Goal: Information Seeking & Learning: Learn about a topic

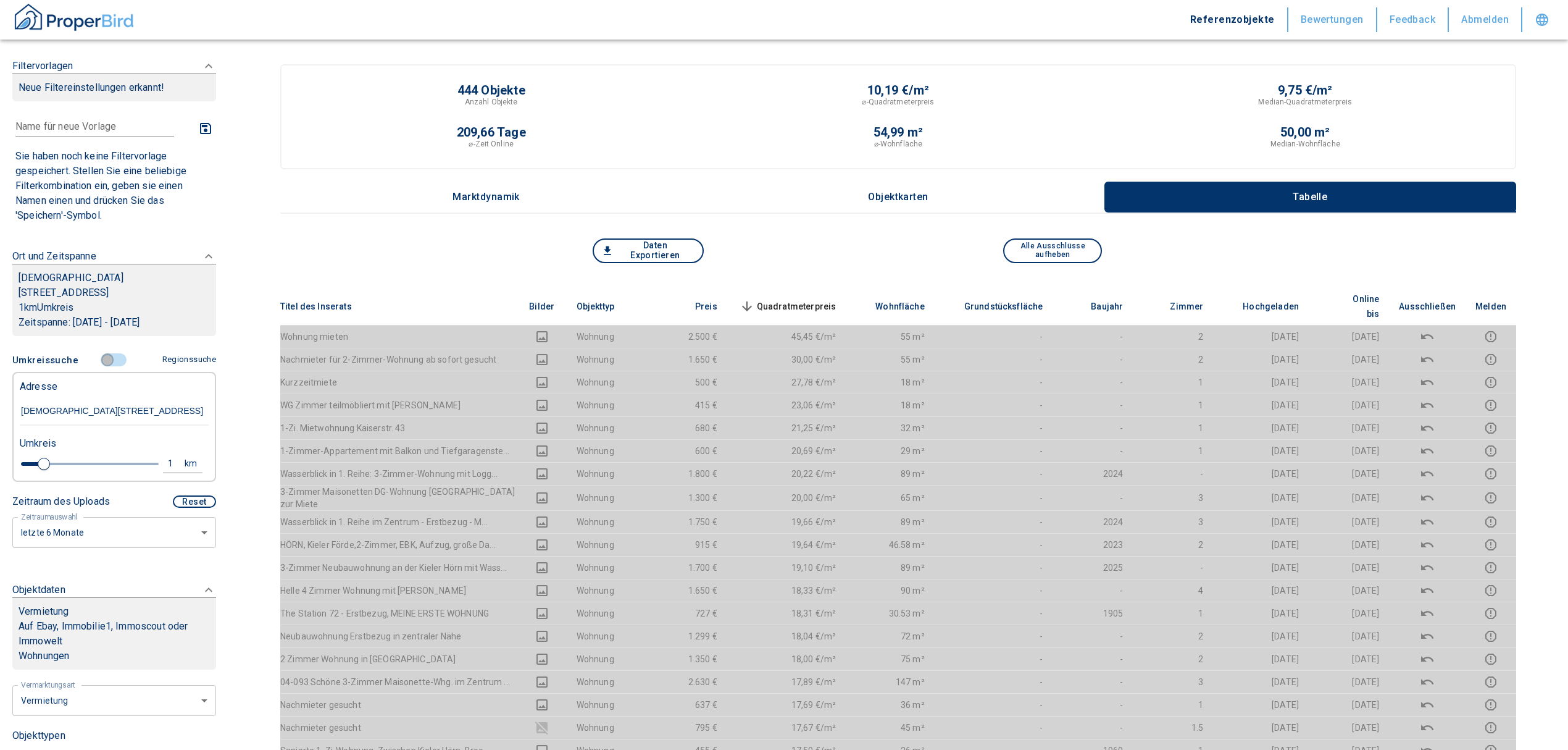
click at [95, 353] on input "controlled" at bounding box center [107, 360] width 37 height 14
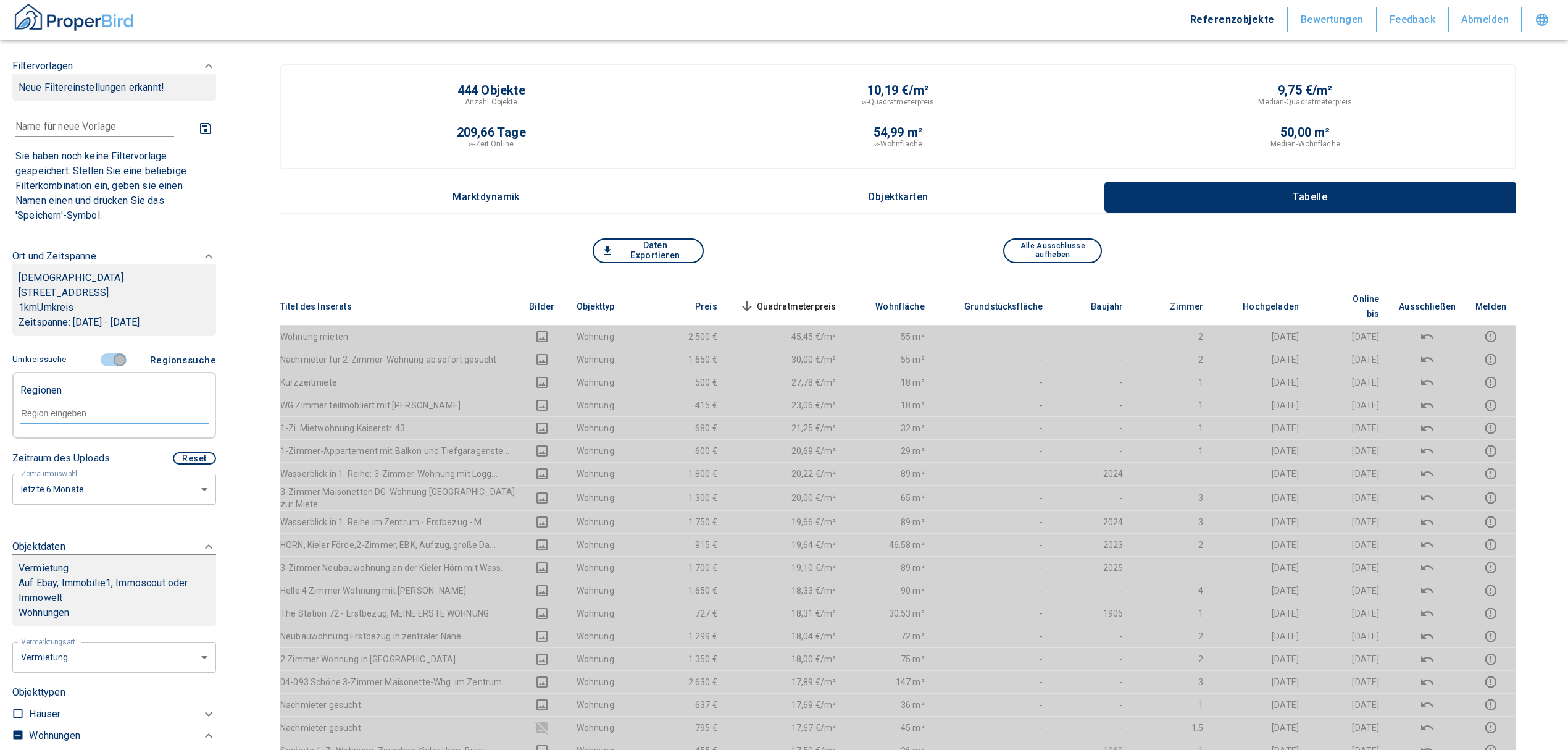
click at [117, 353] on input "controlled" at bounding box center [120, 360] width 37 height 14
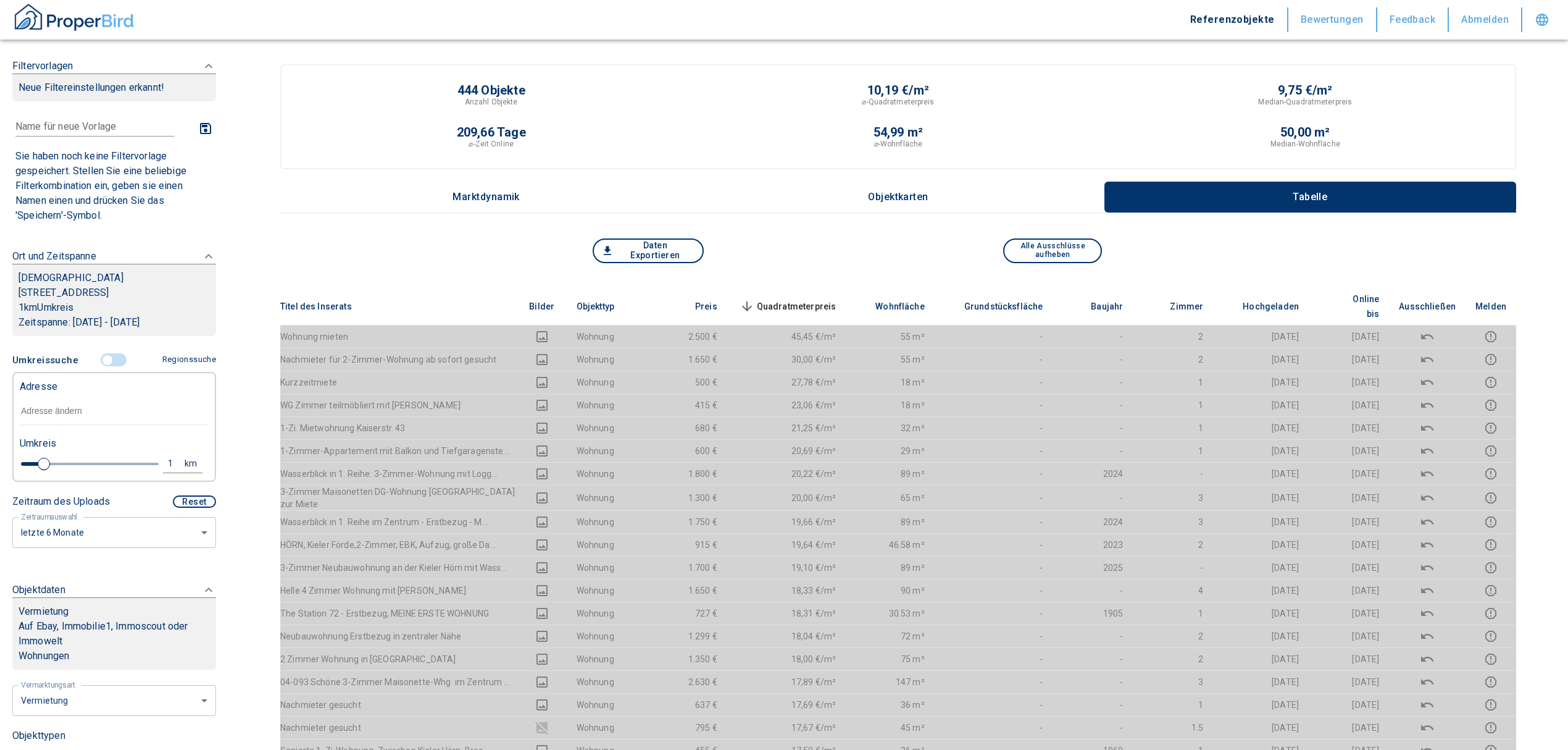
click at [57, 397] on input "text" at bounding box center [114, 411] width 189 height 29
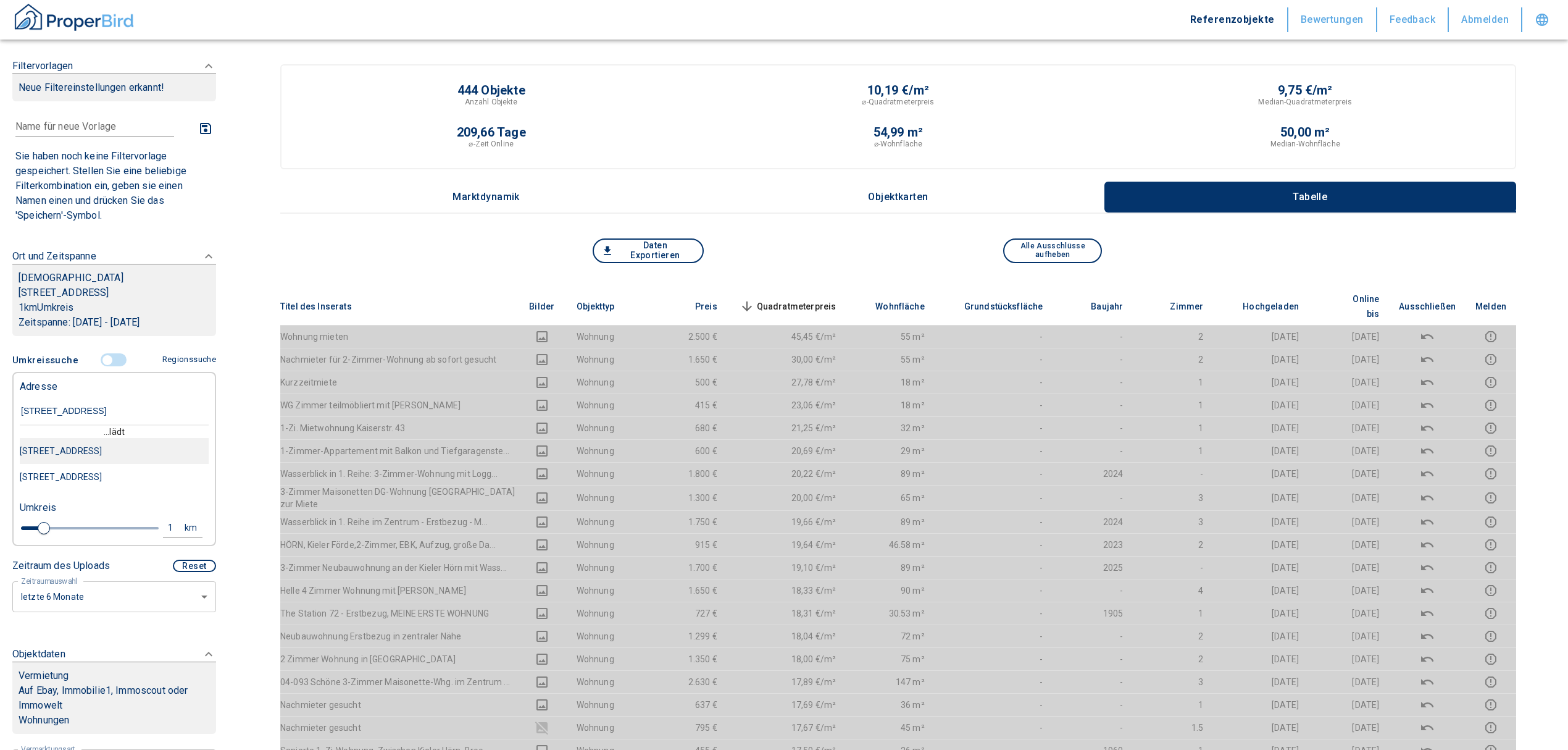
type input "[STREET_ADDRESS]"
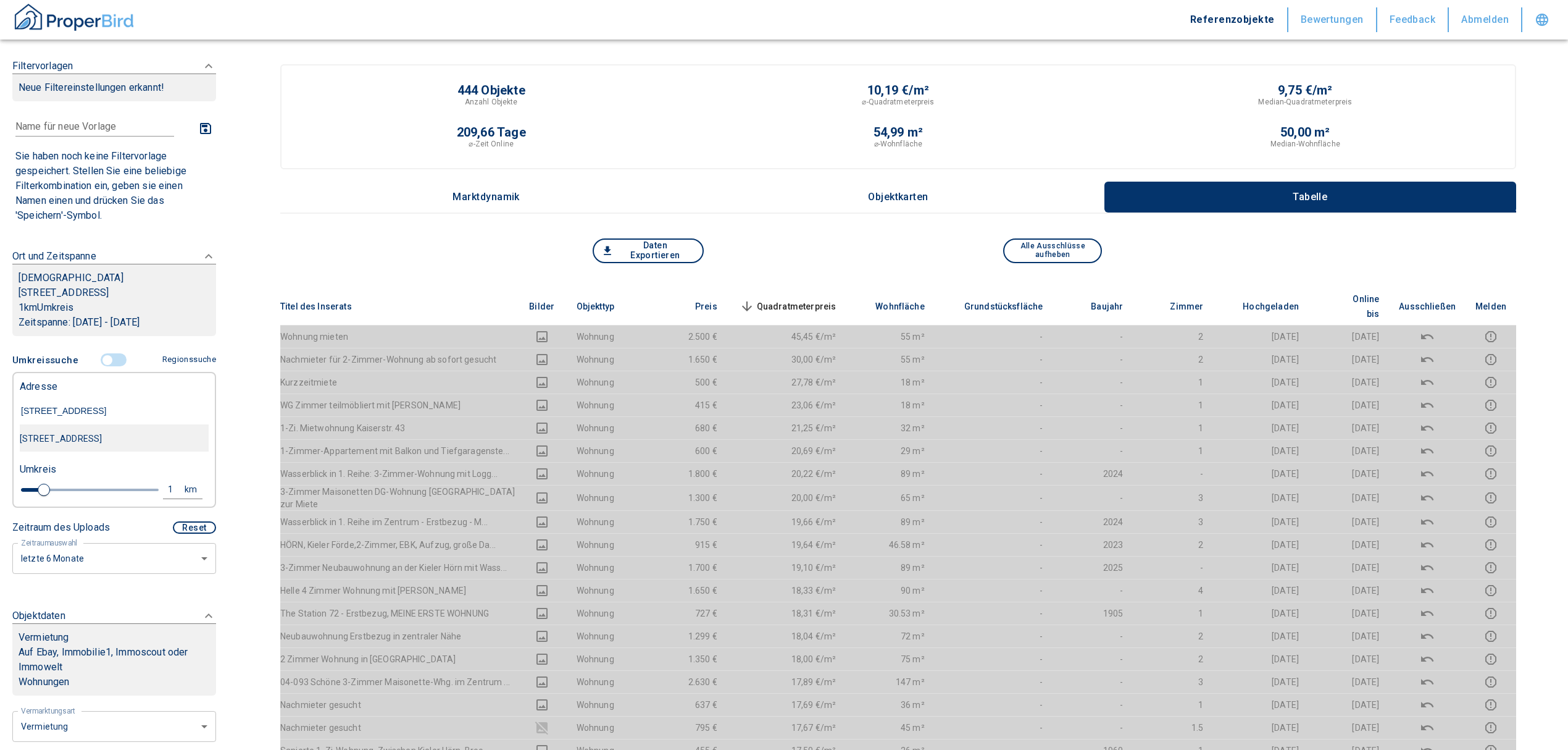
click at [111, 428] on div "[STREET_ADDRESS]" at bounding box center [114, 438] width 189 height 26
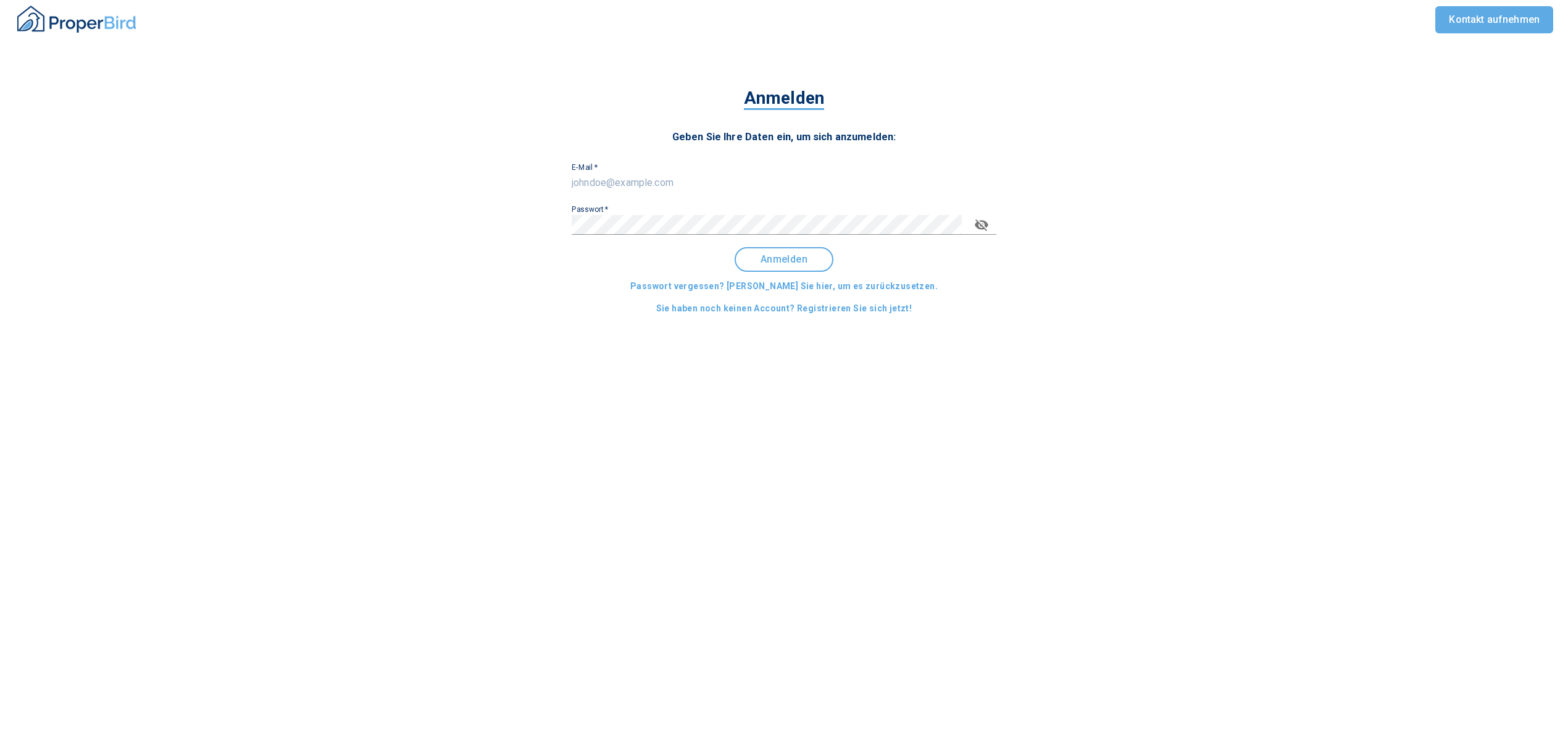
click at [708, 182] on input "E-Mail   *" at bounding box center [784, 182] width 425 height 19
type input "[EMAIL_ADDRESS][DOMAIN_NAME]"
click at [785, 258] on span "Anmelden" at bounding box center [784, 258] width 77 height 11
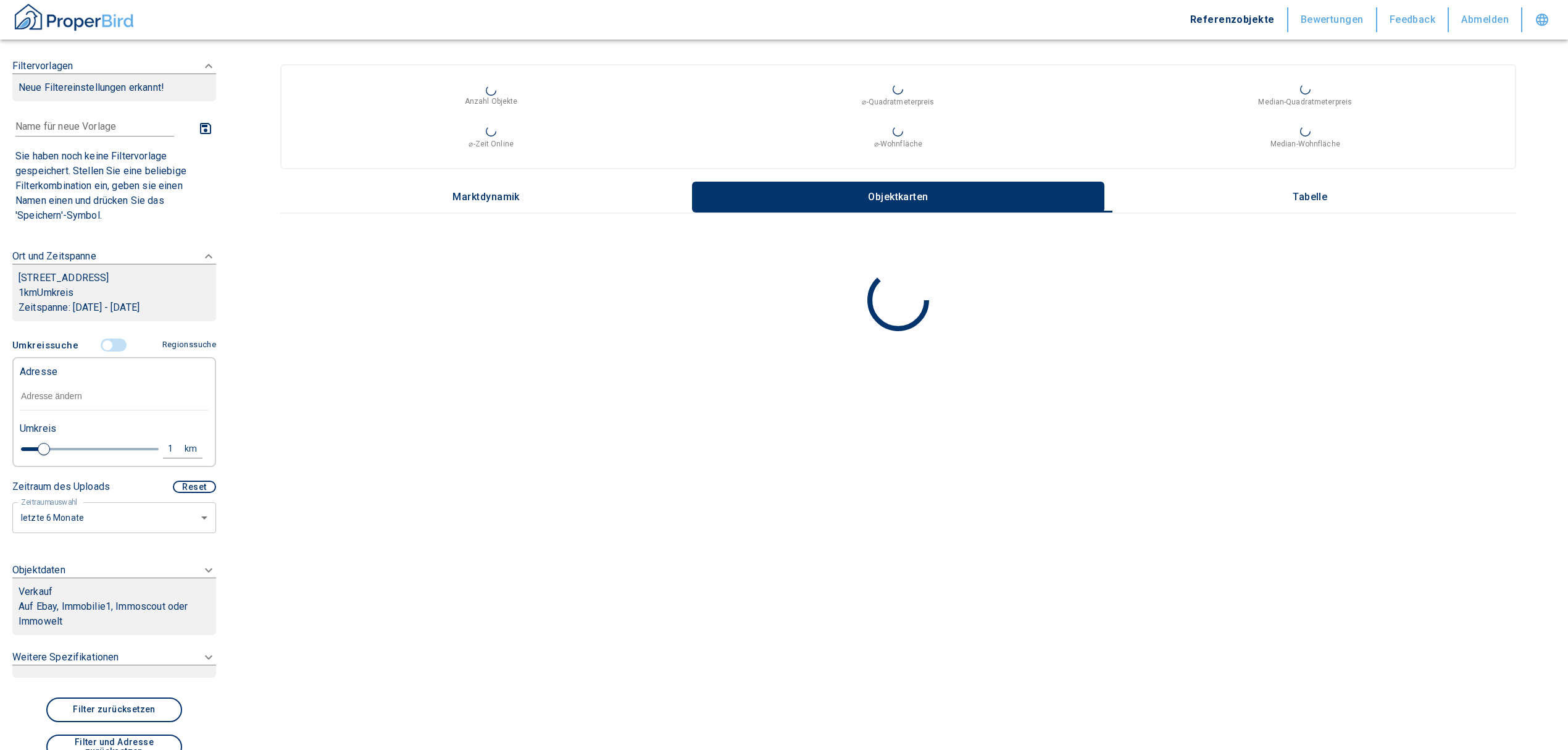
type input "2020"
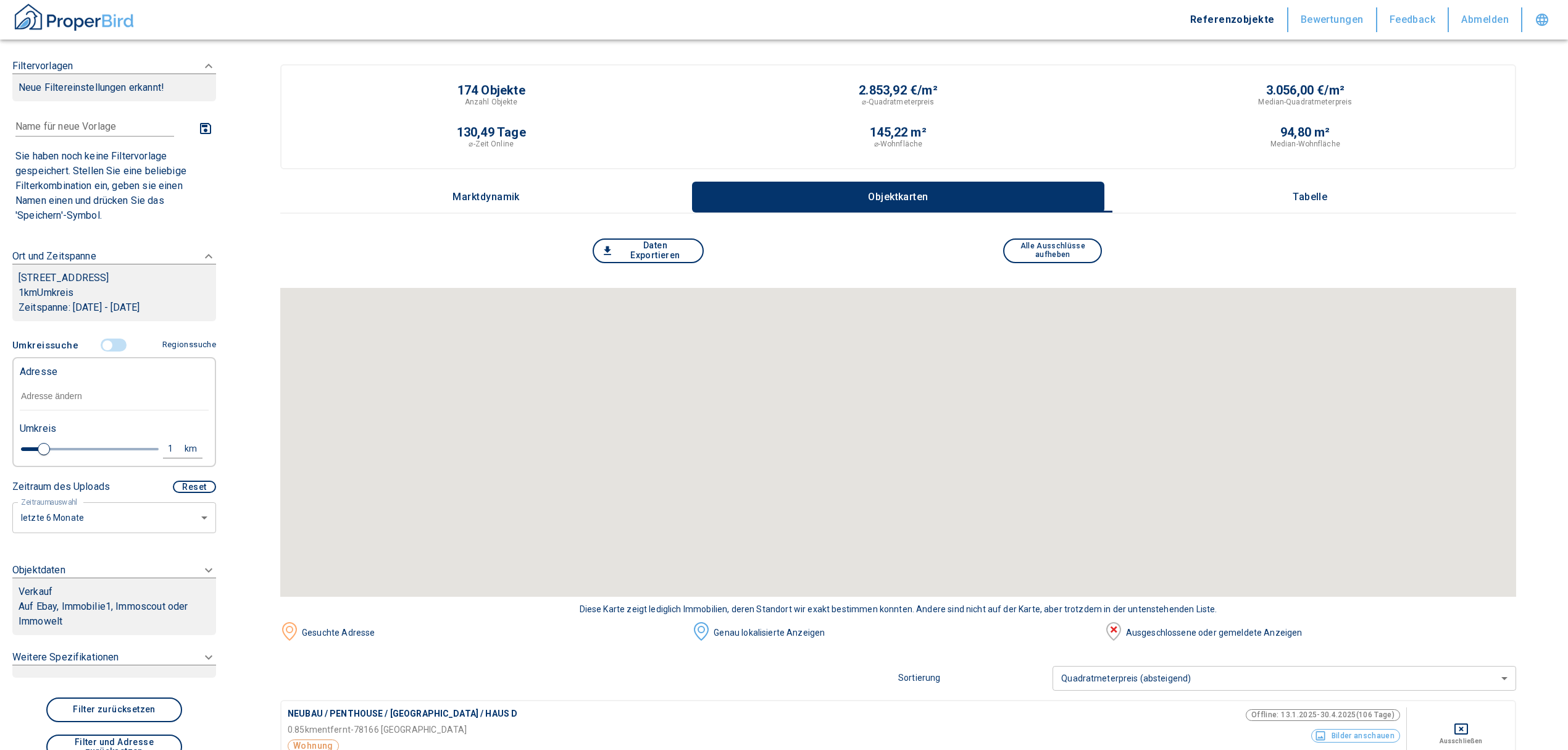
click at [61, 403] on input "text" at bounding box center [114, 397] width 189 height 29
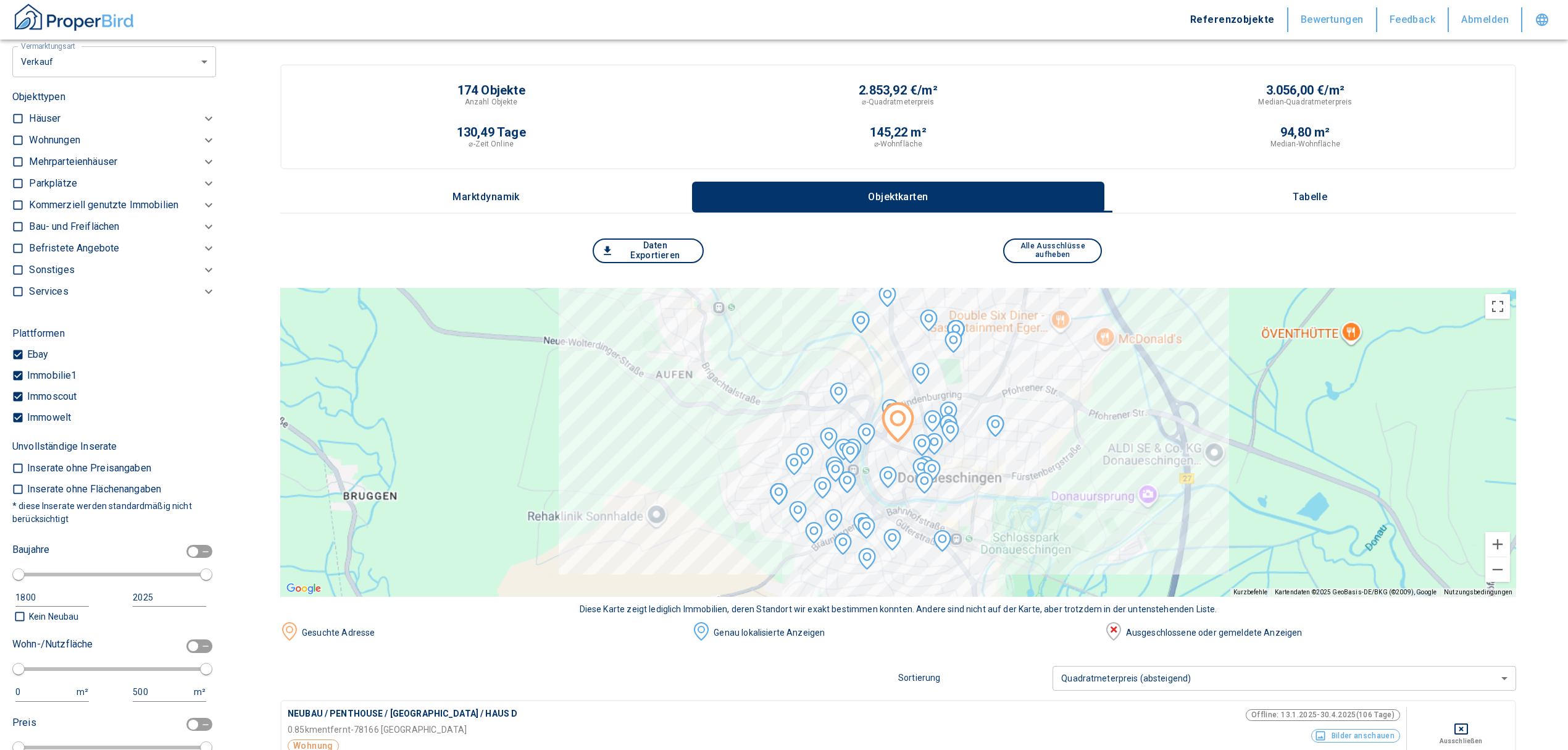
scroll to position [444, 0]
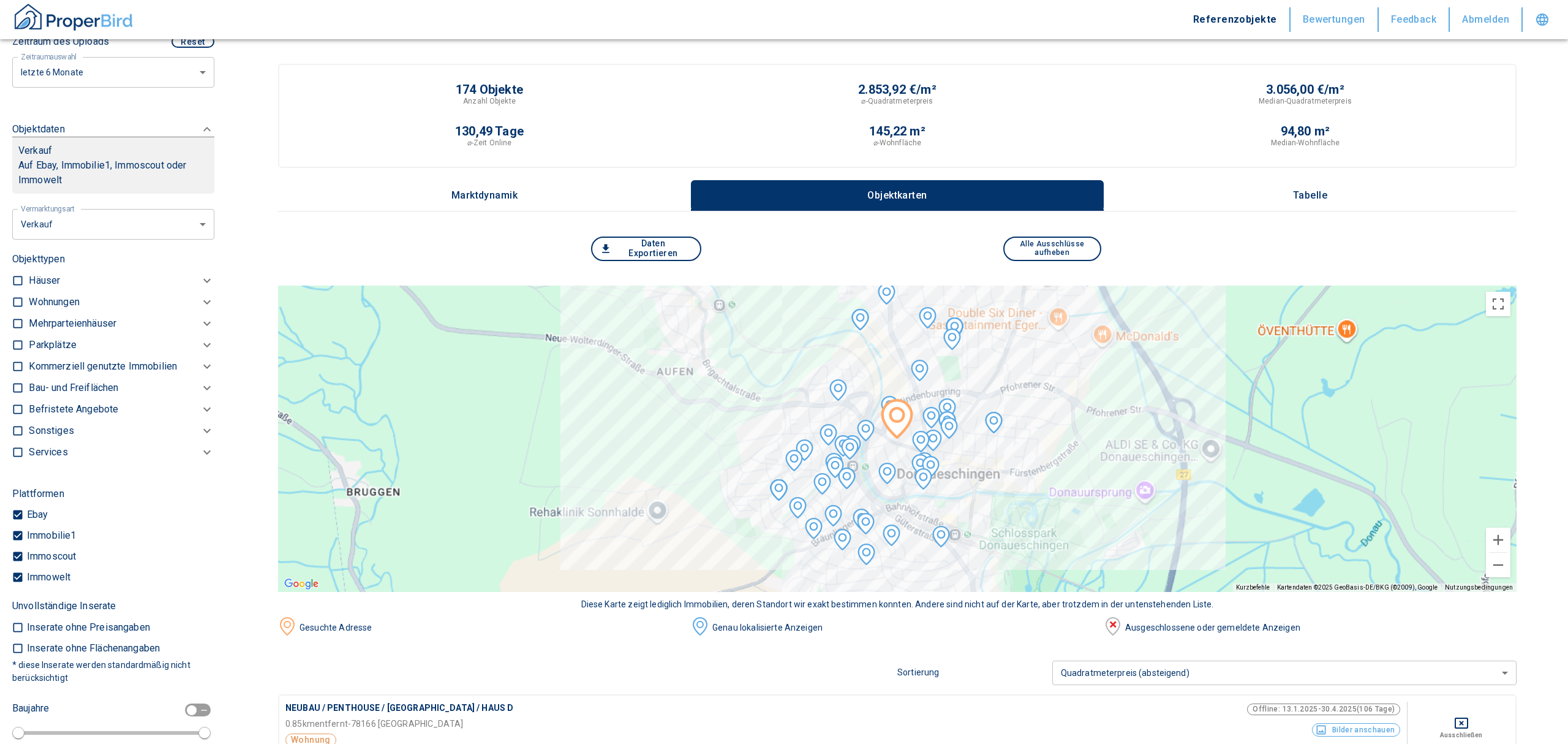
click at [101, 292] on li "Vermietung" at bounding box center [108, 299] width 197 height 22
type input "rent"
type input "2020"
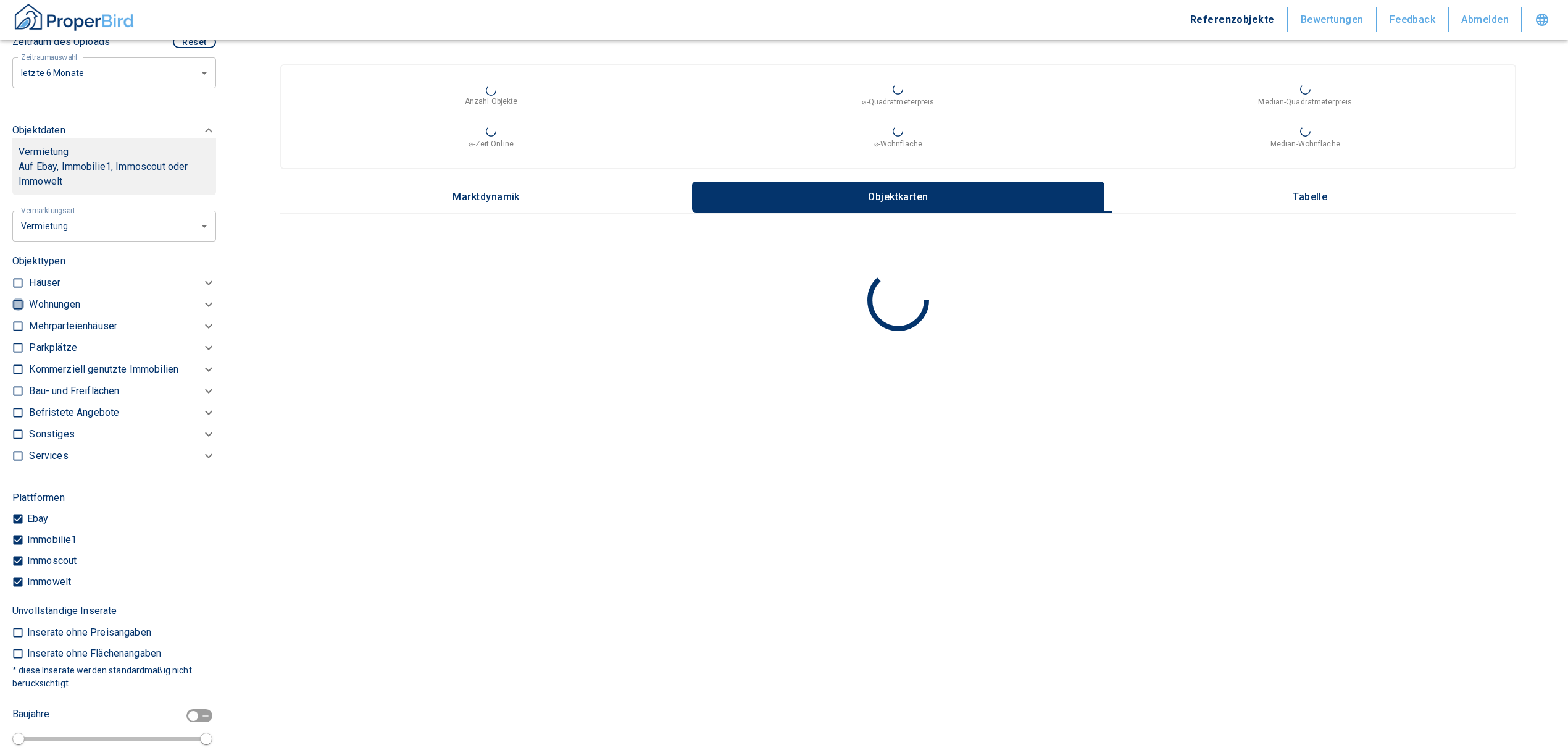
click at [17, 304] on input "checkbox" at bounding box center [18, 304] width 13 height 13
checkbox input "true"
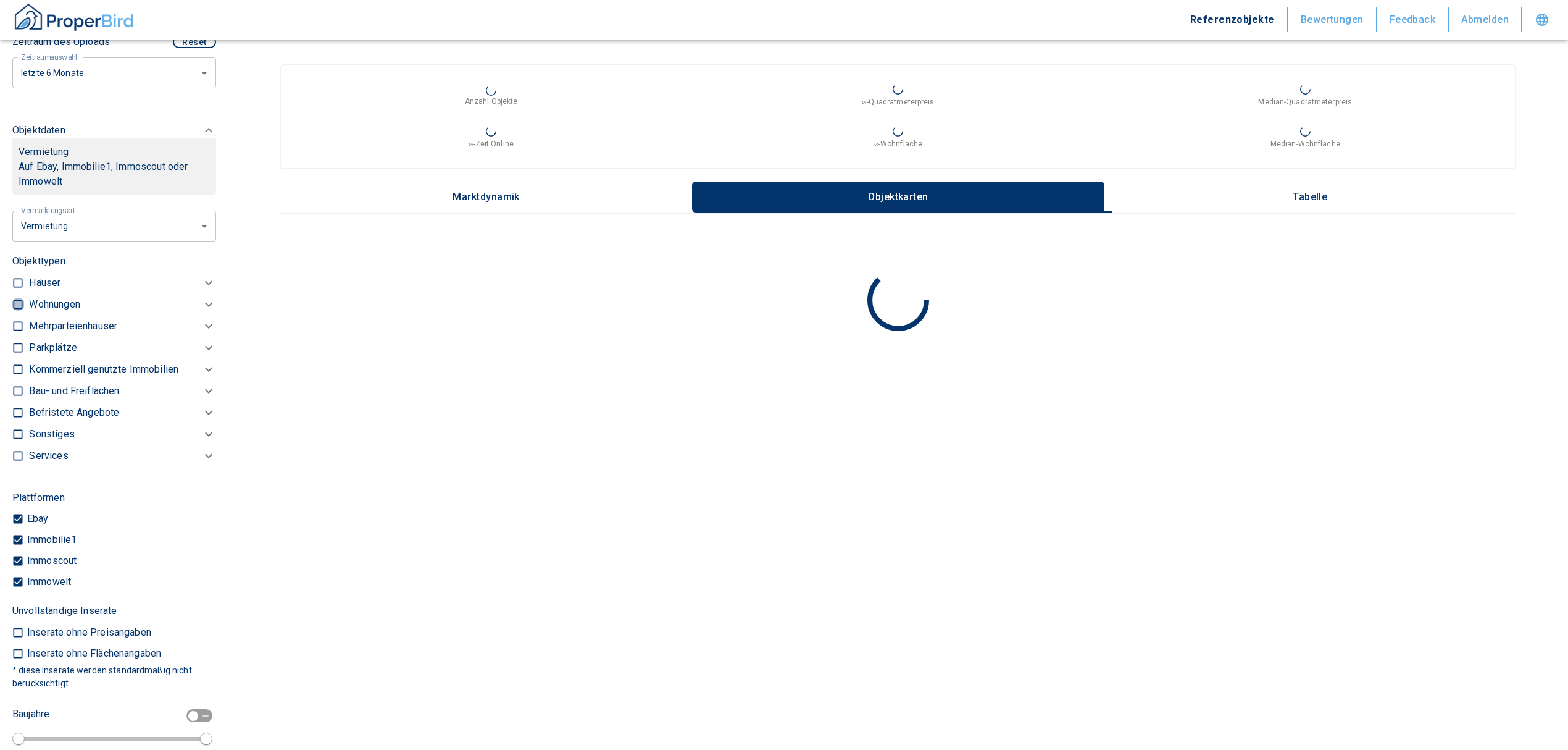
checkbox input "true"
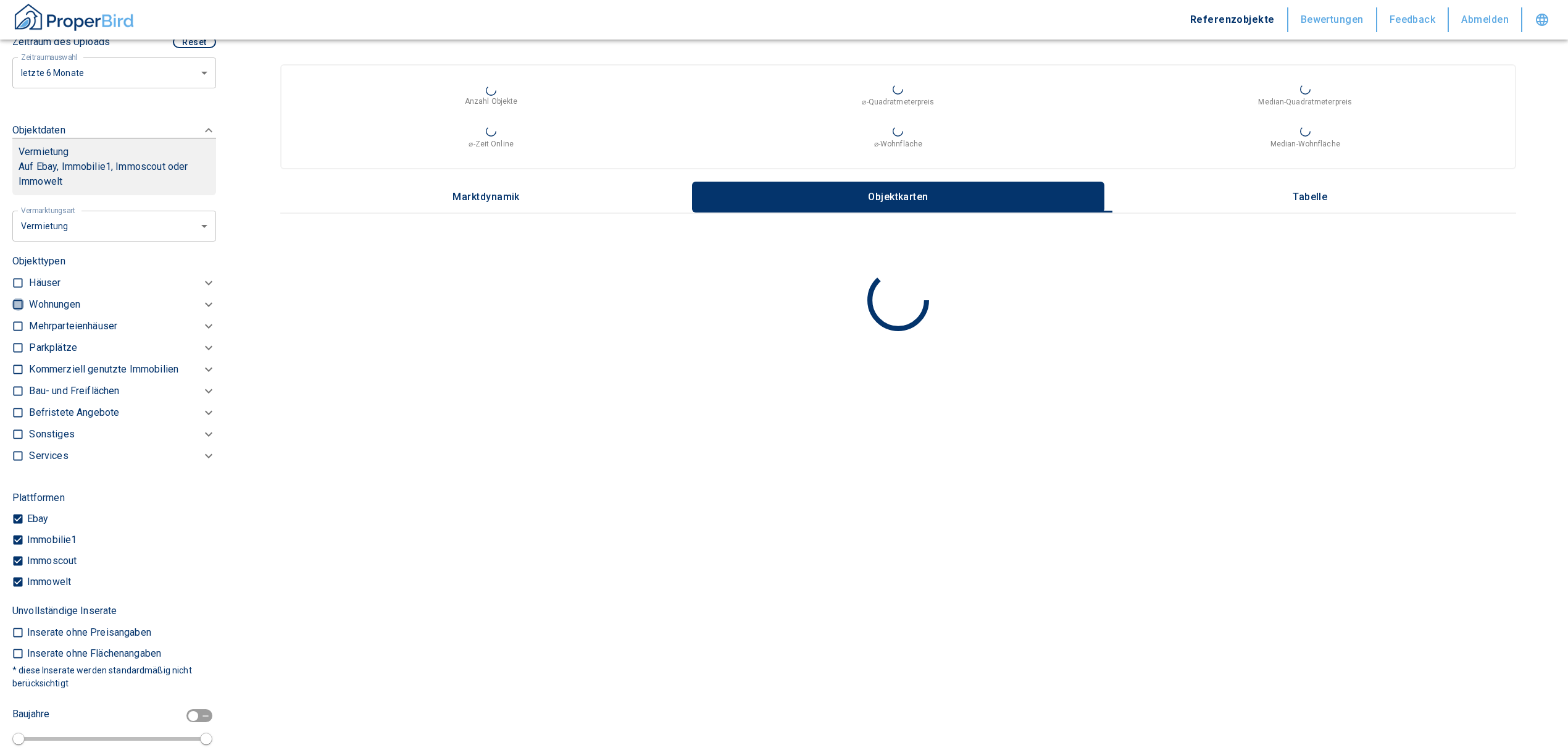
type input "2020"
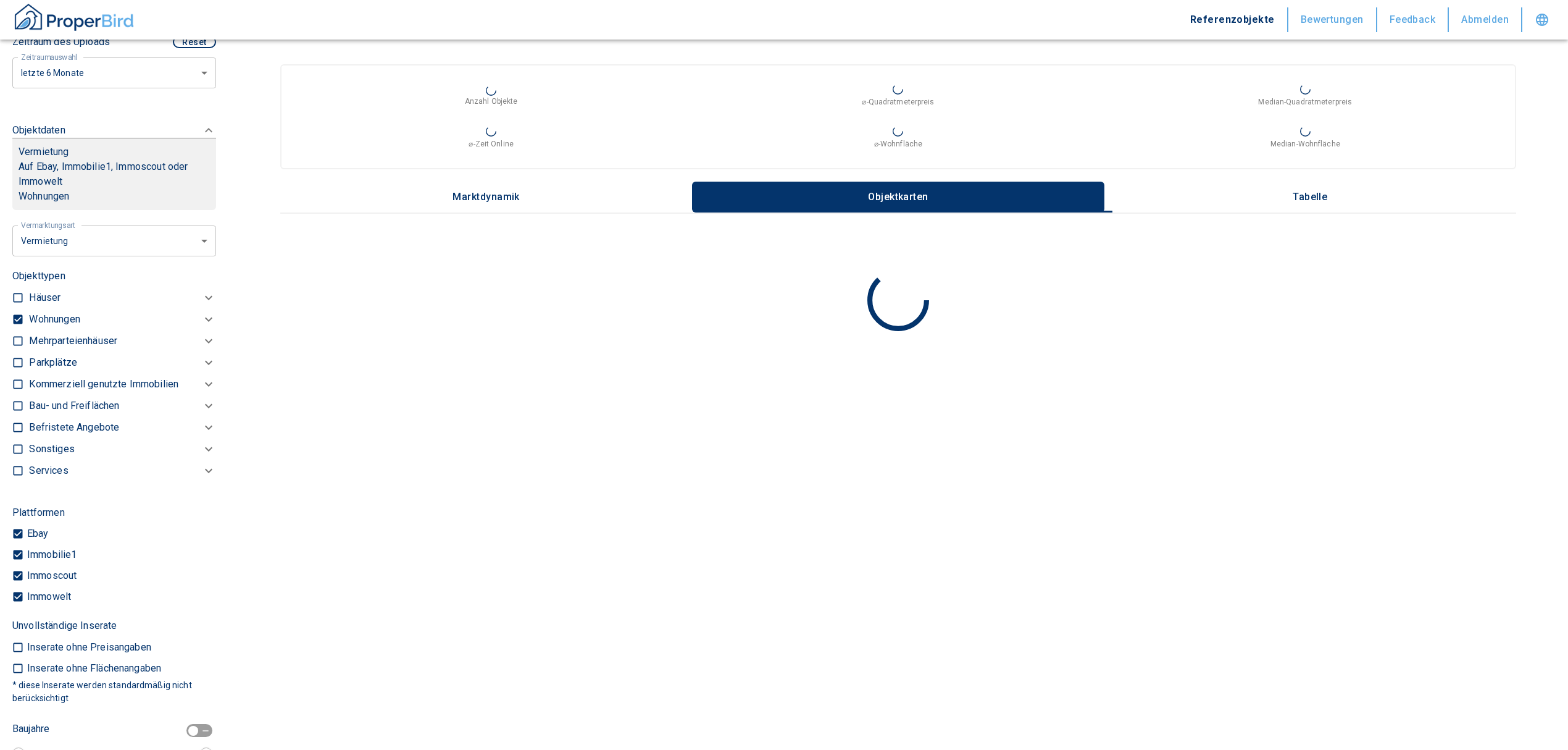
drag, startPoint x: 60, startPoint y: 317, endPoint x: 59, endPoint y: 324, distance: 7.1
click at [60, 317] on p "Wohnungen" at bounding box center [54, 319] width 51 height 15
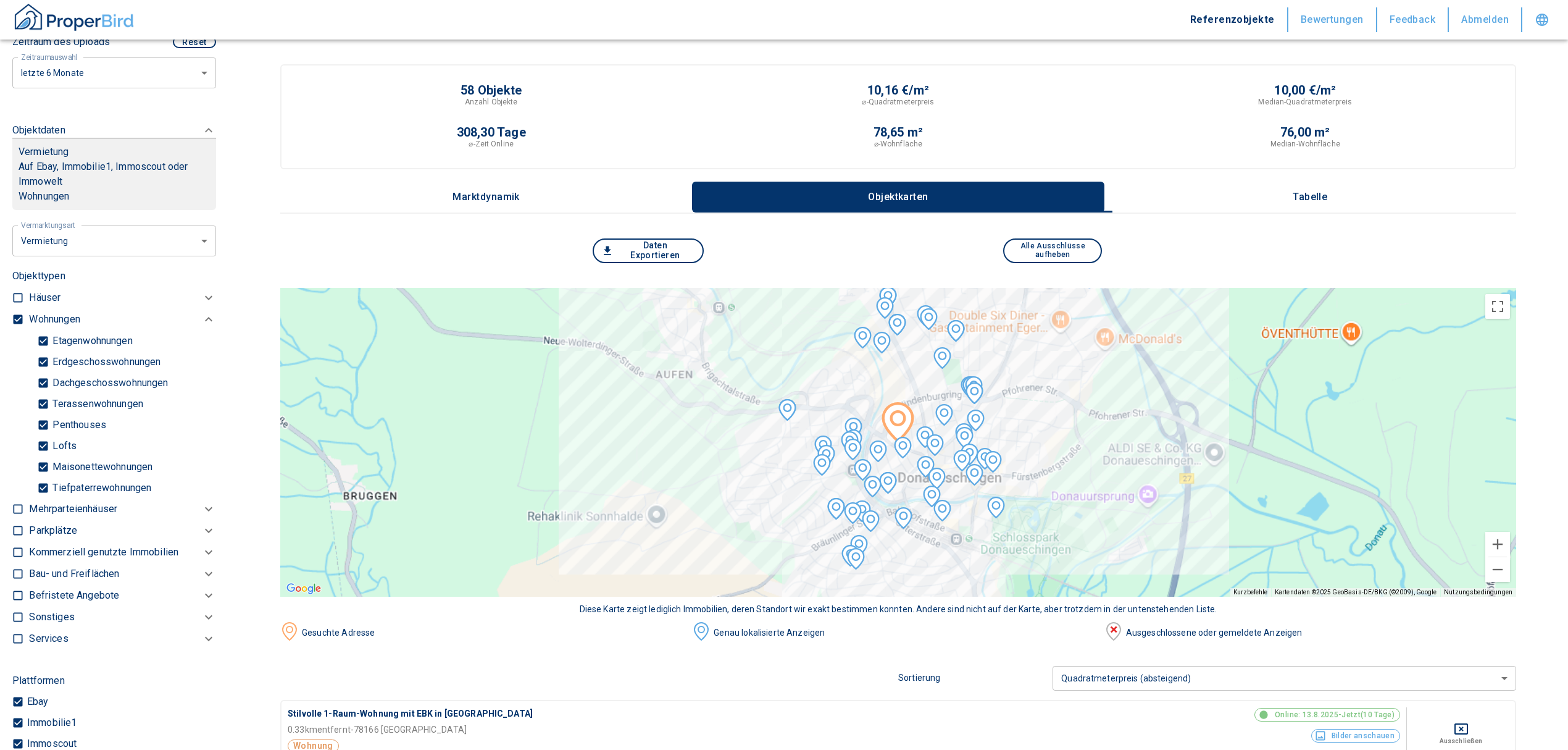
click at [41, 488] on input "Tiefpaterrewohnungen" at bounding box center [43, 487] width 13 height 22
checkbox input "false"
type input "2020"
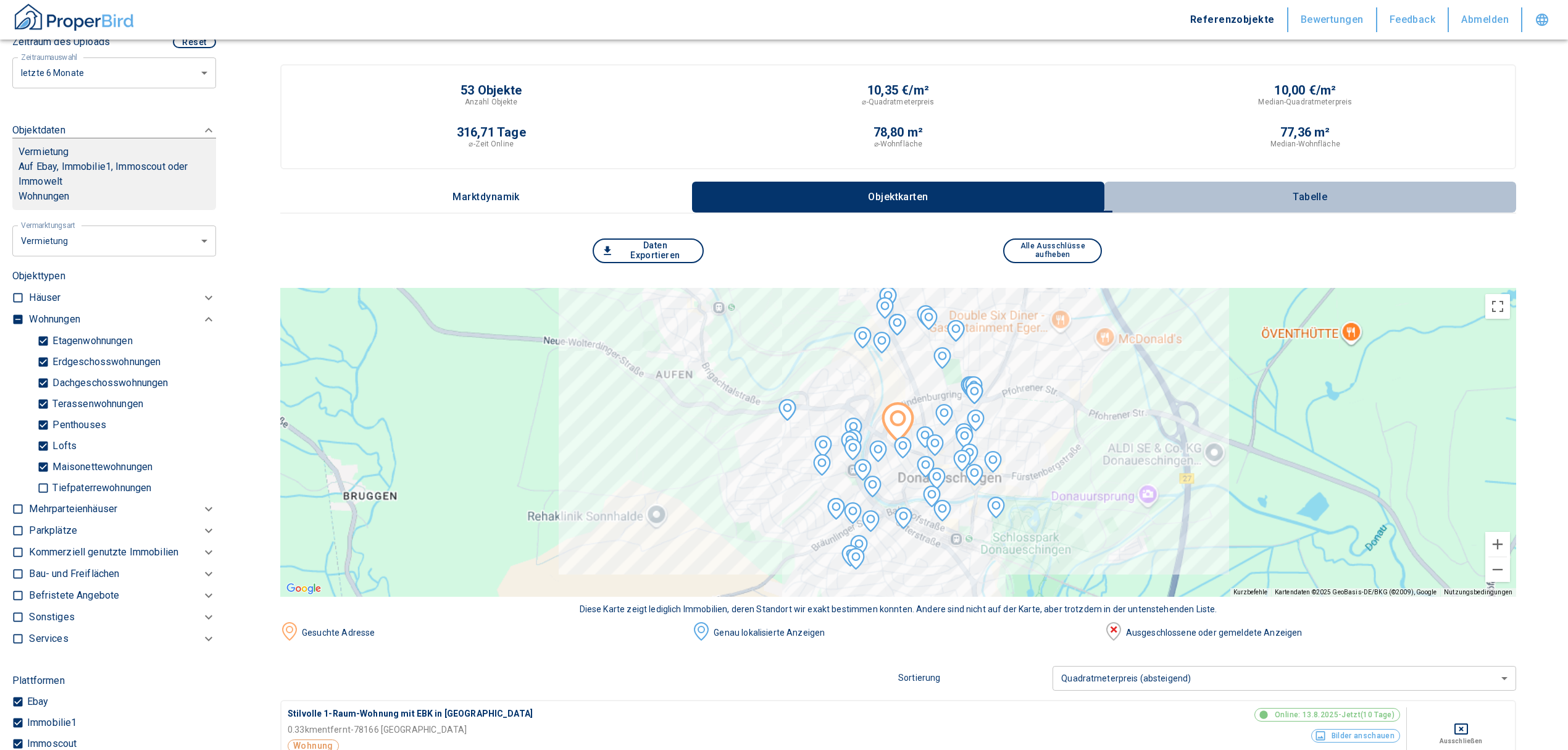
click at [1311, 187] on button "Tabelle" at bounding box center [1310, 197] width 412 height 31
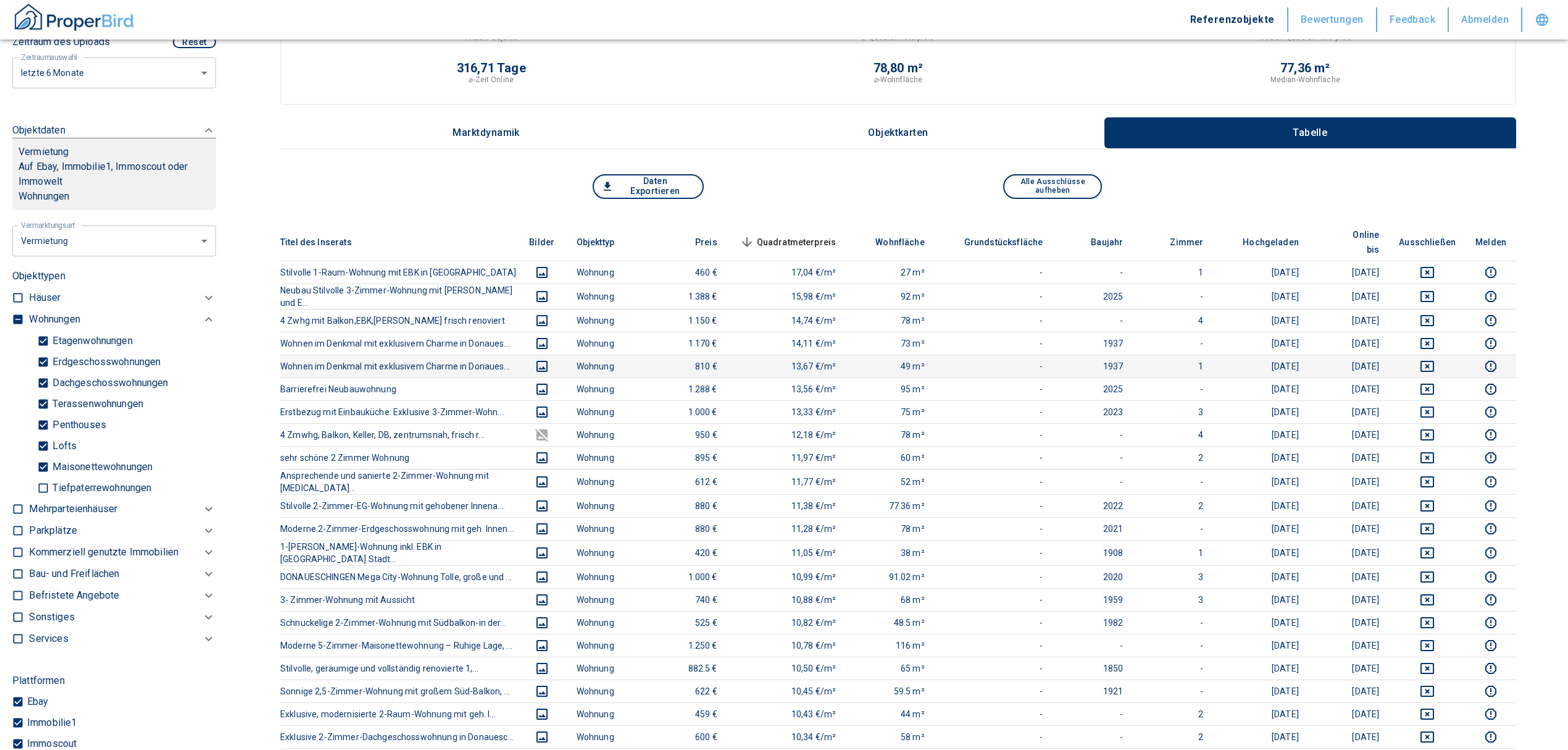
scroll to position [82, 0]
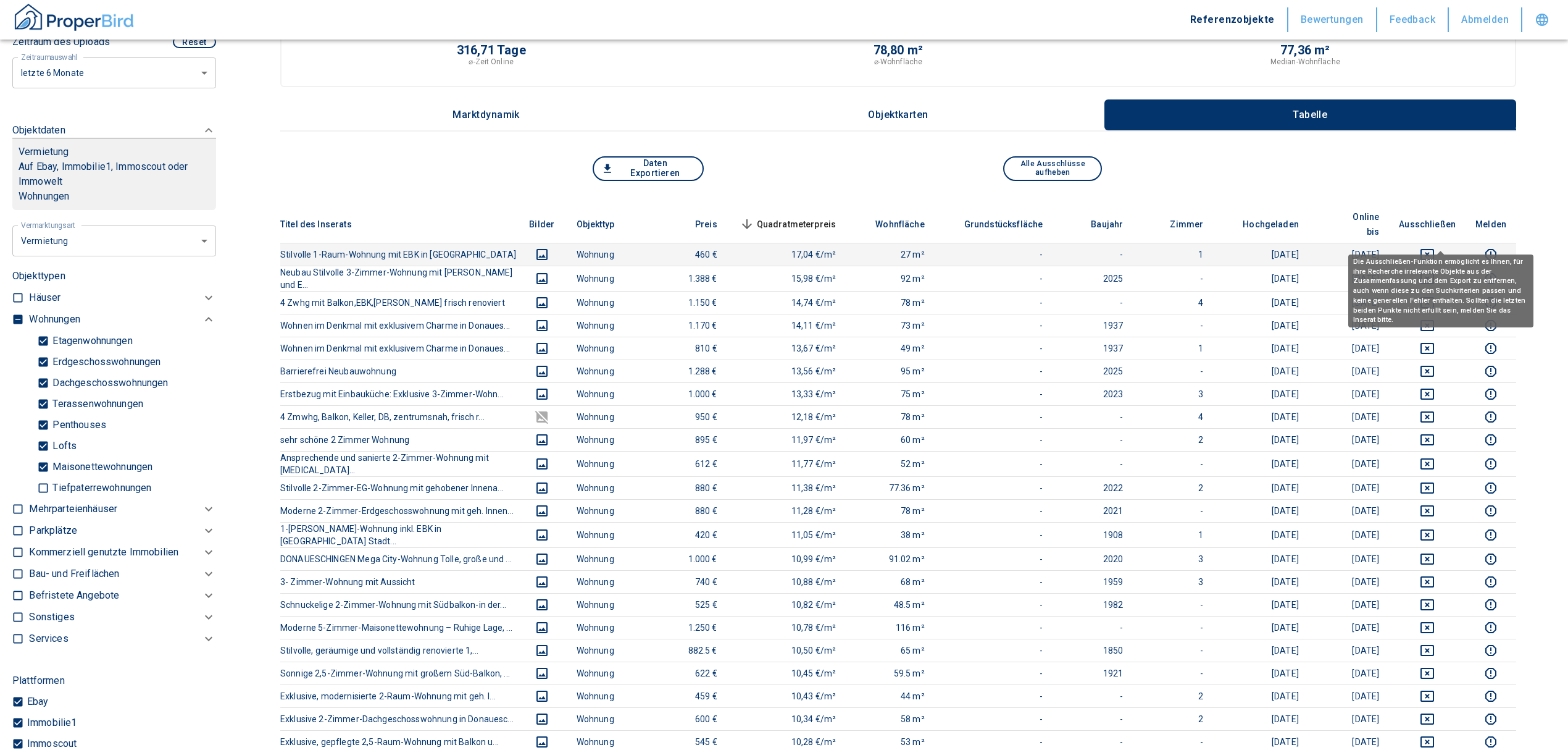
click at [1435, 247] on icon "deselect this listing" at bounding box center [1428, 254] width 15 height 15
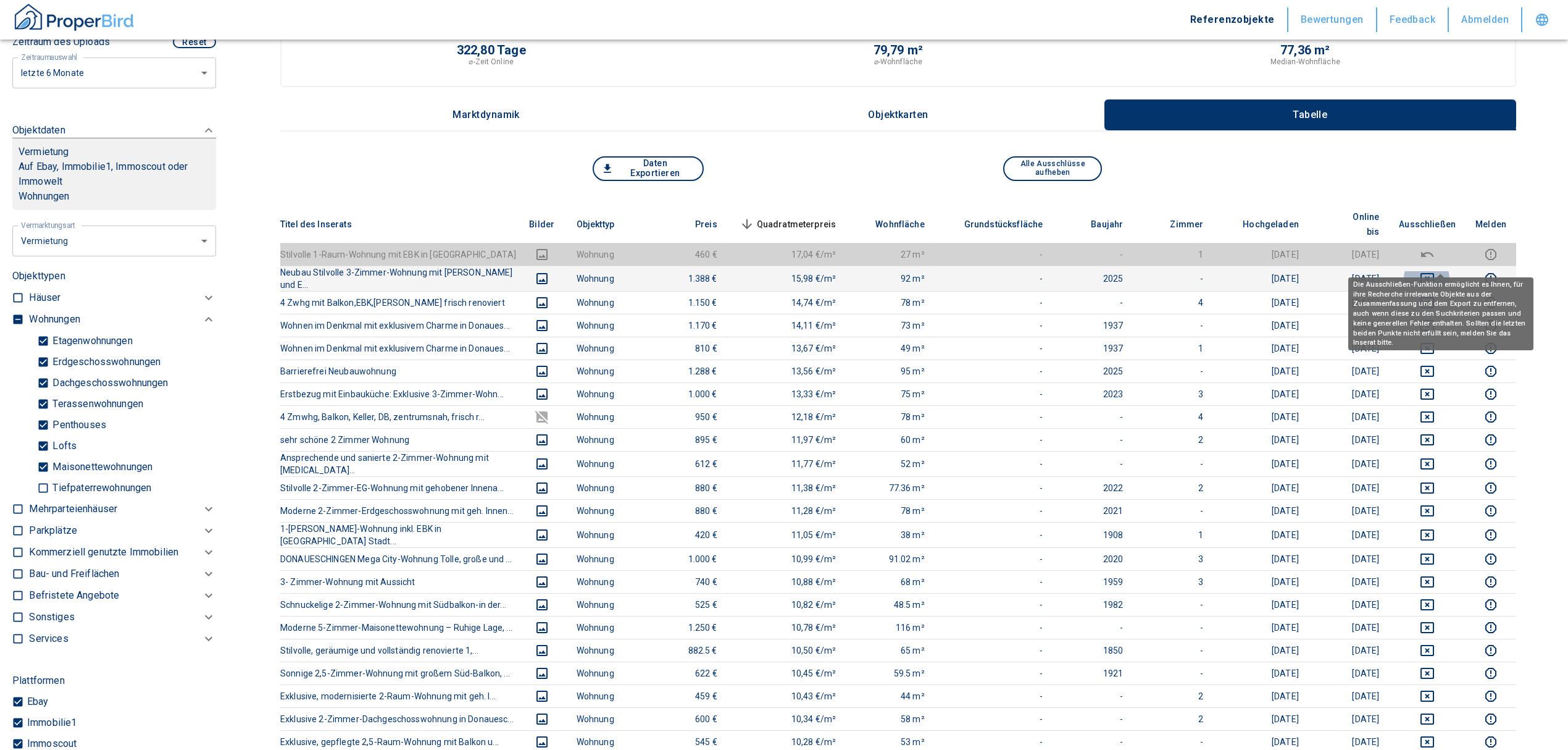
click at [1435, 271] on icon "deselect this listing" at bounding box center [1428, 279] width 15 height 15
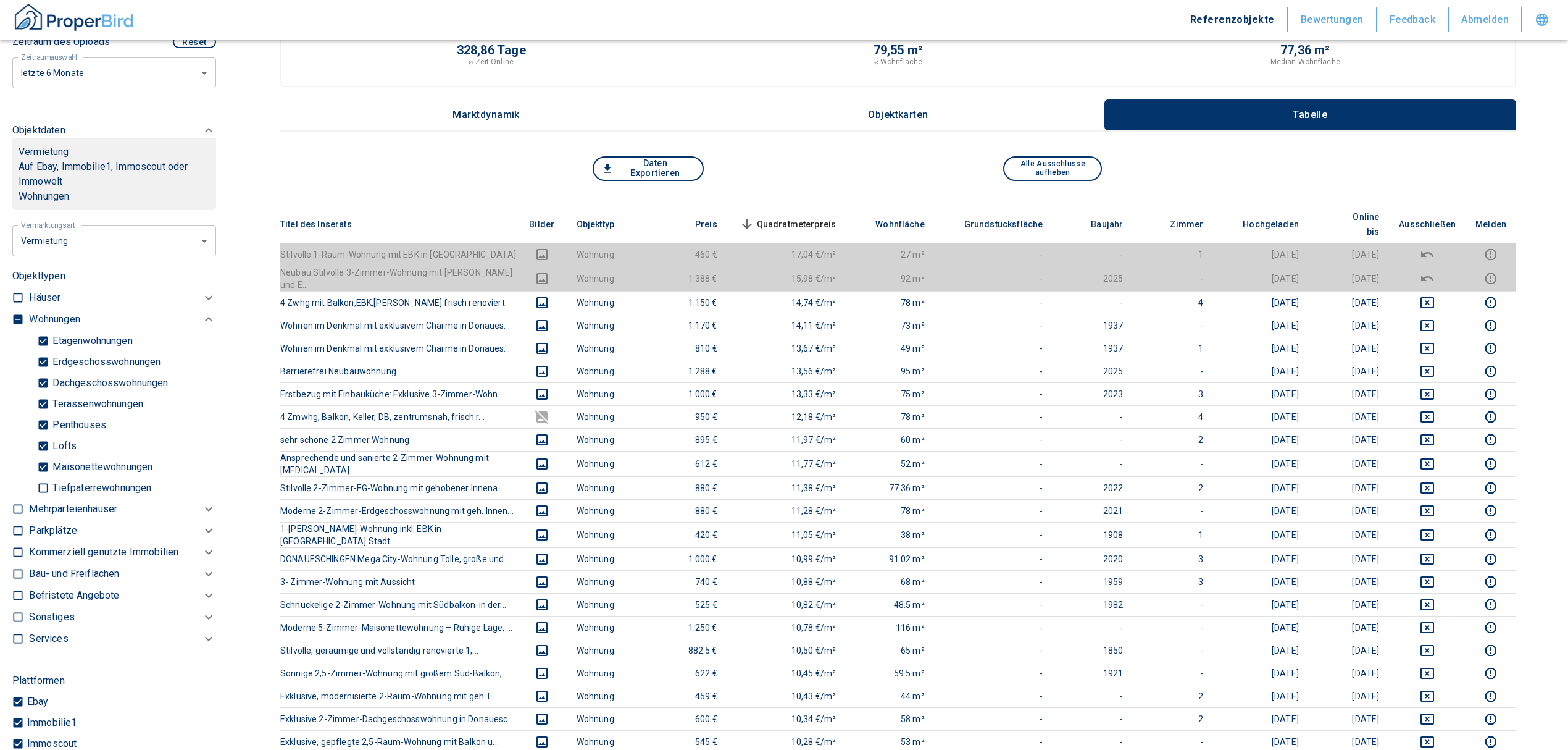
click at [830, 205] on th "Quadratmeterpreis sorted descending" at bounding box center [786, 224] width 119 height 38
click at [831, 217] on span "Quadratmeterpreis sorted descending" at bounding box center [787, 225] width 100 height 15
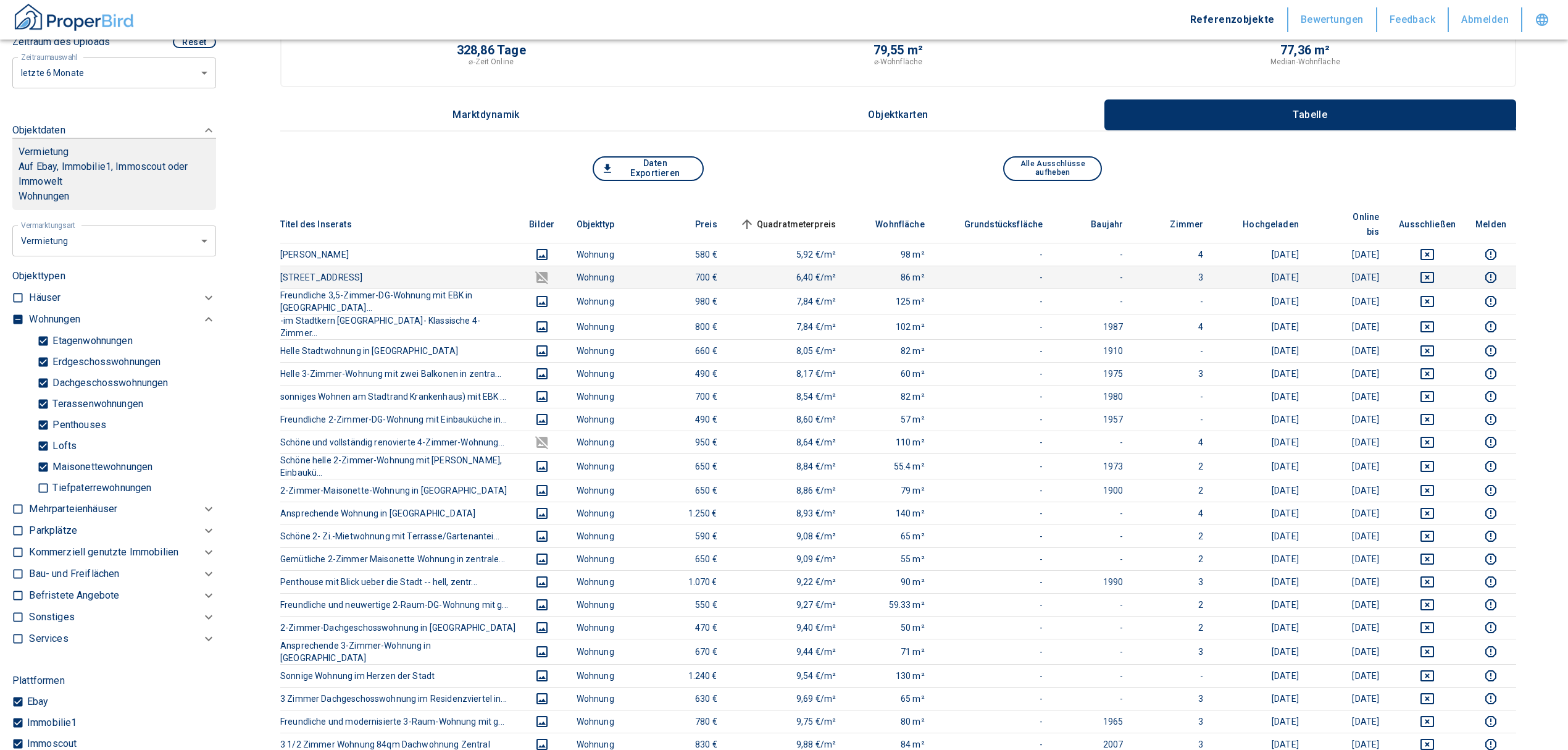
click at [1435, 270] on icon "deselect this listing" at bounding box center [1428, 278] width 15 height 15
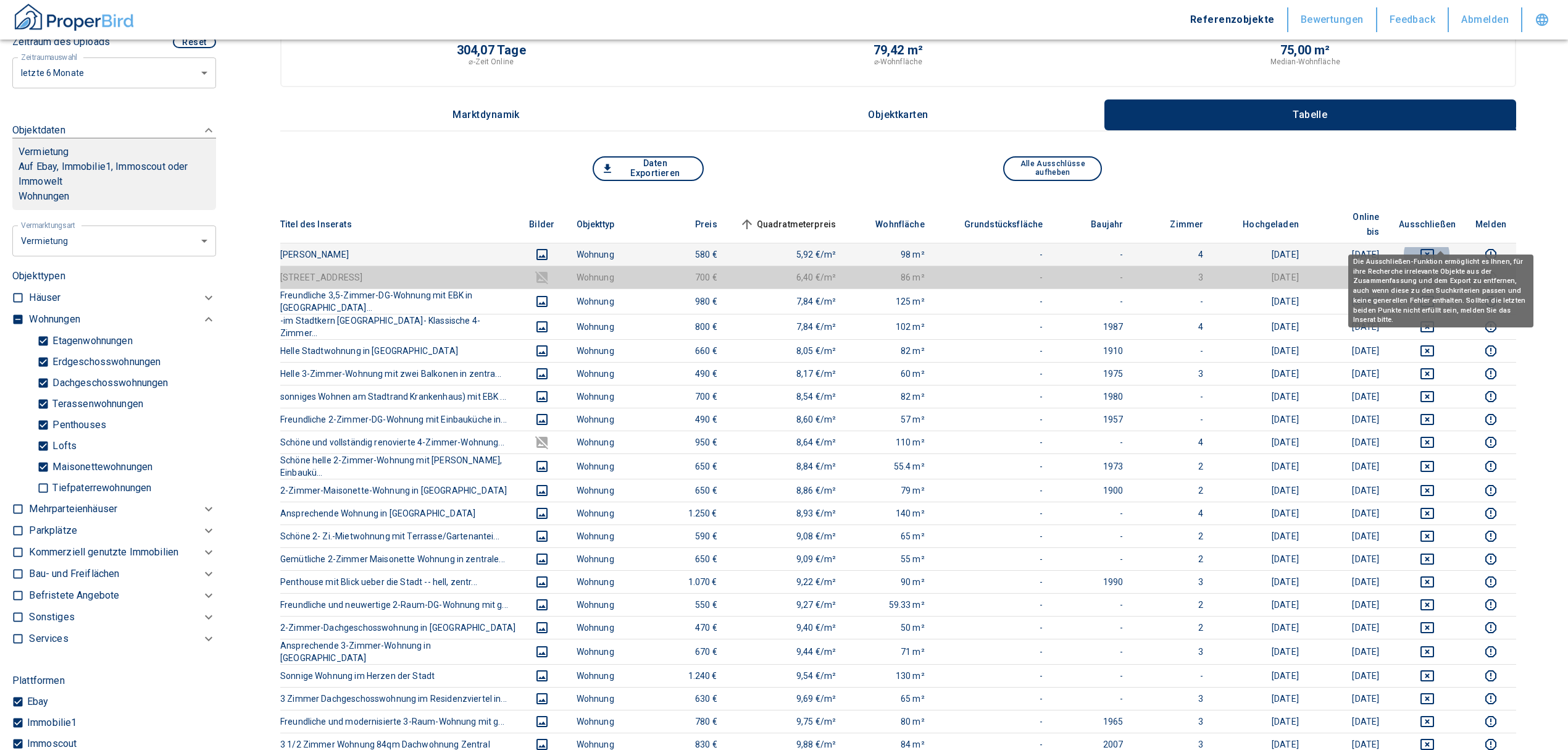
click at [1434, 249] on icon "deselect this listing" at bounding box center [1427, 254] width 14 height 11
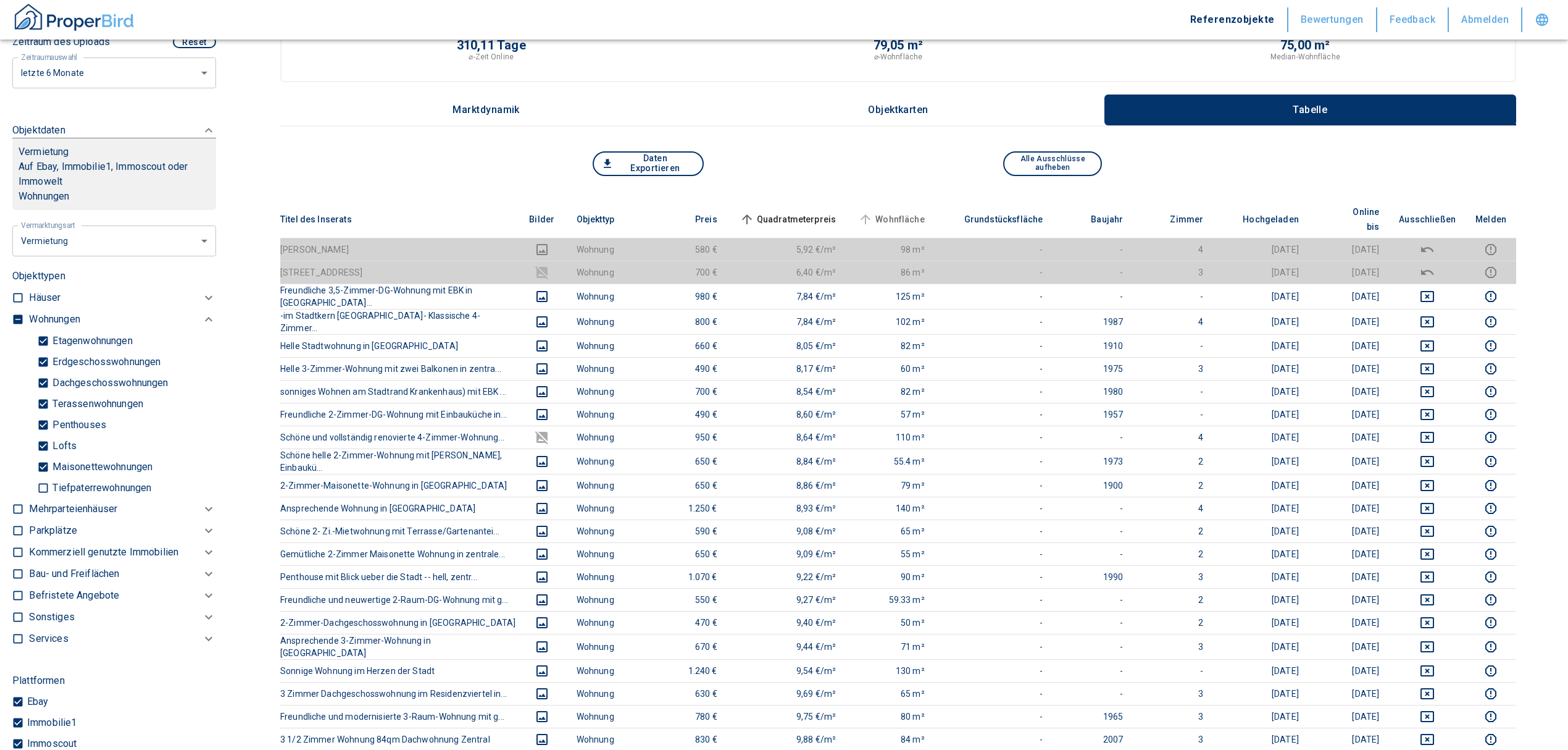
scroll to position [0, 0]
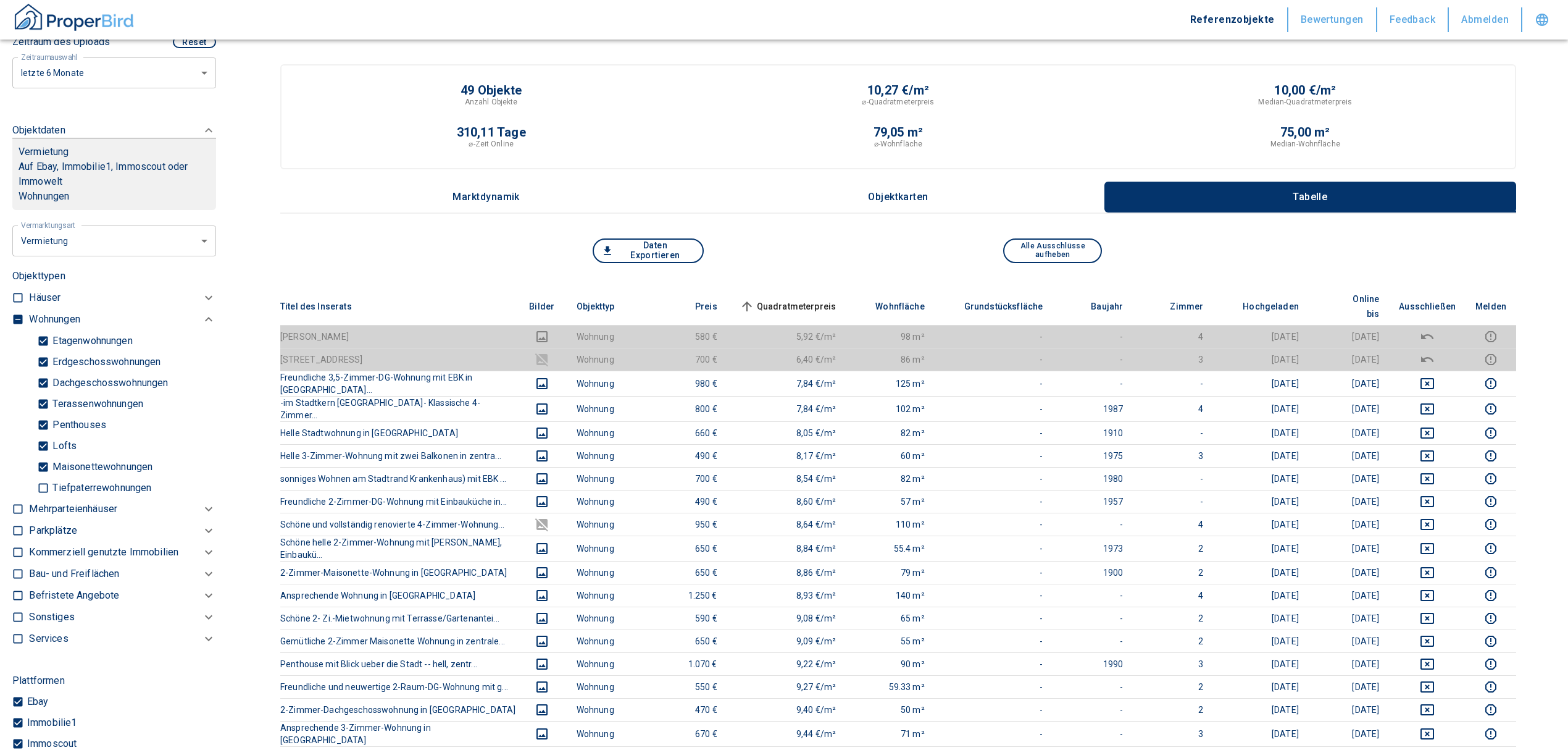
click at [798, 299] on span "Quadratmeterpreis sorted ascending" at bounding box center [787, 307] width 100 height 15
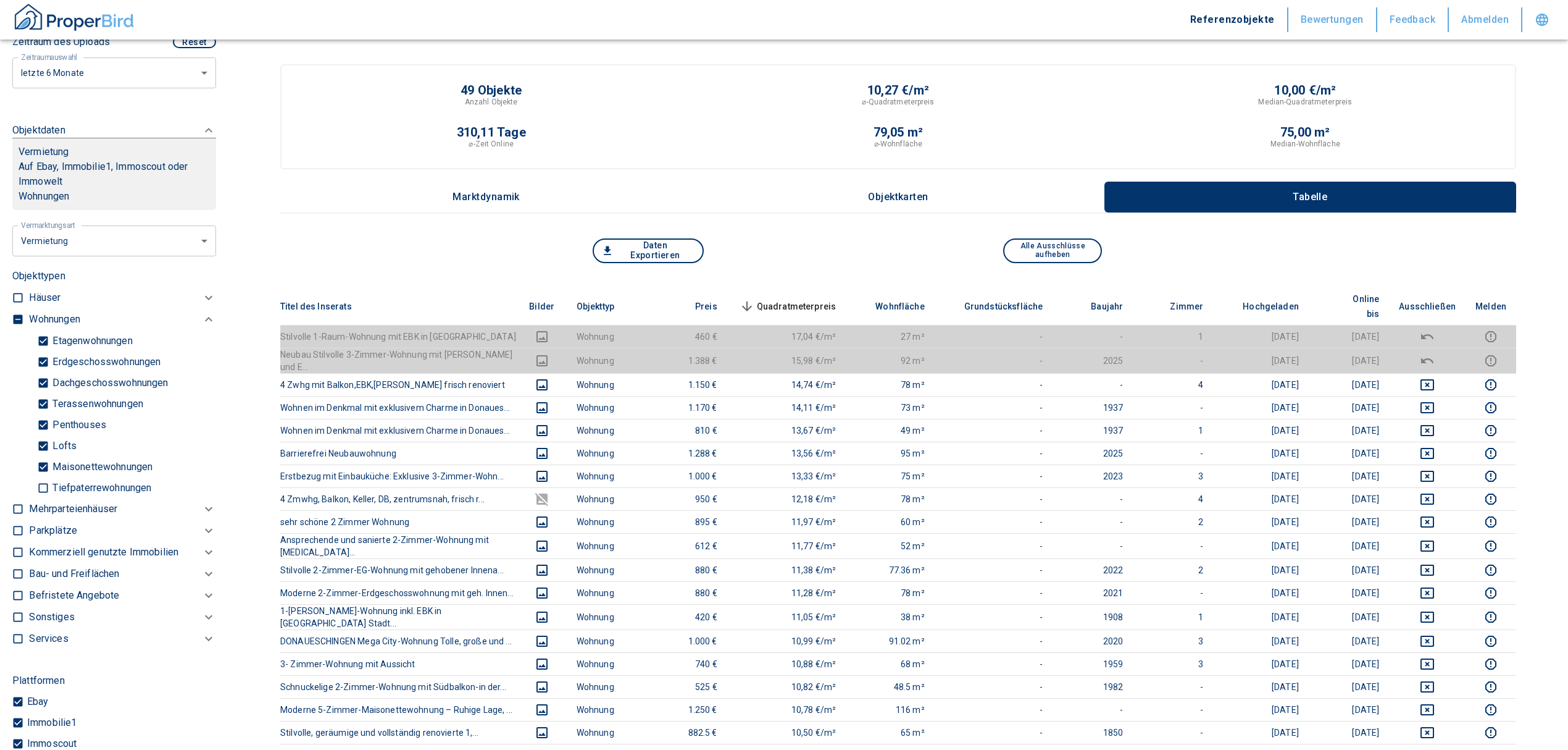
click at [826, 299] on span "Quadratmeterpreis sorted descending" at bounding box center [787, 307] width 100 height 15
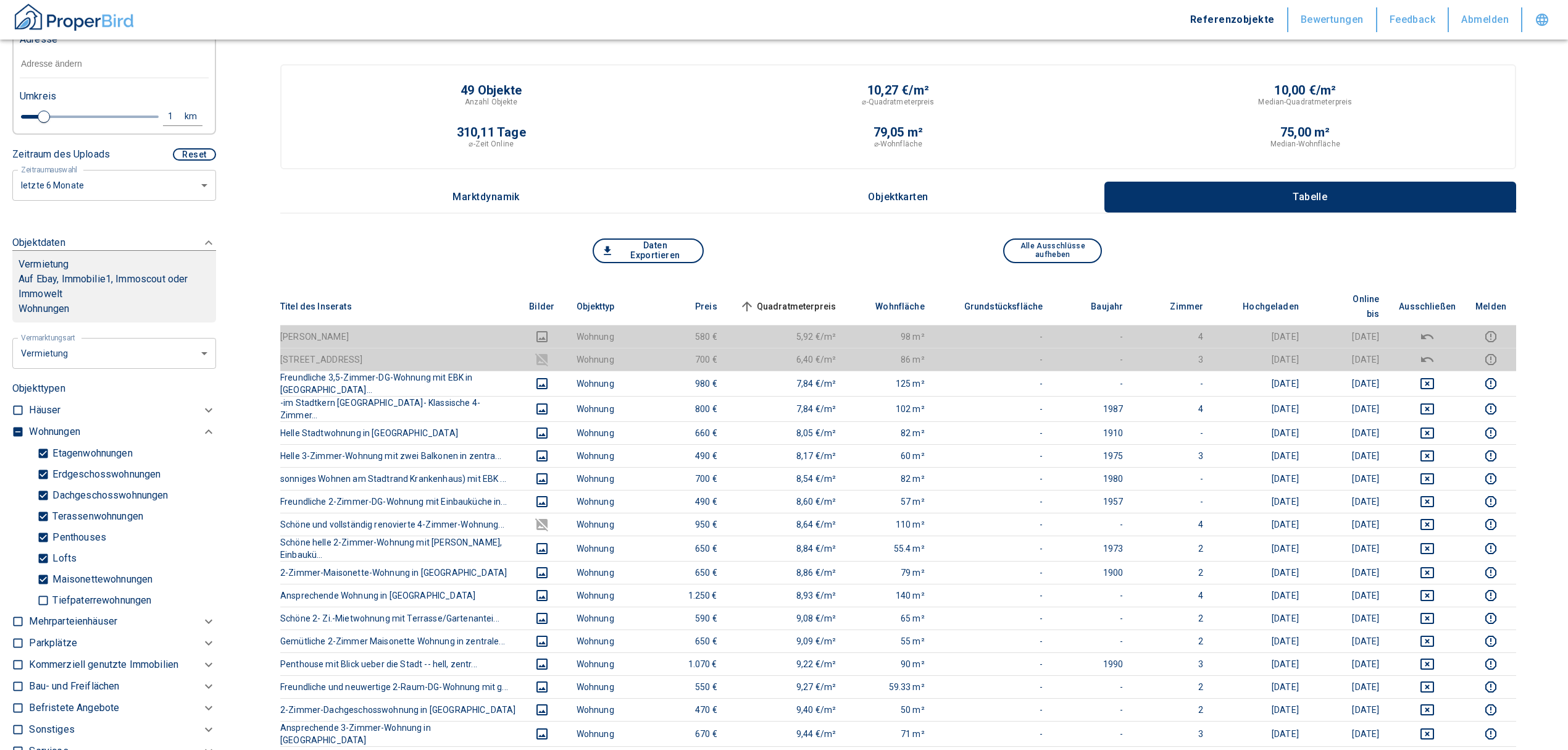
scroll to position [280, 0]
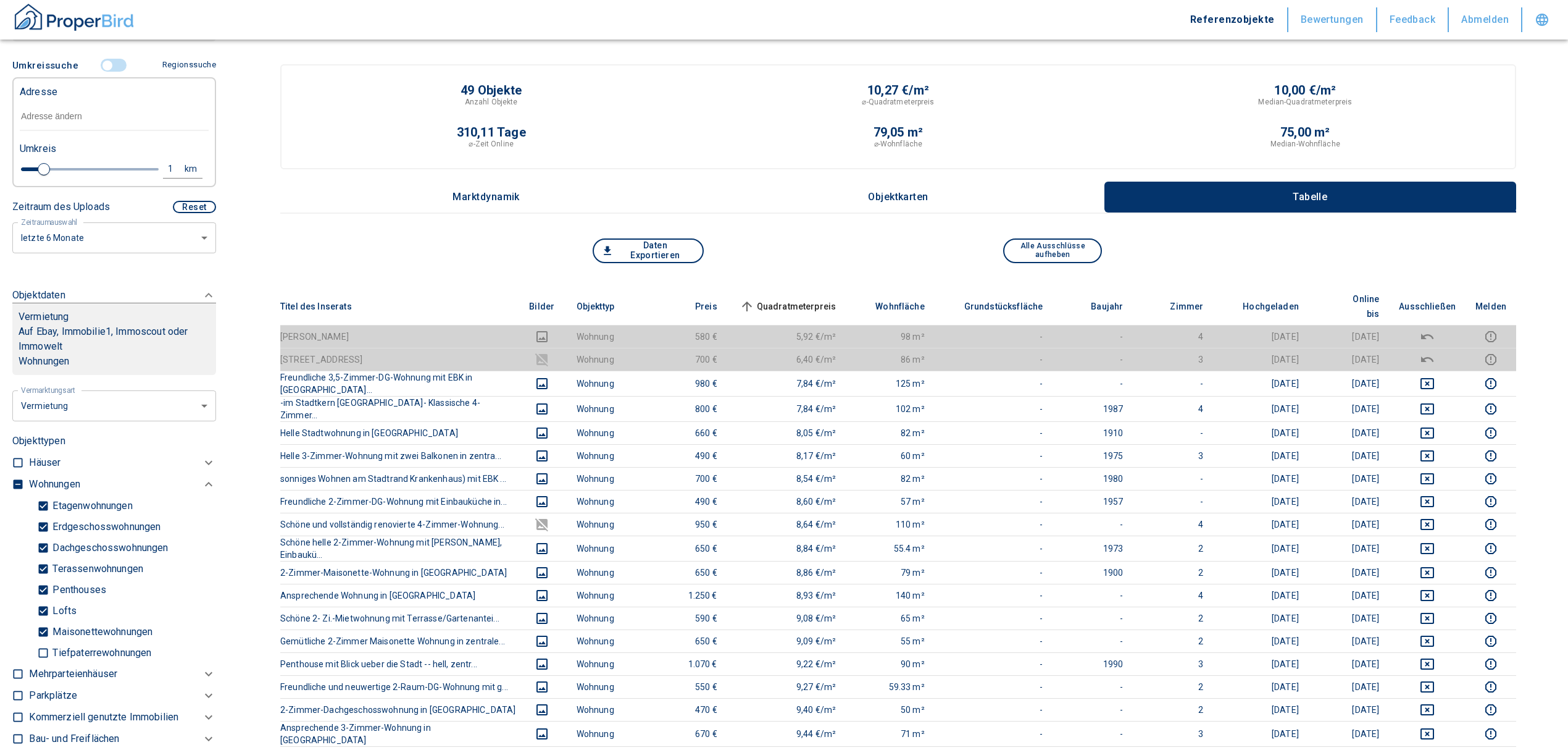
click at [107, 63] on input "controlled" at bounding box center [107, 65] width 37 height 14
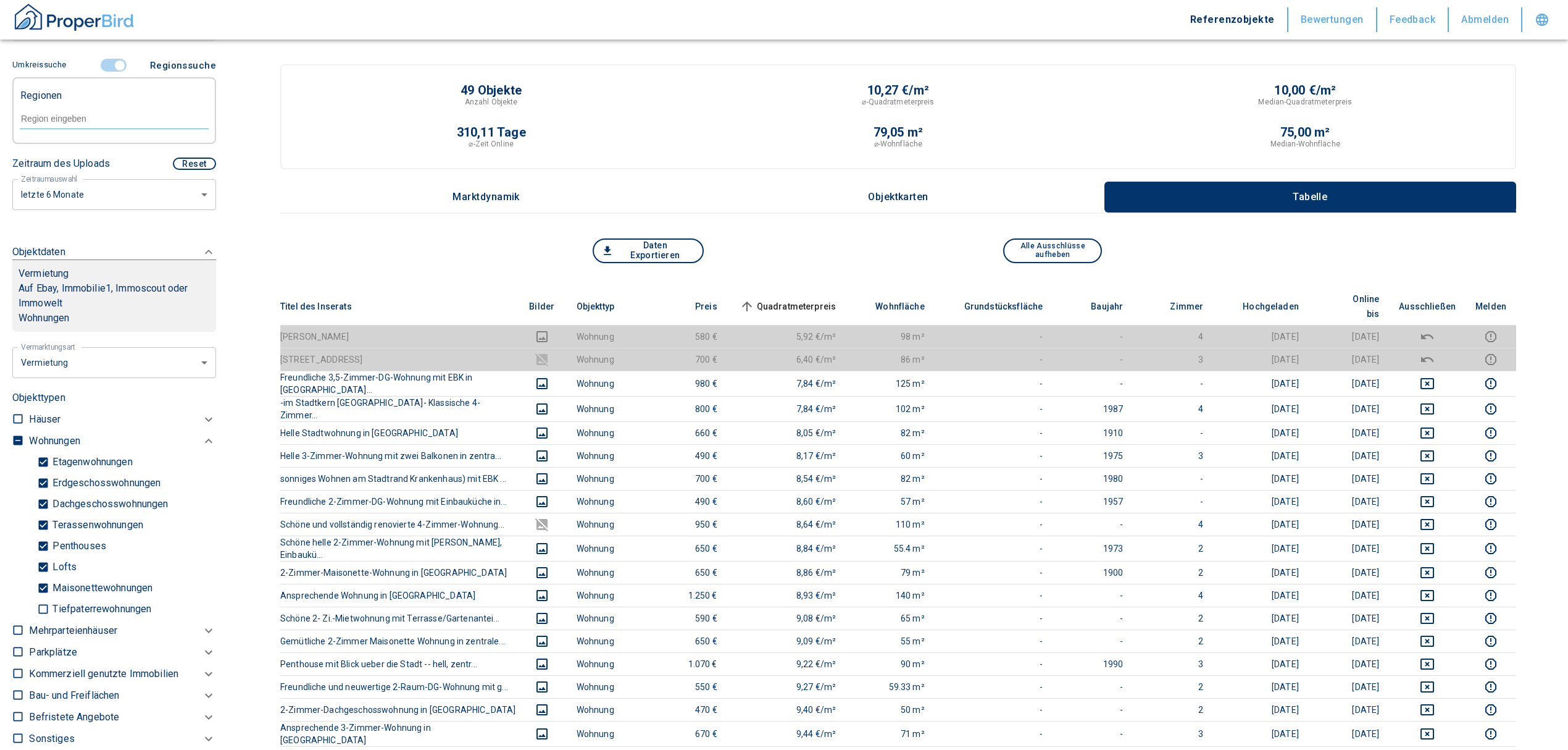
click at [73, 115] on input "text" at bounding box center [114, 118] width 189 height 11
click at [83, 147] on li "78166 [GEOGRAPHIC_DATA]" at bounding box center [108, 147] width 177 height 22
type input "78166"
type input "2020"
type input "78166 [GEOGRAPHIC_DATA]"
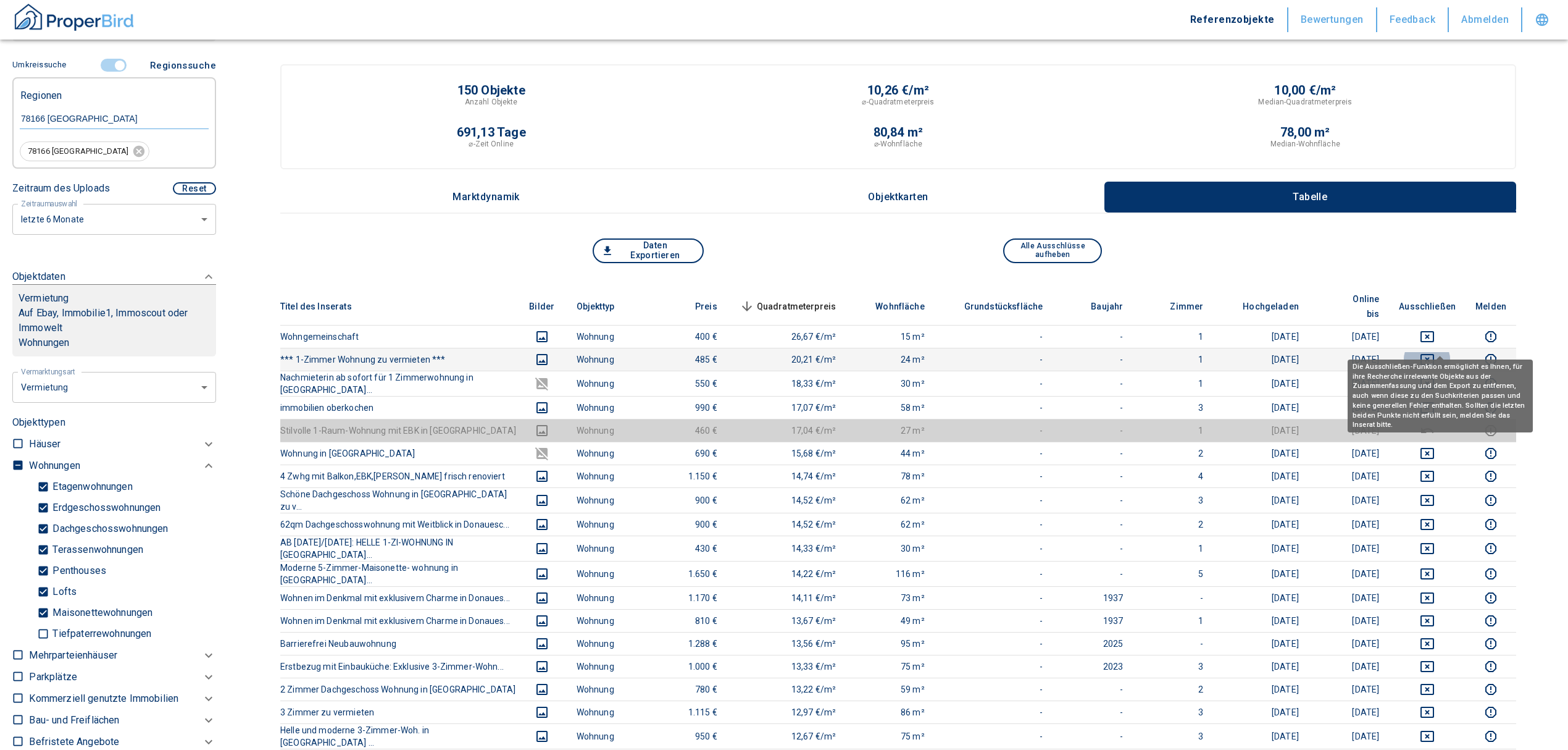
click at [1435, 352] on icon "deselect this listing" at bounding box center [1428, 360] width 15 height 15
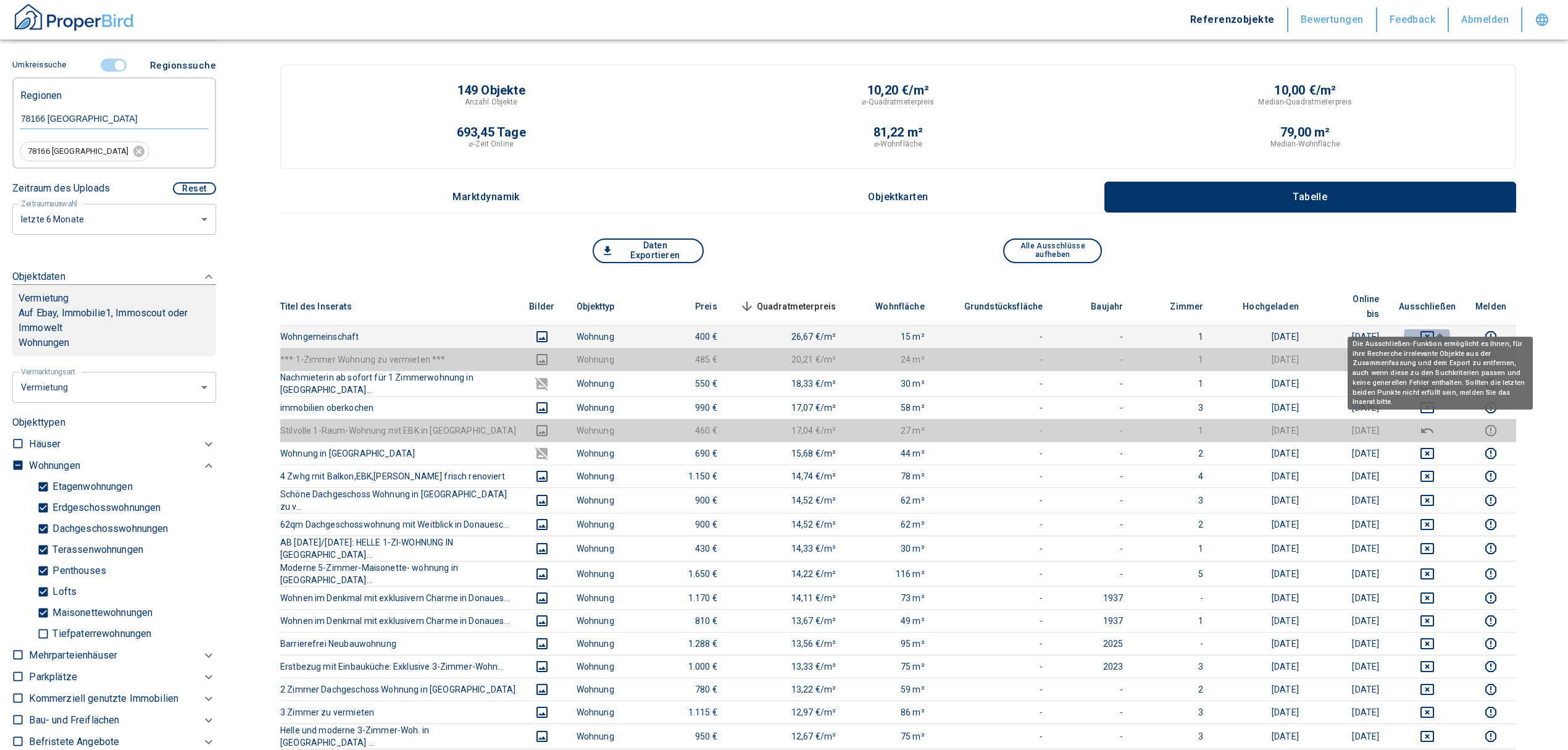
click at [1435, 329] on icon "deselect this listing" at bounding box center [1428, 337] width 15 height 15
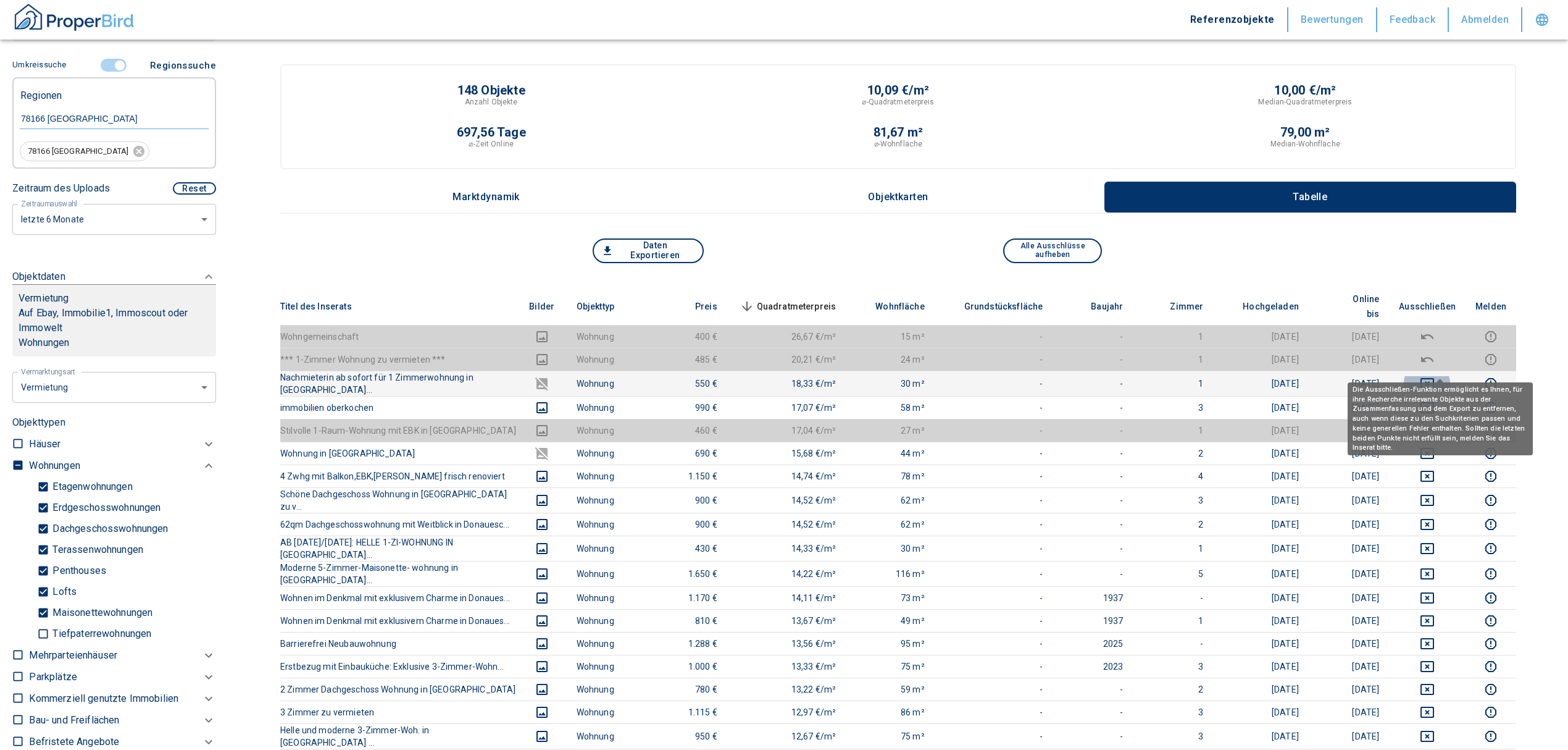
click at [1434, 378] on icon "deselect this listing" at bounding box center [1427, 383] width 14 height 11
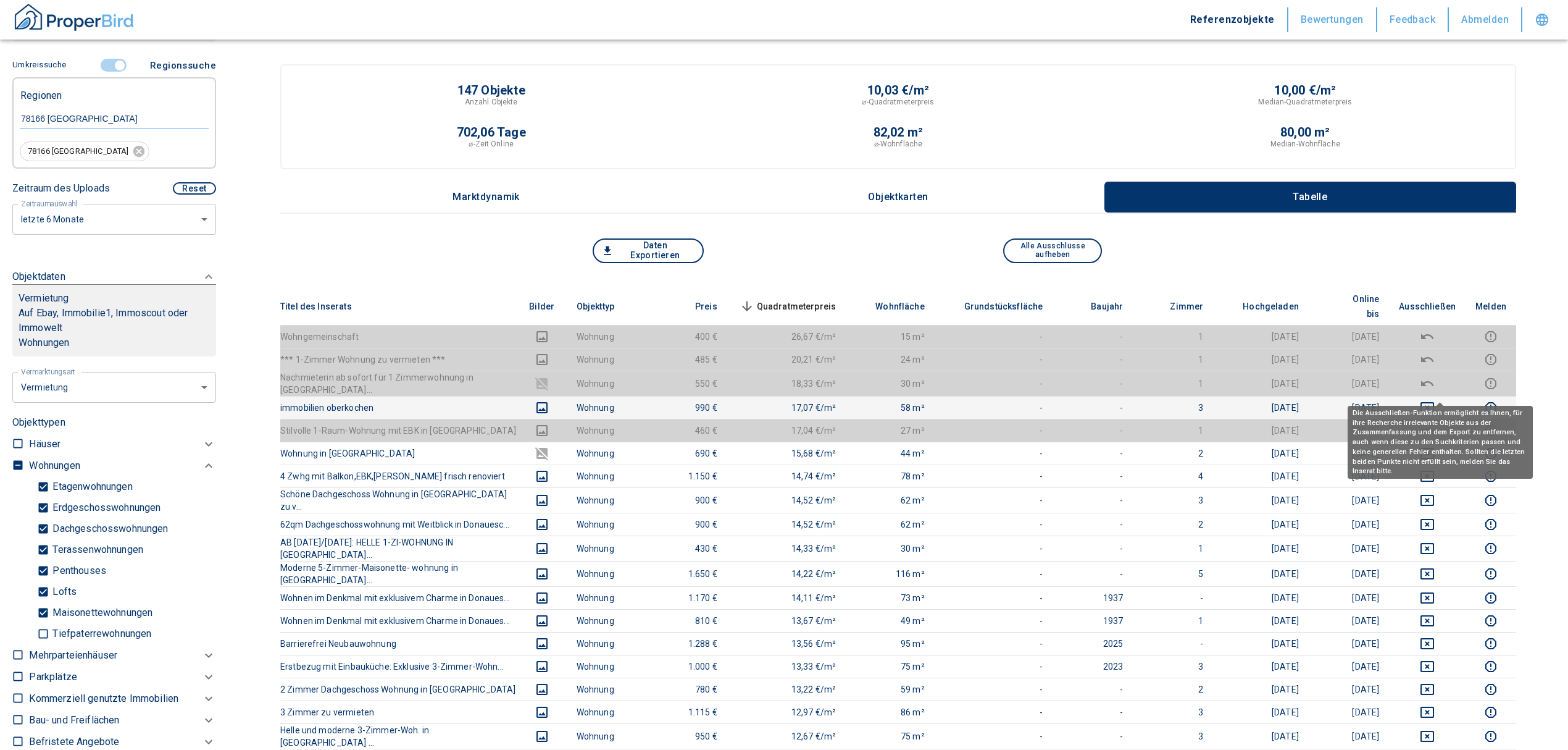
click at [1429, 400] on button "deselect this listing" at bounding box center [1427, 408] width 57 height 15
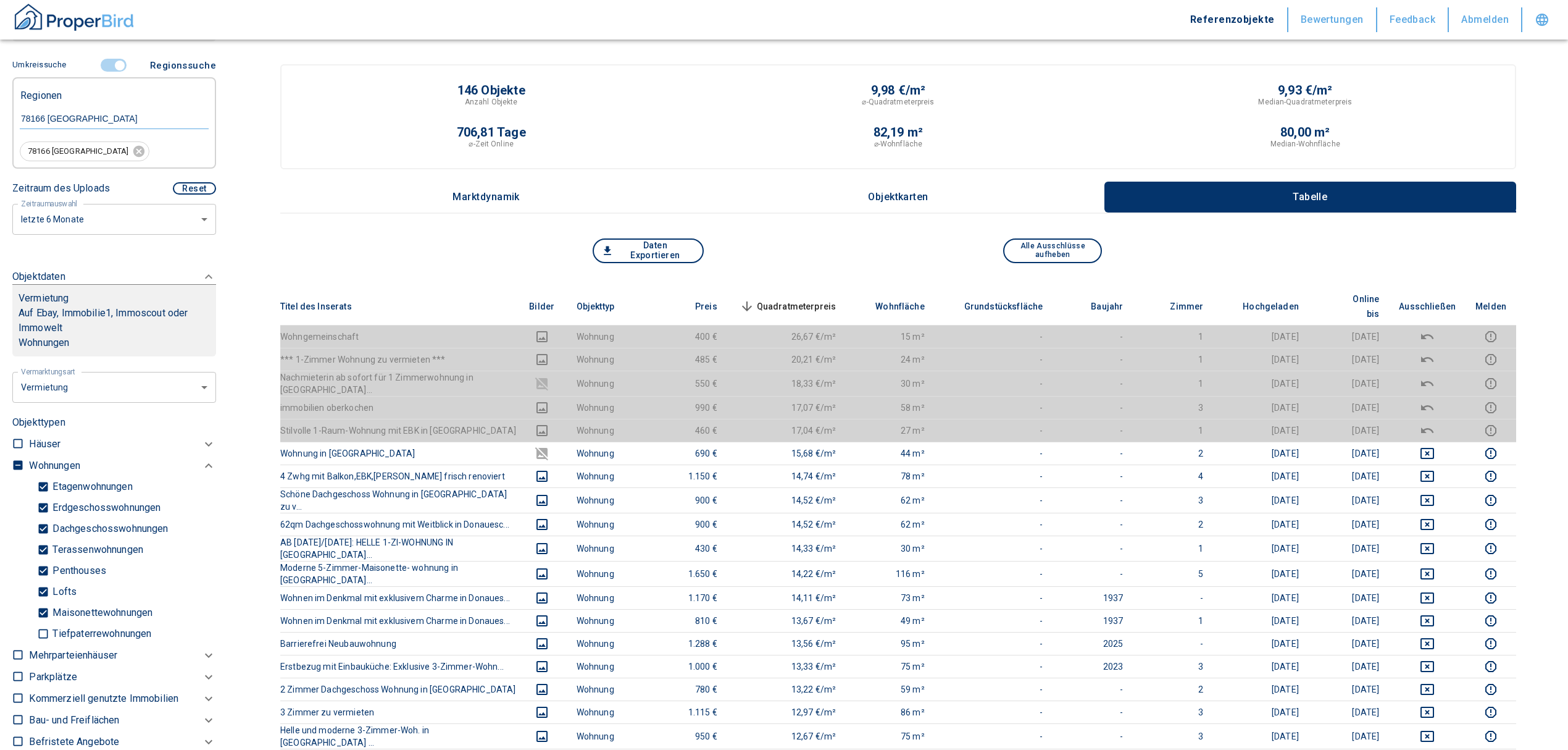
click at [799, 299] on span "Quadratmeterpreis sorted descending" at bounding box center [787, 307] width 100 height 15
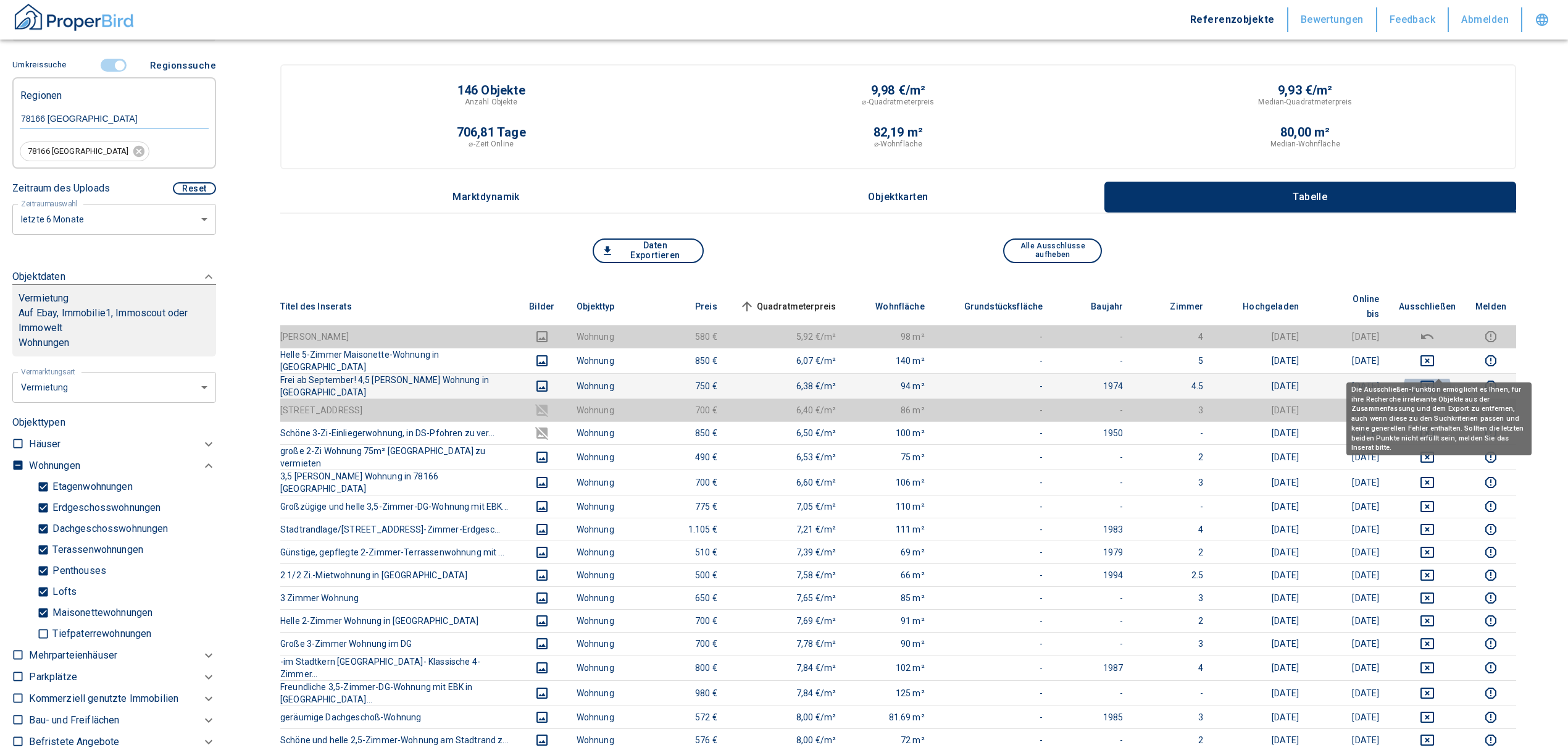
click at [1434, 380] on icon "deselect this listing" at bounding box center [1427, 385] width 14 height 11
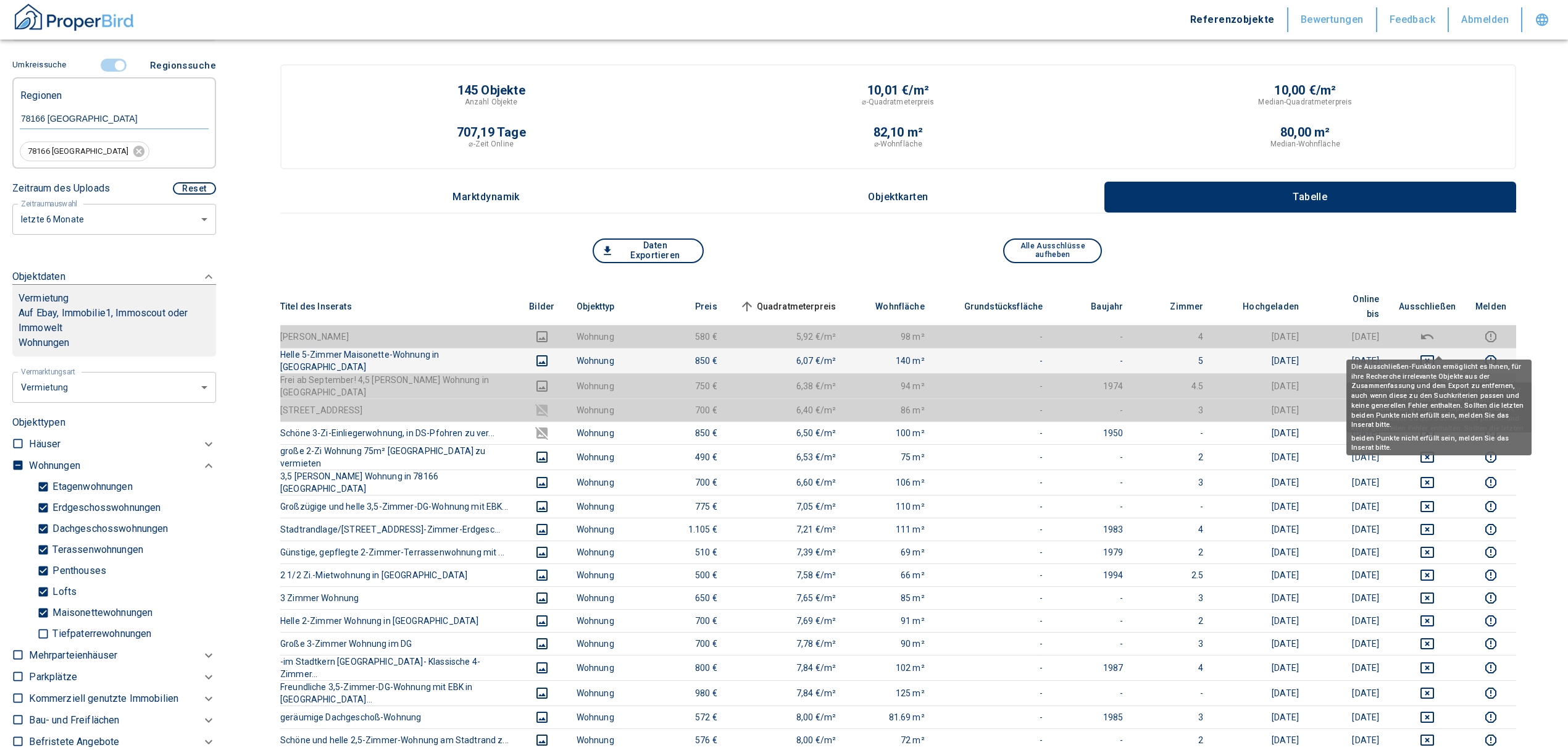
click at [1435, 353] on icon "deselect this listing" at bounding box center [1428, 361] width 15 height 15
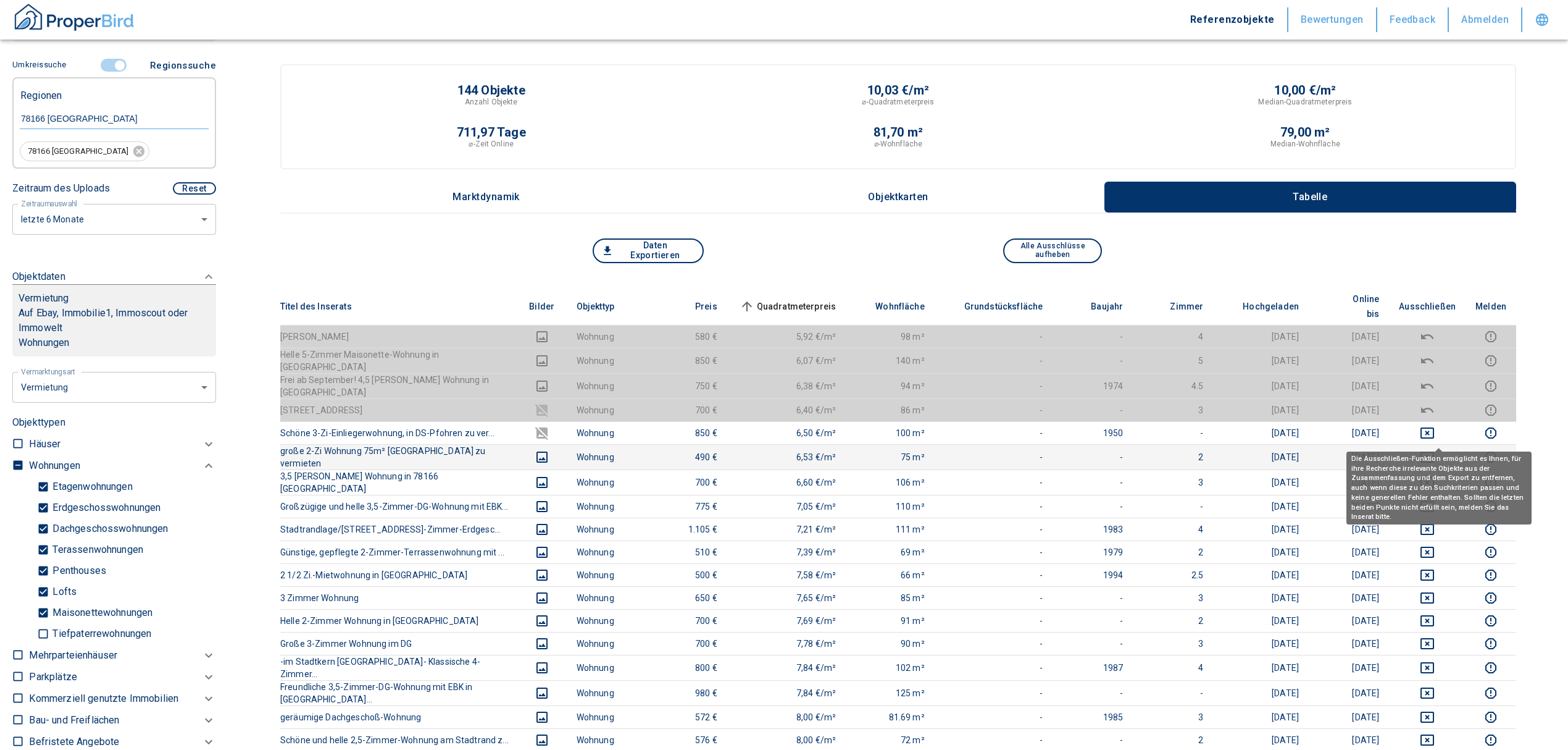
click at [1435, 449] on icon "deselect this listing" at bounding box center [1428, 457] width 15 height 15
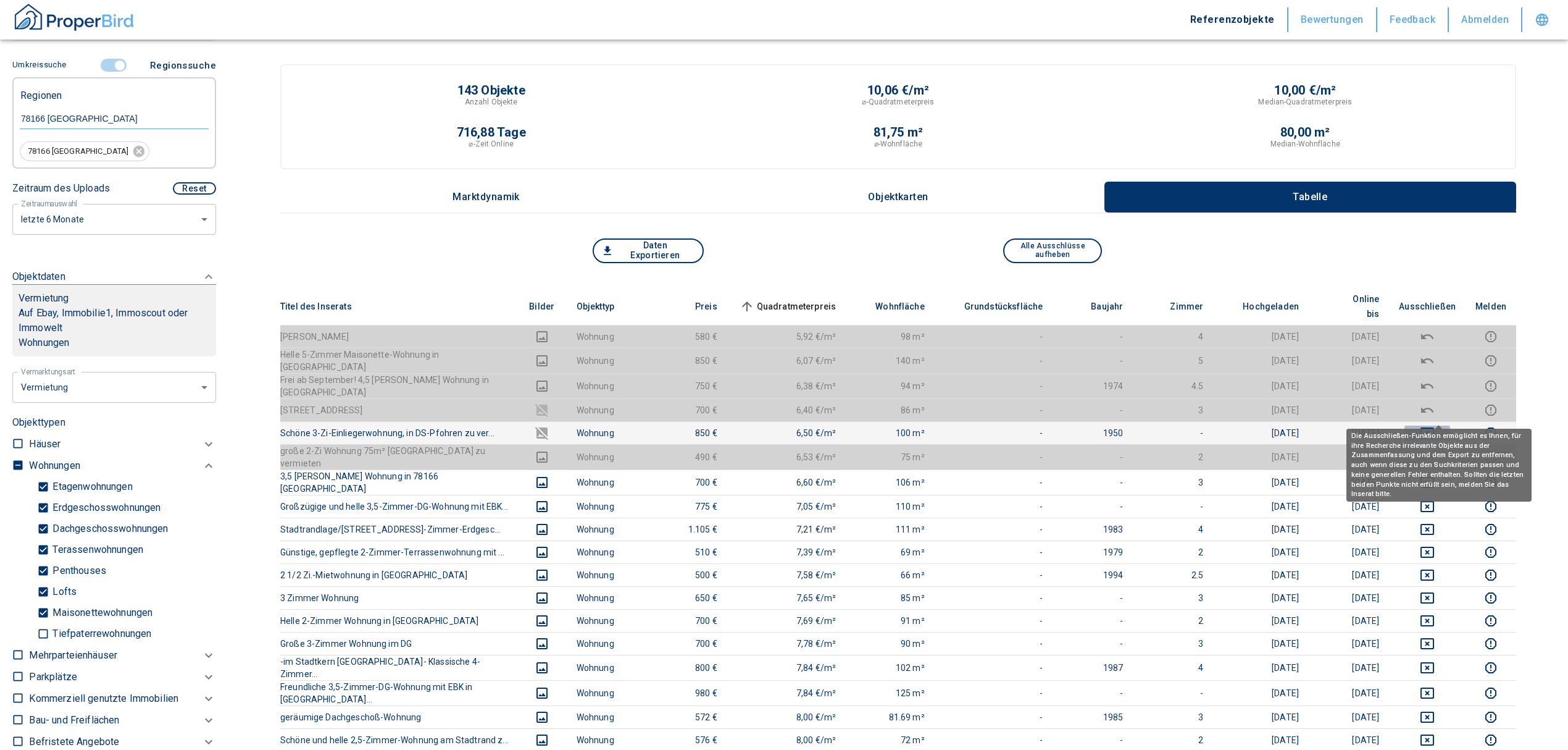
click at [1432, 426] on icon "deselect this listing" at bounding box center [1428, 433] width 15 height 15
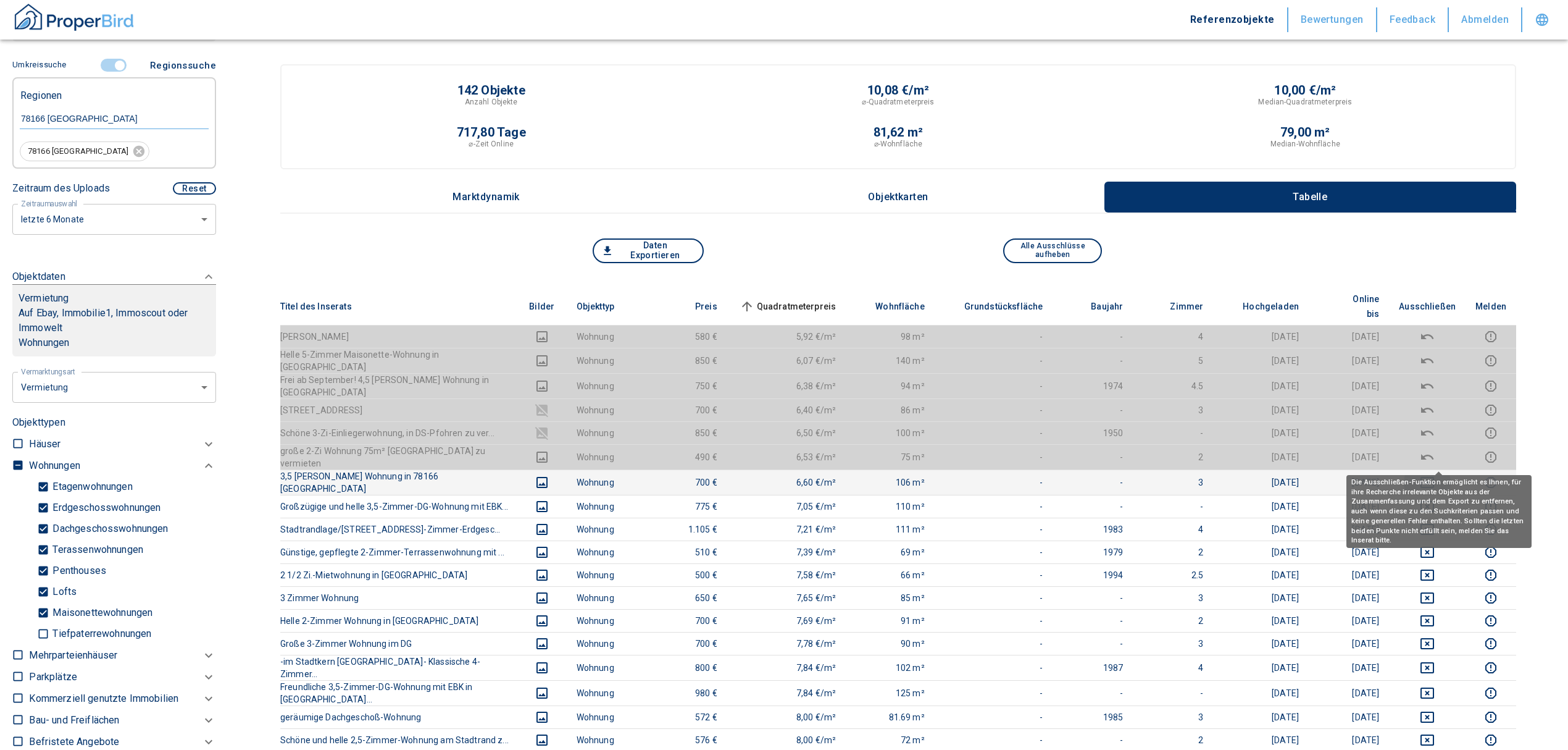
click at [1435, 475] on icon "deselect this listing" at bounding box center [1428, 482] width 15 height 15
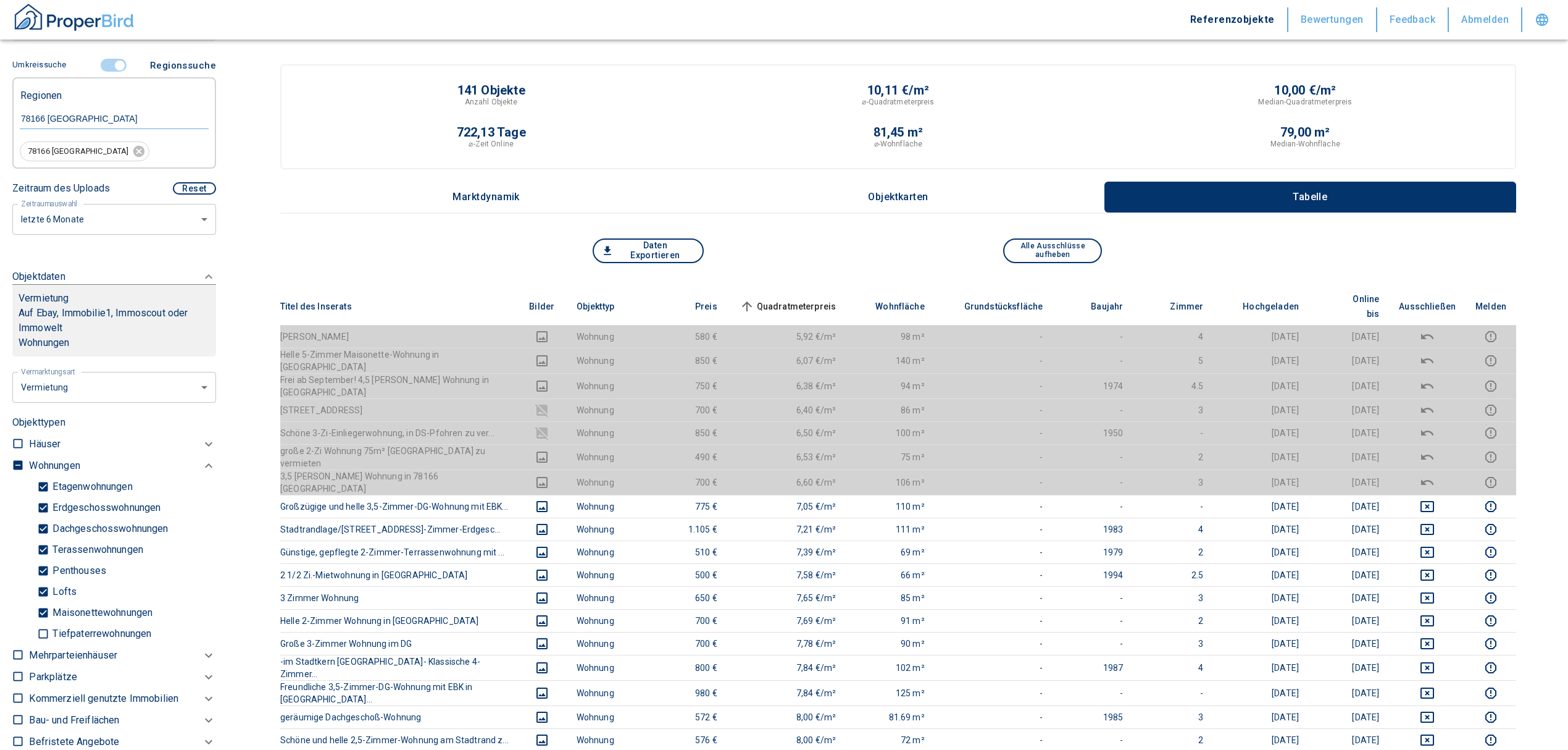
click at [795, 288] on th "Quadratmeterpreis sorted ascending" at bounding box center [786, 307] width 119 height 38
click at [795, 299] on span "Quadratmeterpreis sorted ascending" at bounding box center [787, 307] width 100 height 15
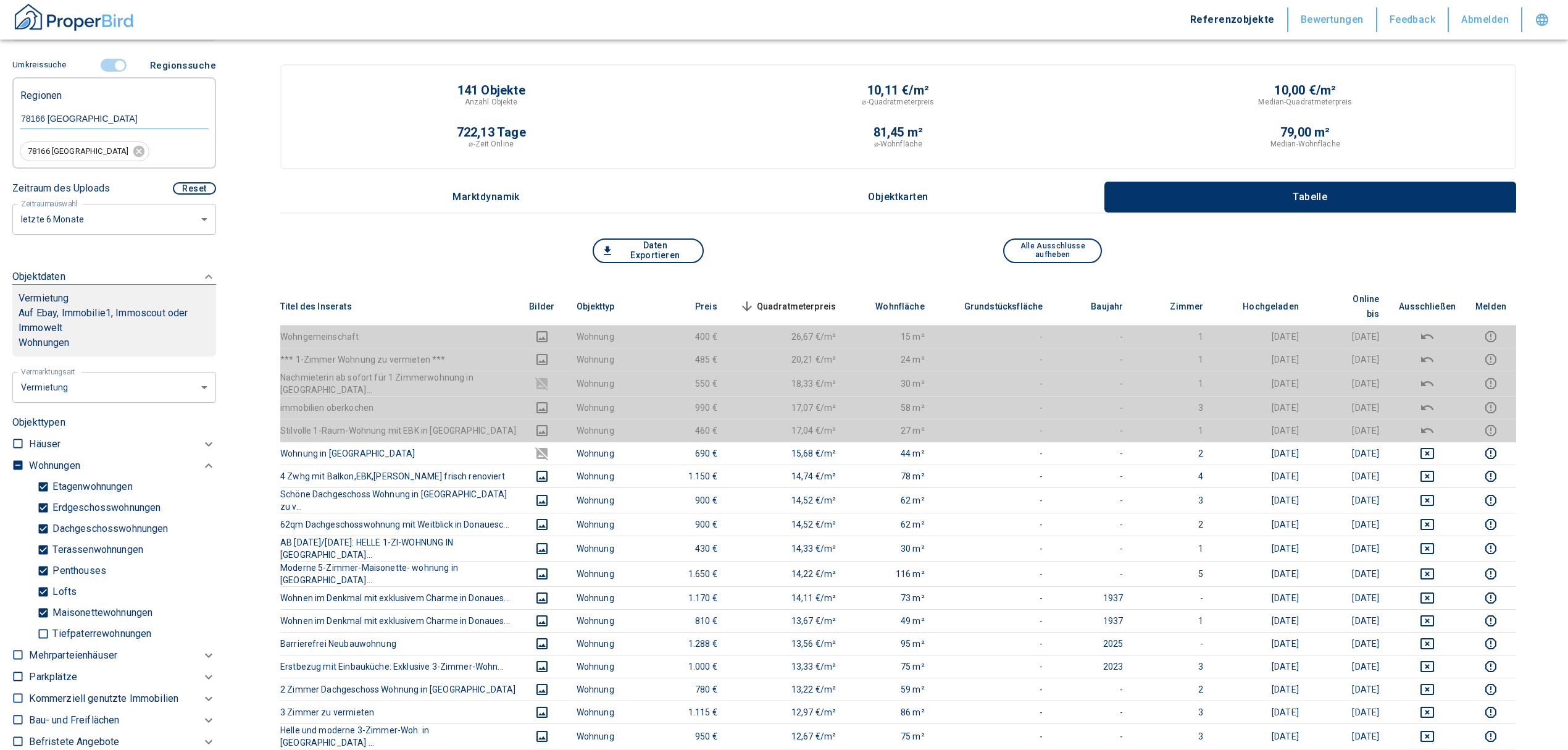
click at [805, 299] on span "Quadratmeterpreis sorted descending" at bounding box center [787, 307] width 100 height 15
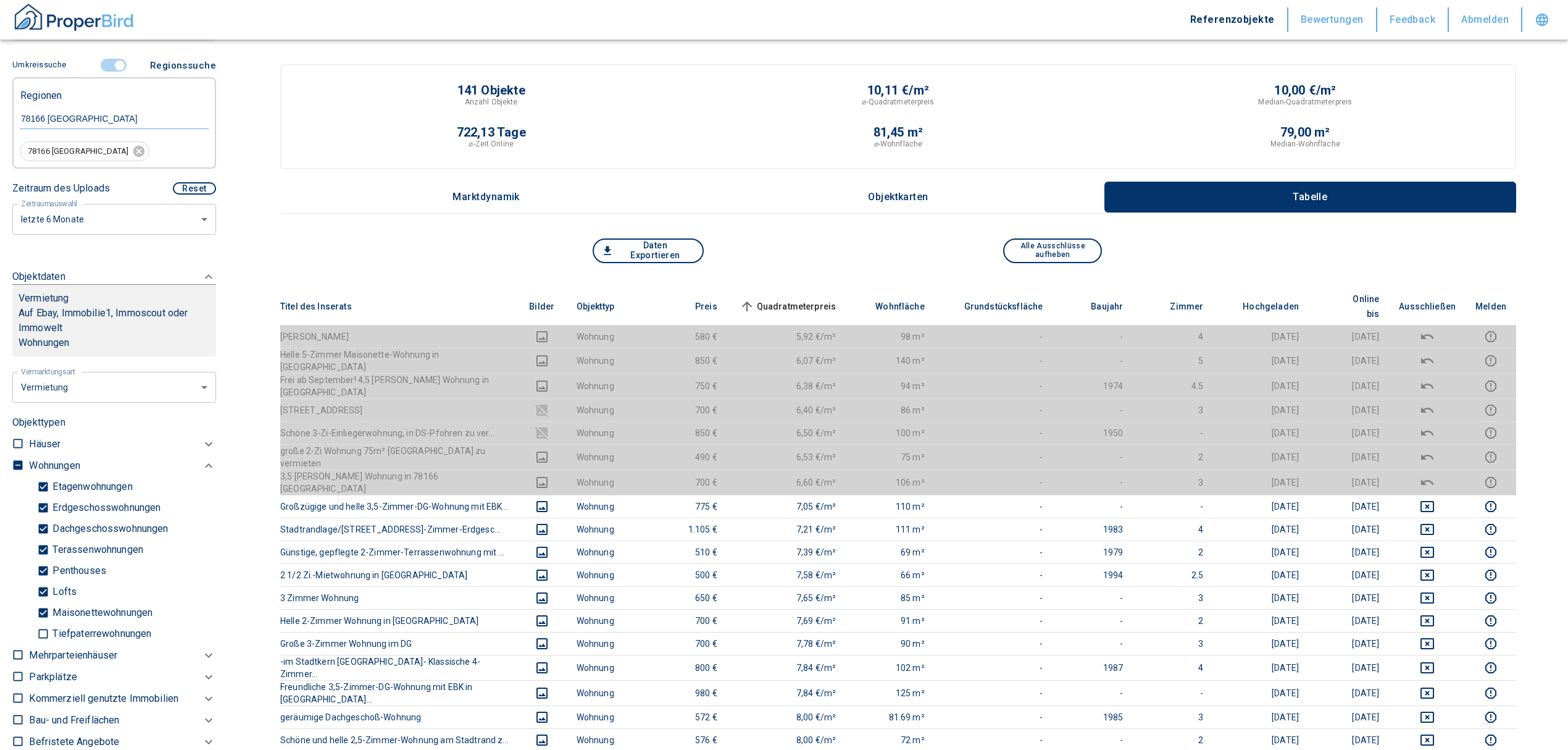
click at [117, 62] on input "controlled" at bounding box center [120, 65] width 37 height 14
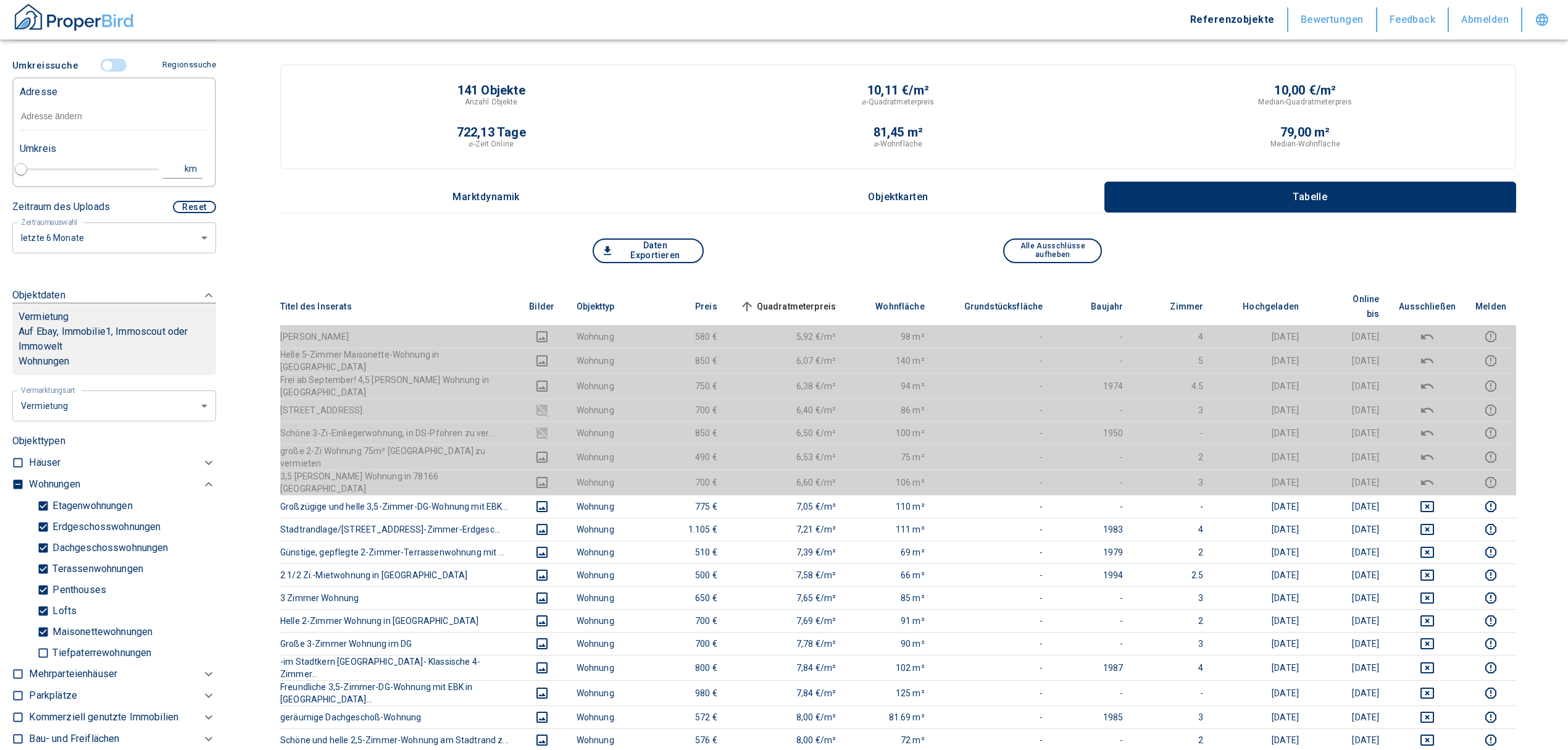
click at [67, 111] on input "text" at bounding box center [114, 117] width 189 height 29
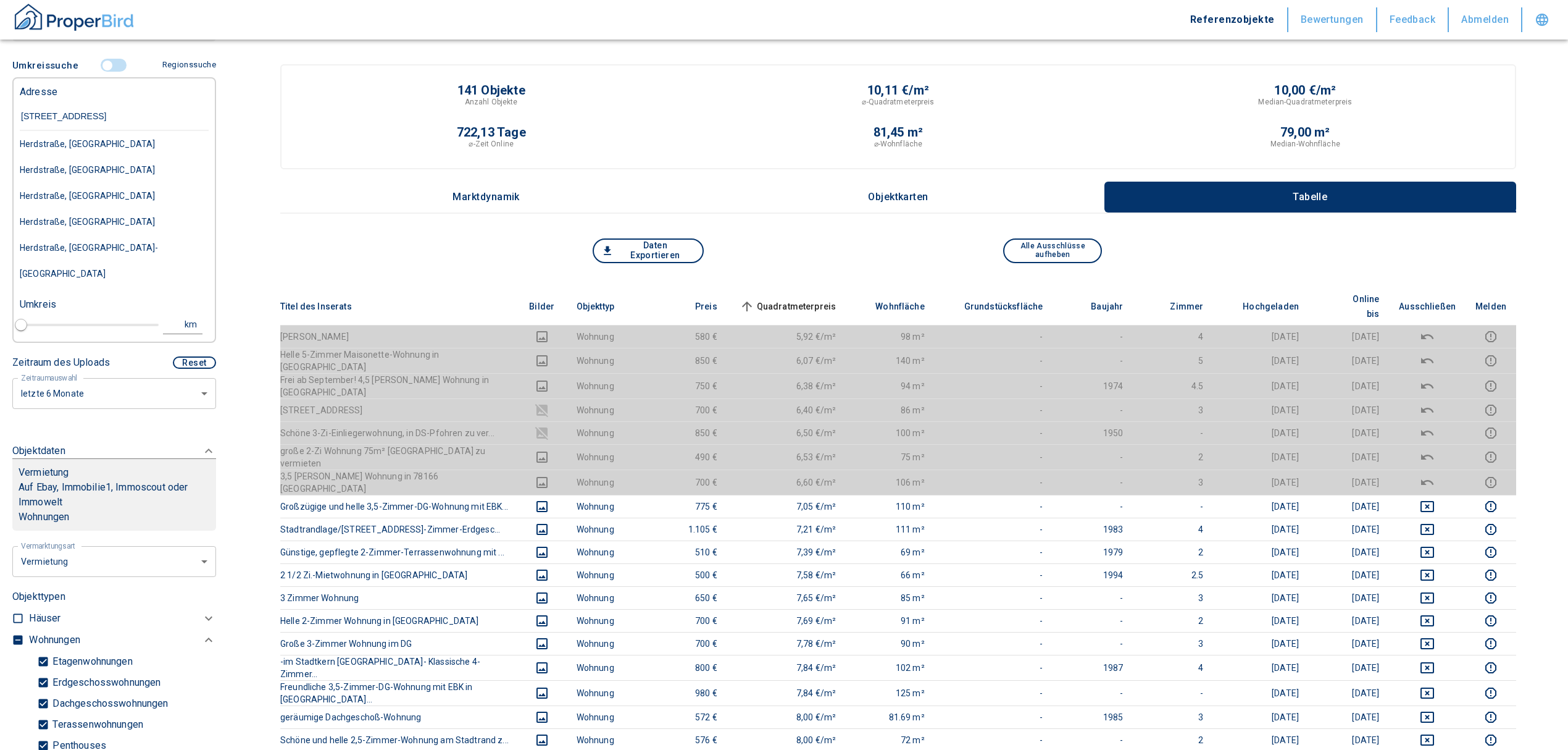
type input "[STREET_ADDRESS]"
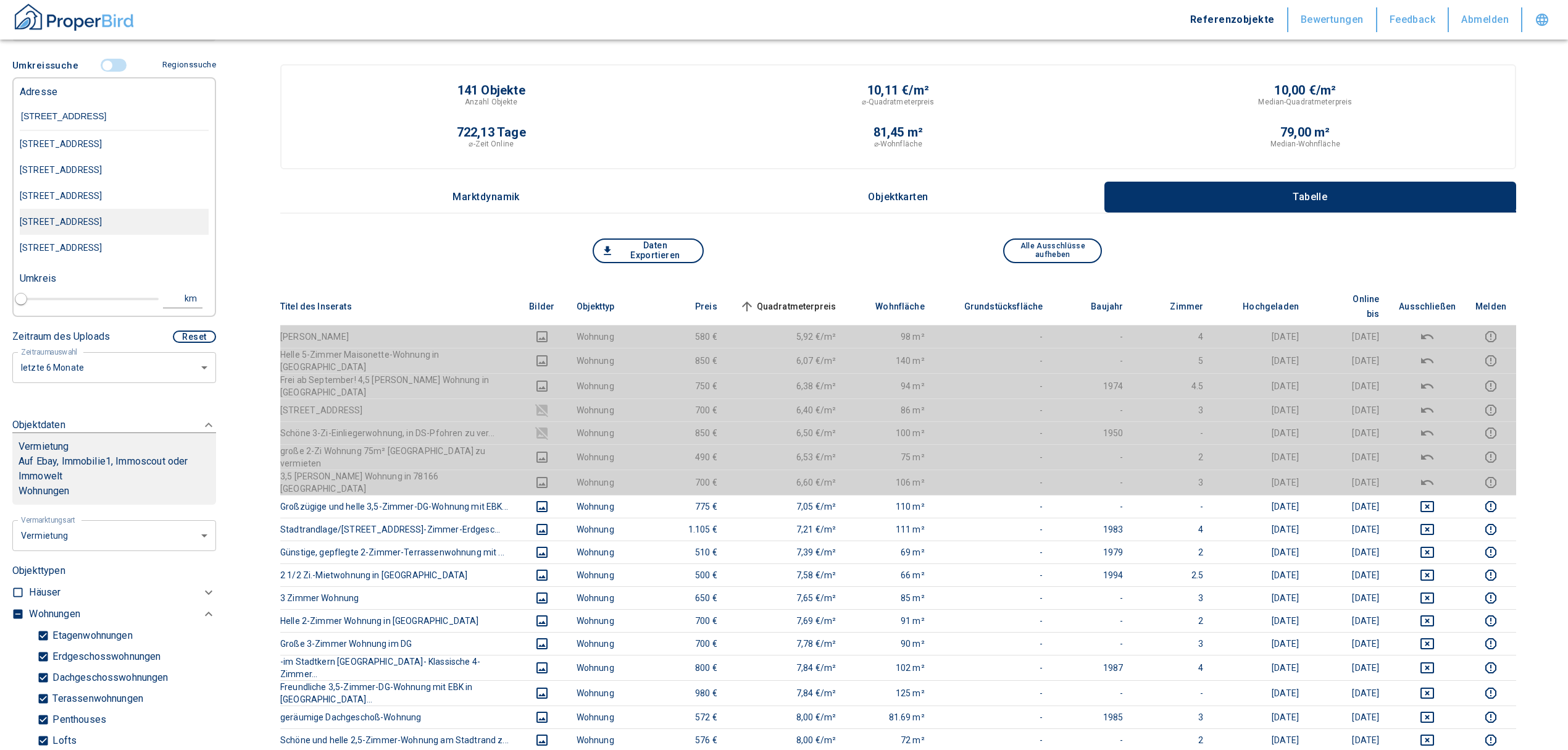
click at [130, 157] on div "[STREET_ADDRESS]" at bounding box center [114, 144] width 189 height 26
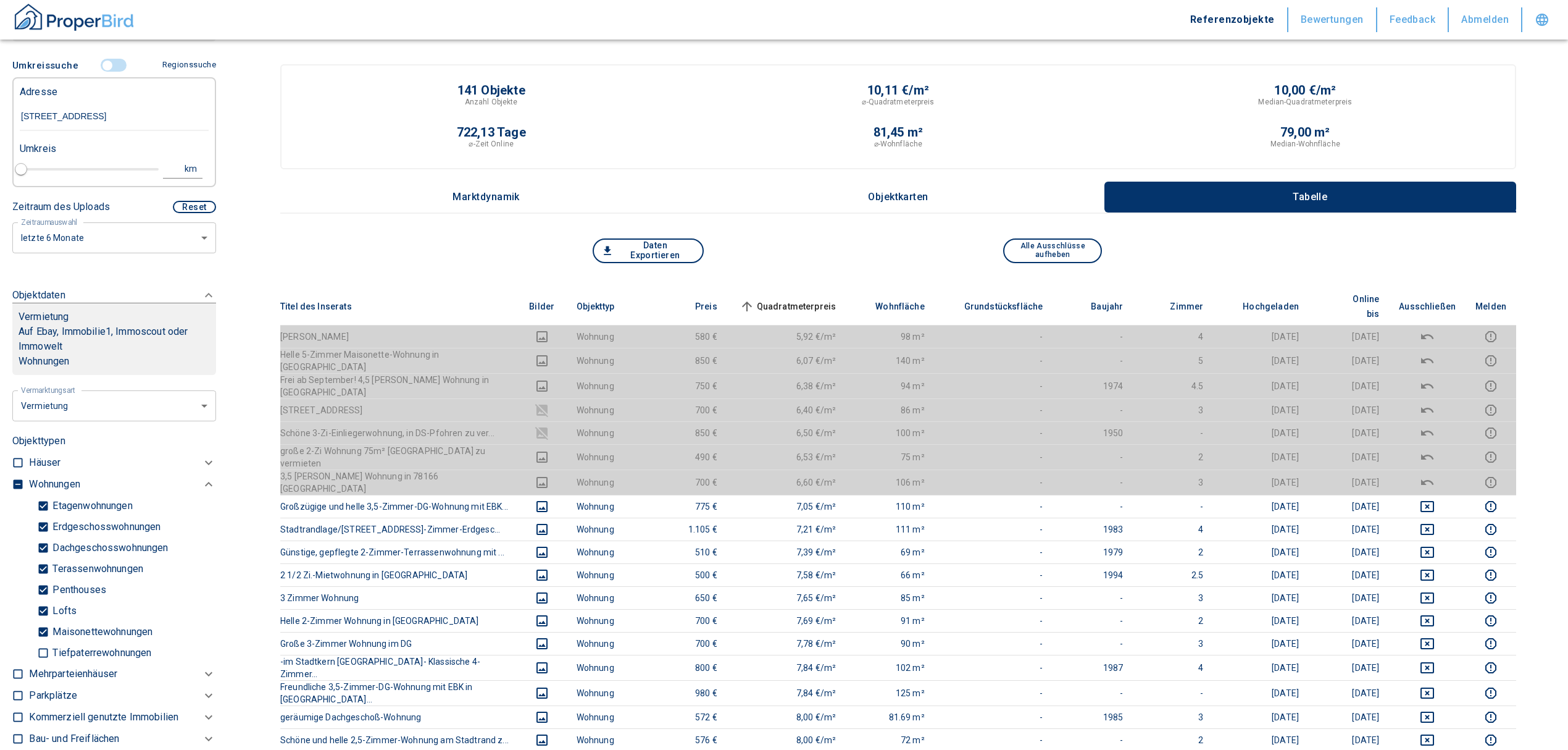
type input "2020"
type input "[STREET_ADDRESS]"
type input "1"
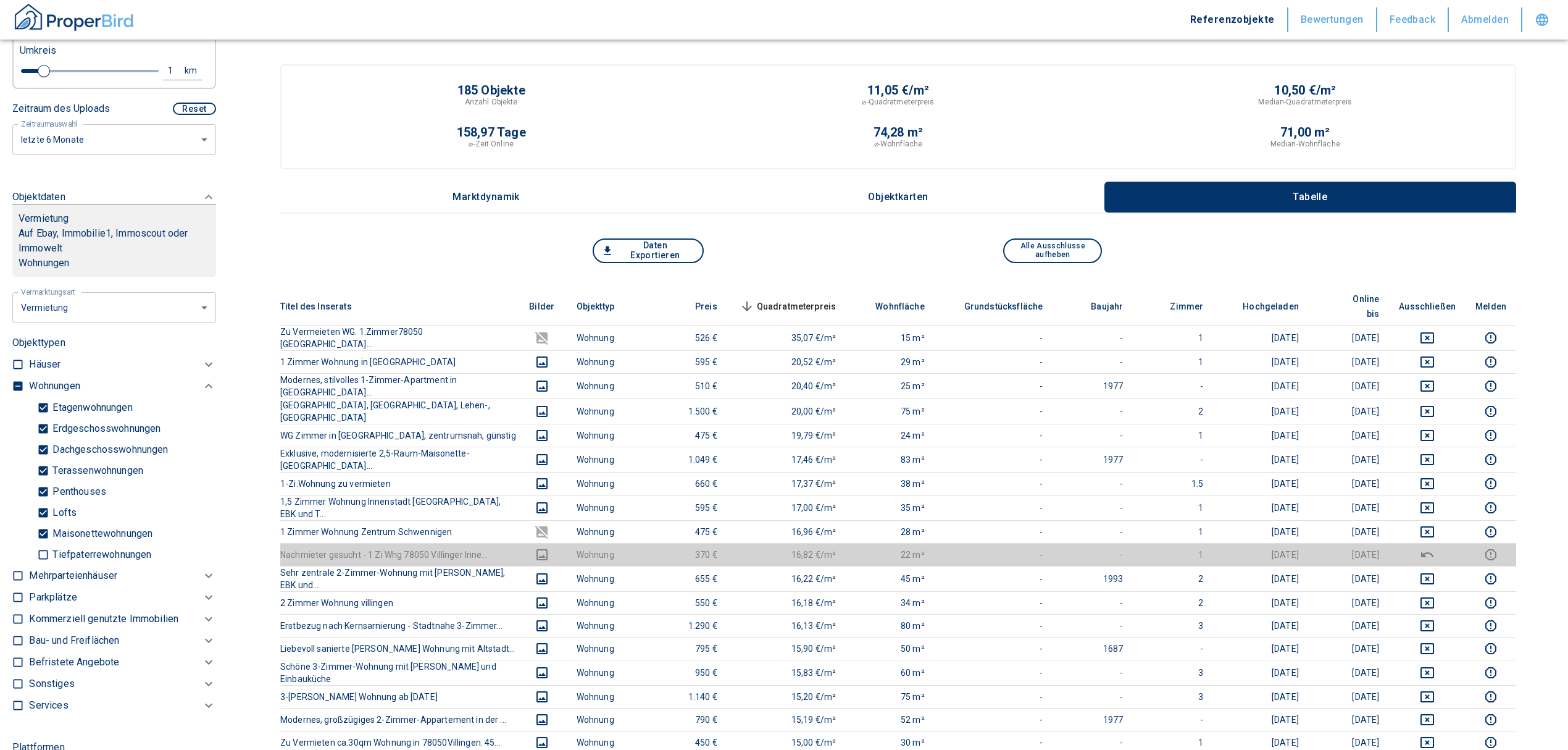
scroll to position [527, 0]
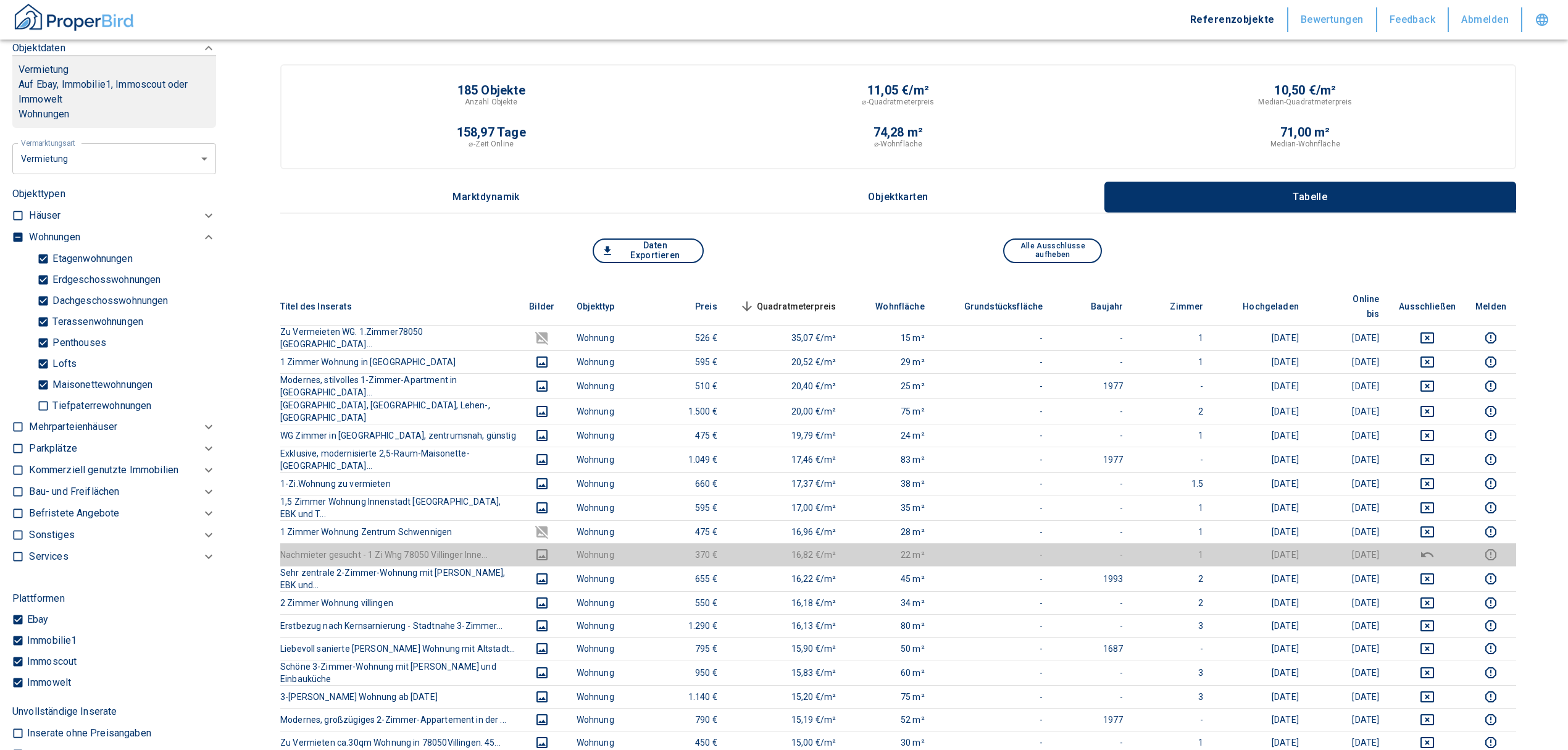
type input "[STREET_ADDRESS]"
click at [17, 227] on label at bounding box center [15, 235] width 19 height 17
click at [17, 231] on input "checkbox" at bounding box center [18, 236] width 13 height 13
checkbox input "true"
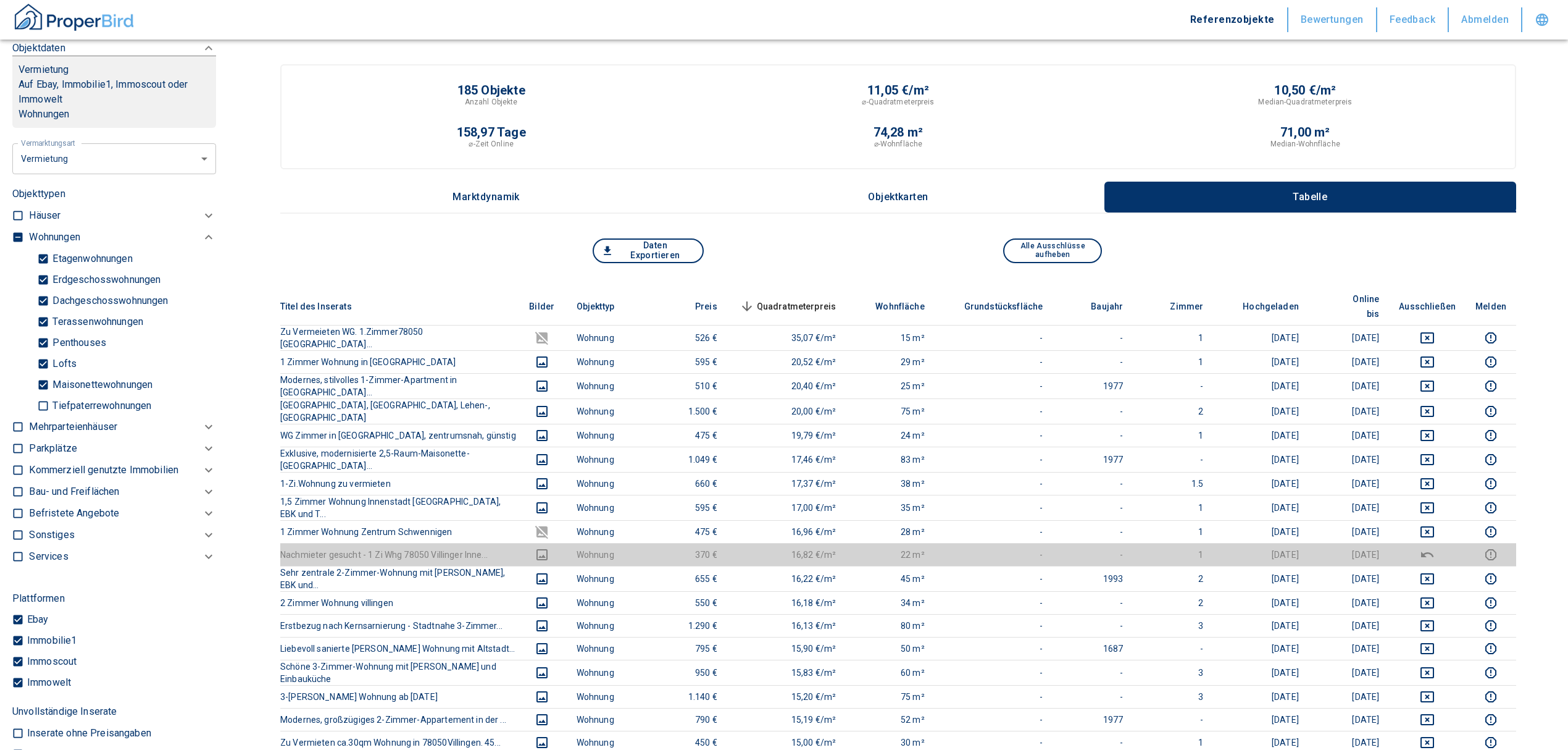
type input "2020"
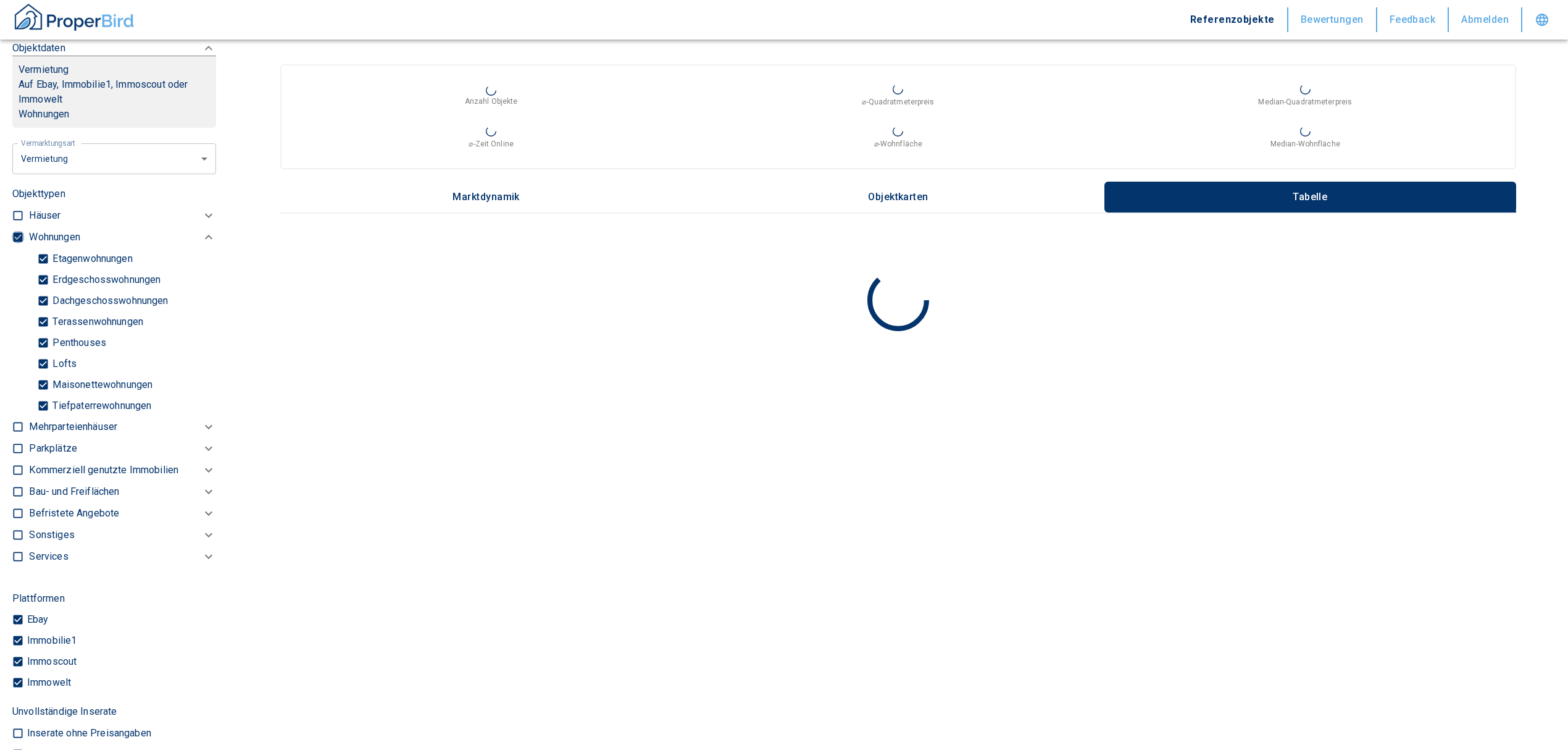
click at [18, 231] on input "checkbox" at bounding box center [18, 236] width 13 height 13
checkbox input "false"
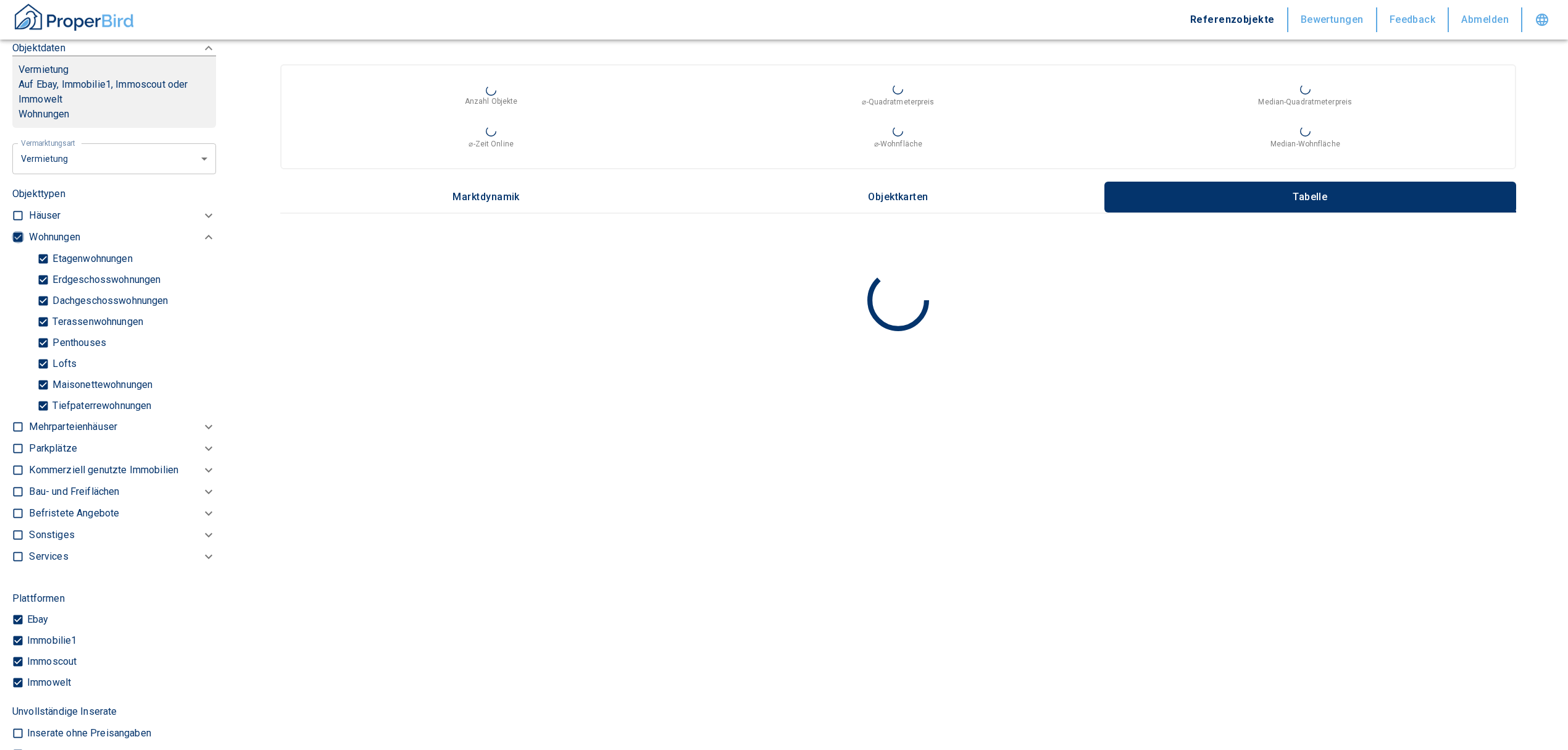
checkbox input "false"
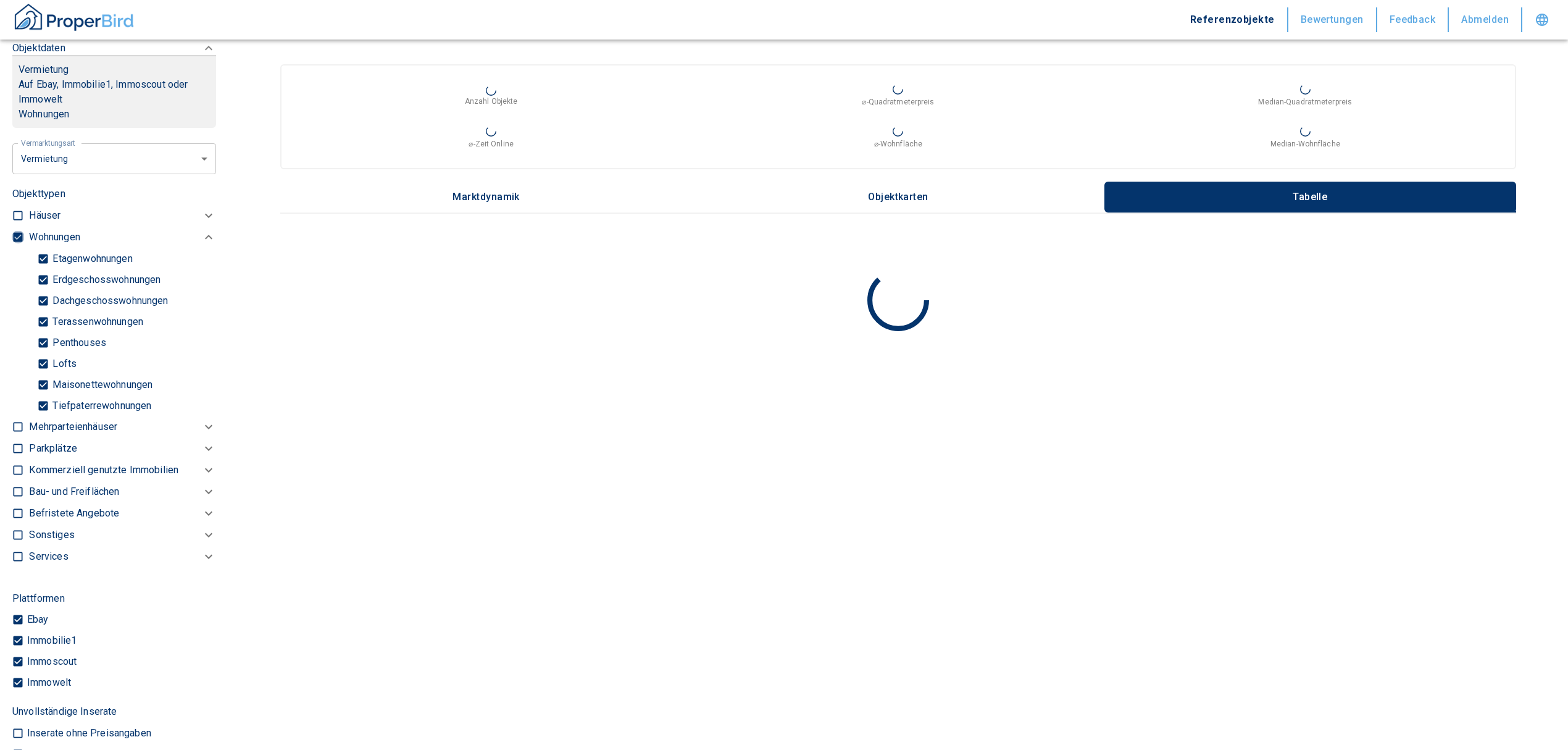
type input "2020"
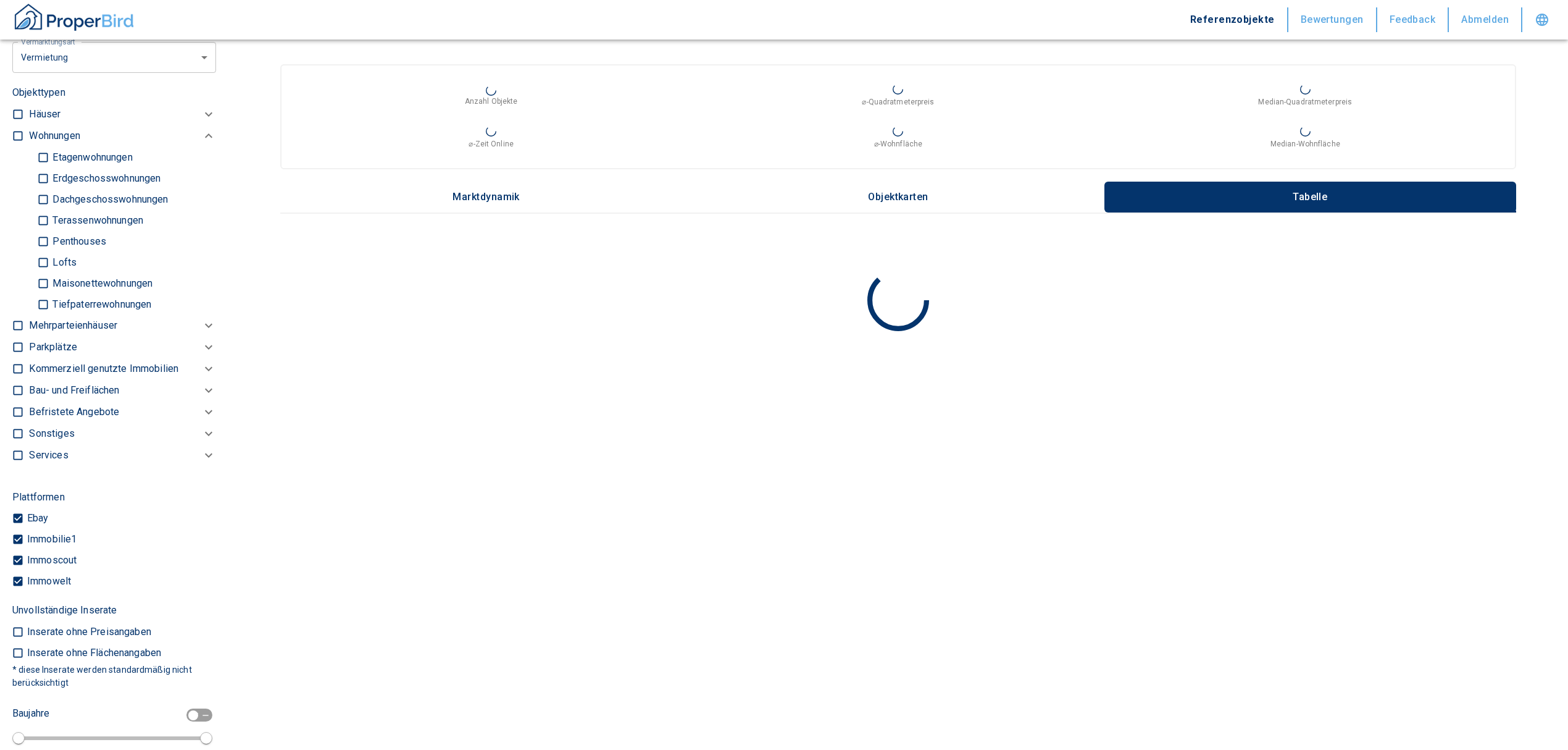
scroll to position [609, 0]
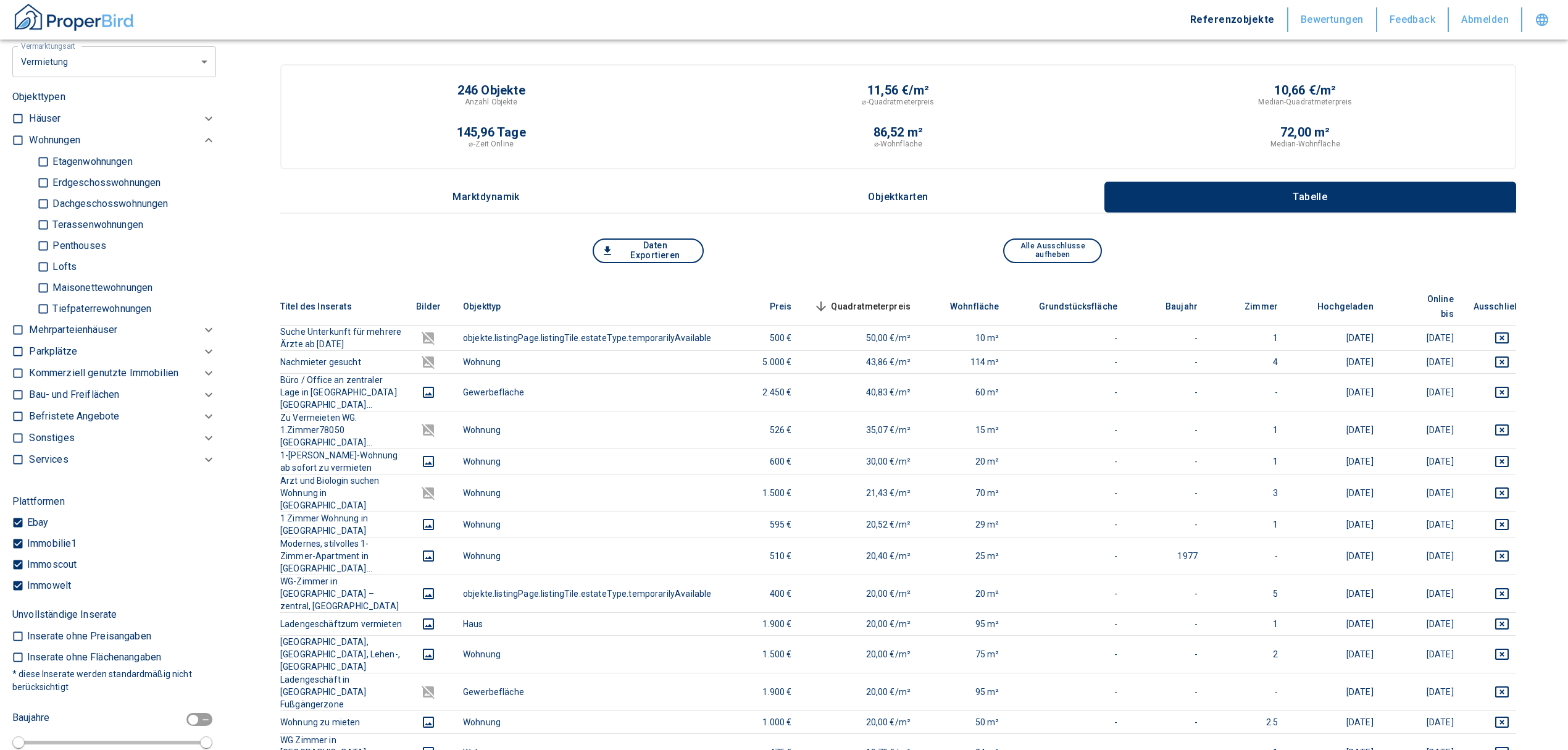
click at [62, 148] on p "Kommerziell genutzte Immobilien" at bounding box center [54, 140] width 51 height 15
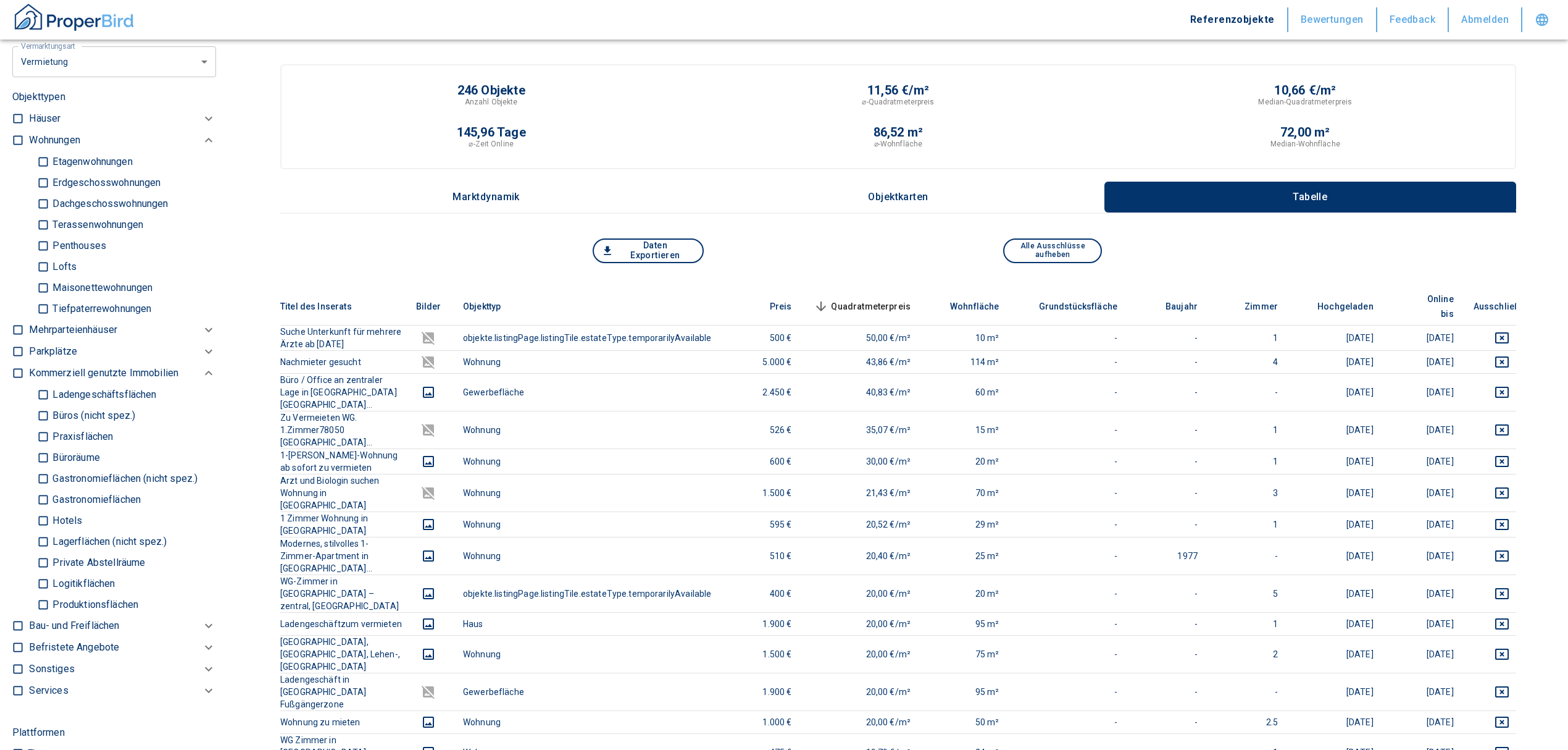
click at [43, 408] on input "Büros (nicht spez.)" at bounding box center [43, 416] width 13 height 22
checkbox input "true"
type input "2020"
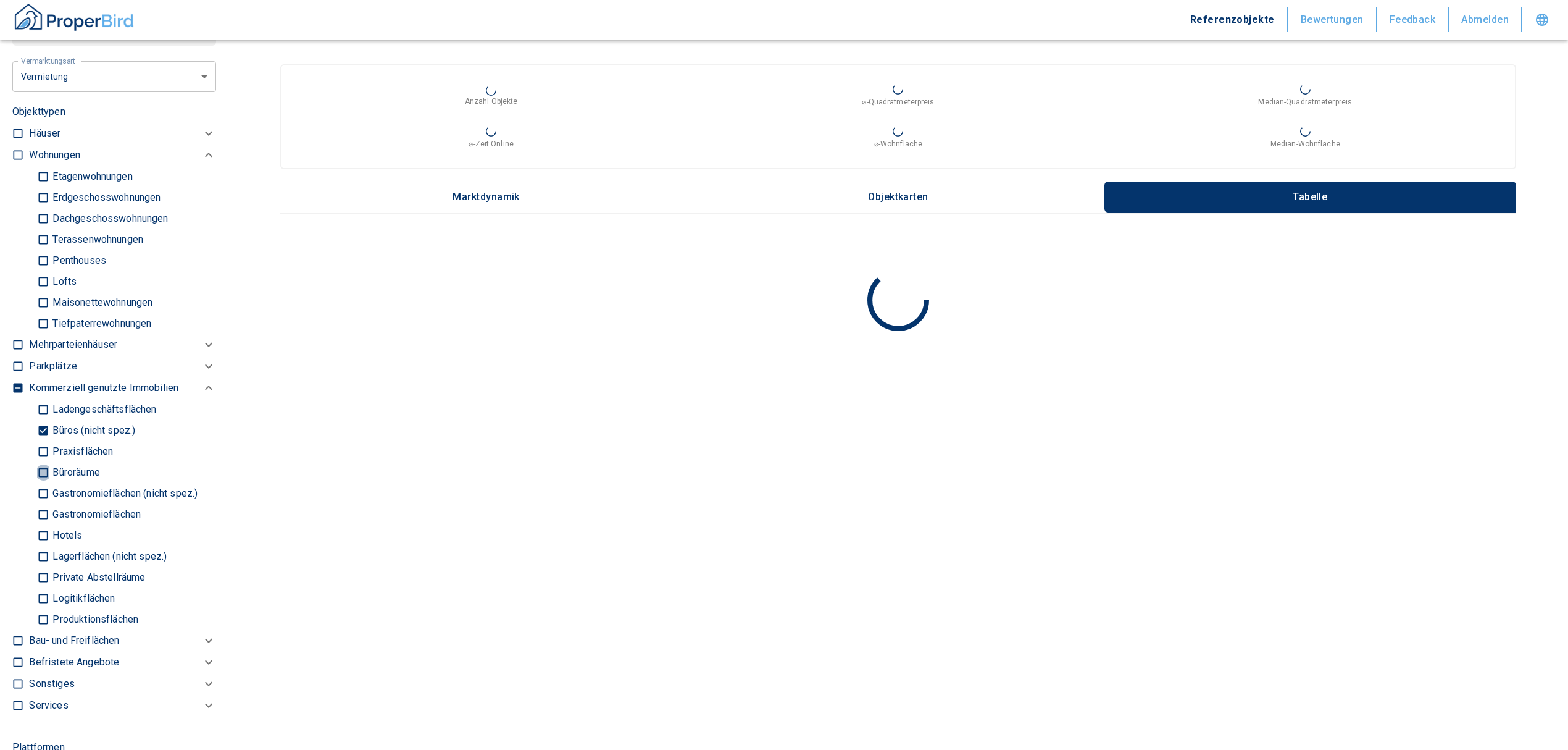
click at [46, 473] on input "Büroräume" at bounding box center [43, 472] width 13 height 22
checkbox input "true"
type input "2020"
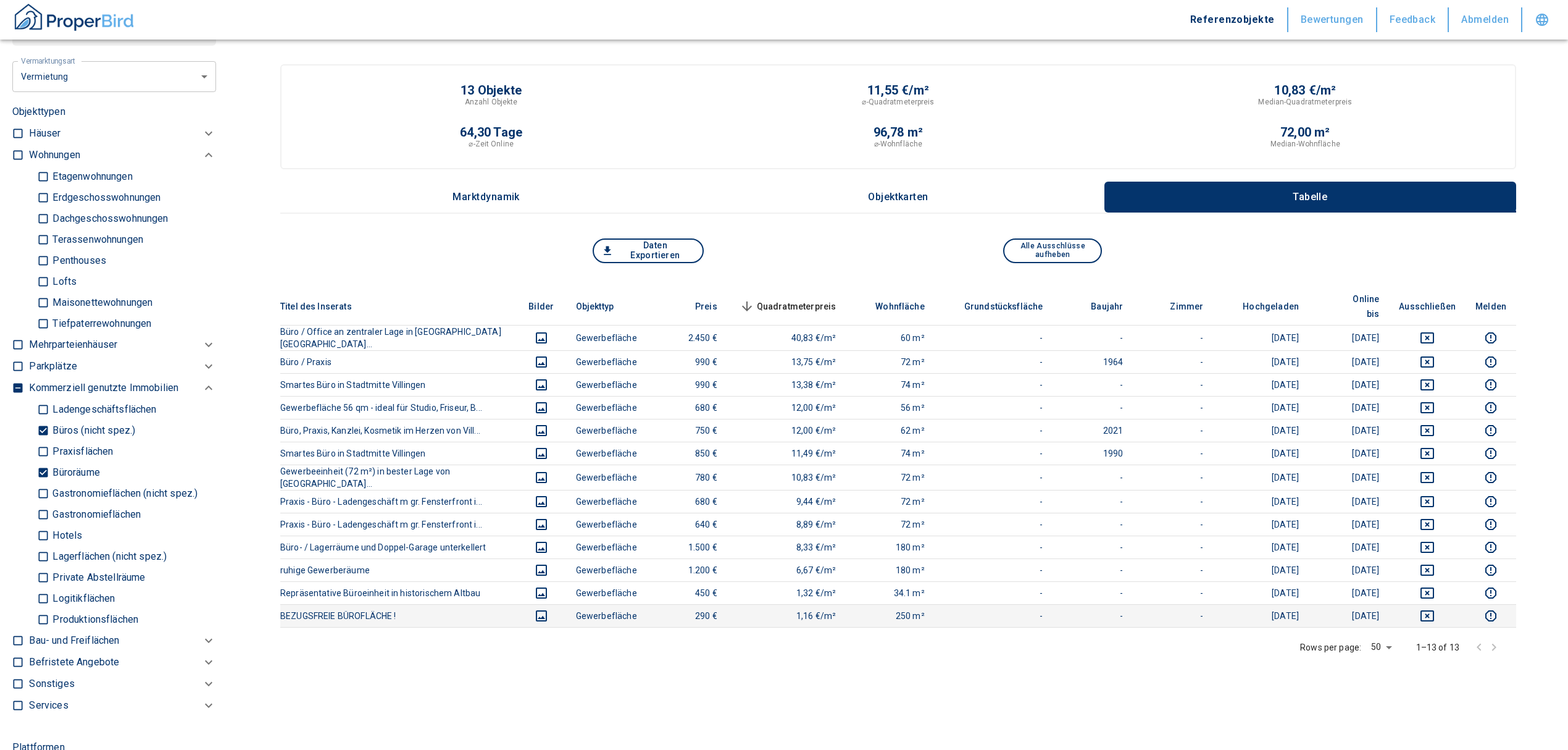
click at [1435, 608] on icon "deselect this listing" at bounding box center [1428, 616] width 15 height 15
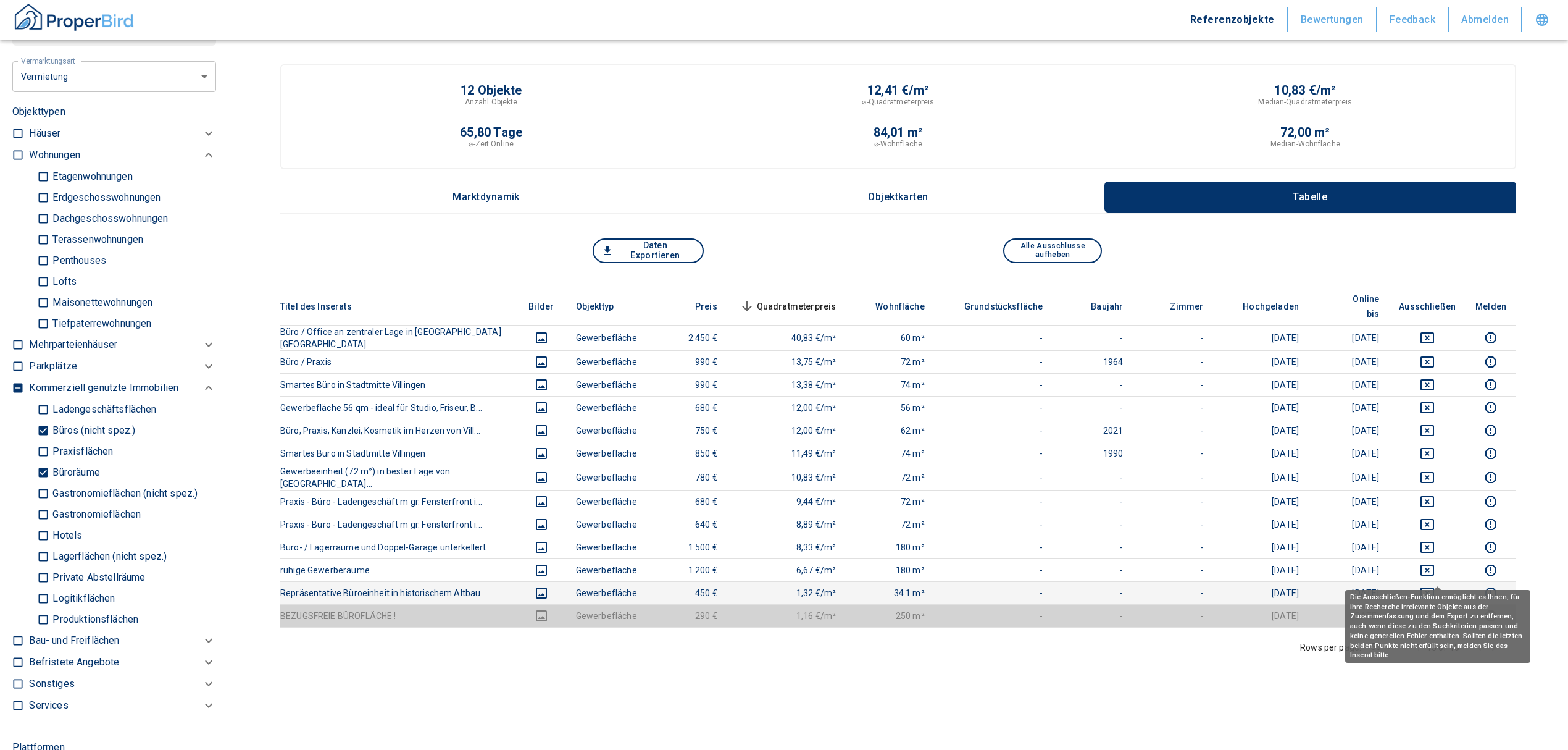
click at [1432, 585] on icon "deselect this listing" at bounding box center [1428, 593] width 15 height 15
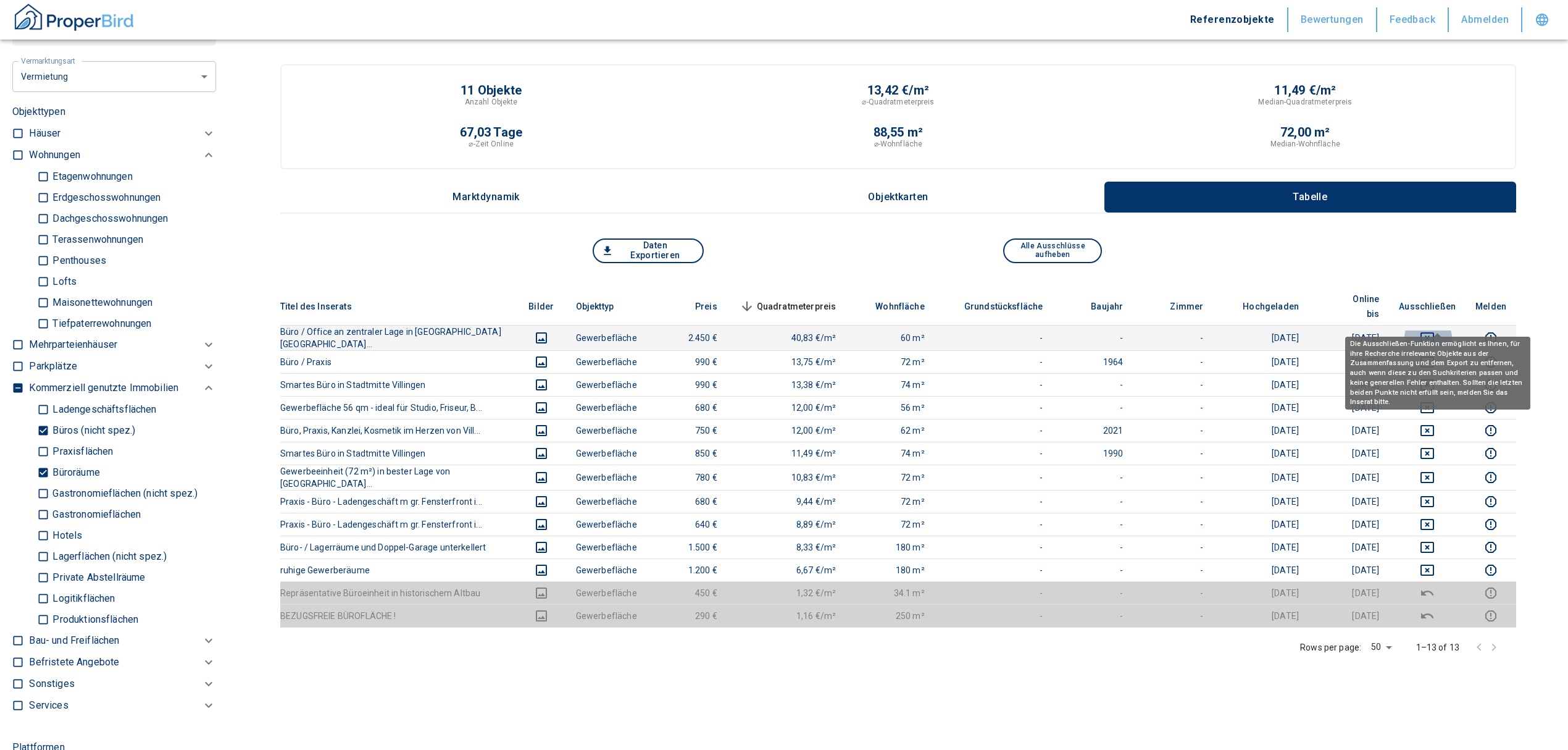
click at [1435, 330] on icon "deselect this listing" at bounding box center [1428, 338] width 15 height 15
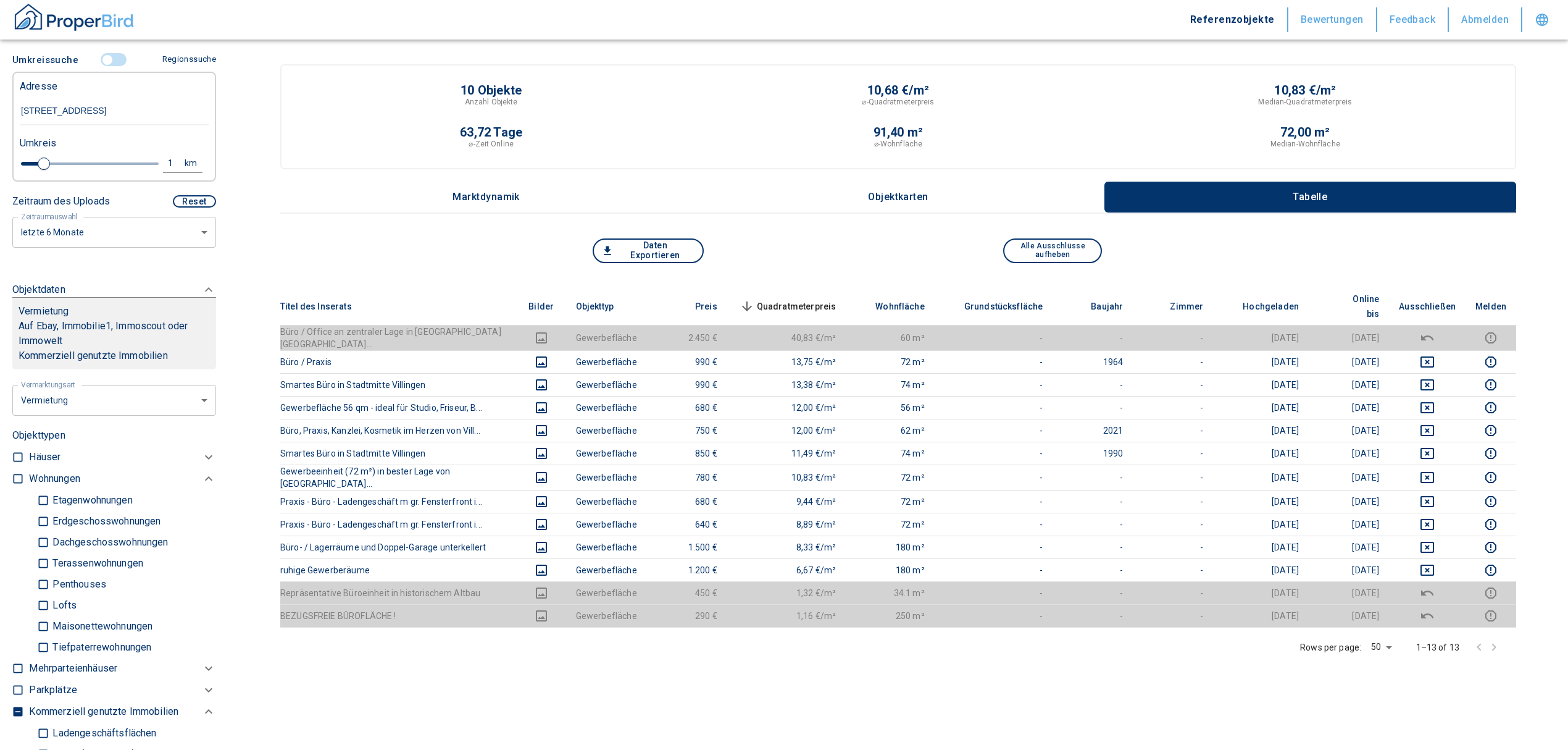
scroll to position [198, 0]
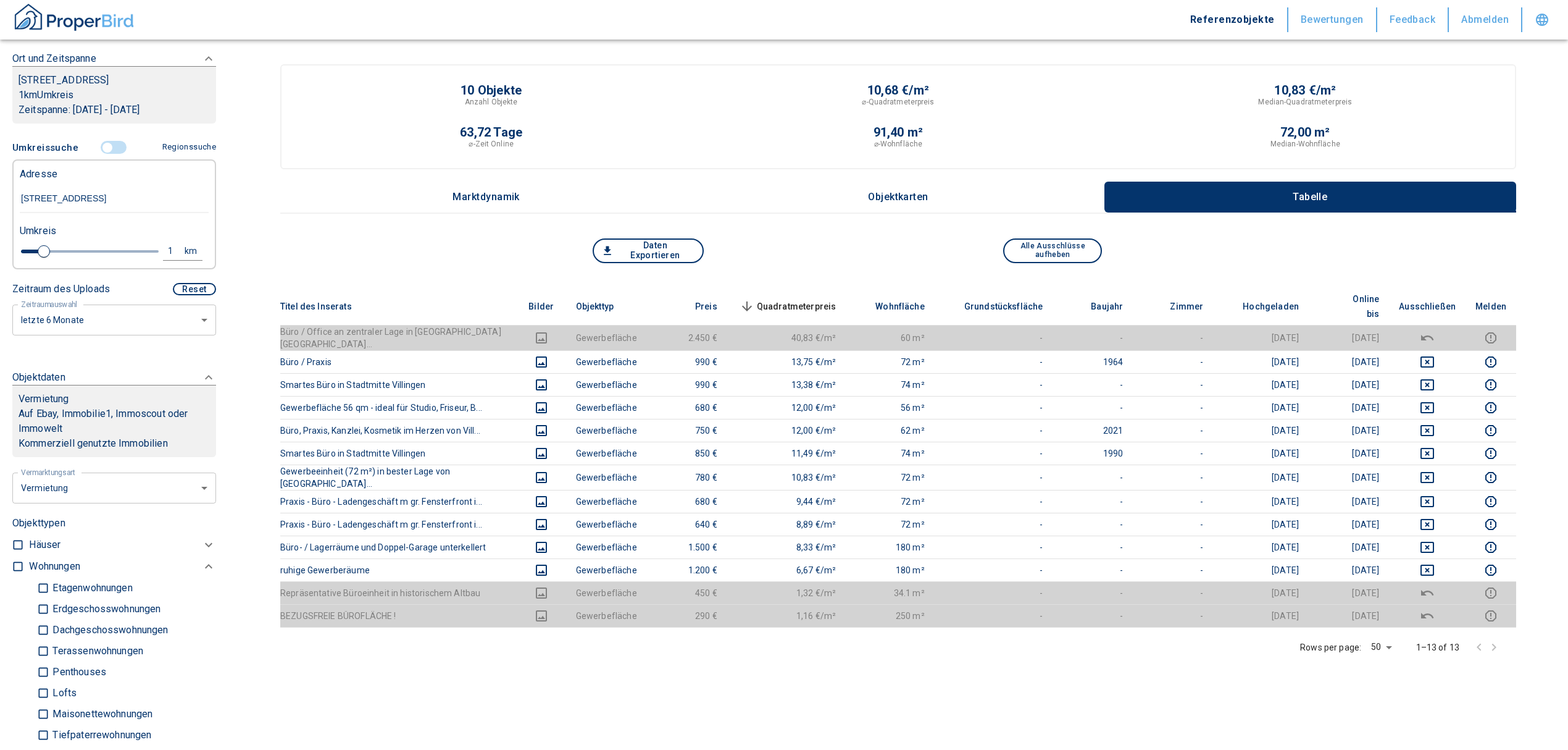
click at [106, 142] on input "controlled" at bounding box center [107, 148] width 37 height 14
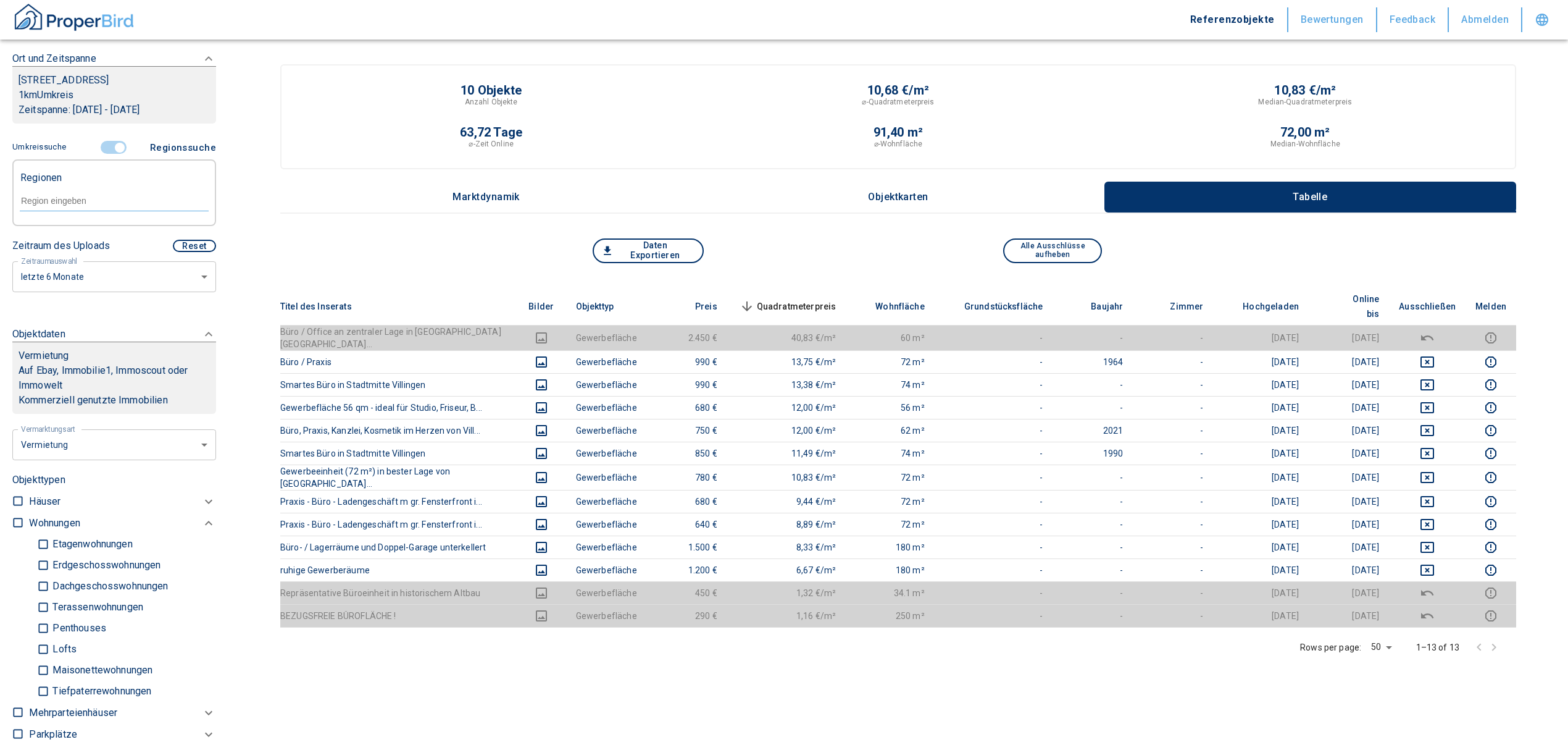
click at [62, 204] on input "text" at bounding box center [114, 200] width 189 height 11
click at [38, 222] on li "78166 [GEOGRAPHIC_DATA]" at bounding box center [108, 229] width 177 height 22
type input "78166"
type input "2020"
type input "78166 [GEOGRAPHIC_DATA]"
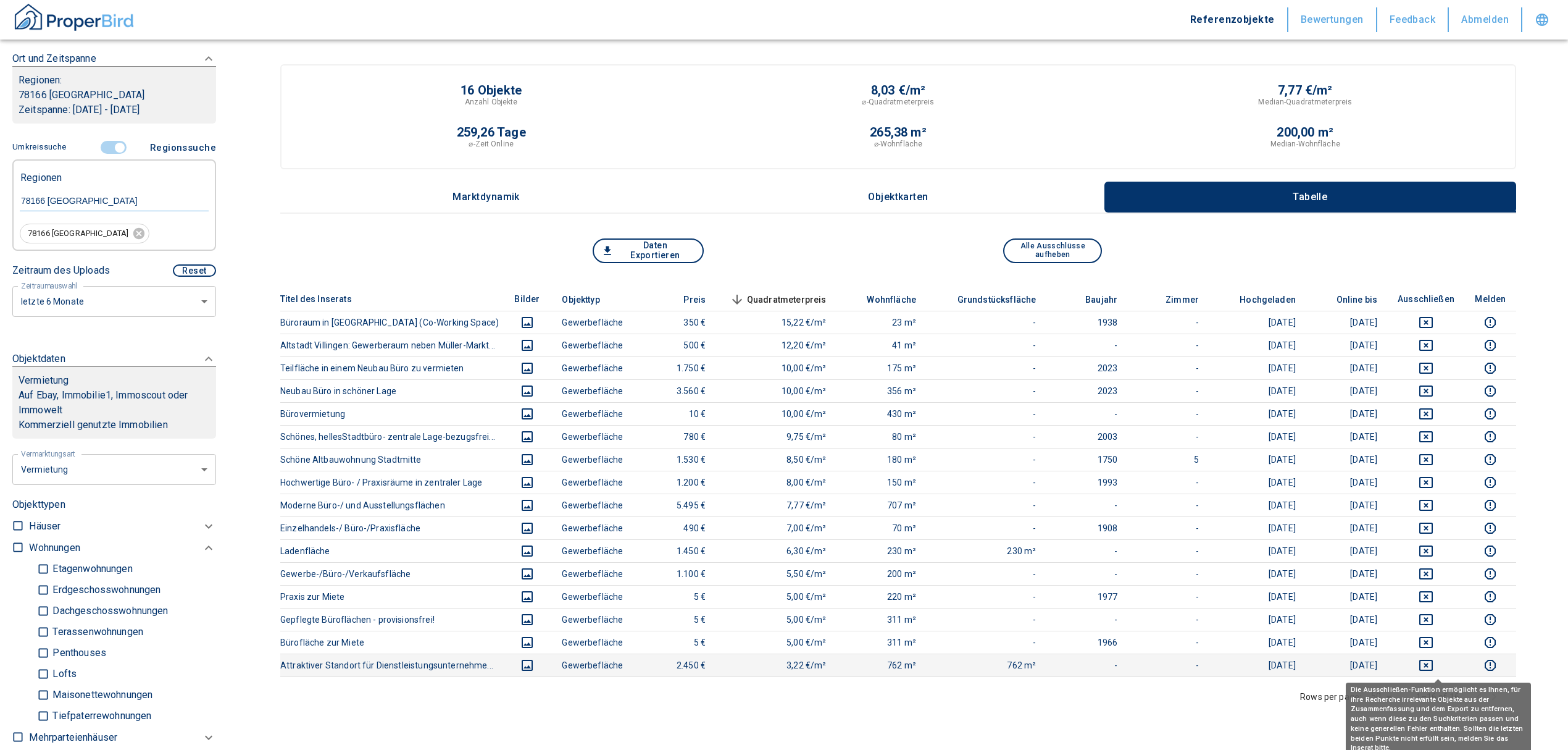
click at [1434, 663] on icon "deselect this listing" at bounding box center [1426, 666] width 15 height 15
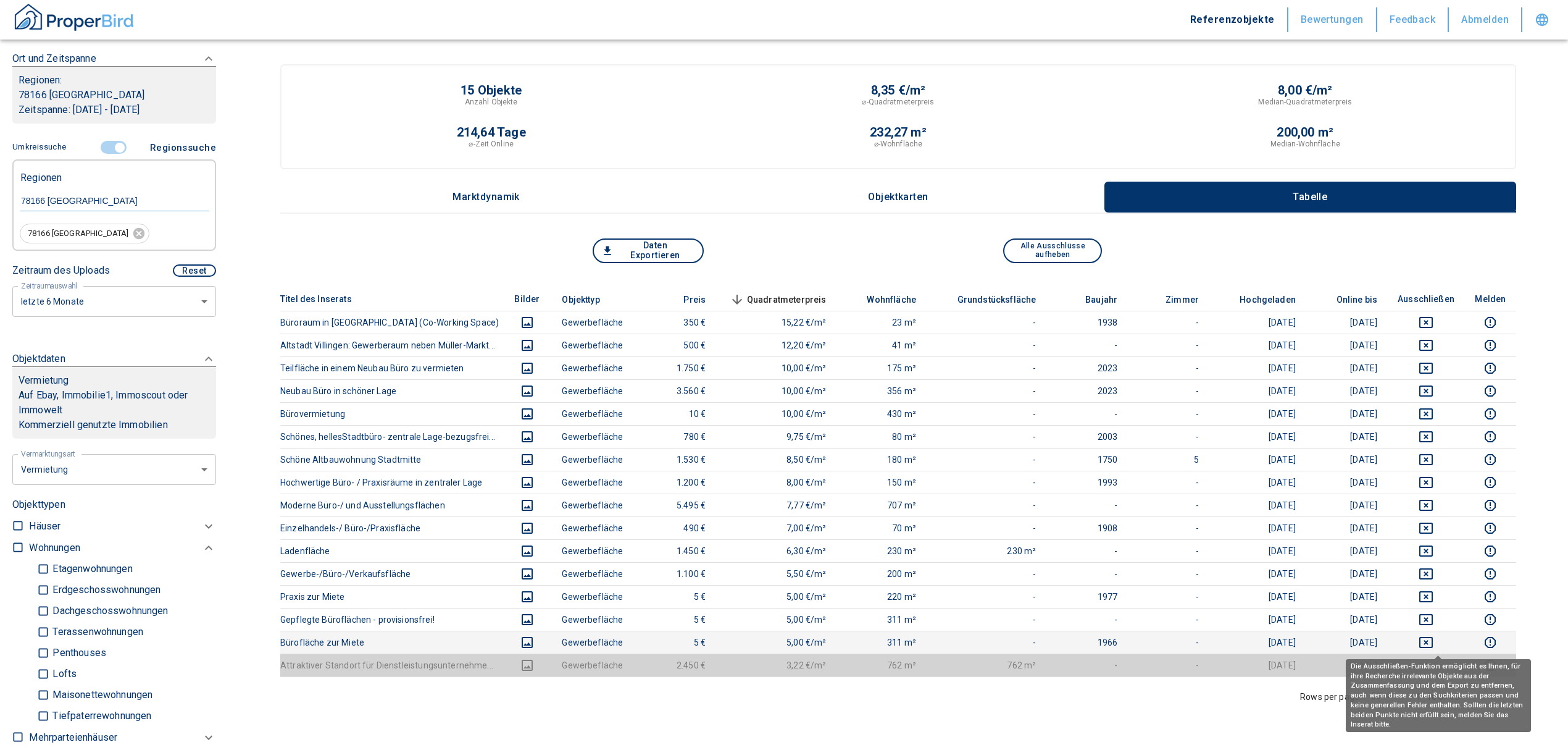
click at [1433, 638] on icon "deselect this listing" at bounding box center [1426, 642] width 14 height 11
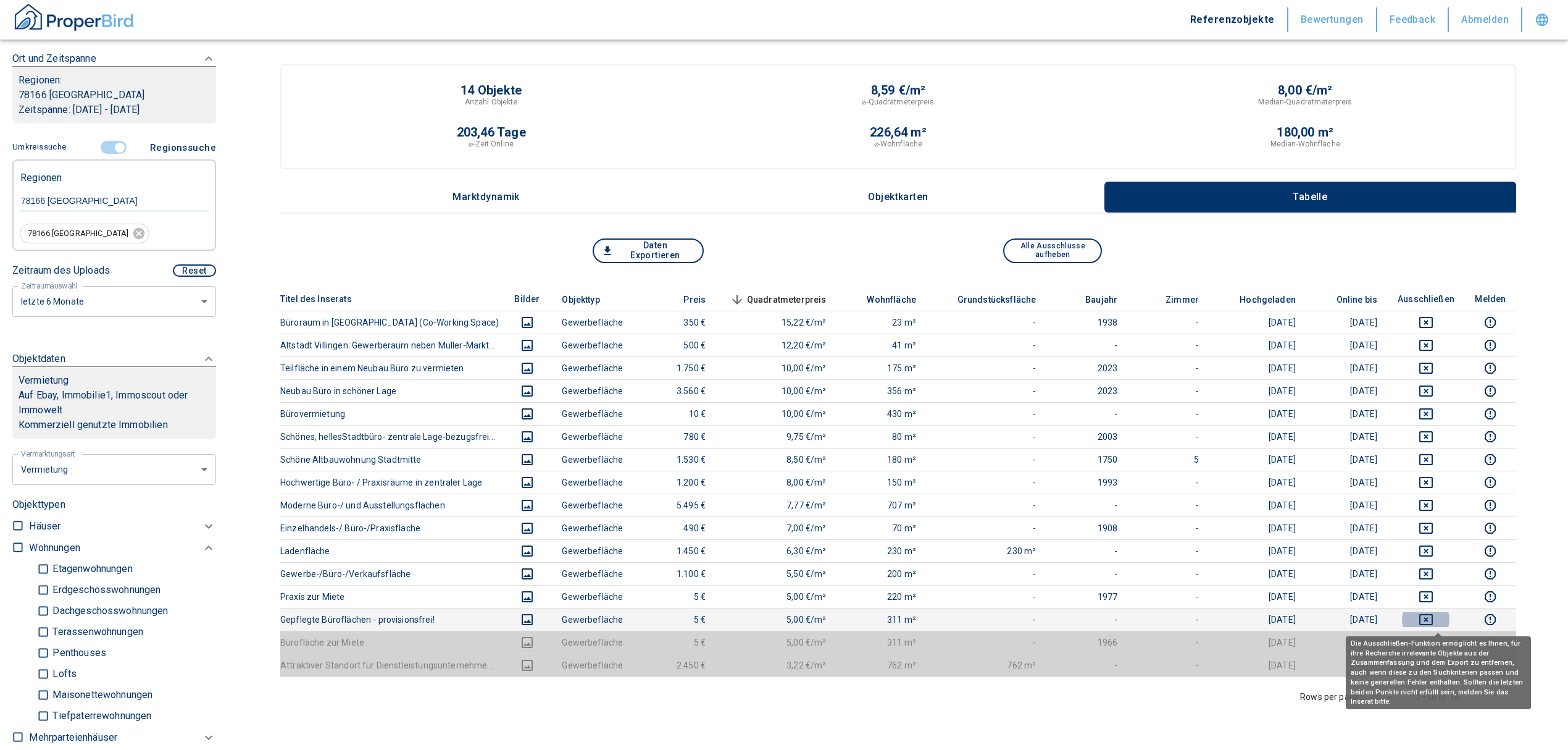
click at [1434, 617] on icon "deselect this listing" at bounding box center [1426, 620] width 15 height 15
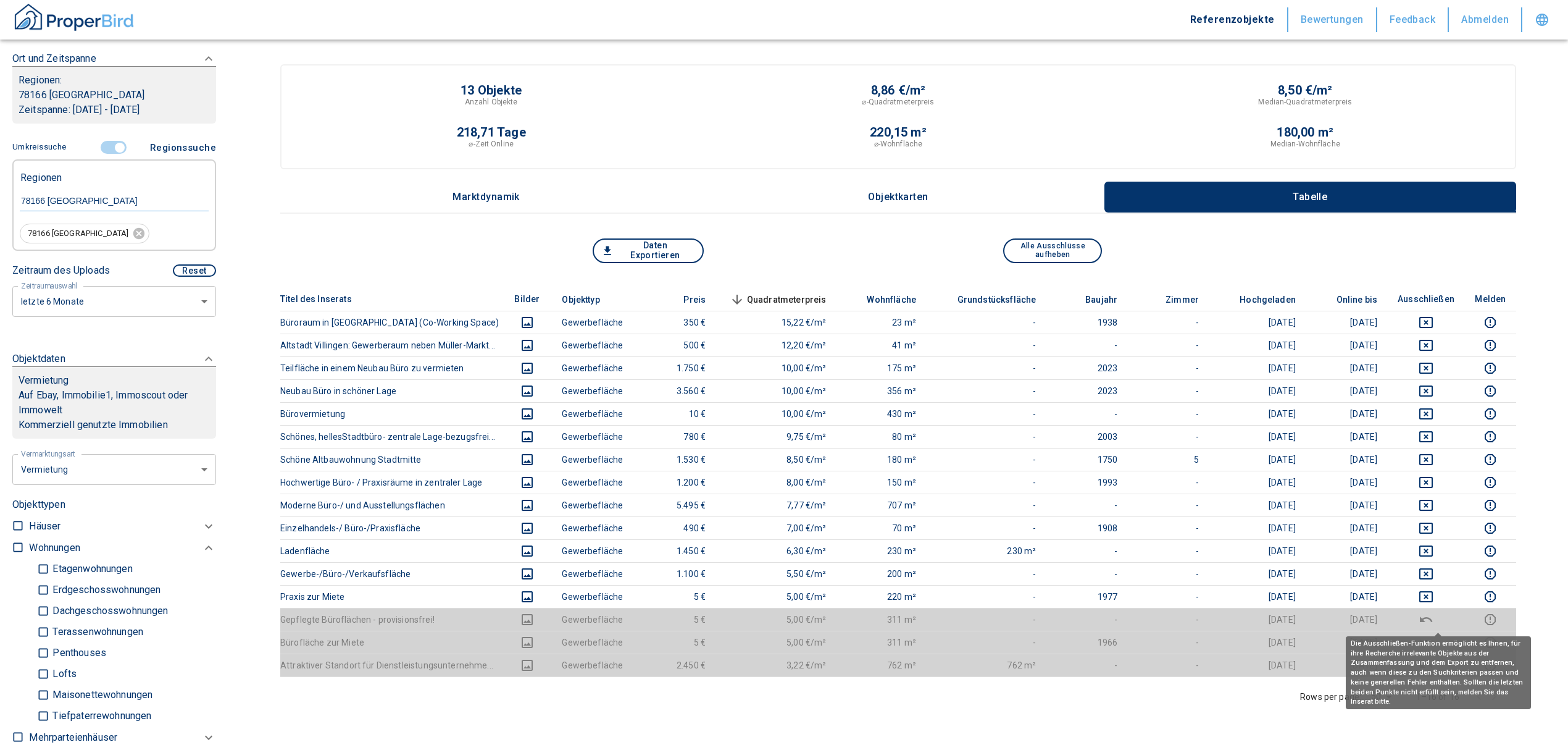
click at [1434, 617] on icon "deselect this listing" at bounding box center [1426, 620] width 15 height 15
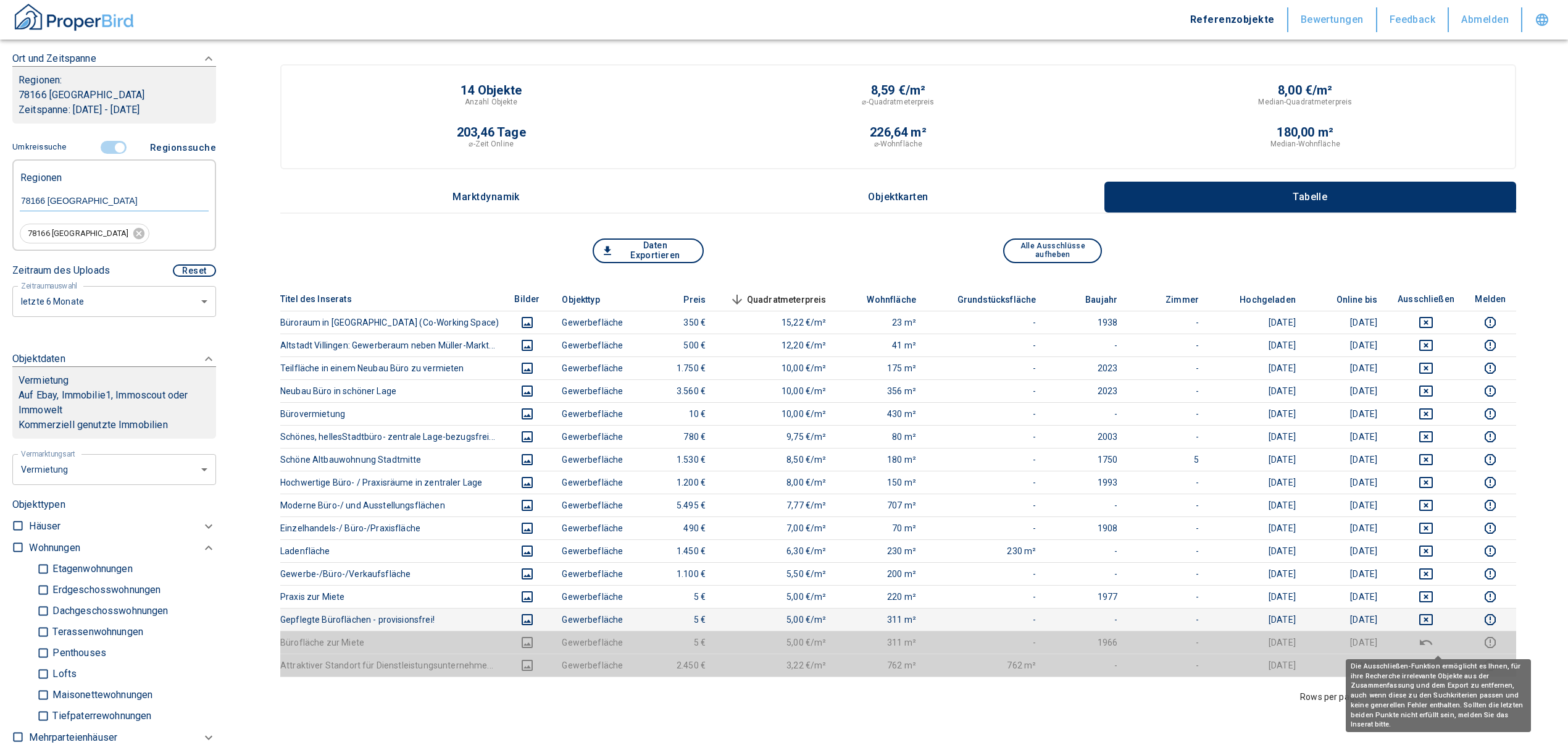
click at [1432, 644] on icon "deselect this listing" at bounding box center [1426, 642] width 13 height 6
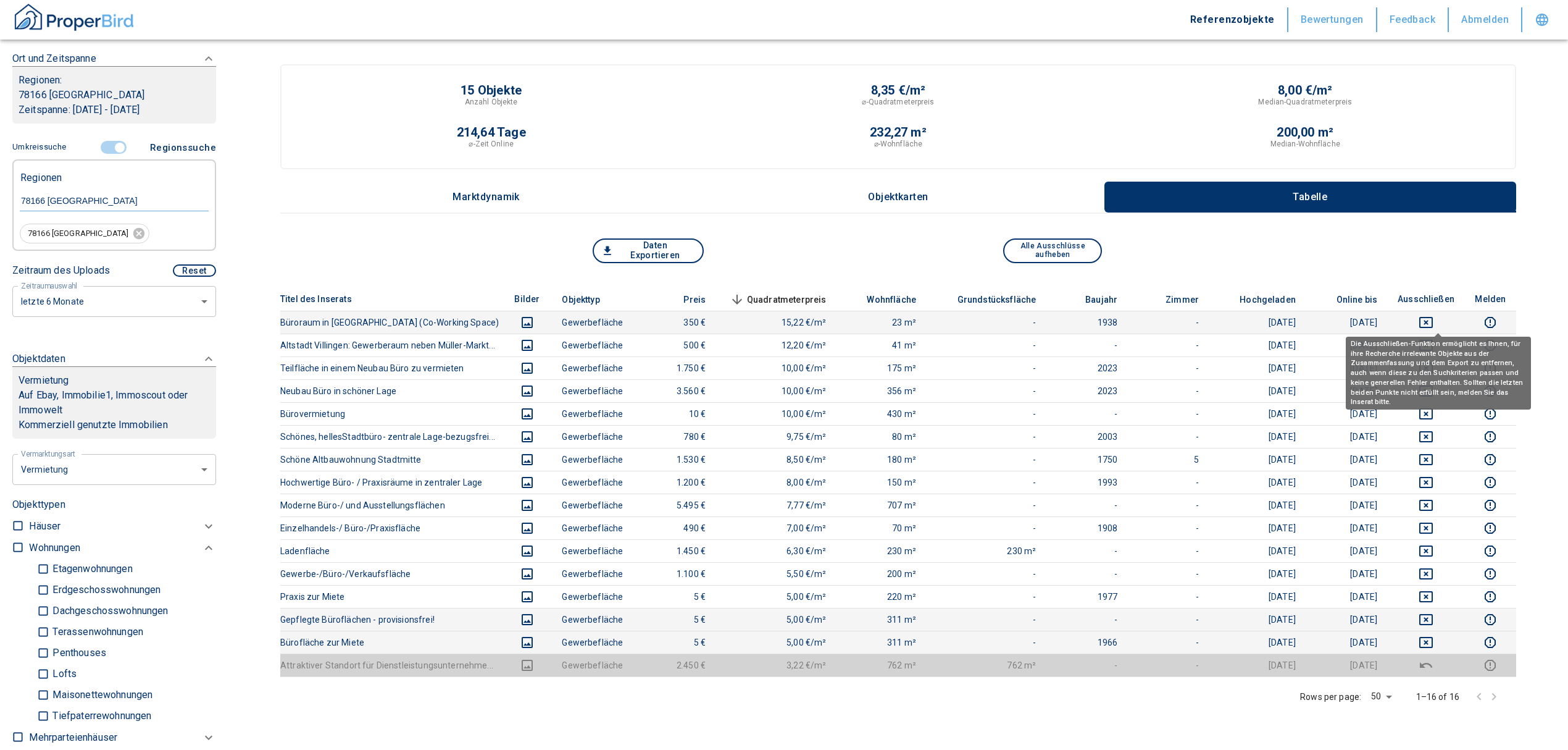
click at [1433, 319] on icon "deselect this listing" at bounding box center [1426, 322] width 14 height 11
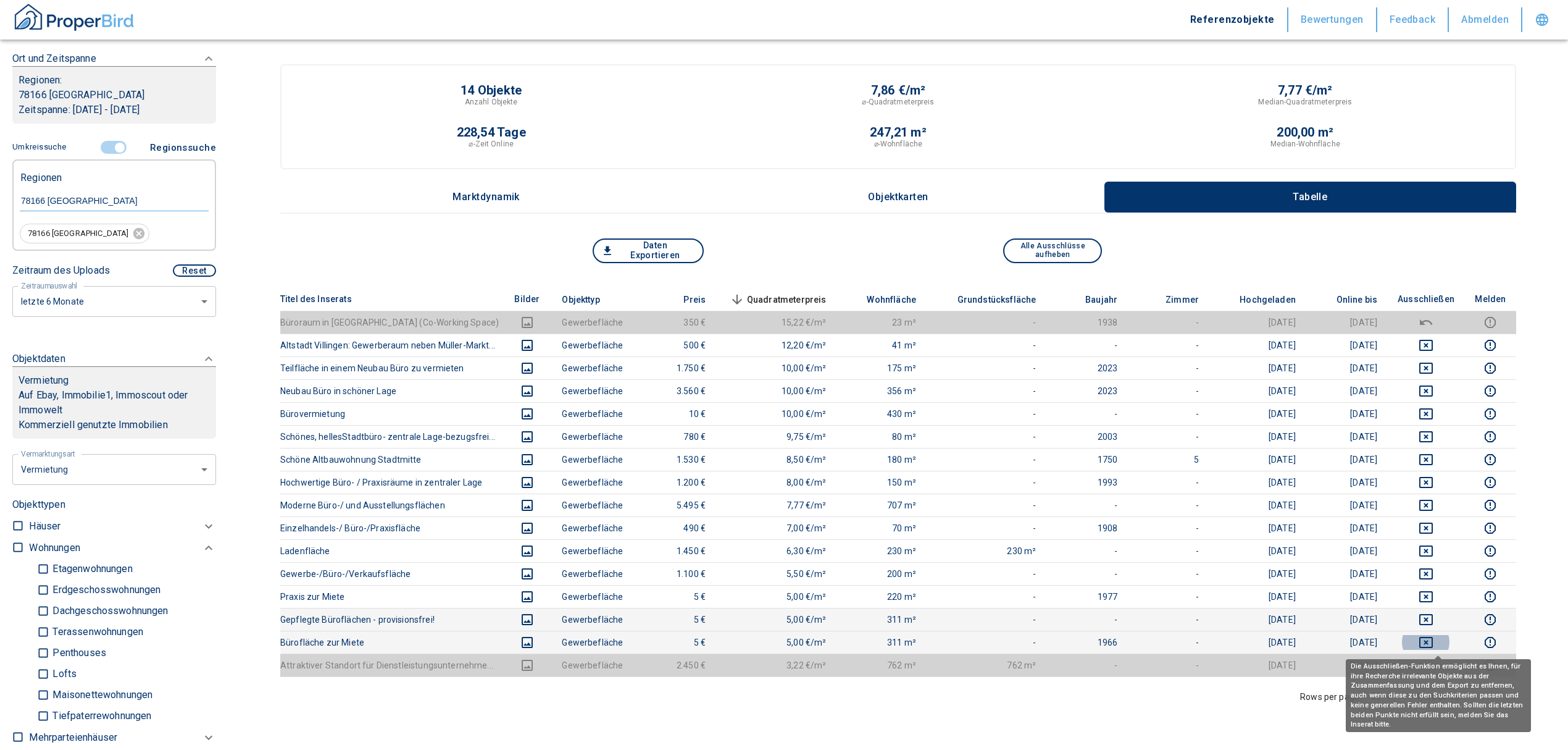
click at [1434, 636] on icon "deselect this listing" at bounding box center [1426, 643] width 15 height 15
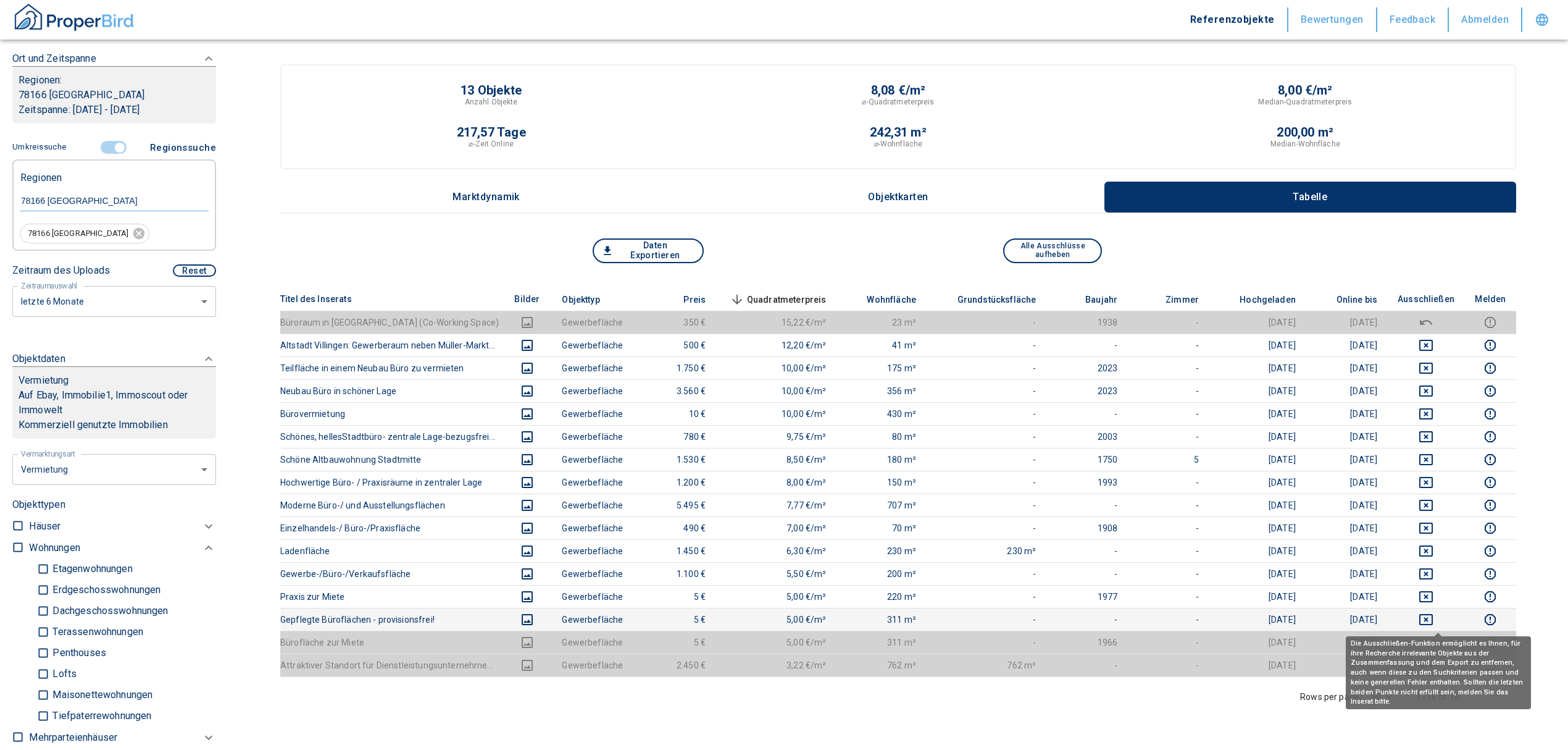
click at [1430, 617] on icon "deselect this listing" at bounding box center [1426, 620] width 15 height 15
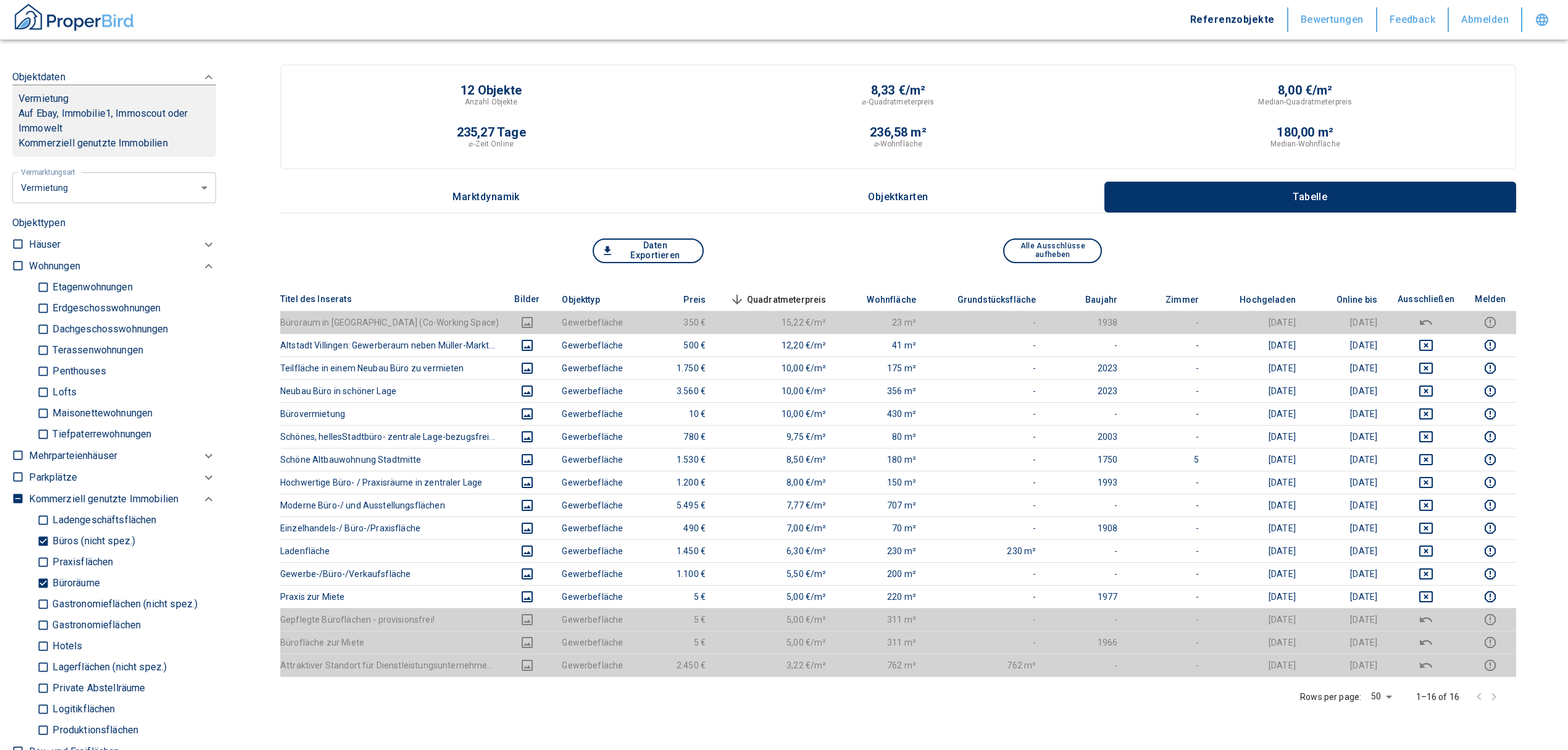
scroll to position [527, 0]
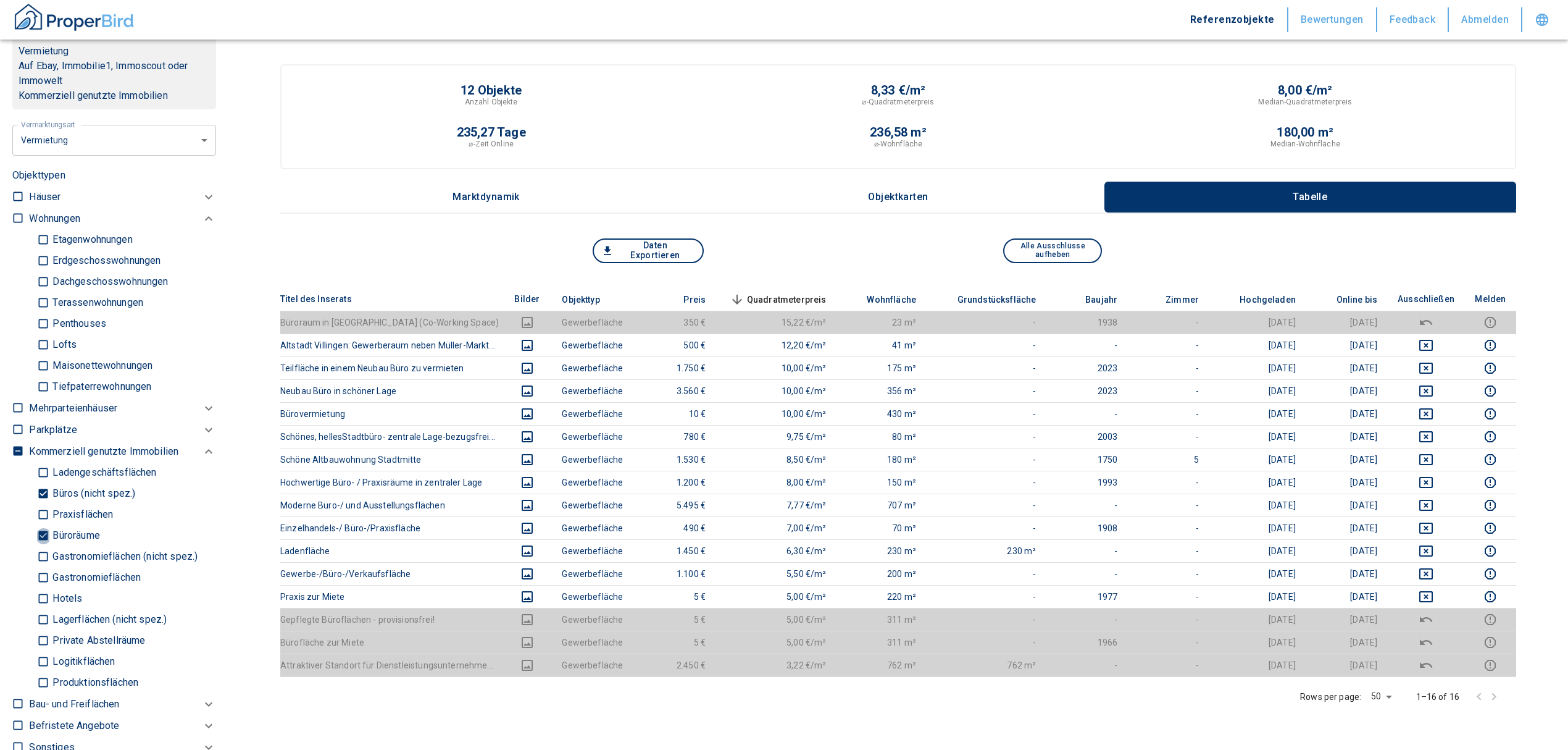
drag, startPoint x: 38, startPoint y: 530, endPoint x: 33, endPoint y: 500, distance: 30.4
click at [38, 530] on input "Büroräume" at bounding box center [43, 535] width 13 height 22
checkbox input "false"
type input "2020"
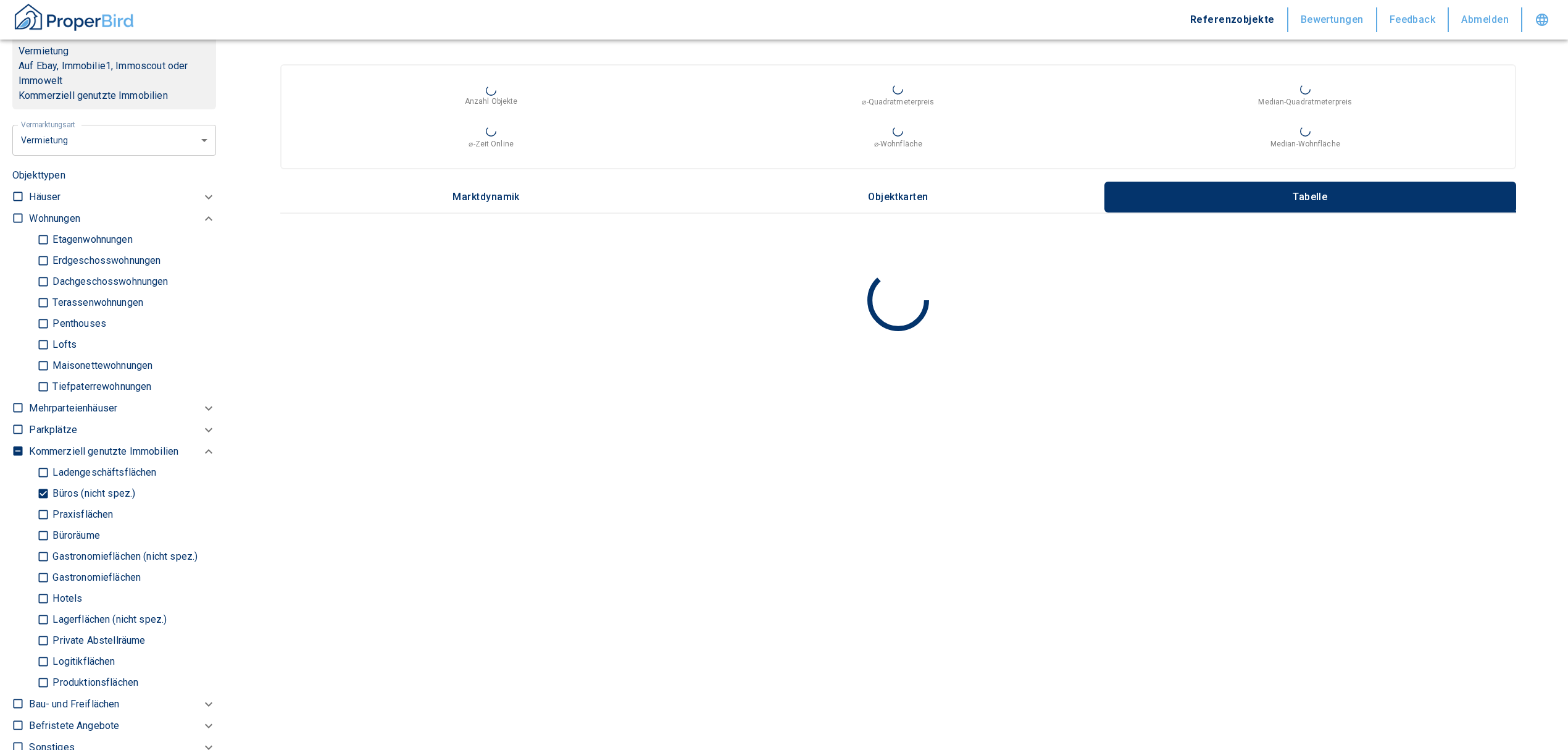
click at [41, 485] on input "Büros (nicht spez.)" at bounding box center [43, 494] width 13 height 22
checkbox input "false"
type input "2020"
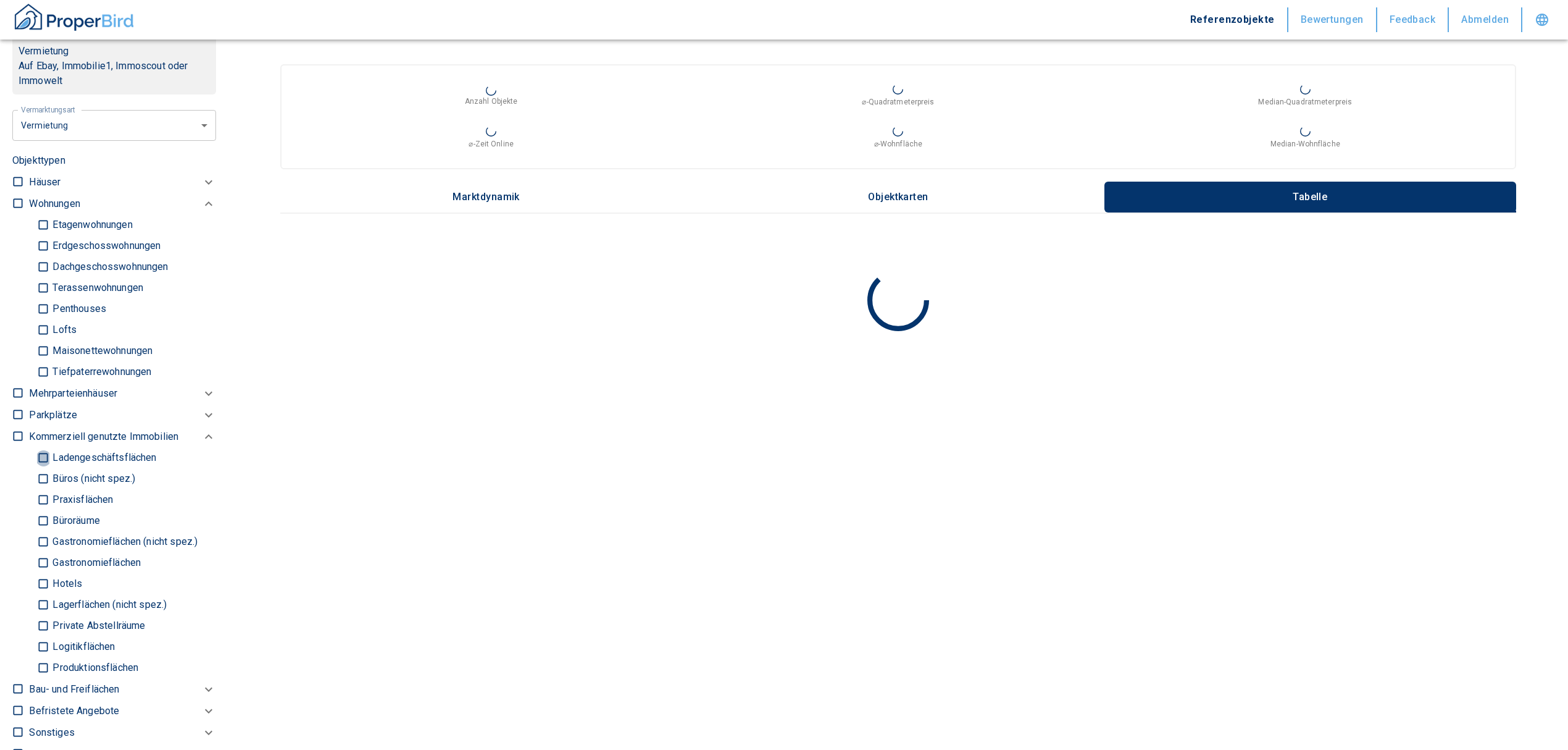
click at [43, 455] on input "Ladengeschäftsflächen" at bounding box center [43, 458] width 13 height 22
checkbox input "true"
type input "2020"
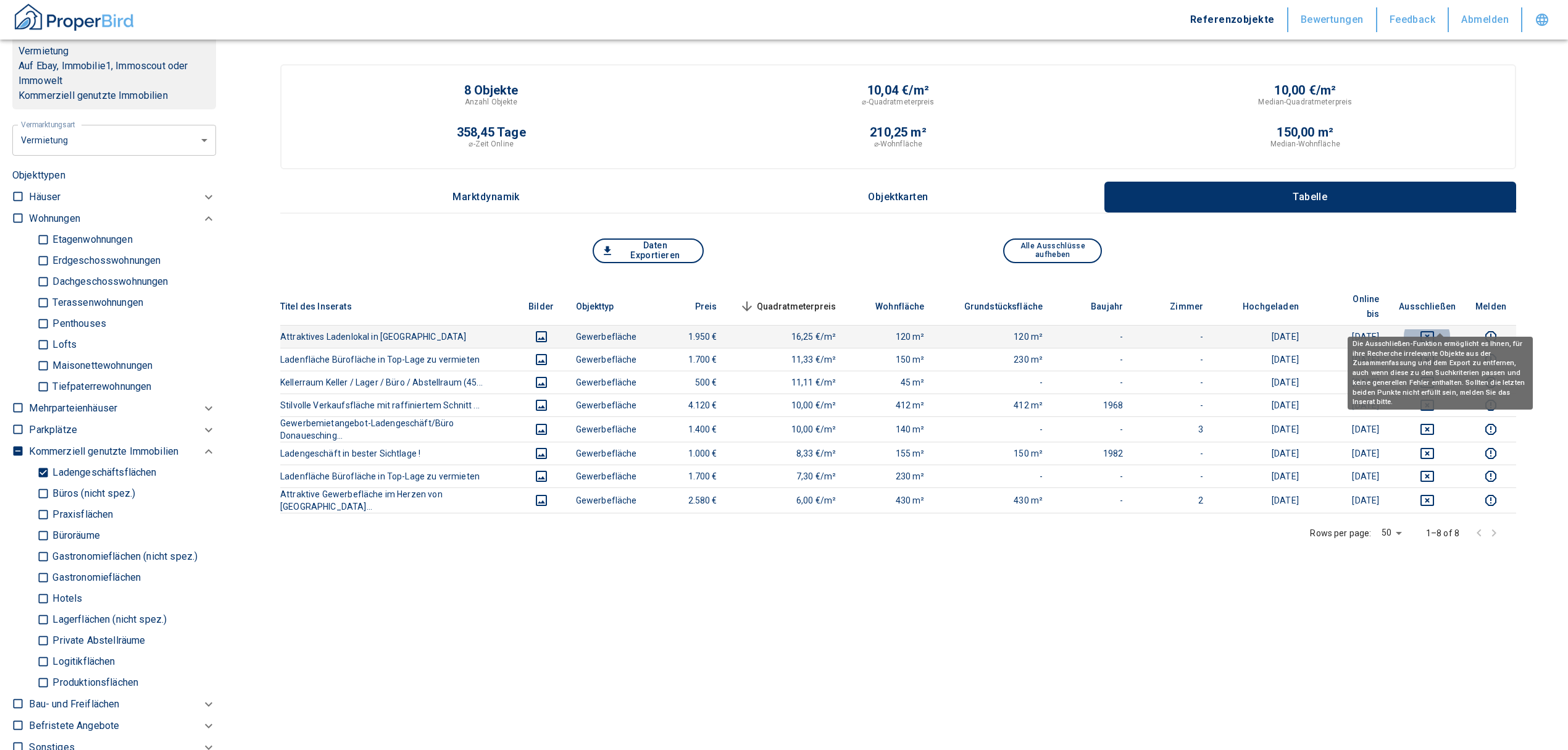
click at [1435, 329] on icon "deselect this listing" at bounding box center [1428, 337] width 15 height 15
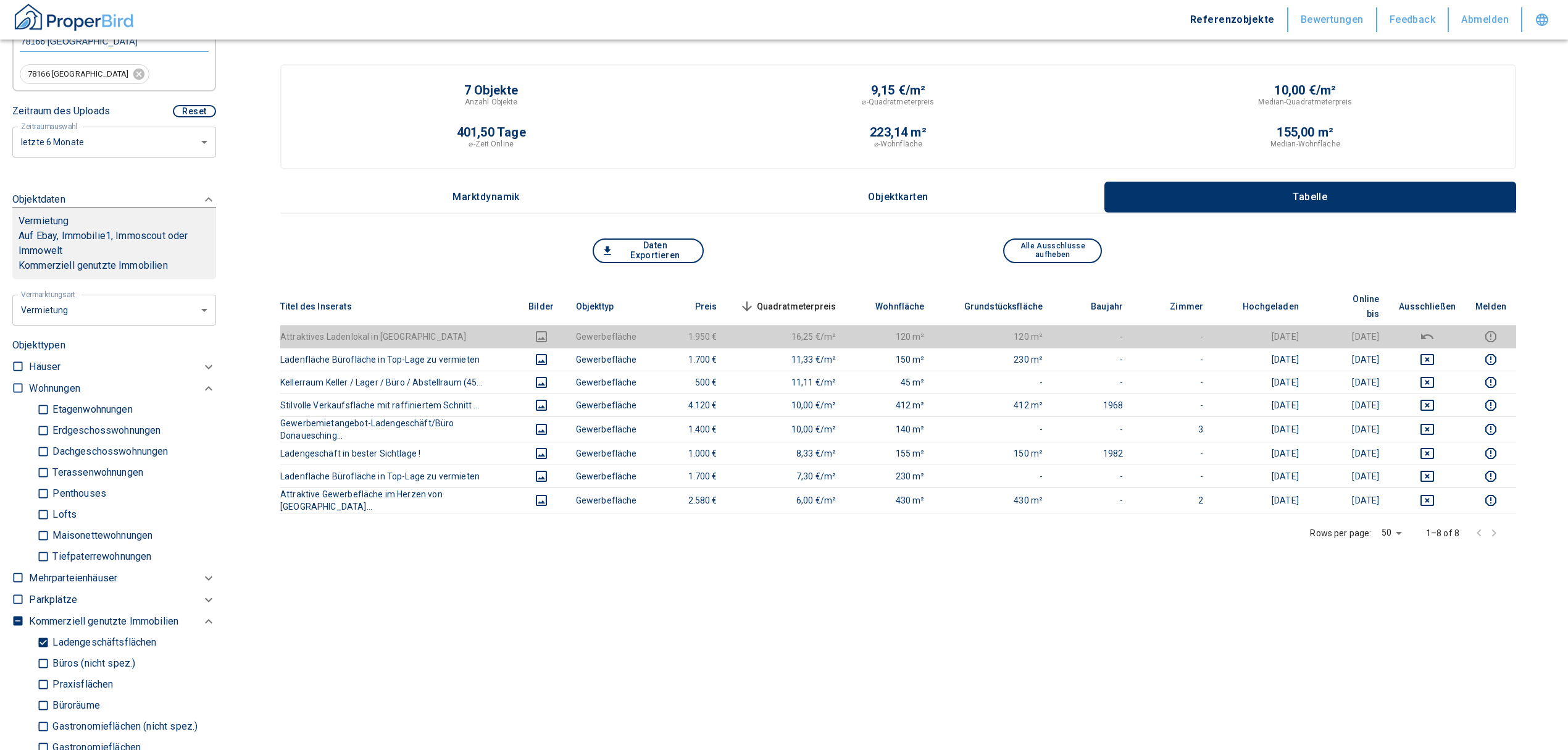
scroll to position [198, 0]
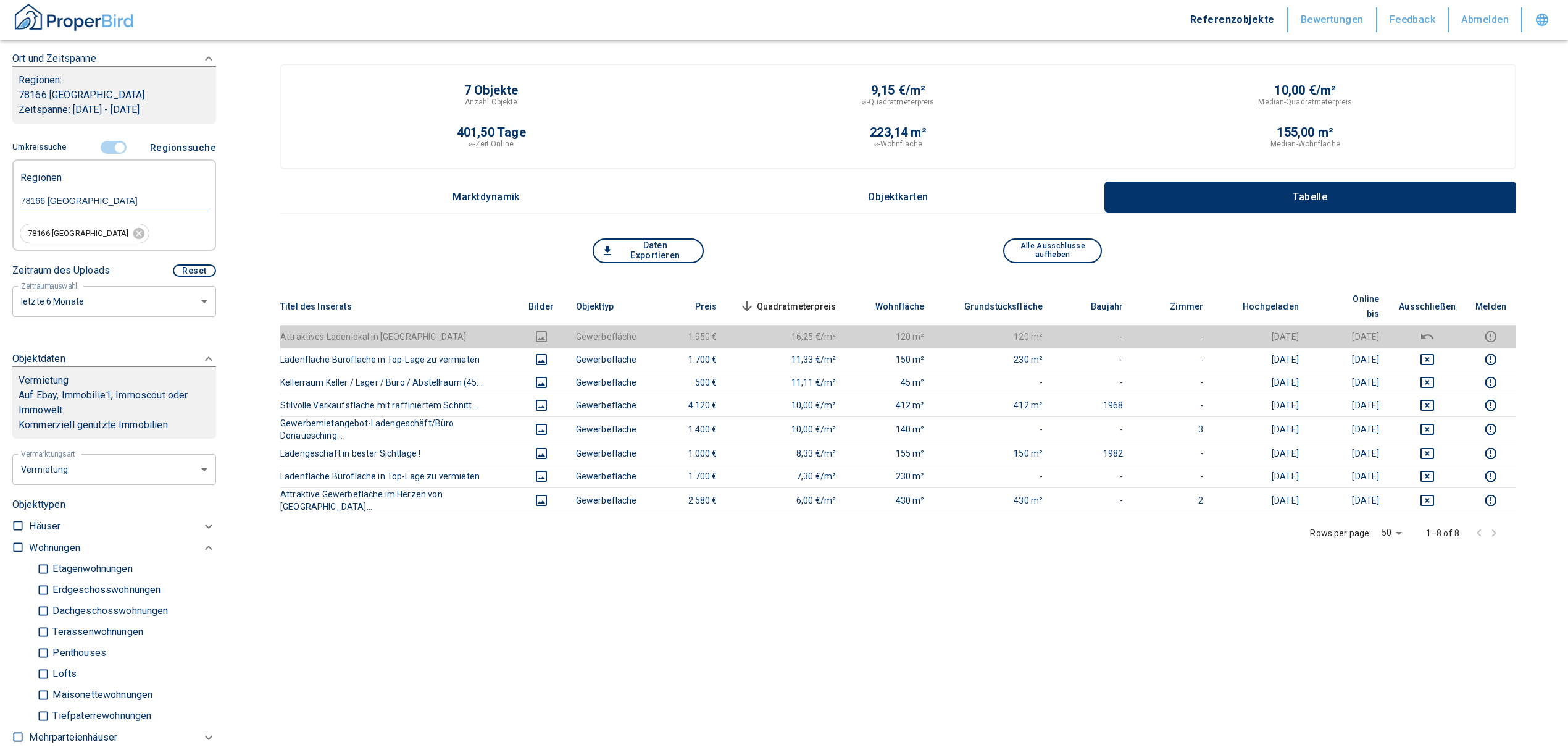
click at [115, 146] on input "controlled" at bounding box center [120, 148] width 37 height 14
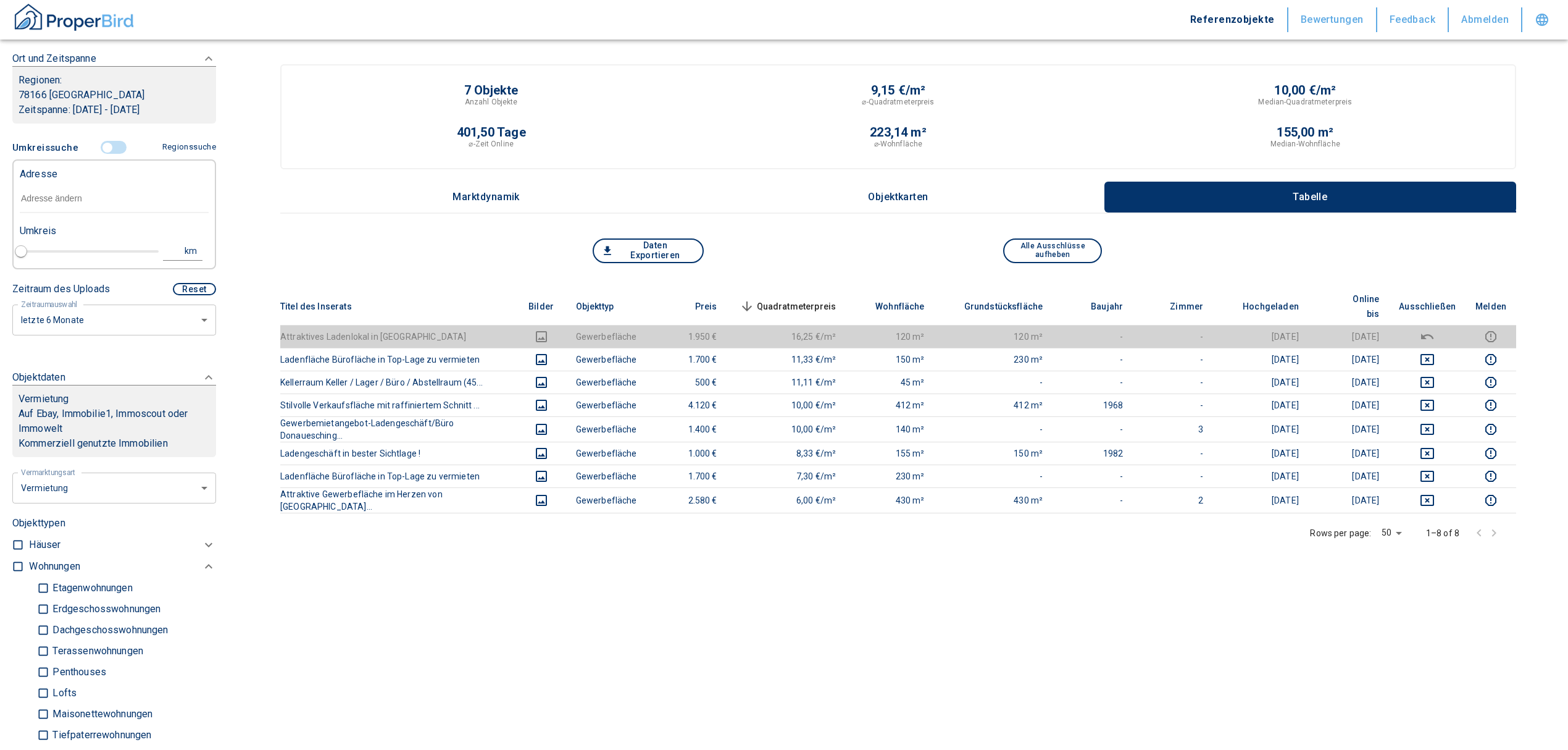
click at [46, 204] on input "text" at bounding box center [114, 199] width 189 height 29
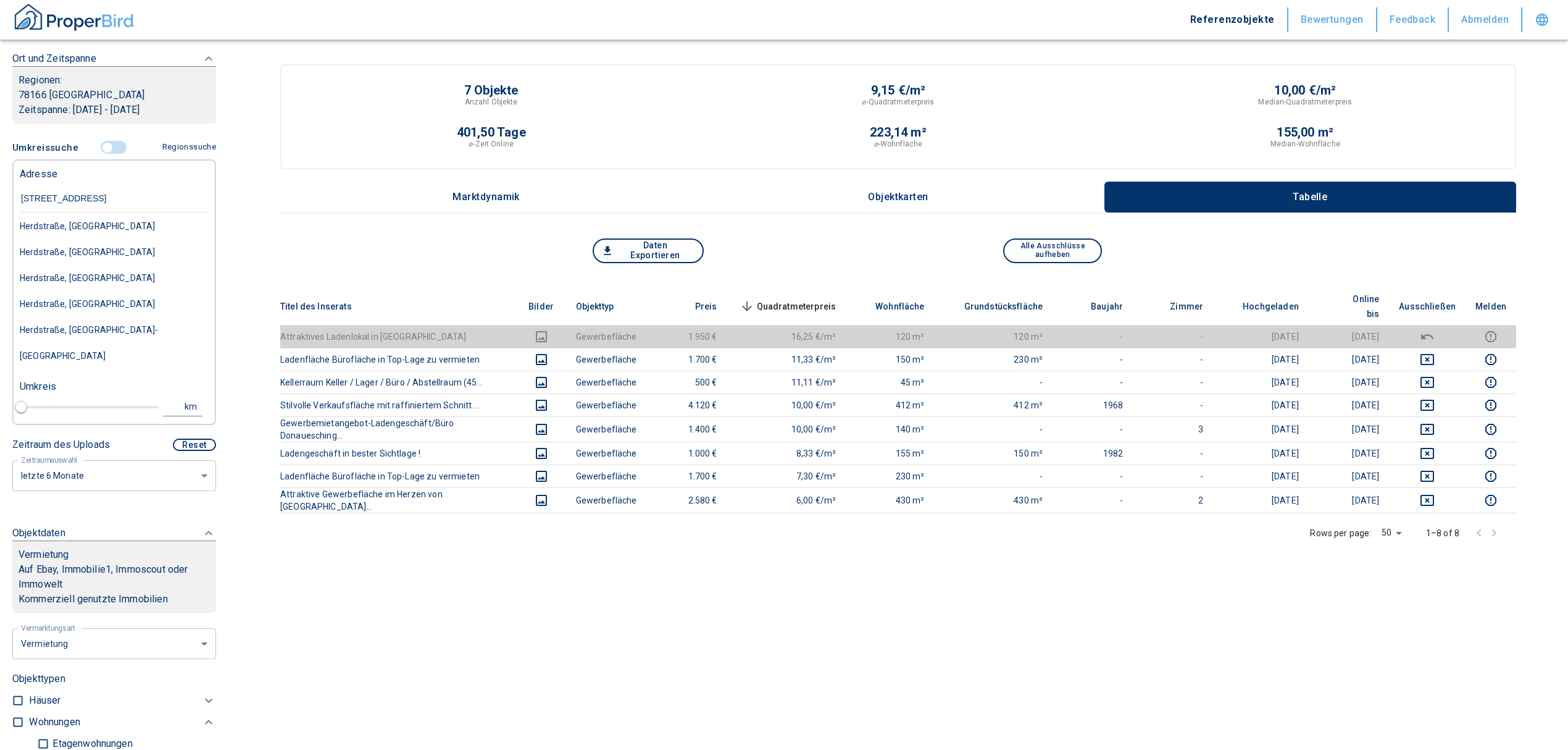
type input "[STREET_ADDRESS]"
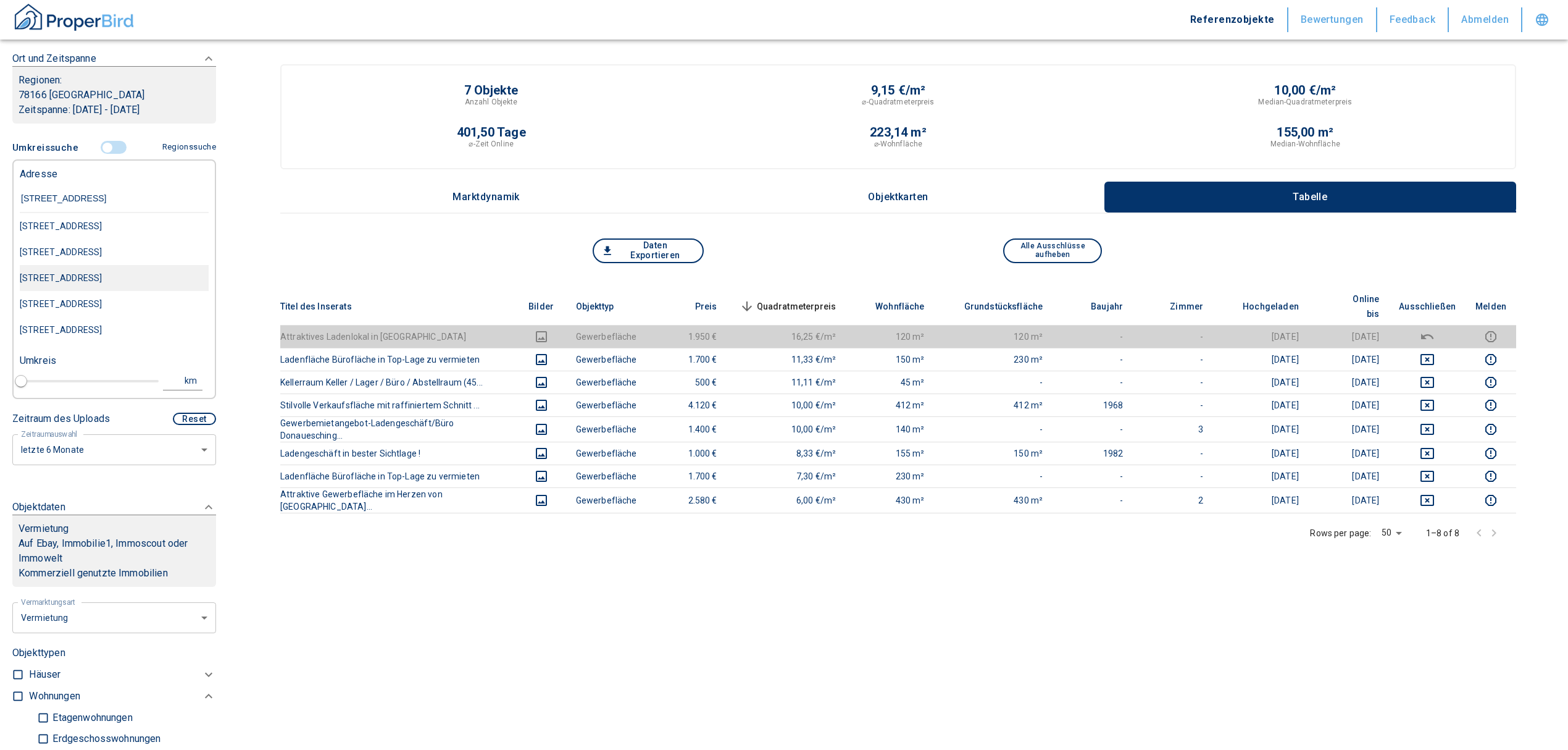
click at [82, 239] on div "[STREET_ADDRESS]" at bounding box center [114, 226] width 189 height 26
type input "2020"
type input "[STREET_ADDRESS]"
type input "1"
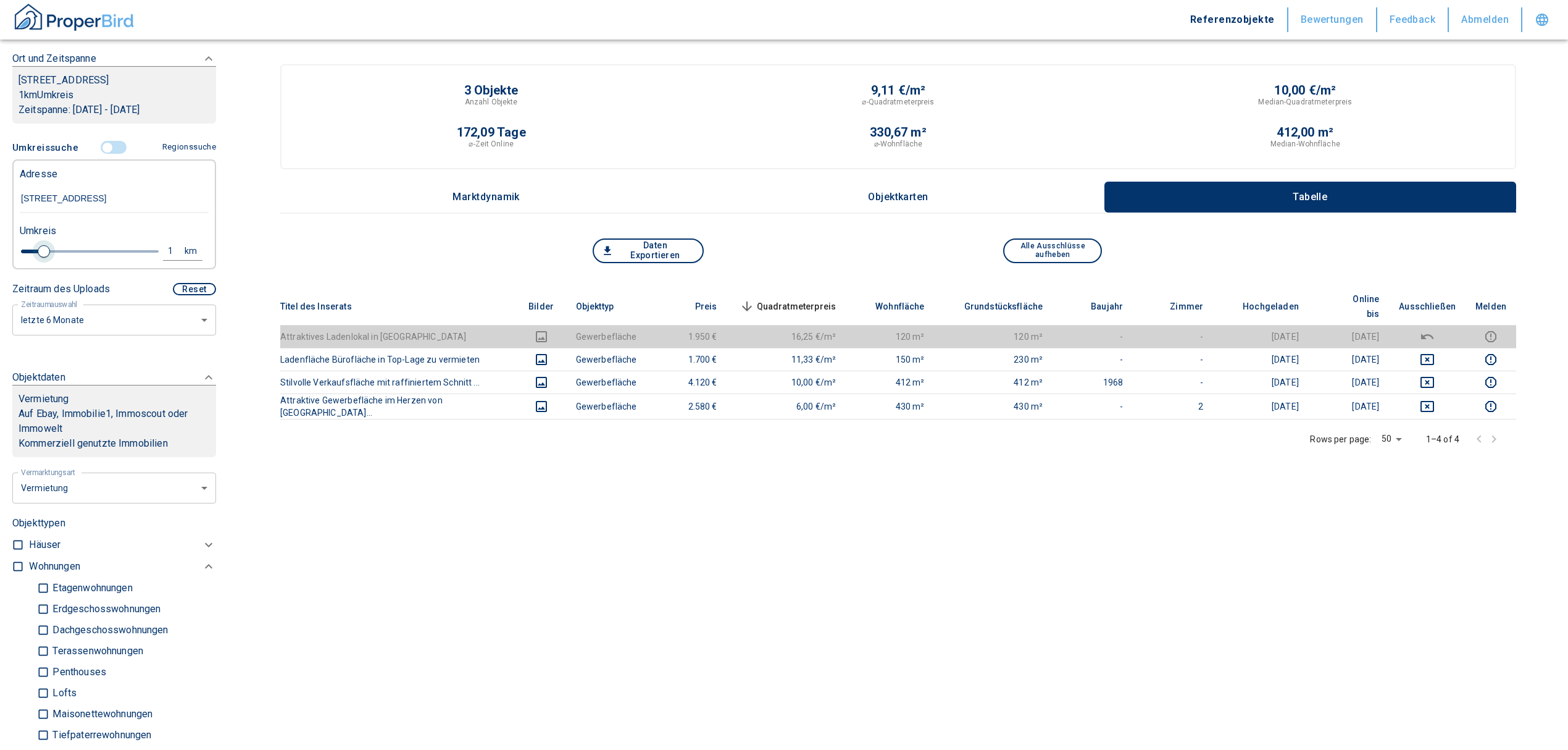
type input "[STREET_ADDRESS]"
type input "2020"
type input "1.2"
type input "2020"
type input "1.4"
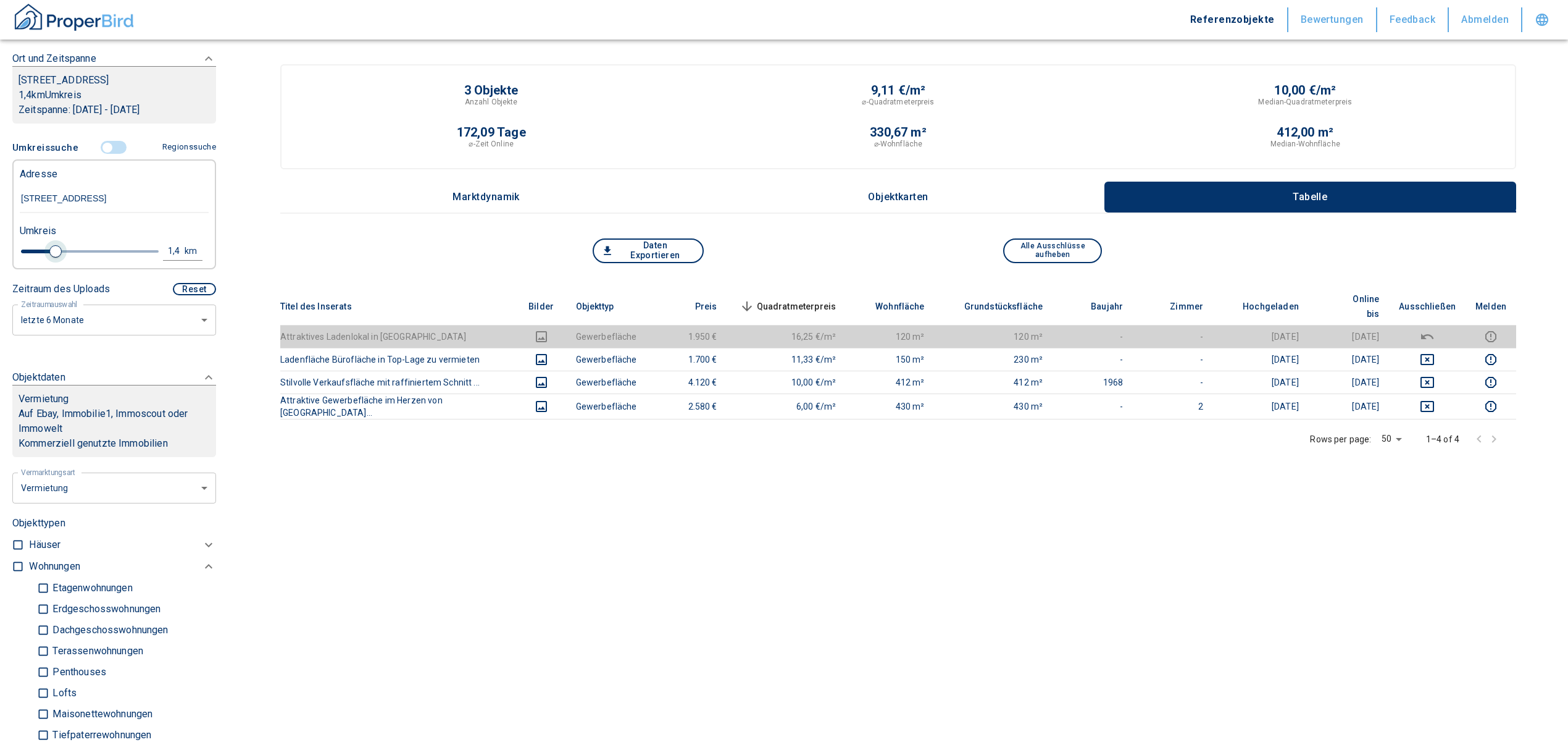
type input "2020"
type input "1.6"
type input "2020"
type input "1.8"
type input "2020"
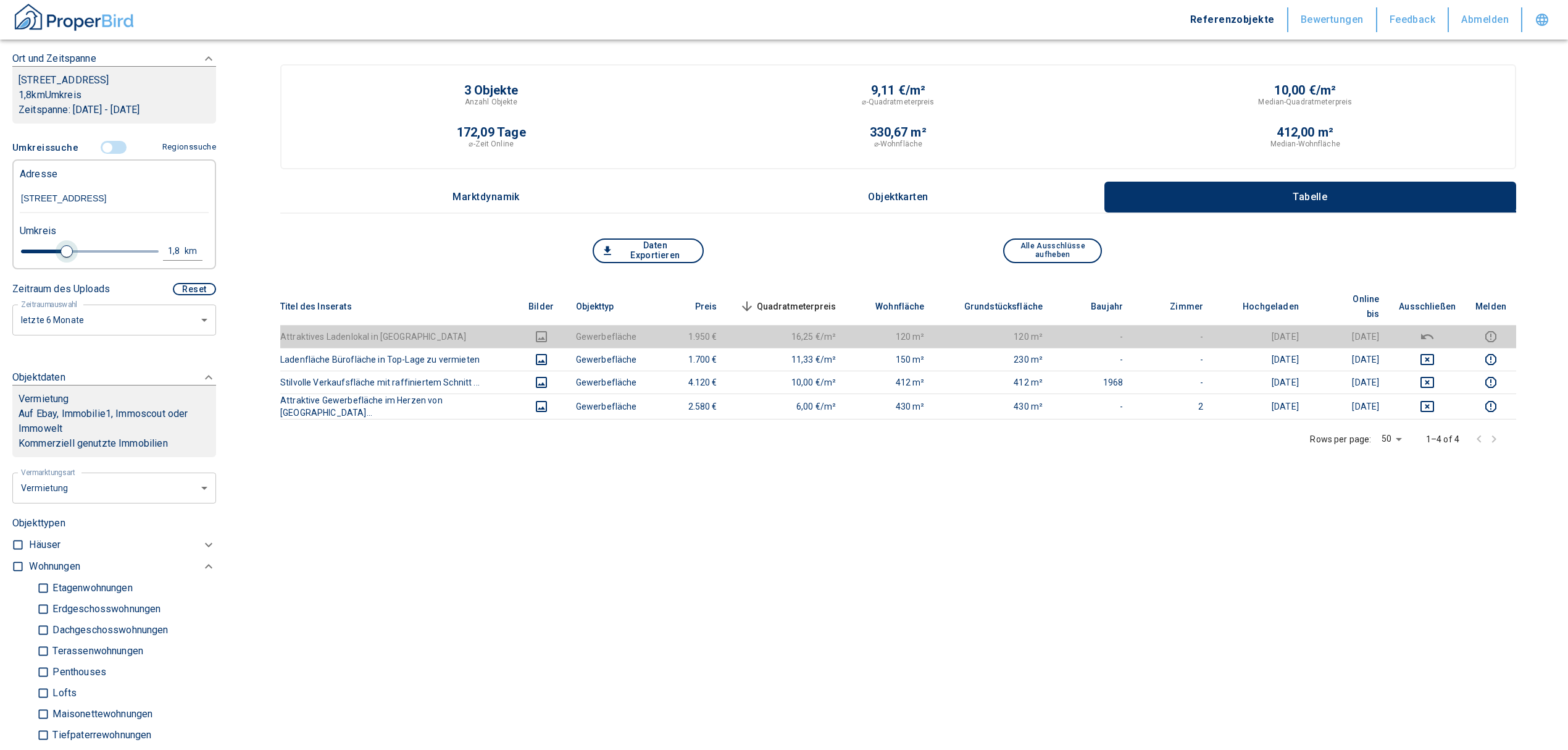
type input "2"
drag, startPoint x: 42, startPoint y: 247, endPoint x: 69, endPoint y: 254, distance: 27.9
click at [69, 254] on span at bounding box center [72, 251] width 13 height 13
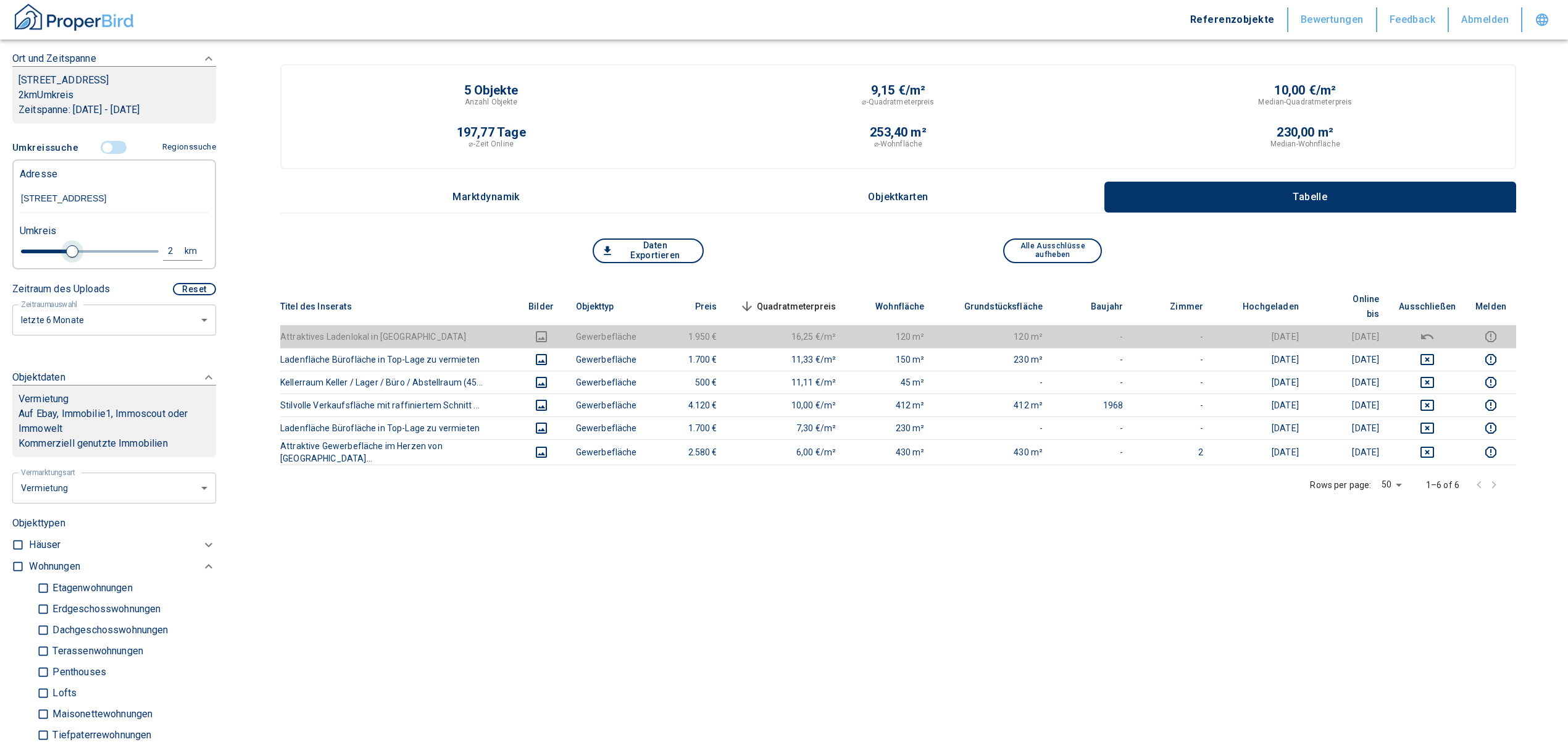
type input "2020"
type input "2.2"
type input "2020"
type input "2.4"
type input "2020"
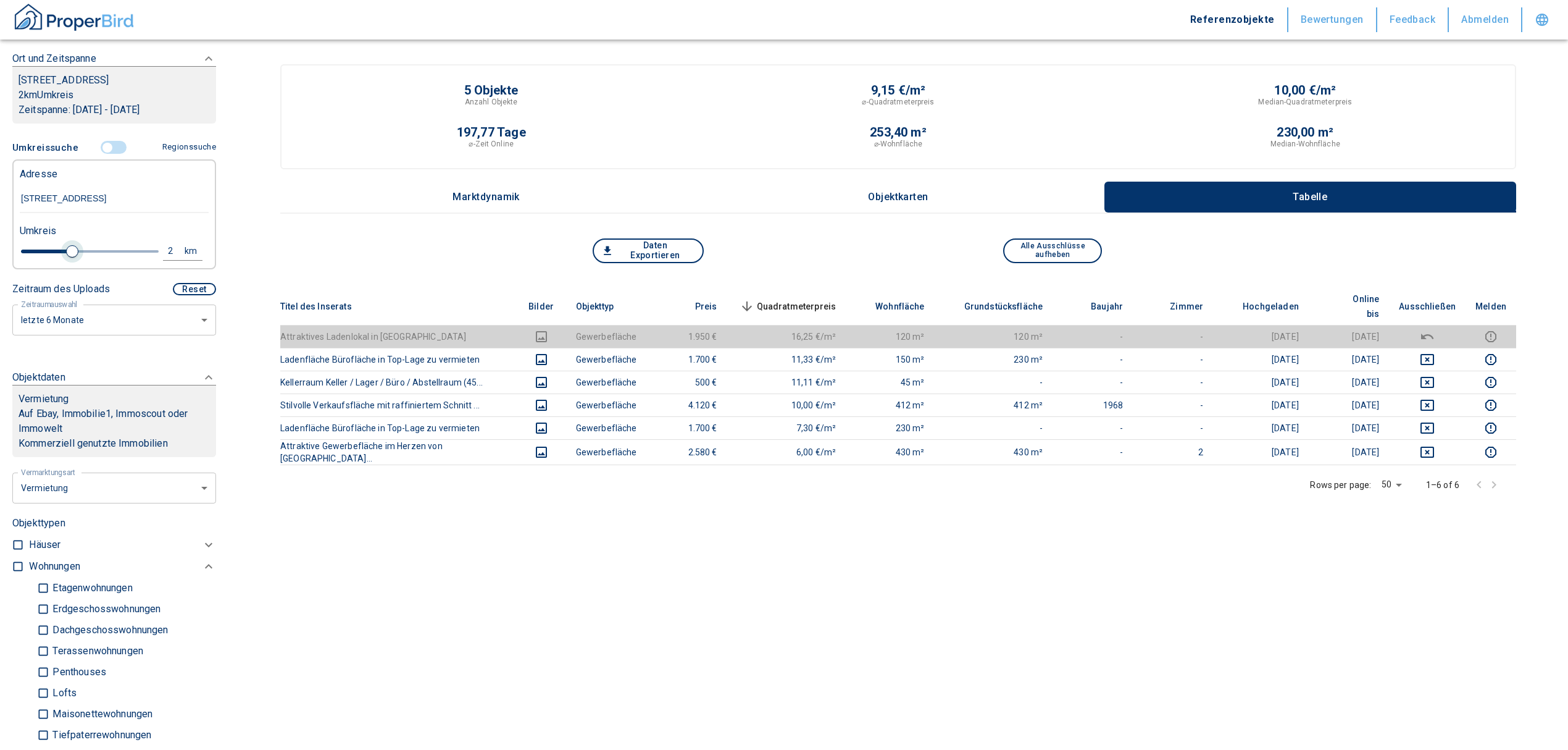
type input "2.6"
type input "2020"
type input "2.8"
type input "2020"
type input "3"
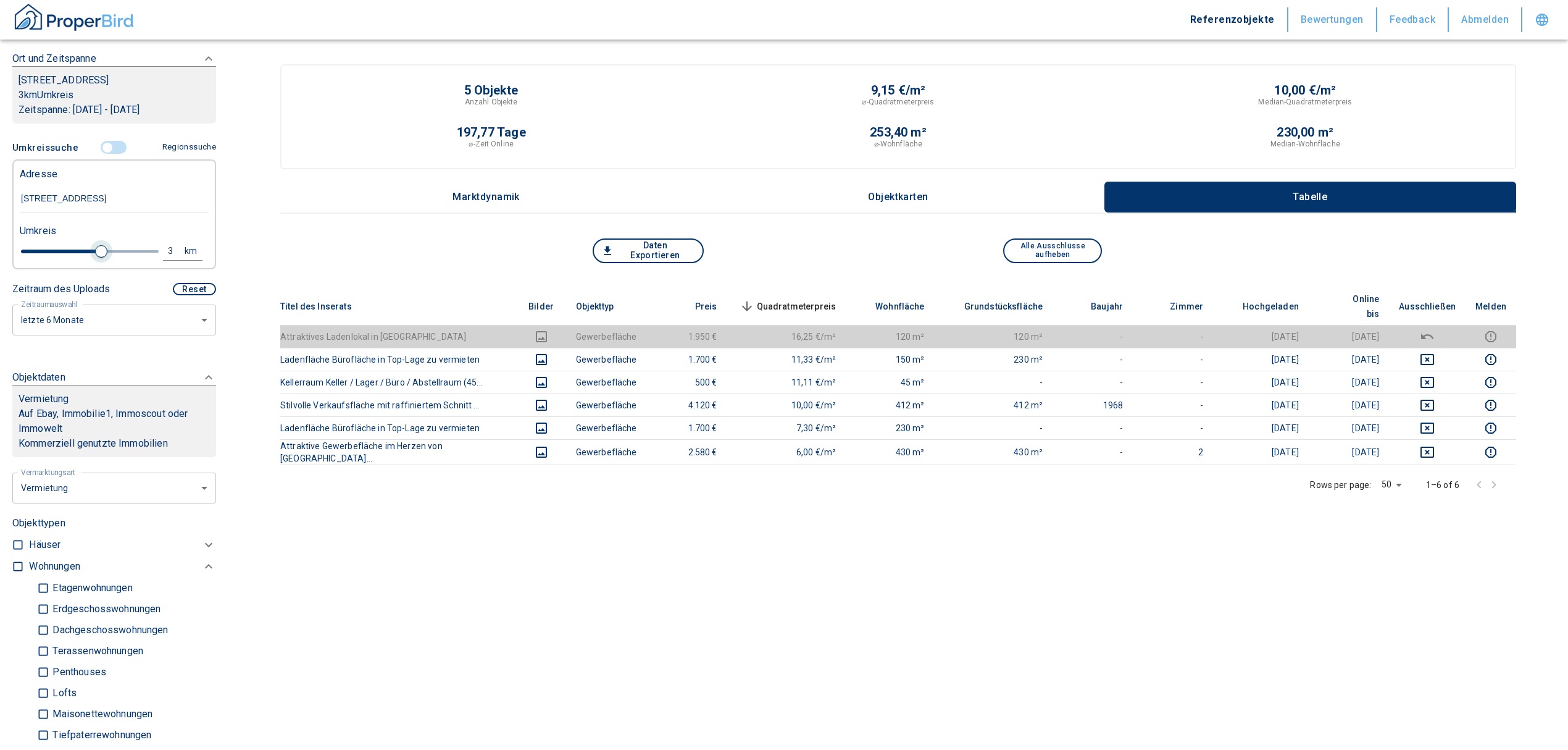
drag, startPoint x: 69, startPoint y: 254, endPoint x: 98, endPoint y: 253, distance: 29.0
click at [98, 253] on span at bounding box center [101, 251] width 13 height 13
type input "2020"
type input "3.2"
type input "2020"
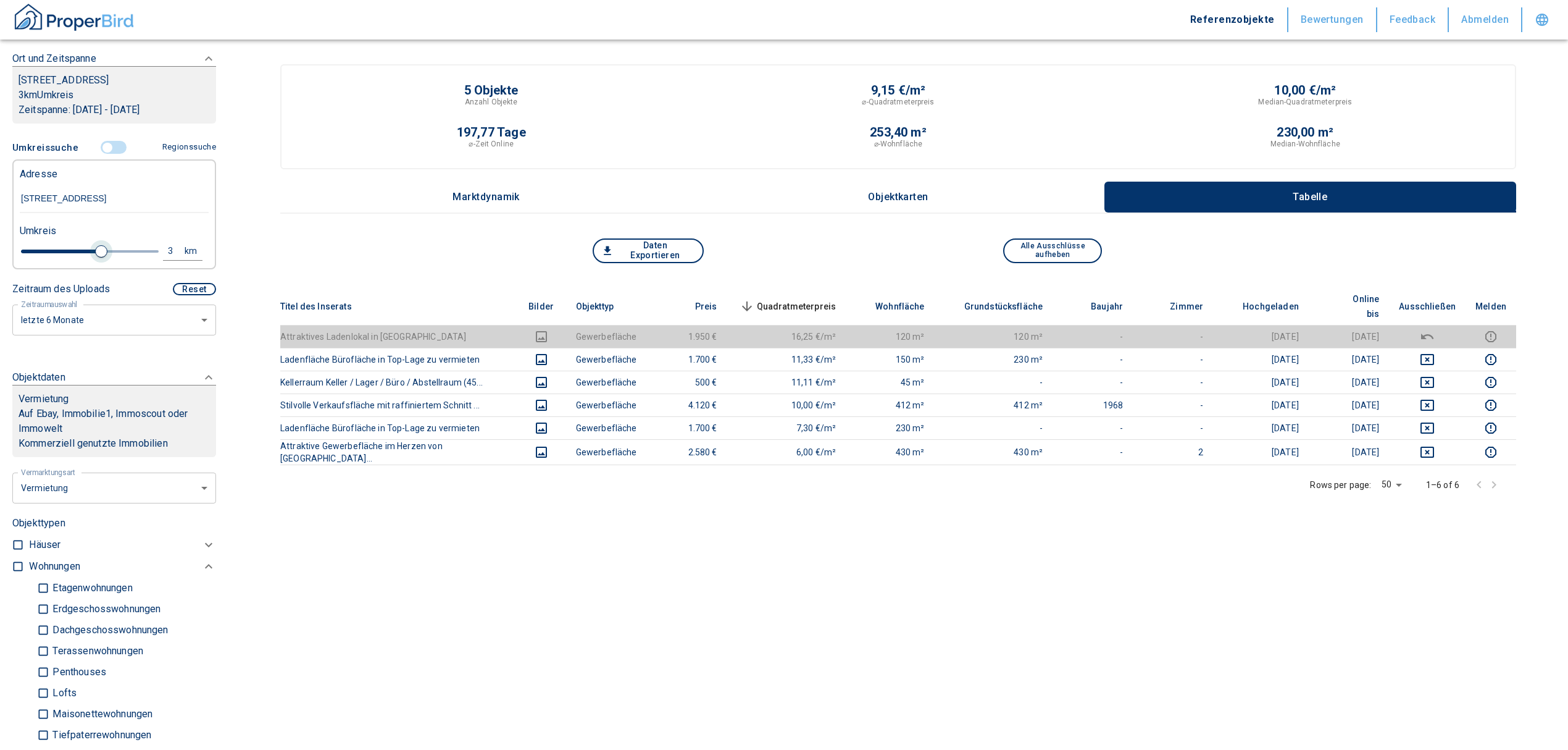
type input "3.4"
type input "2020"
type input "3.6"
type input "2020"
type input "3.8"
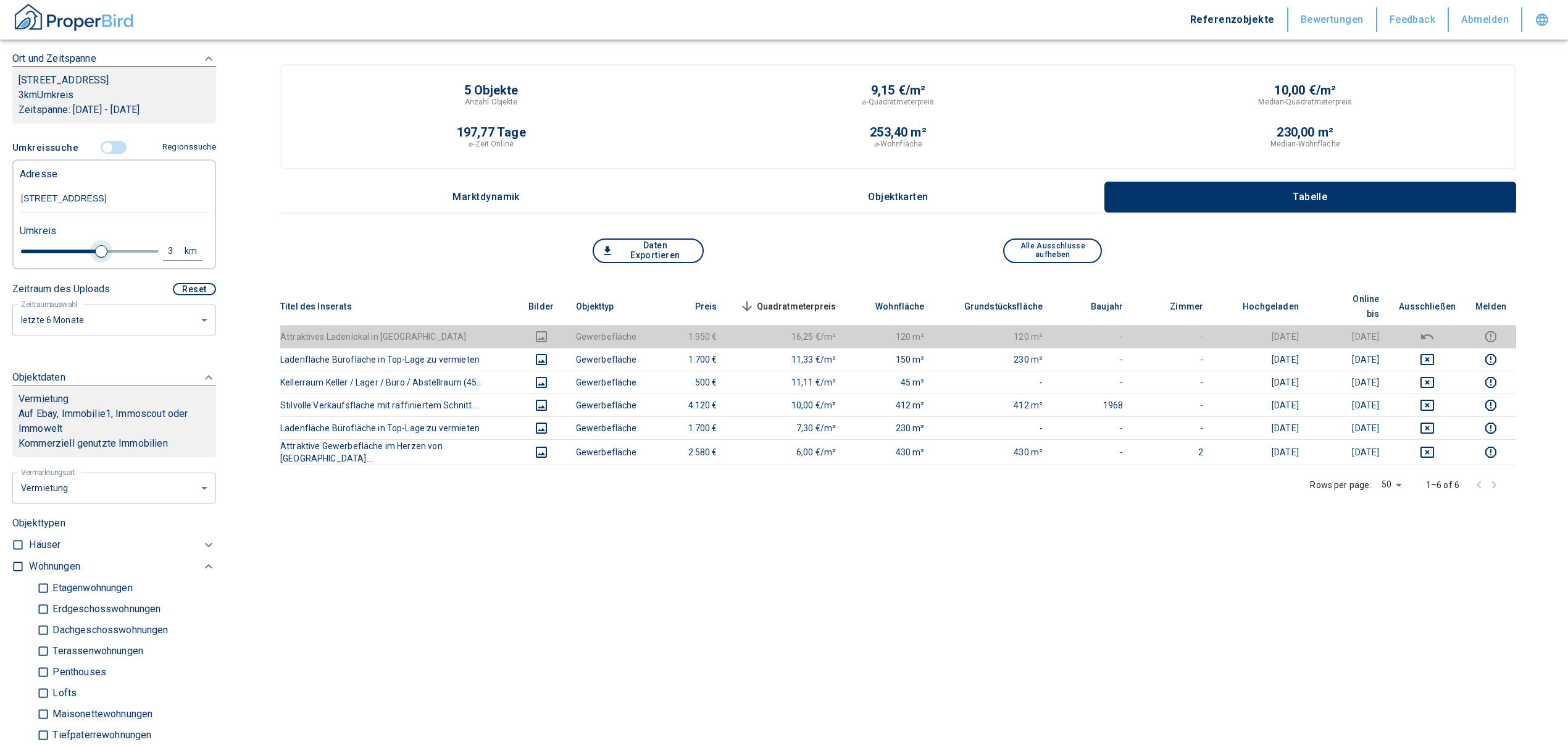
type input "2020"
type input "4.2"
type input "2020"
type input "4.4"
type input "2020"
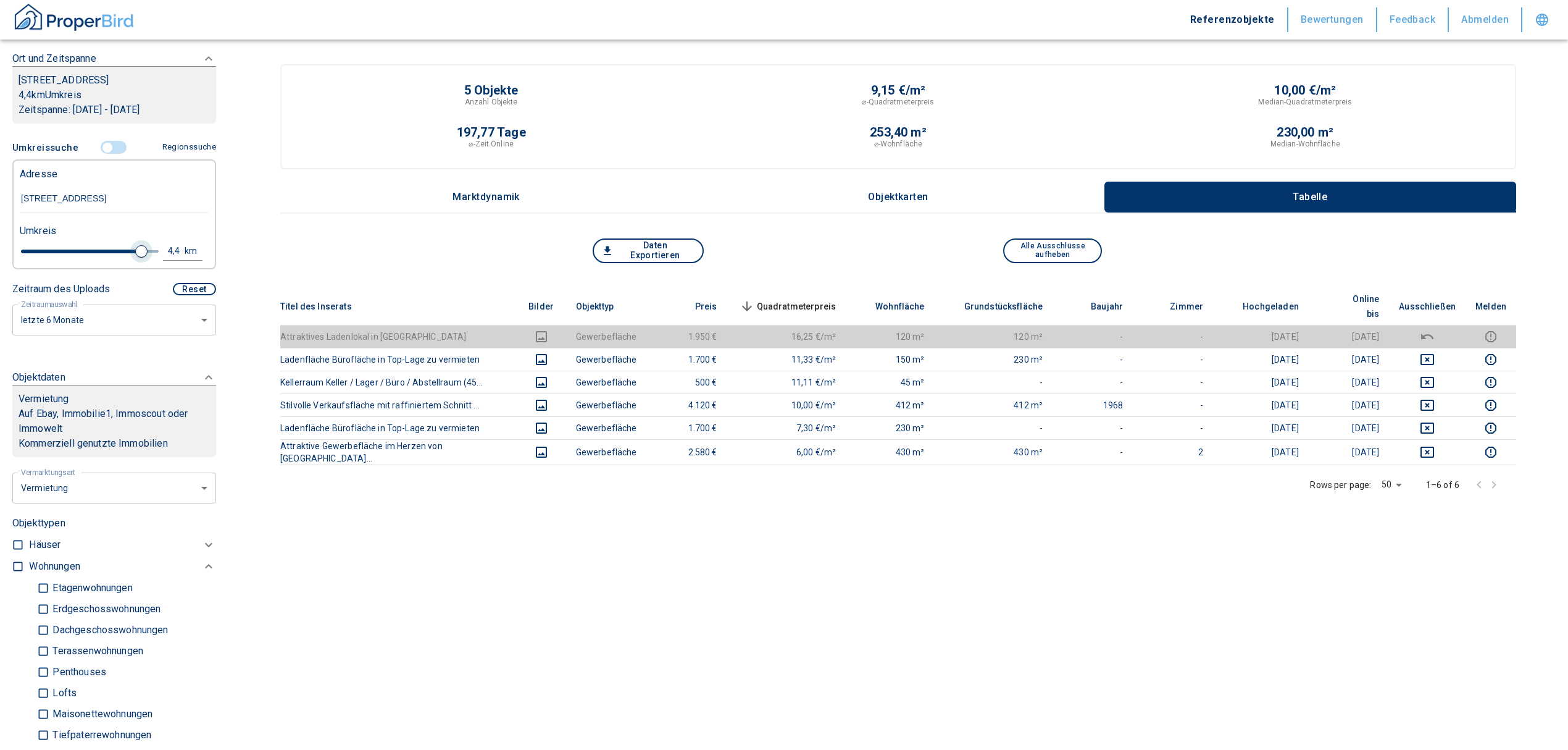
type input "4.6"
type input "2020"
type input "5"
drag, startPoint x: 95, startPoint y: 252, endPoint x: 148, endPoint y: 246, distance: 53.3
click at [153, 246] on span at bounding box center [159, 251] width 13 height 13
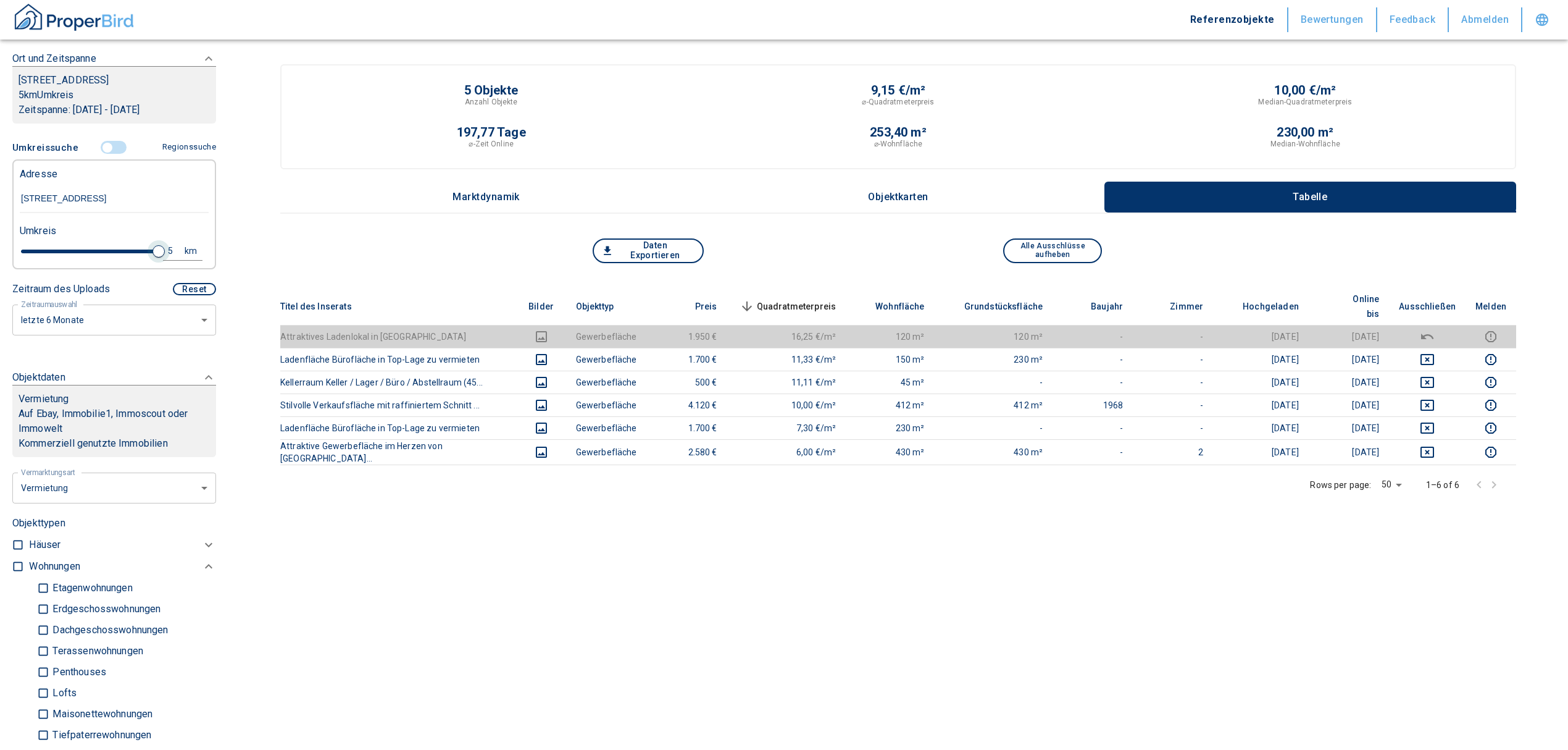
type input "2020"
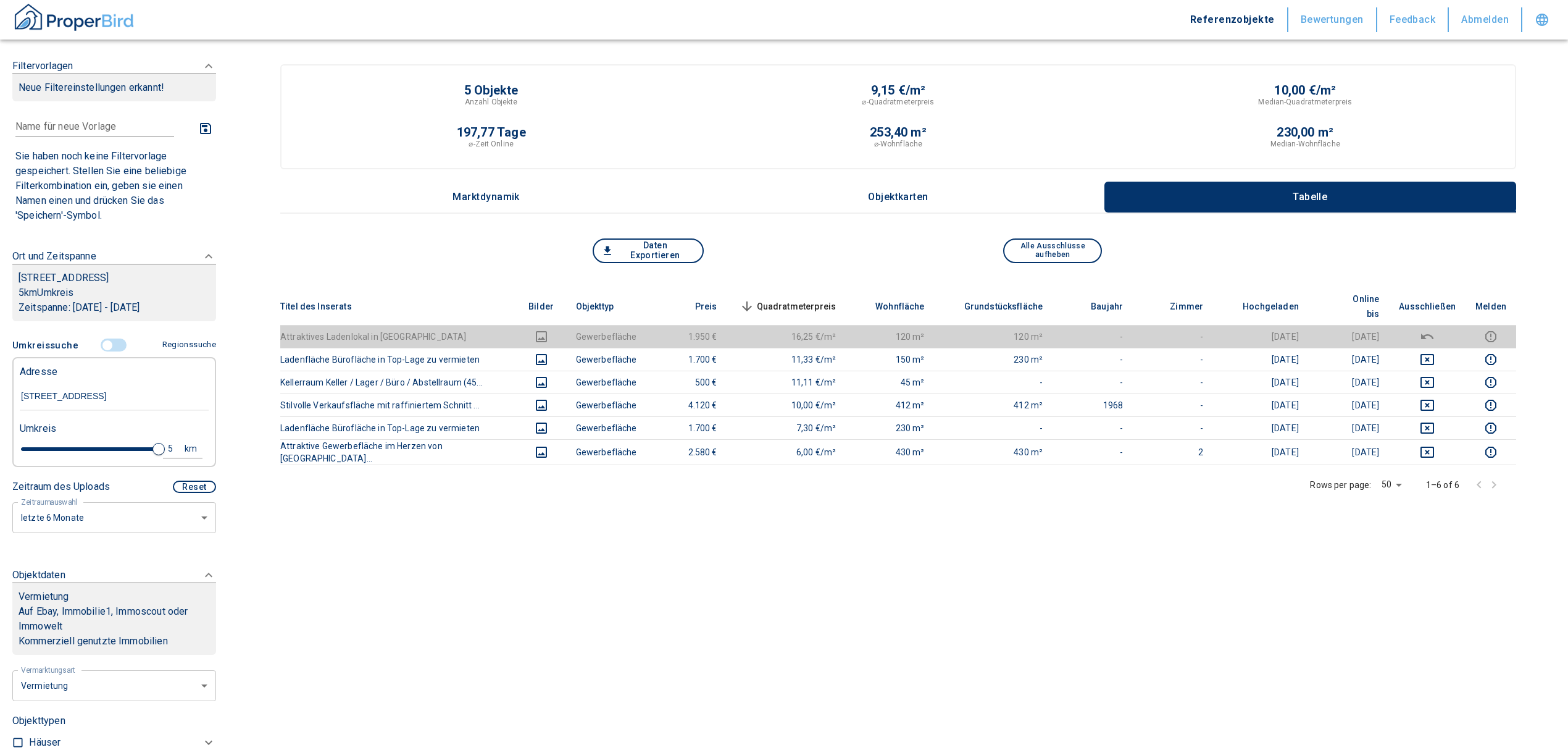
click at [166, 442] on div "5" at bounding box center [177, 448] width 22 height 15
drag, startPoint x: 72, startPoint y: 443, endPoint x: 30, endPoint y: 441, distance: 42.0
click at [30, 441] on div "5 km Neue Suchen" at bounding box center [105, 449] width 189 height 30
type input "10"
click at [171, 445] on button "Neue Suchen" at bounding box center [165, 448] width 68 height 17
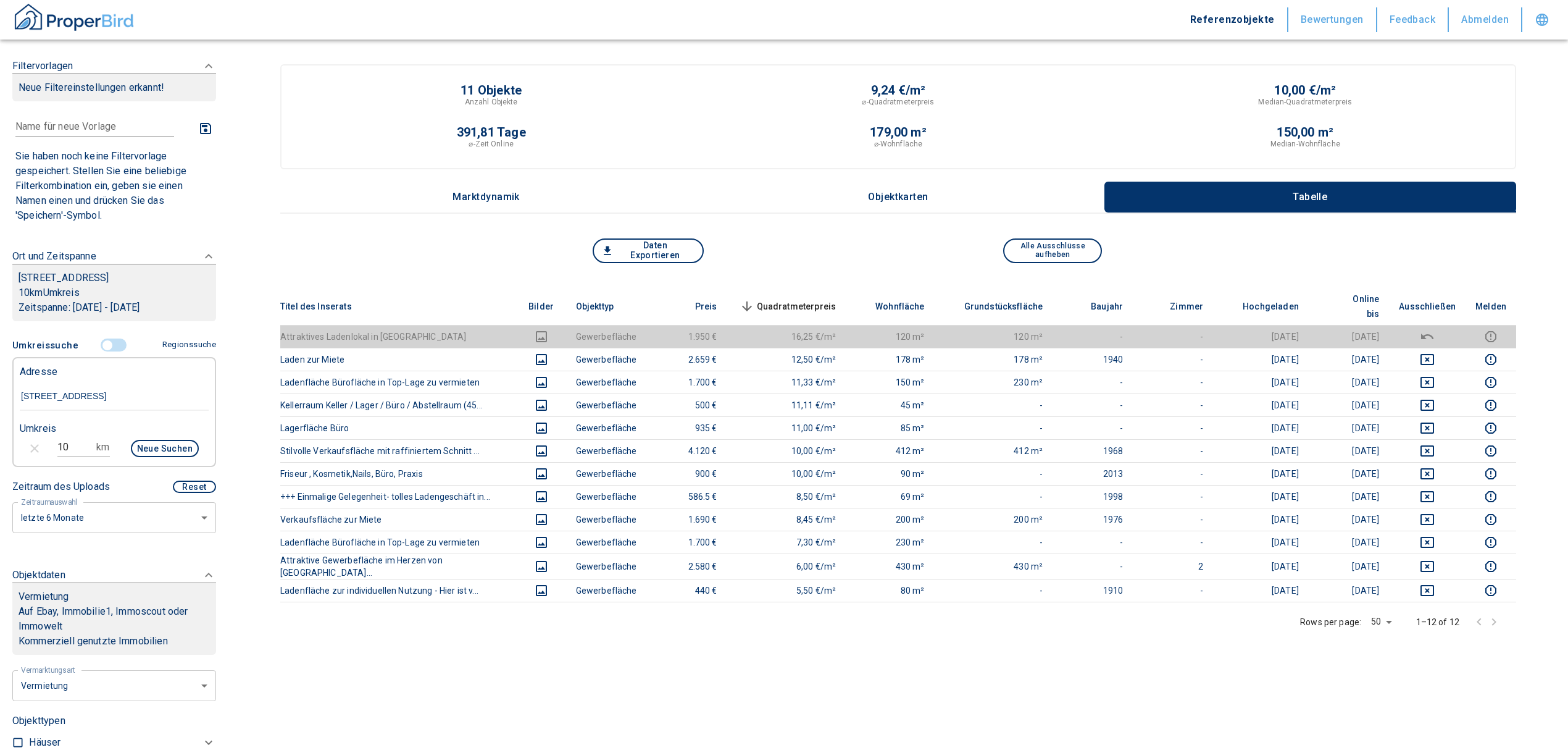
click at [100, 344] on input "controlled" at bounding box center [107, 345] width 37 height 14
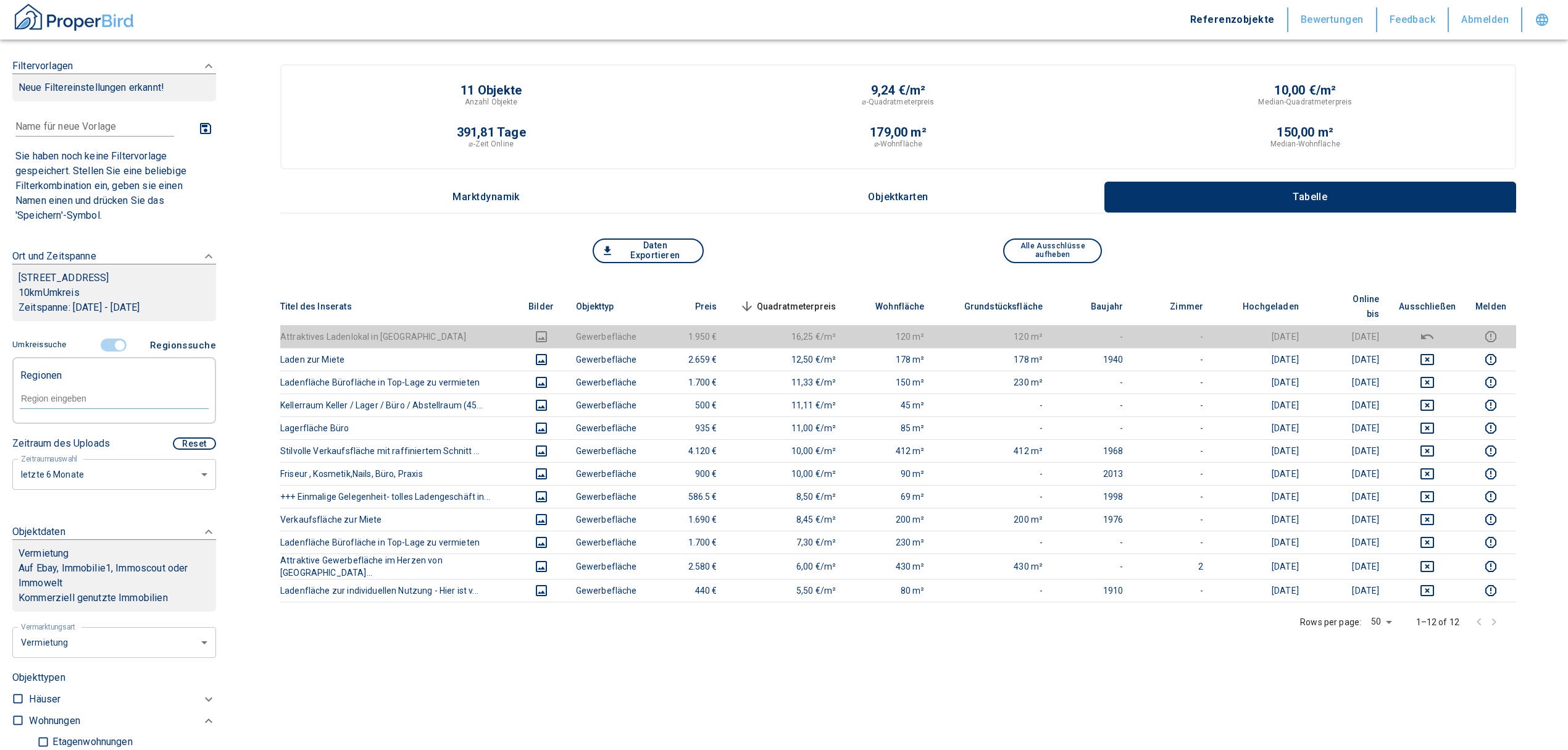
click at [117, 341] on input "controlled" at bounding box center [120, 345] width 37 height 14
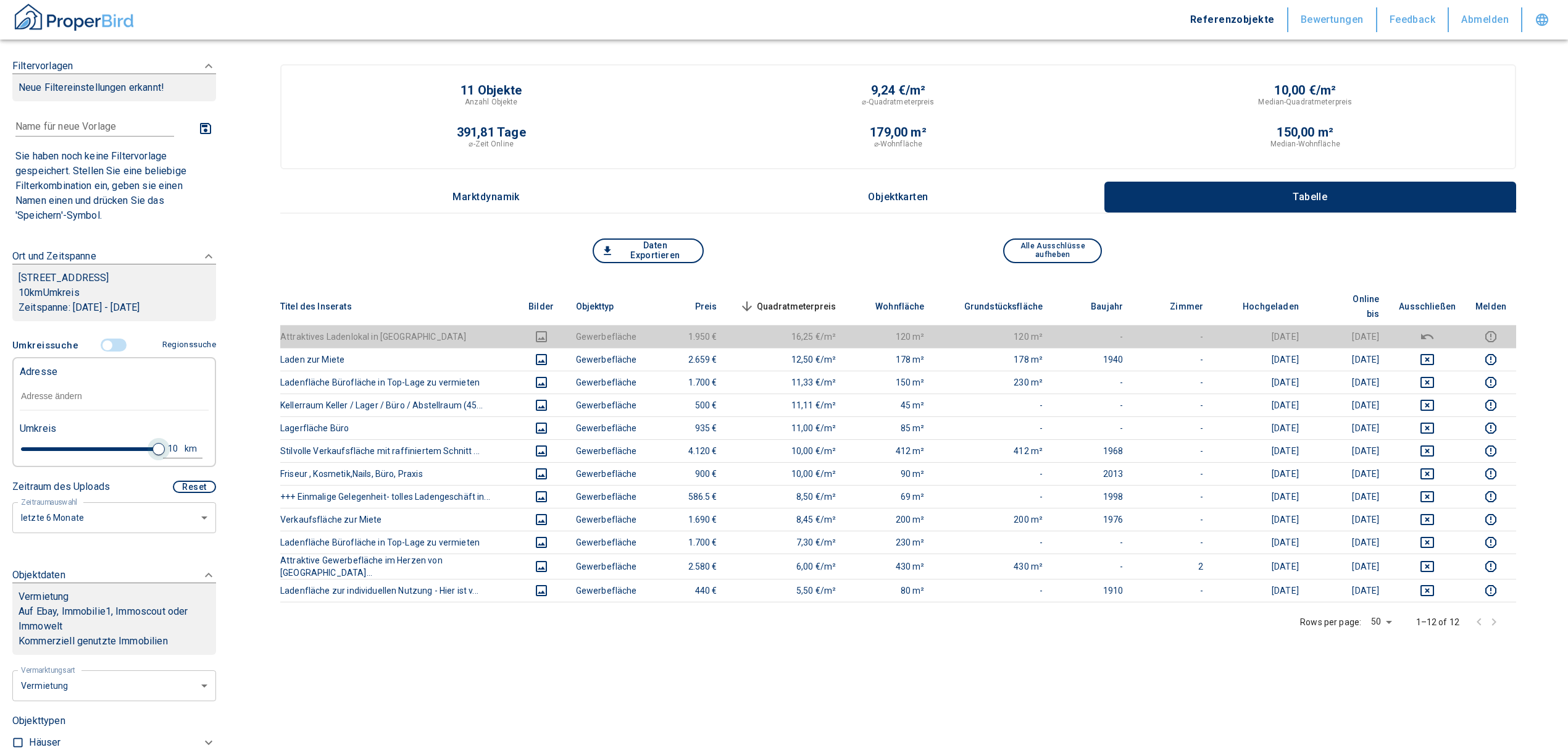
type input "2020"
type input "4.8"
type input "2020"
type input "4.6"
type input "2020"
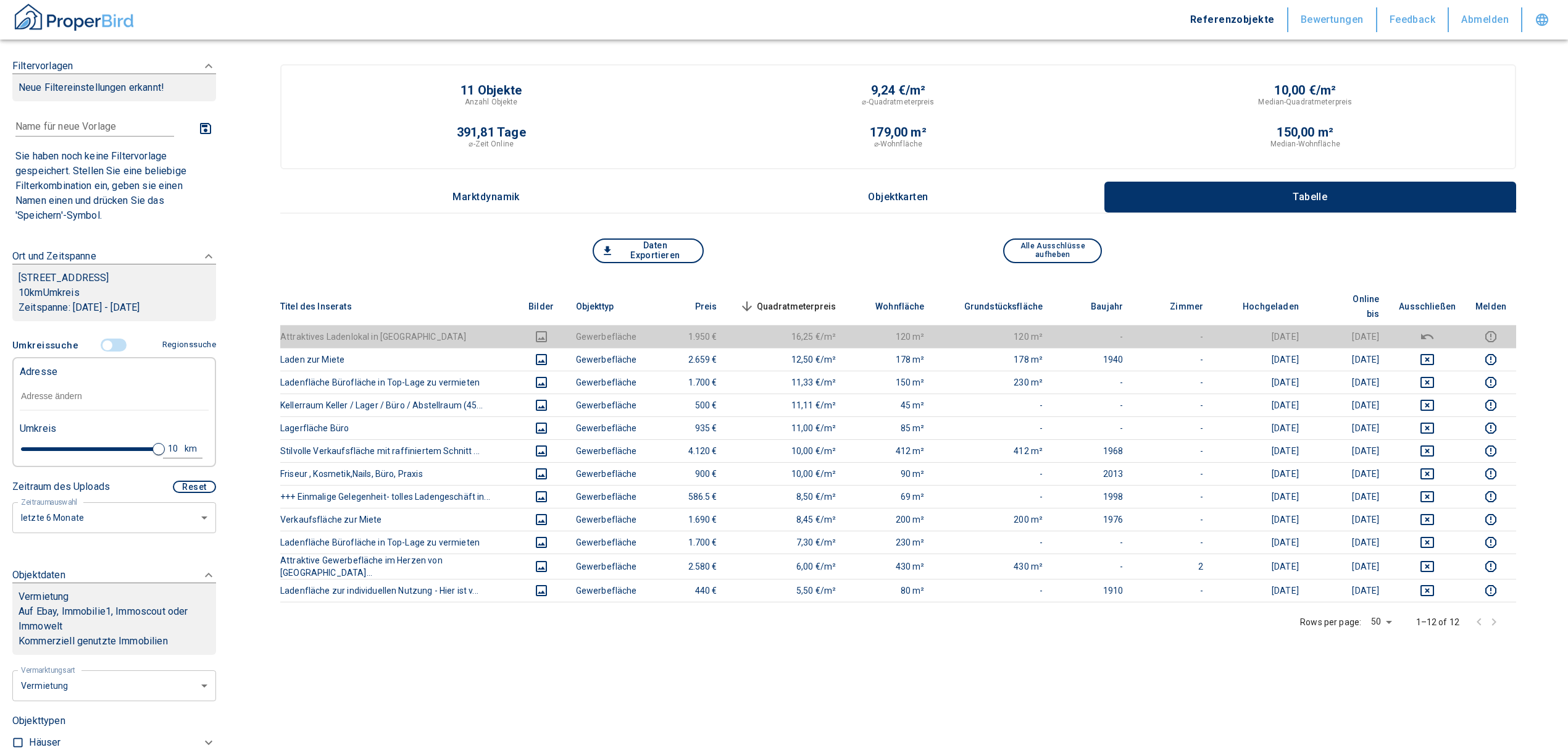
type input "3.2"
type input "2020"
type input "1.6"
type input "2020"
type input "0.6"
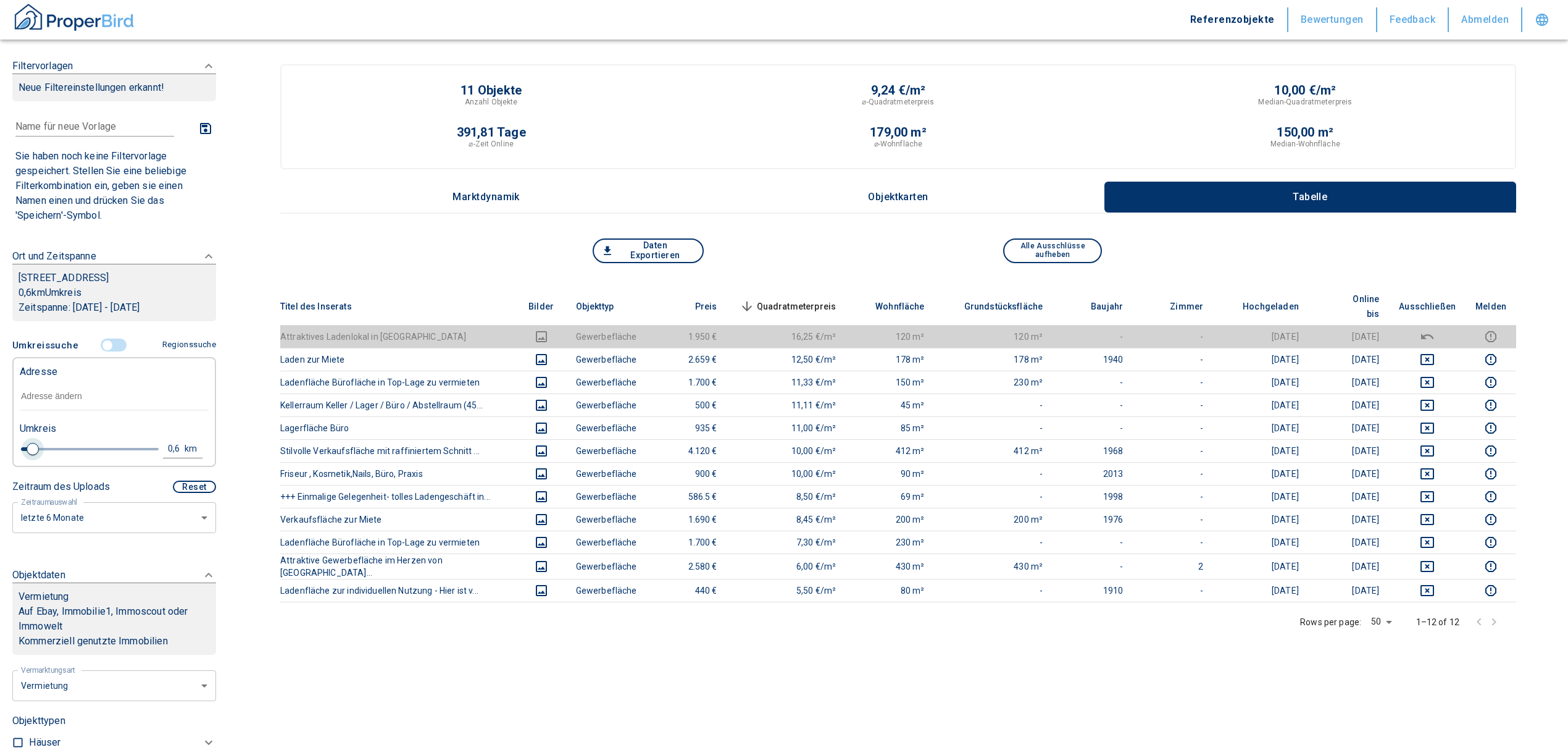
type input "2020"
type input "0.8"
type input "2020"
type input "1.6"
type input "2020"
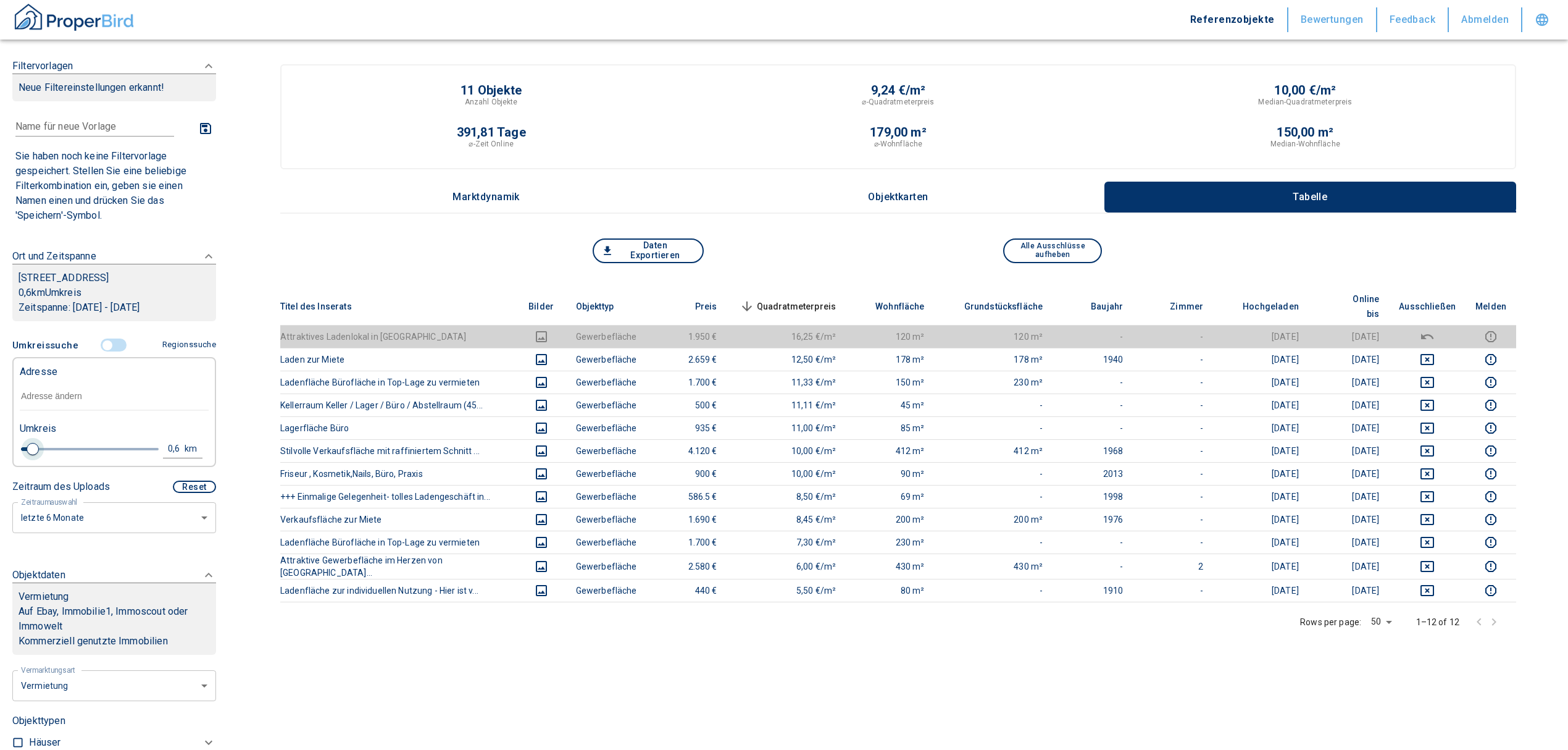
type input "1.8"
type input "2020"
type input "1.6"
type input "2020"
type input "1.4"
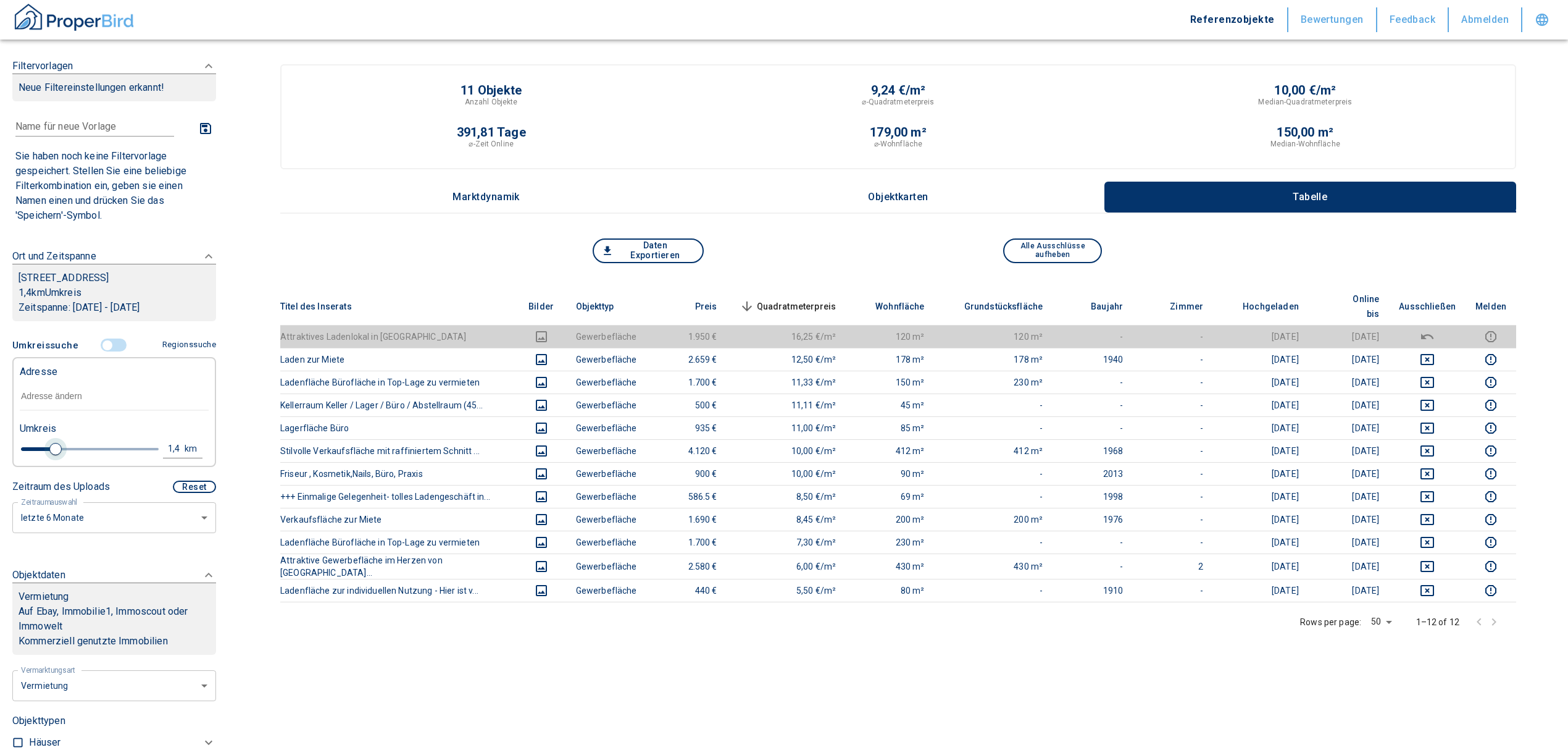
type input "2020"
type input "1.2"
type input "2020"
type input "1"
drag, startPoint x: 142, startPoint y: 445, endPoint x: 43, endPoint y: 453, distance: 99.3
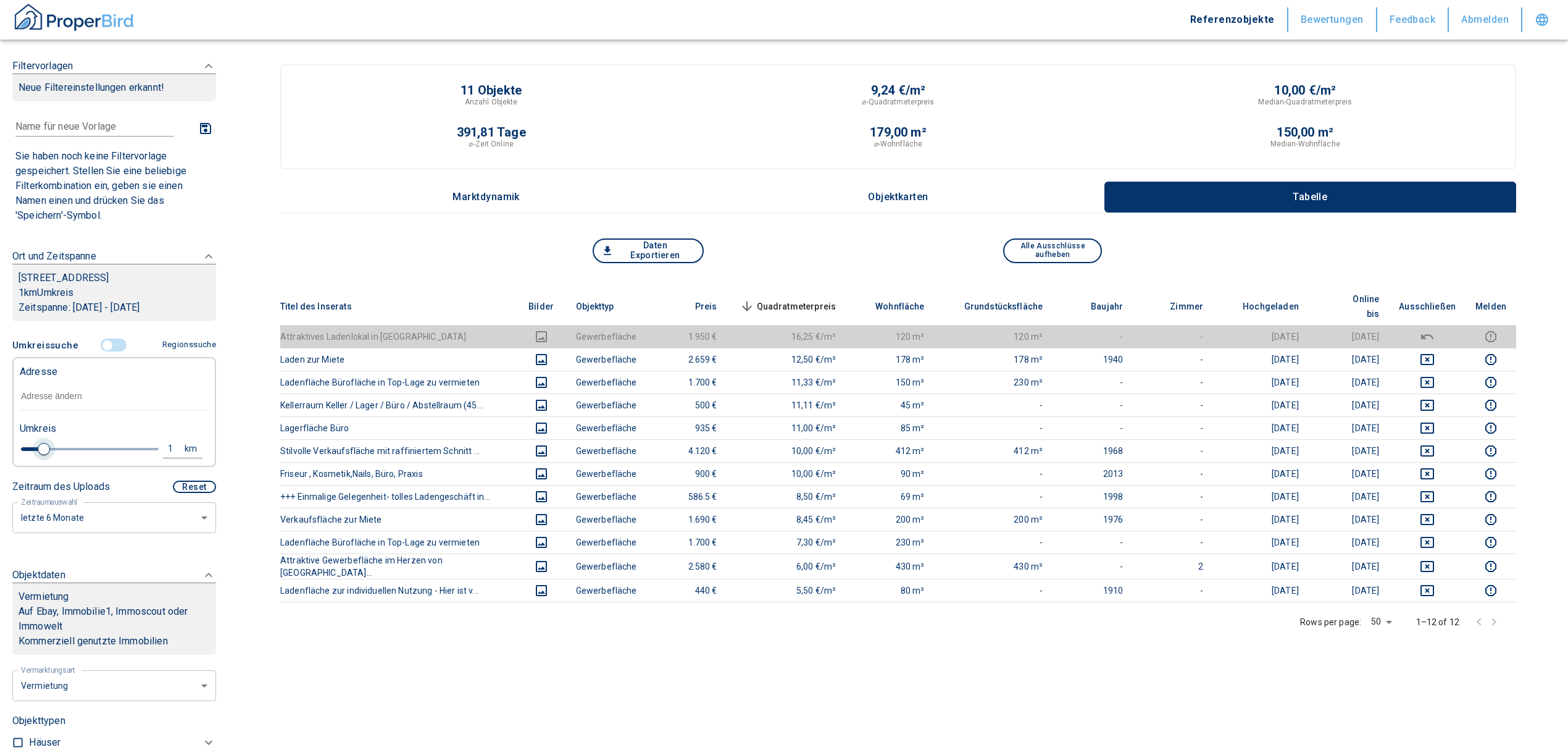
click at [43, 453] on span at bounding box center [44, 448] width 13 height 13
type input "2020"
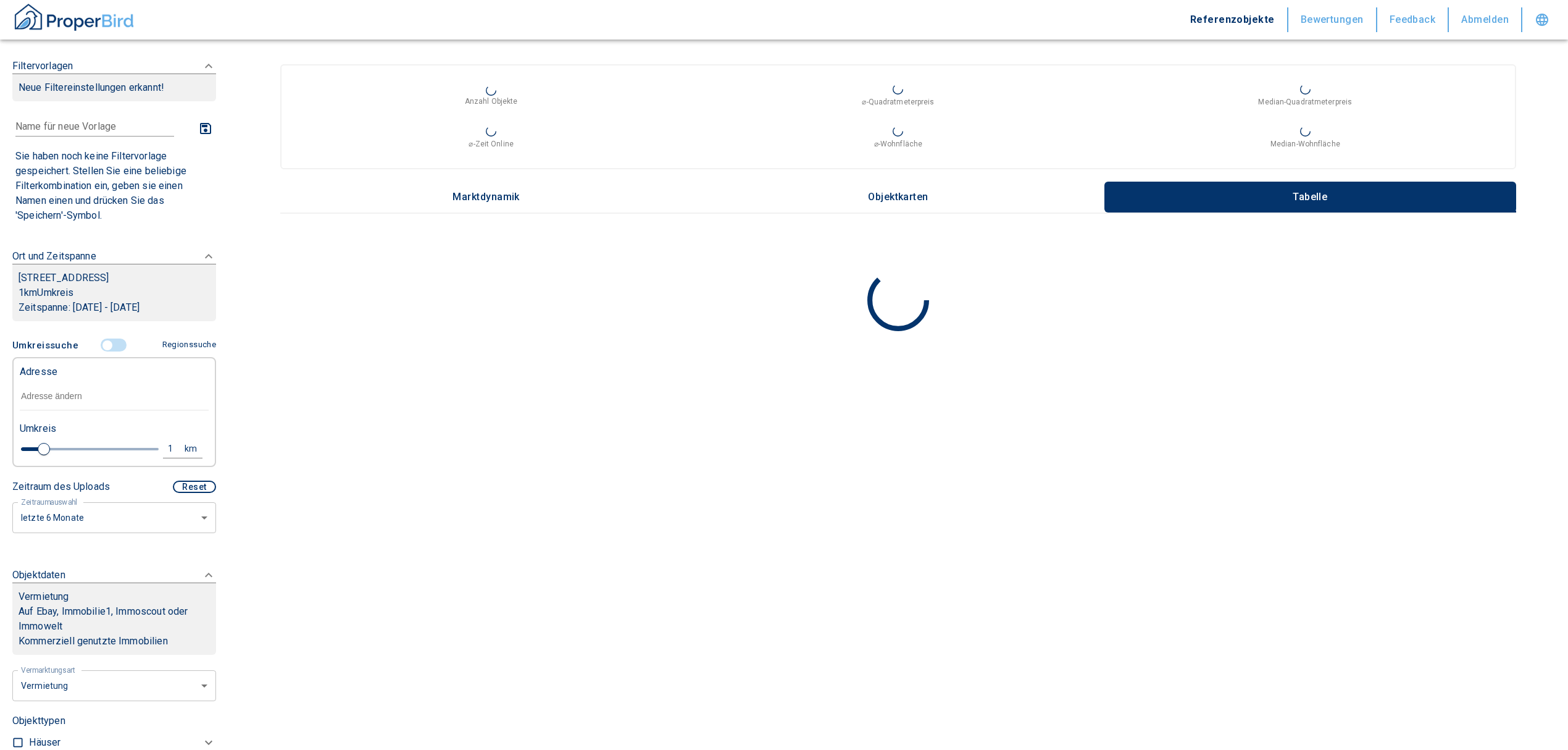
click at [51, 389] on input "text" at bounding box center [114, 397] width 189 height 29
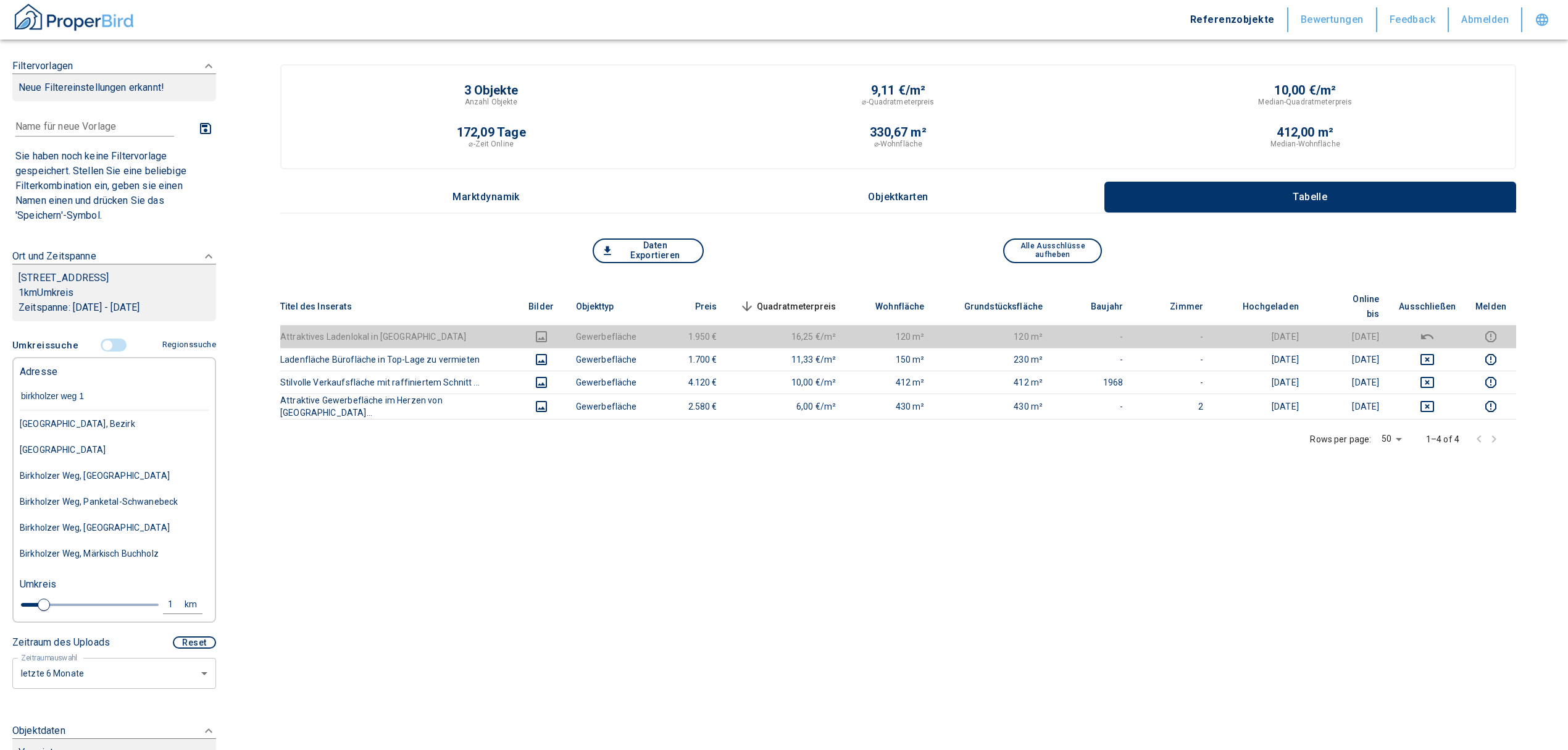
type input "birkholzer weg 13"
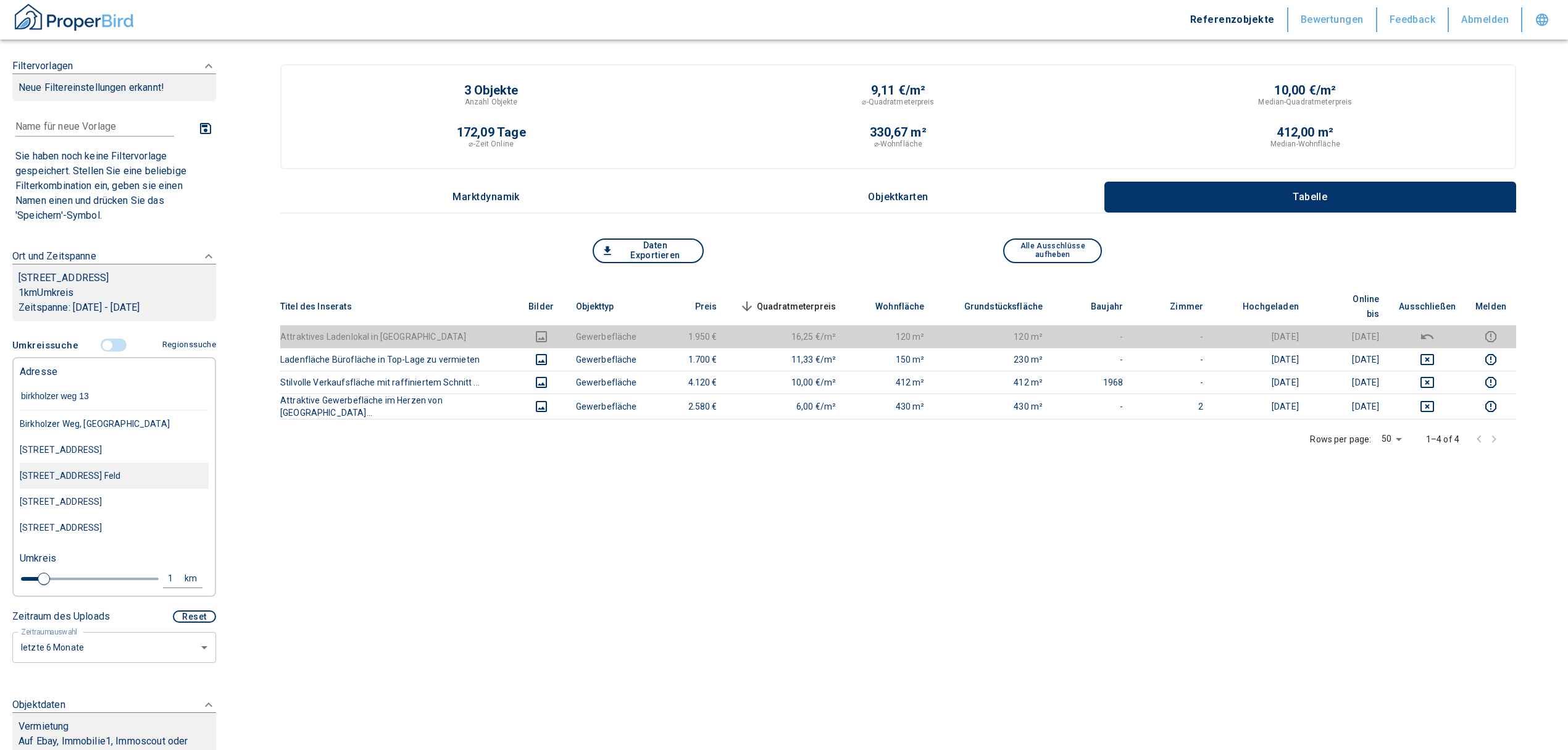
click at [96, 437] on div "[STREET_ADDRESS] Feld" at bounding box center [114, 423] width 189 height 26
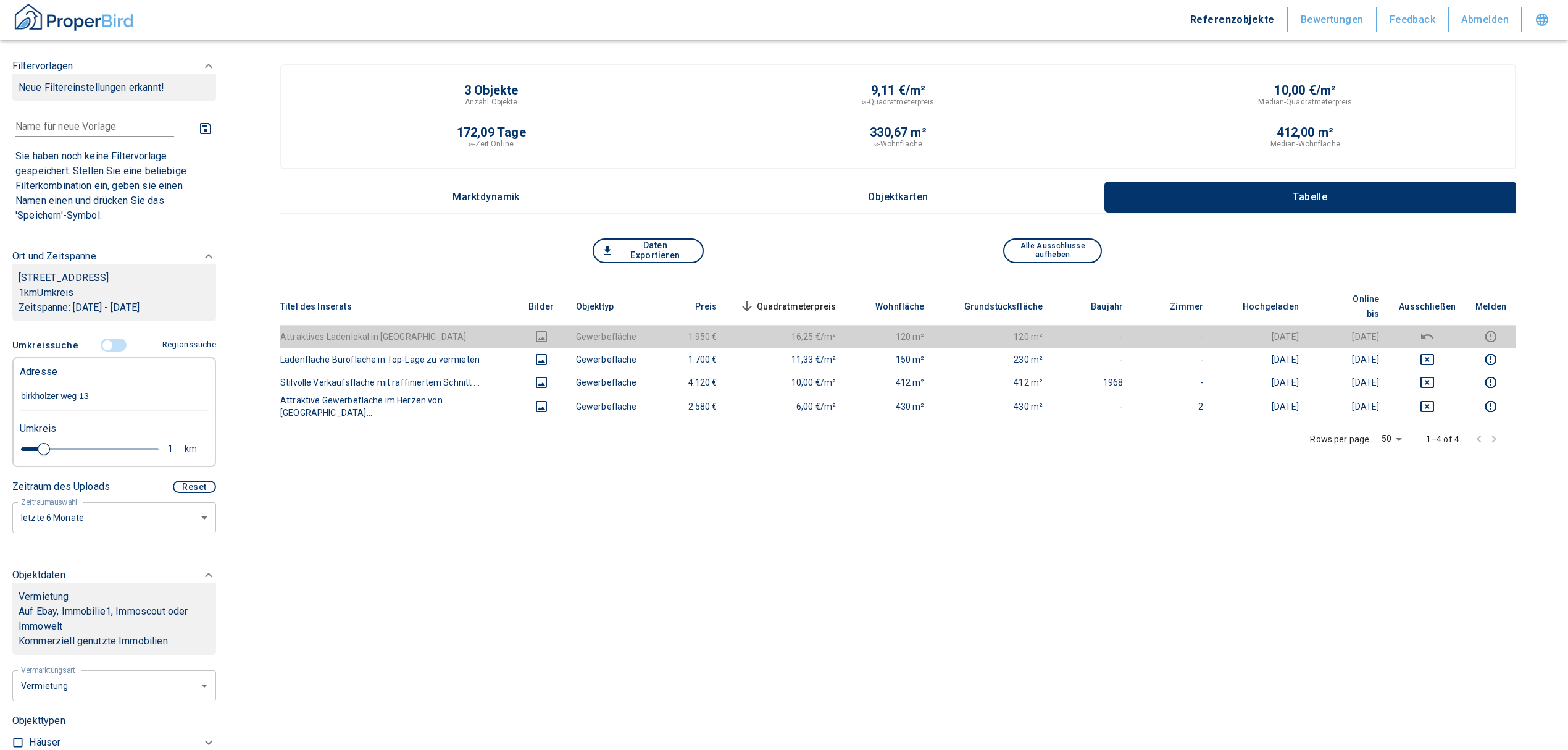
type input "2020"
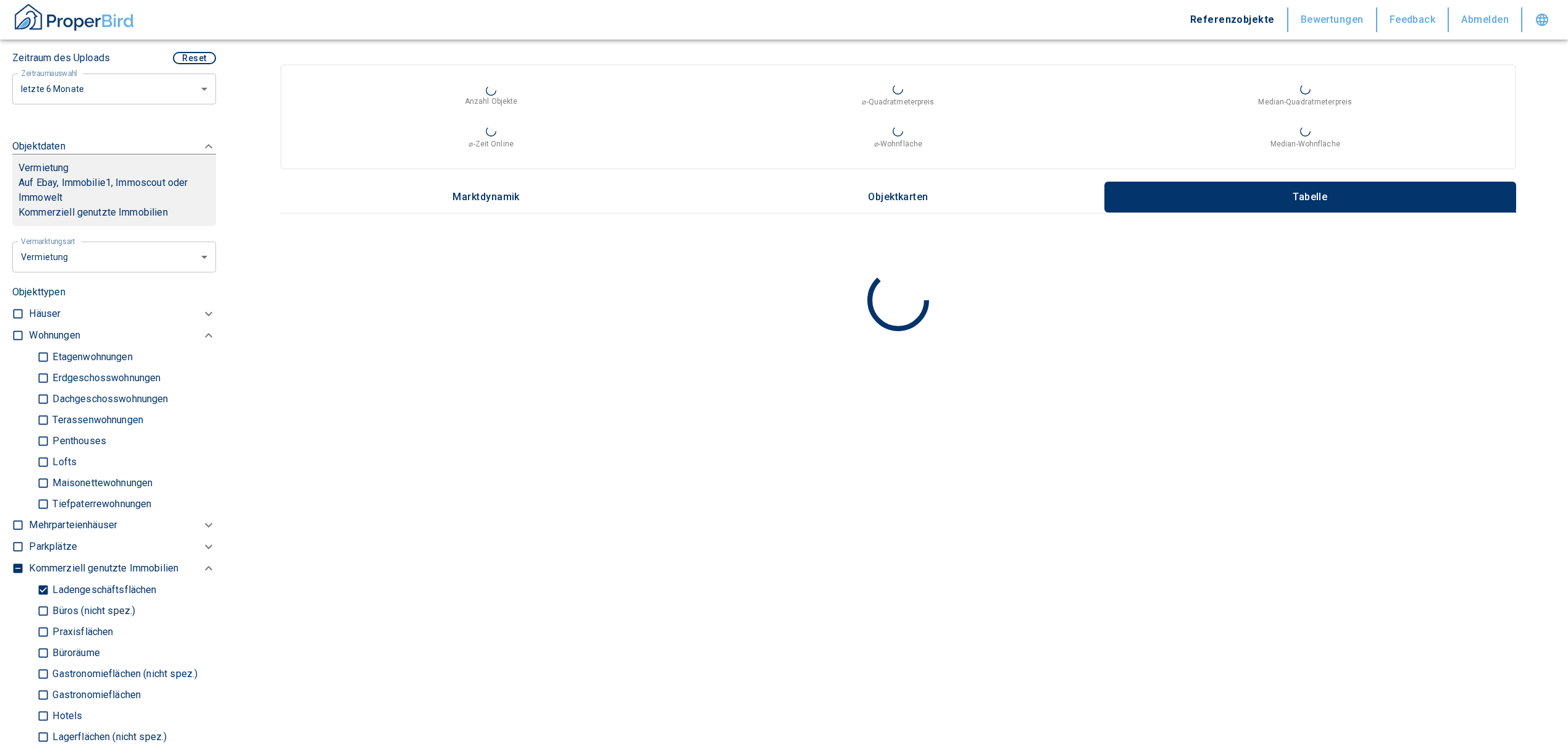
scroll to position [411, 0]
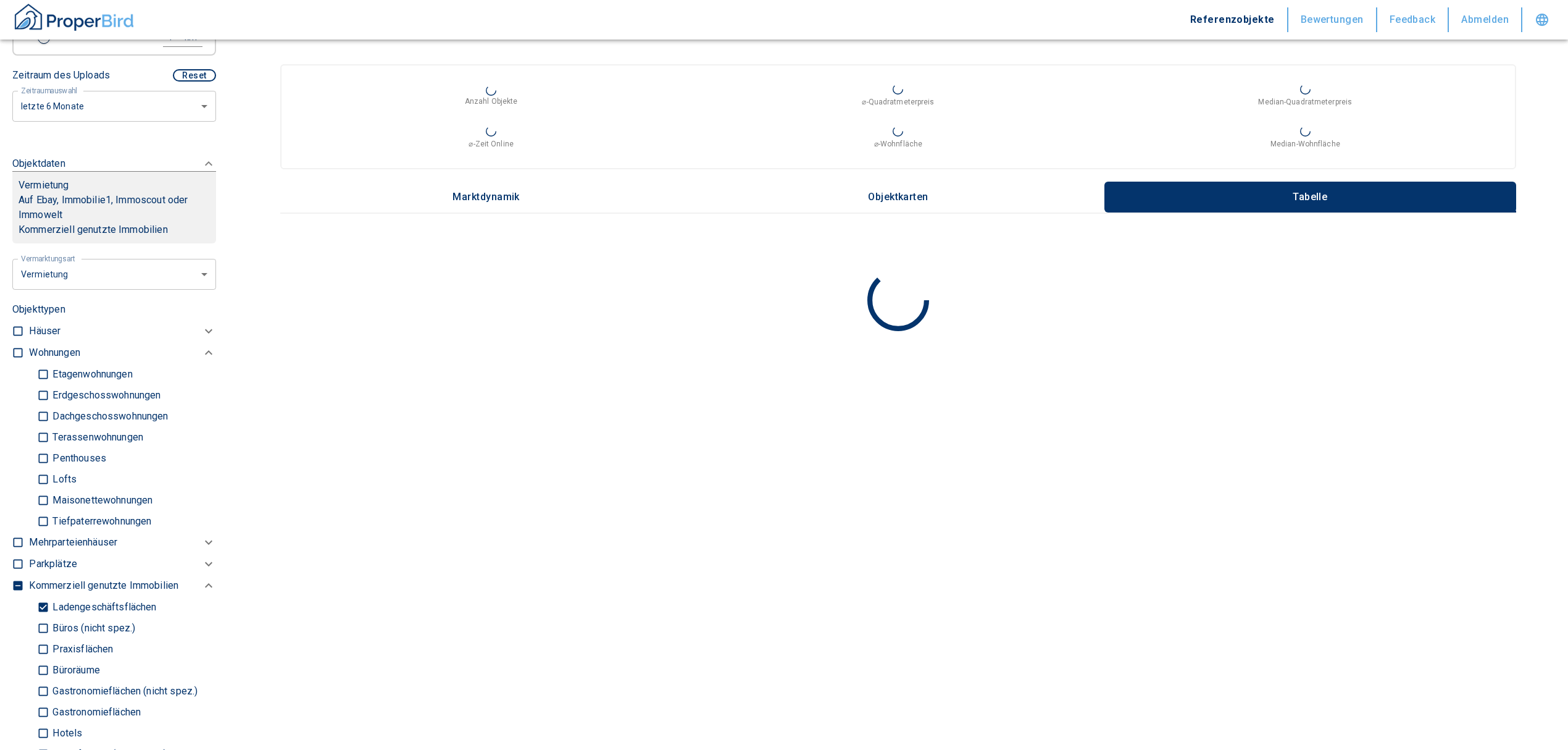
type input "[STREET_ADDRESS] Feld"
click at [42, 613] on input "Ladengeschäftsflächen" at bounding box center [43, 607] width 13 height 22
checkbox input "false"
type input "2020"
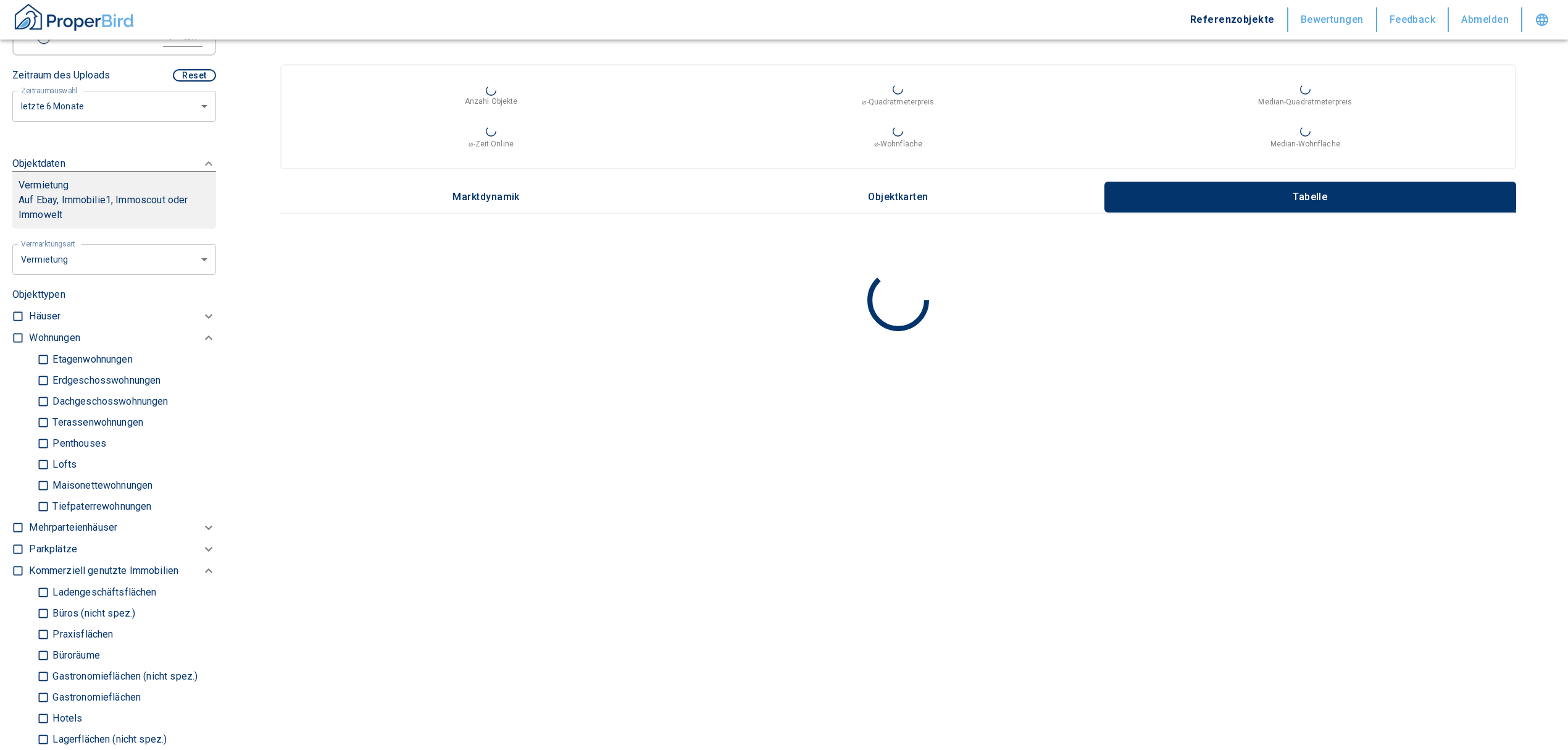
click at [16, 344] on label at bounding box center [15, 336] width 19 height 17
click at [16, 344] on input "checkbox" at bounding box center [18, 338] width 13 height 13
checkbox input "true"
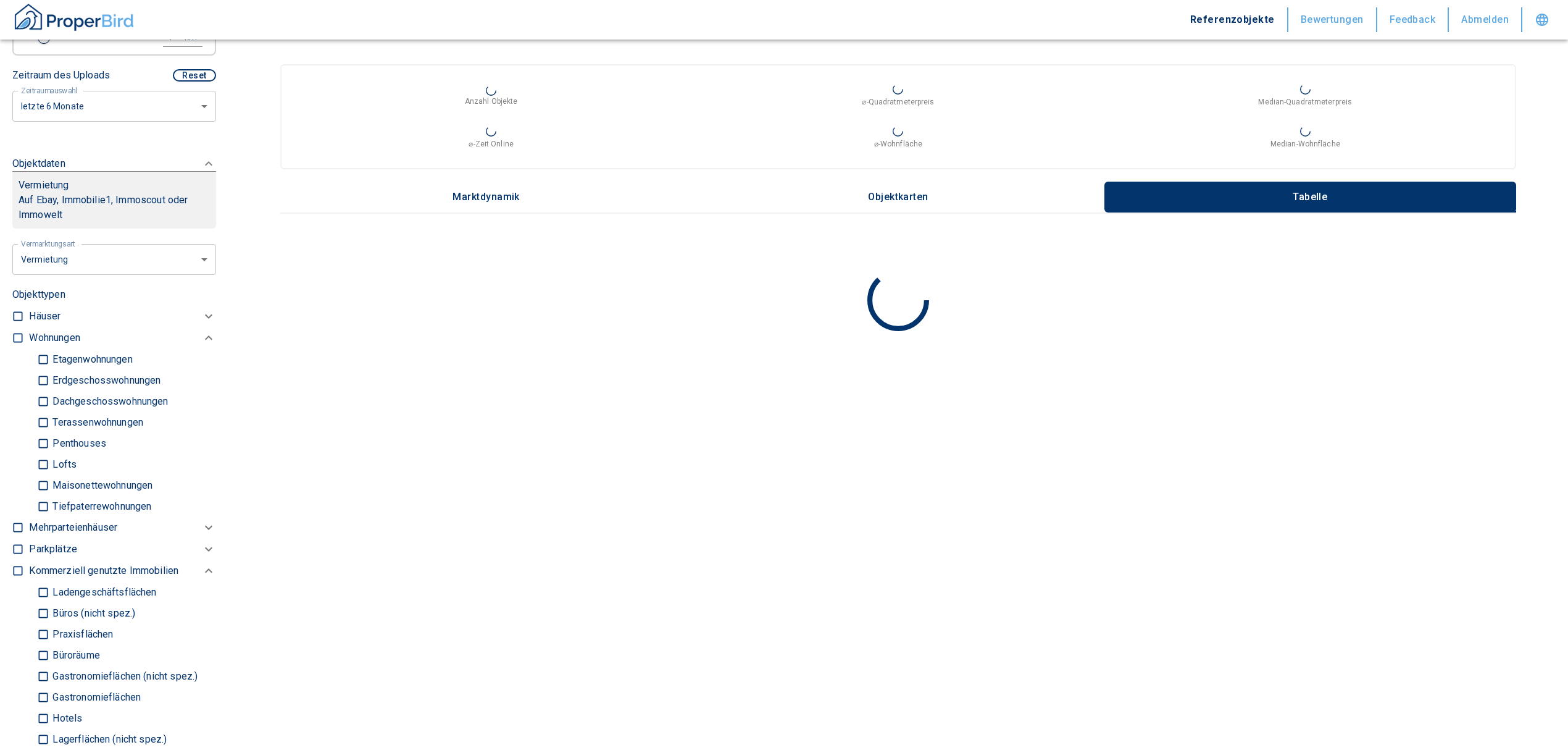
checkbox input "true"
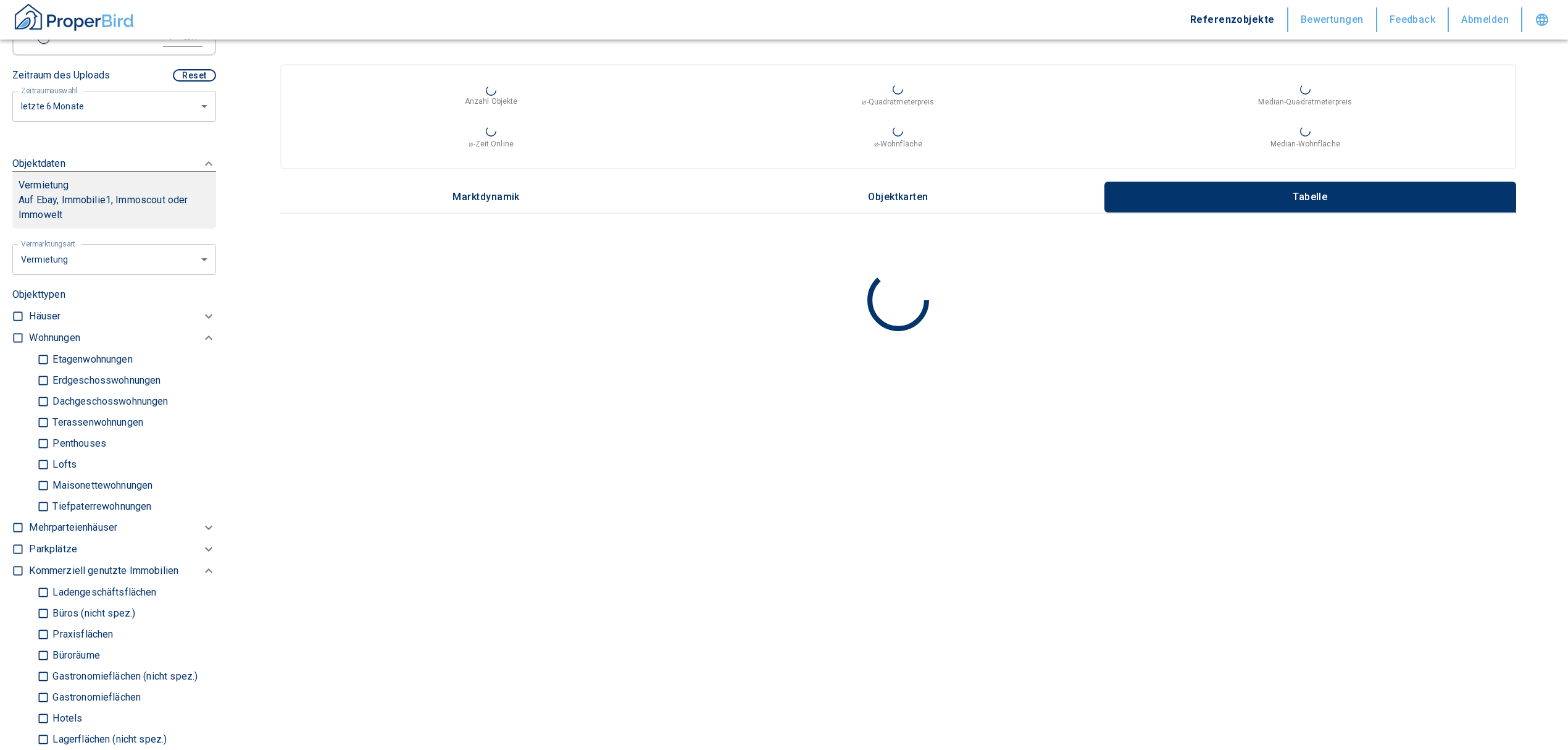
checkbox input "true"
type input "2020"
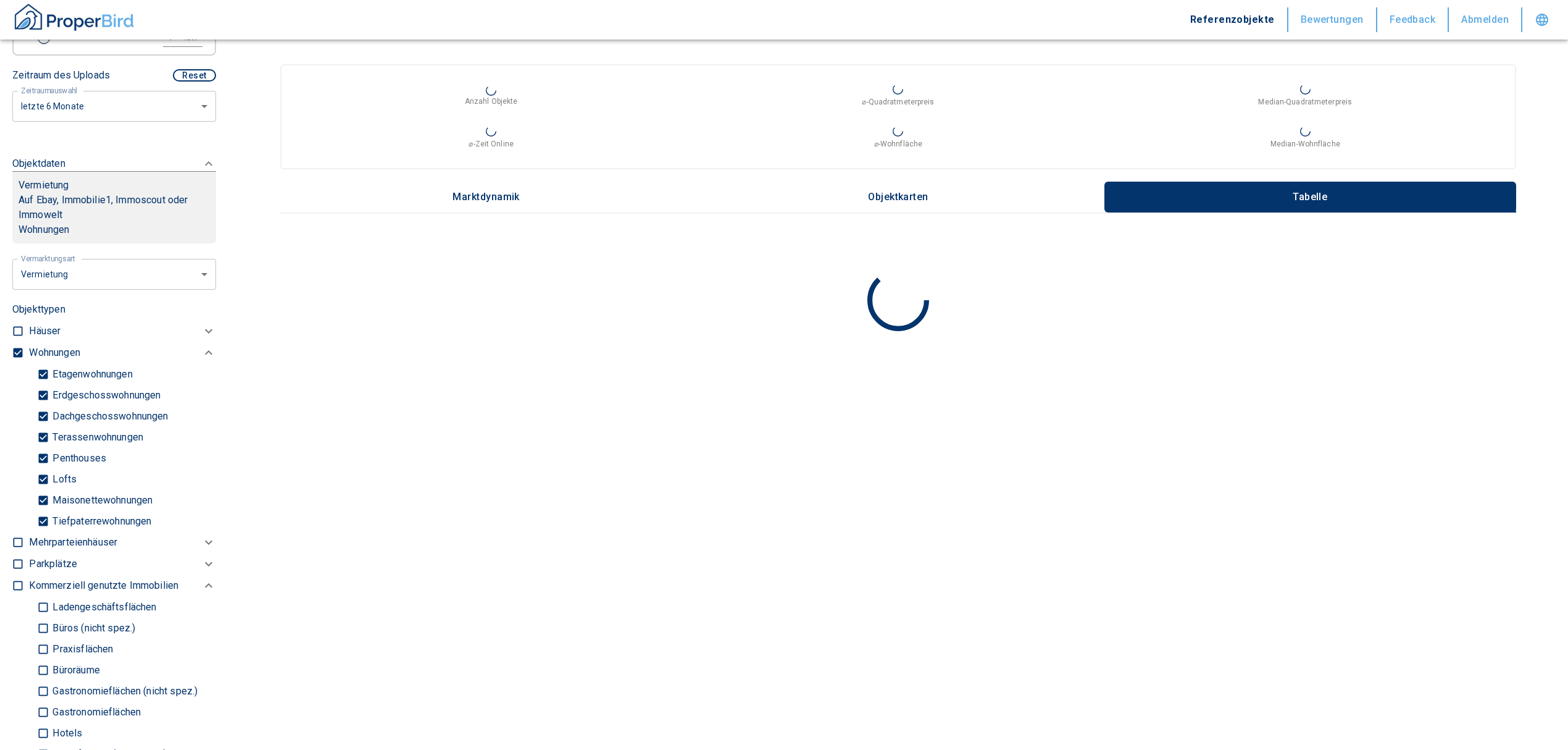
click at [43, 531] on input "Tiefpaterrewohnungen" at bounding box center [43, 521] width 13 height 22
checkbox input "false"
type input "2020"
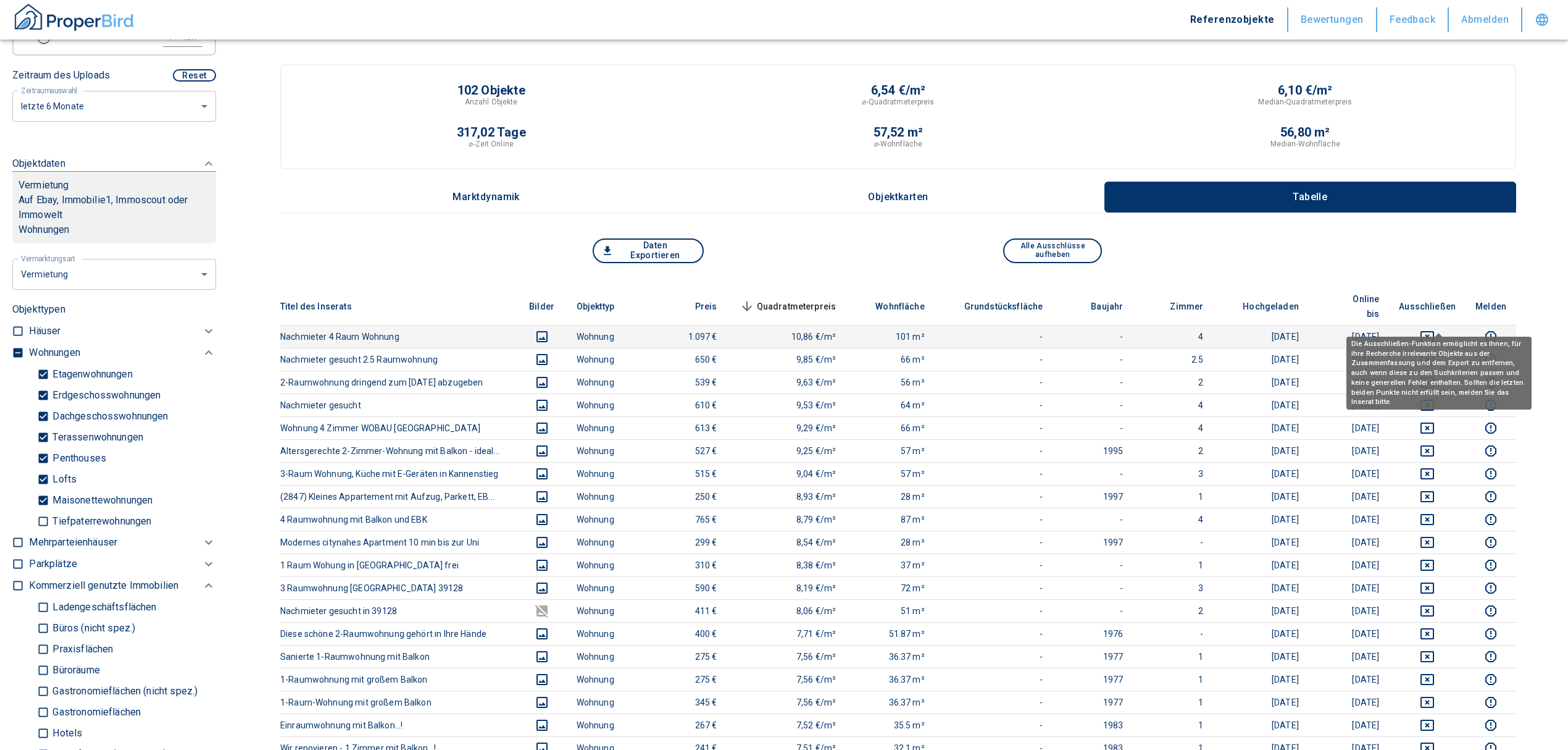
click at [1434, 331] on icon "deselect this listing" at bounding box center [1427, 336] width 14 height 11
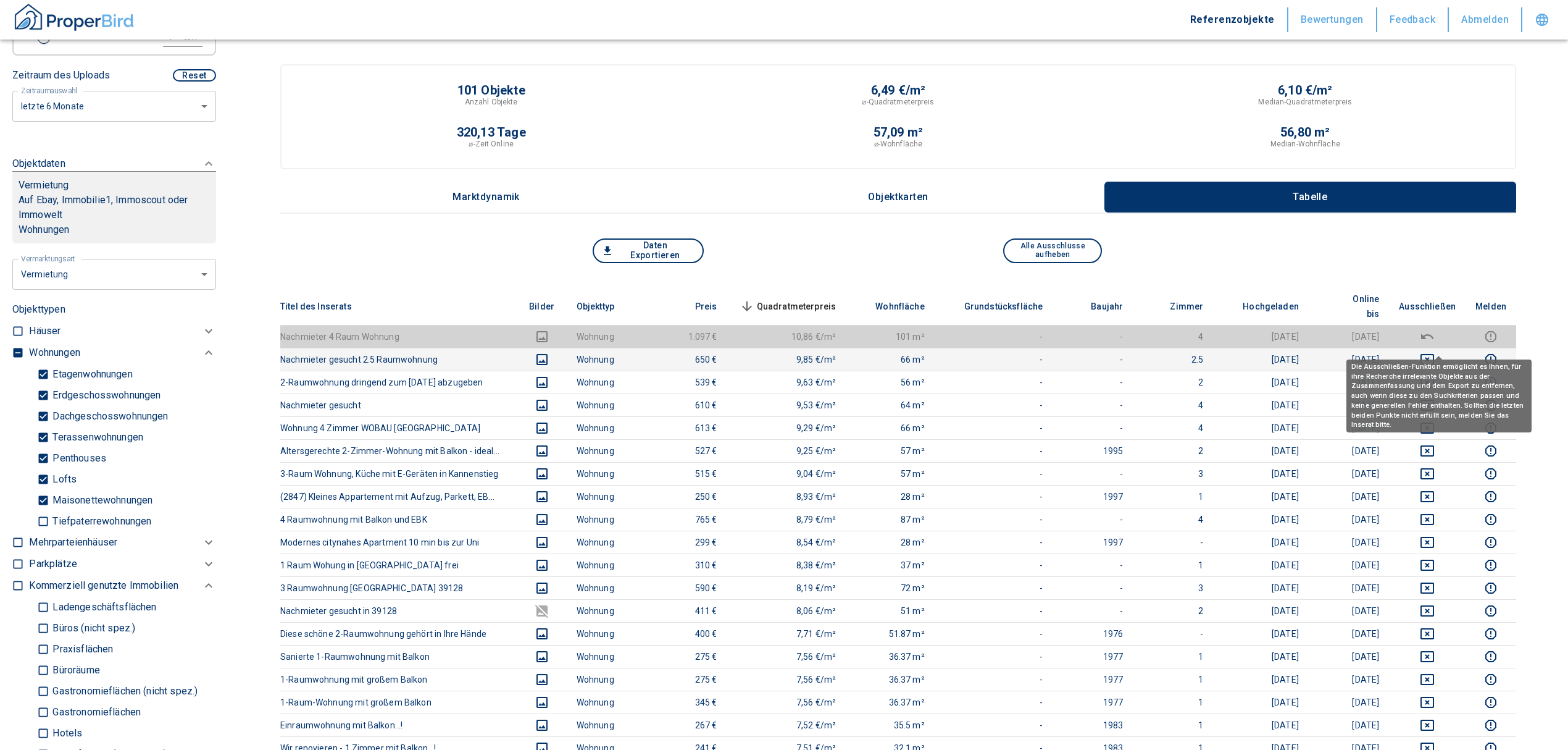
click at [1434, 354] on icon "deselect this listing" at bounding box center [1427, 359] width 14 height 11
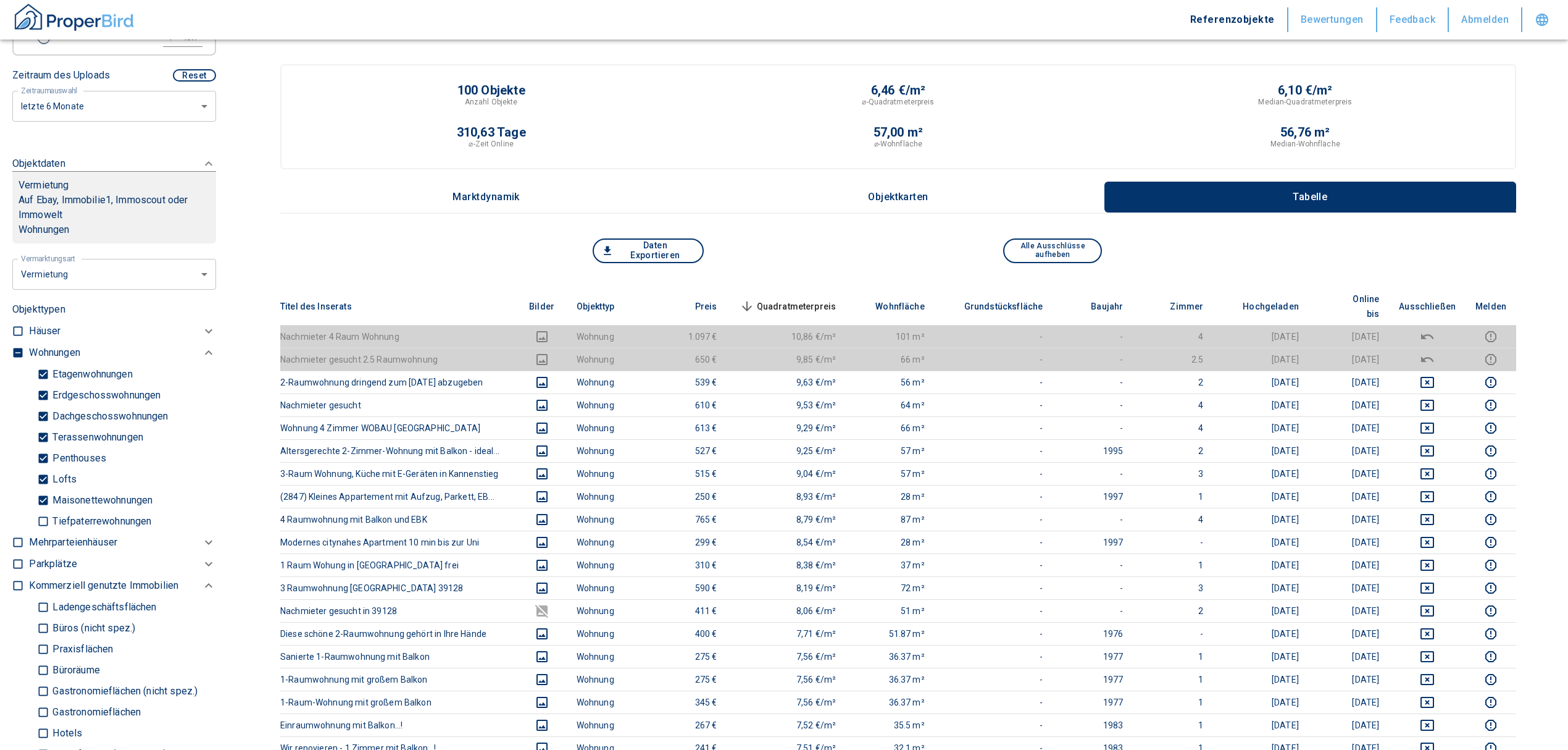
click at [799, 299] on span "Quadratmeterpreis sorted descending" at bounding box center [787, 307] width 100 height 15
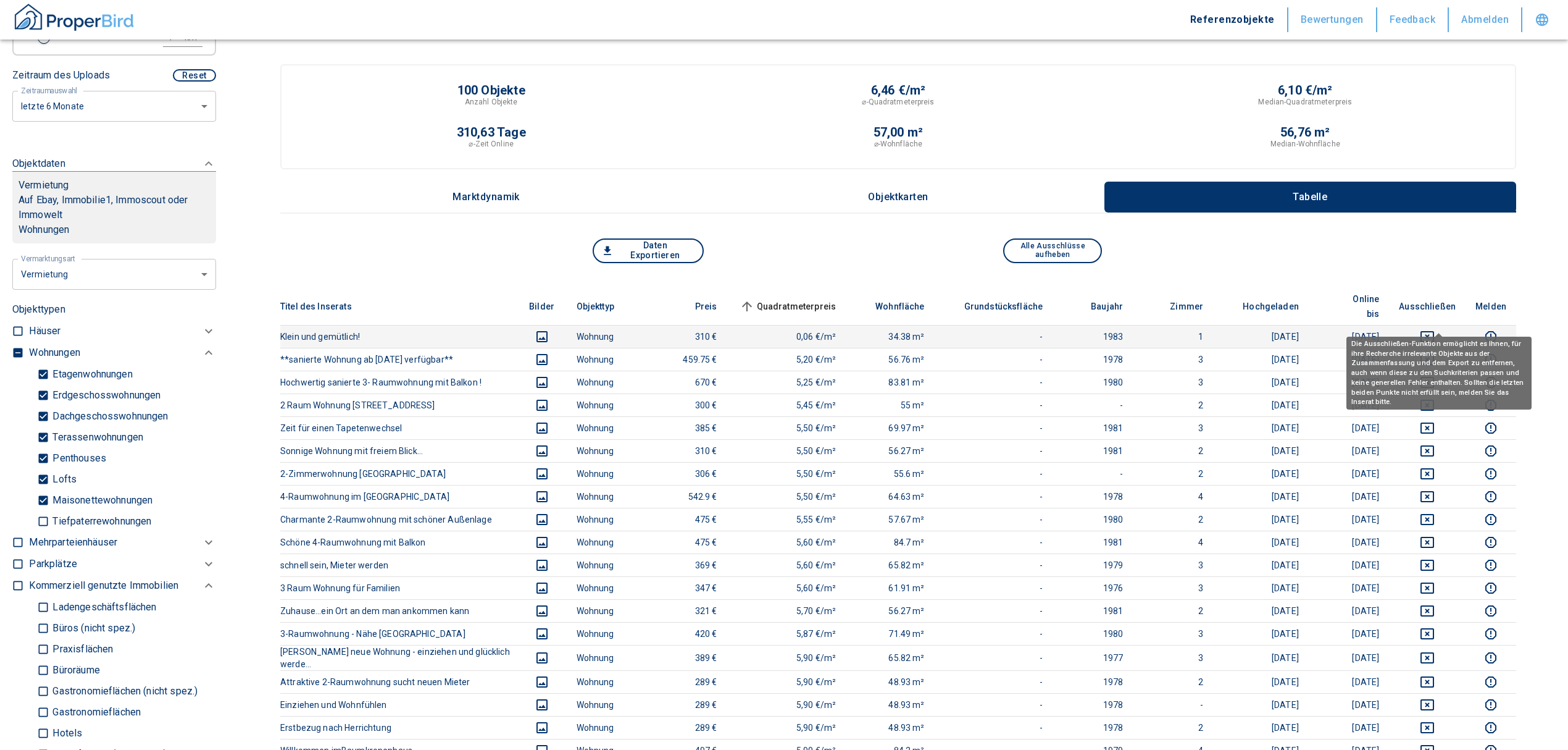
click at [1435, 329] on icon "deselect this listing" at bounding box center [1428, 337] width 15 height 15
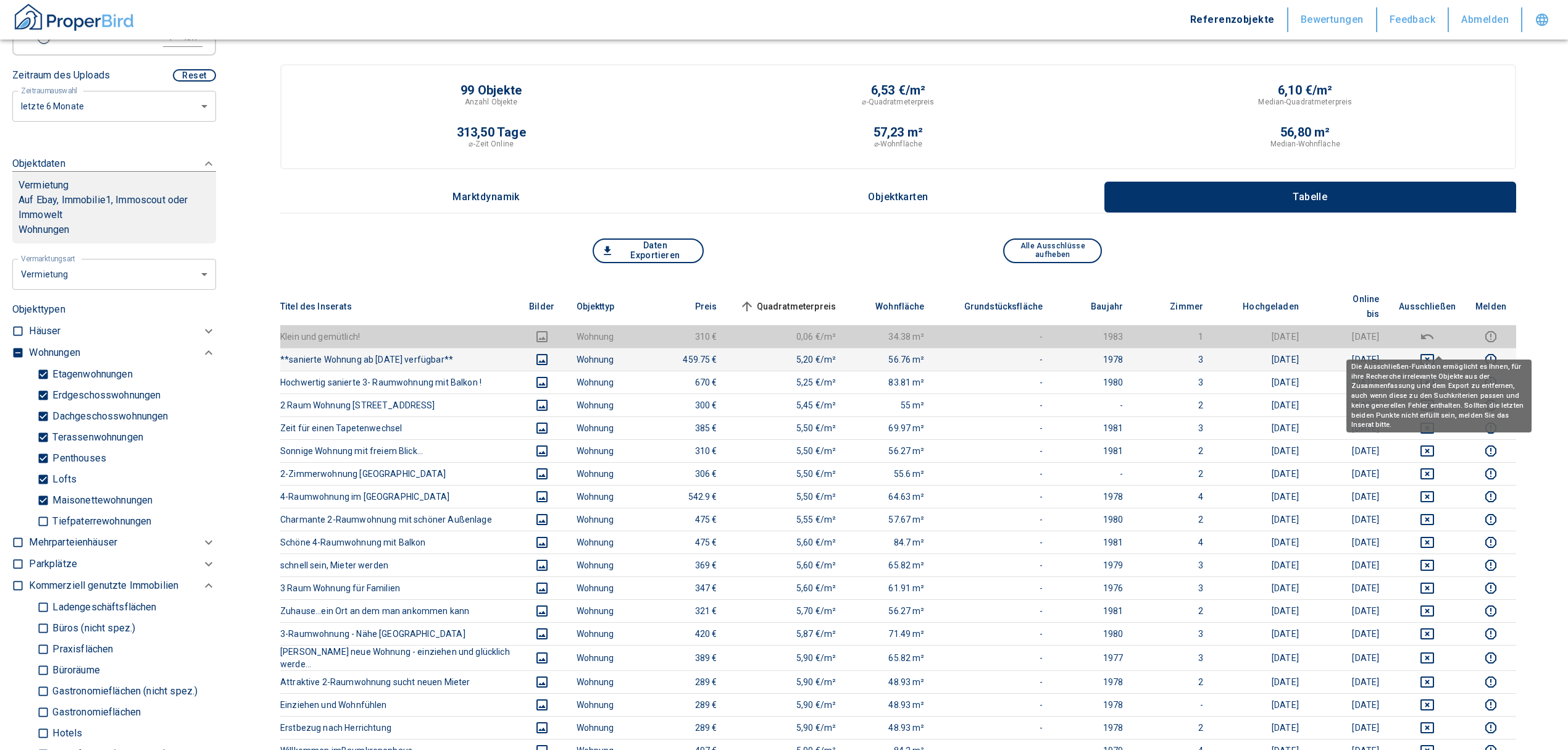
click at [1435, 352] on icon "deselect this listing" at bounding box center [1428, 360] width 15 height 15
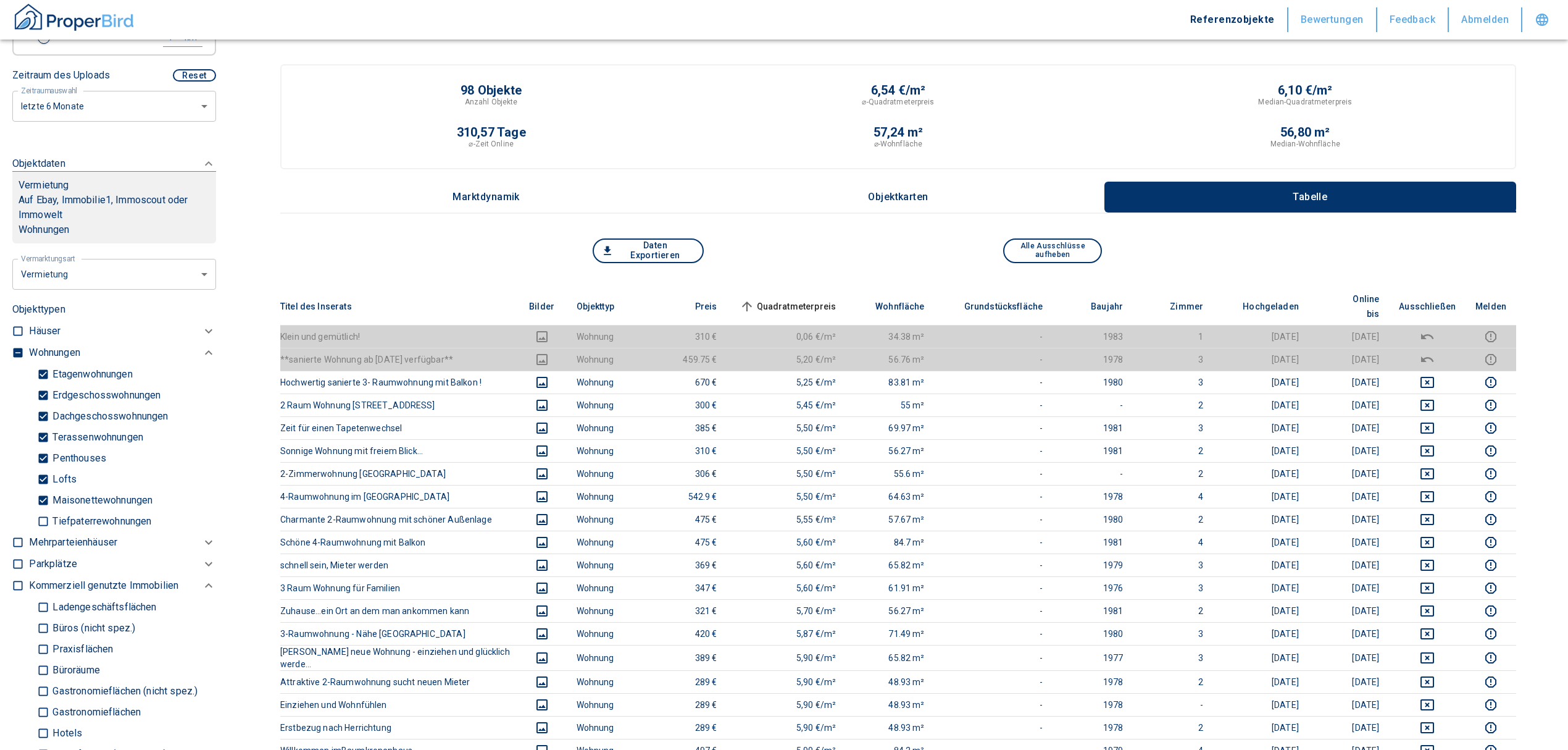
click at [826, 299] on span "Quadratmeterpreis sorted ascending" at bounding box center [787, 307] width 100 height 15
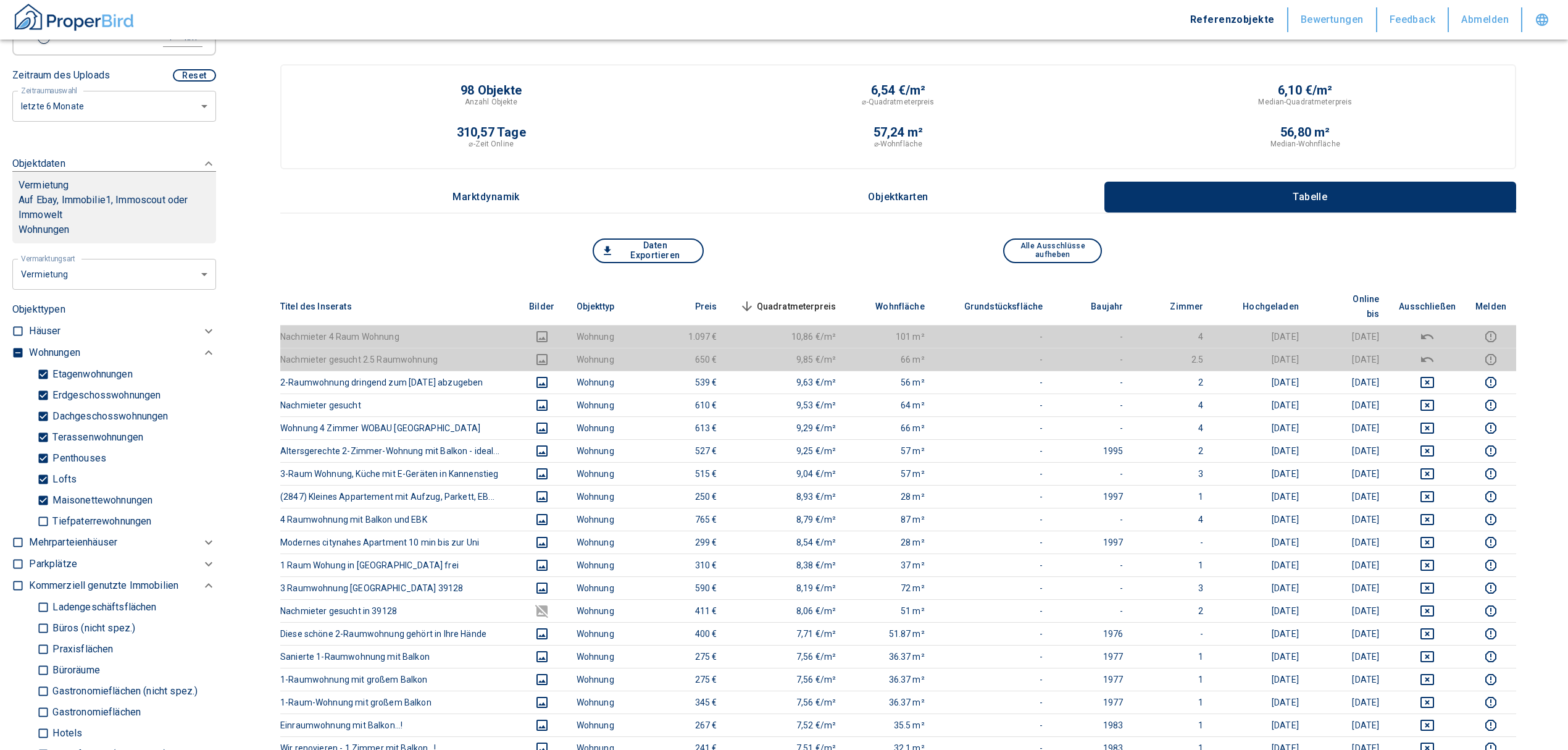
click at [785, 299] on span "Quadratmeterpreis sorted descending" at bounding box center [787, 307] width 100 height 15
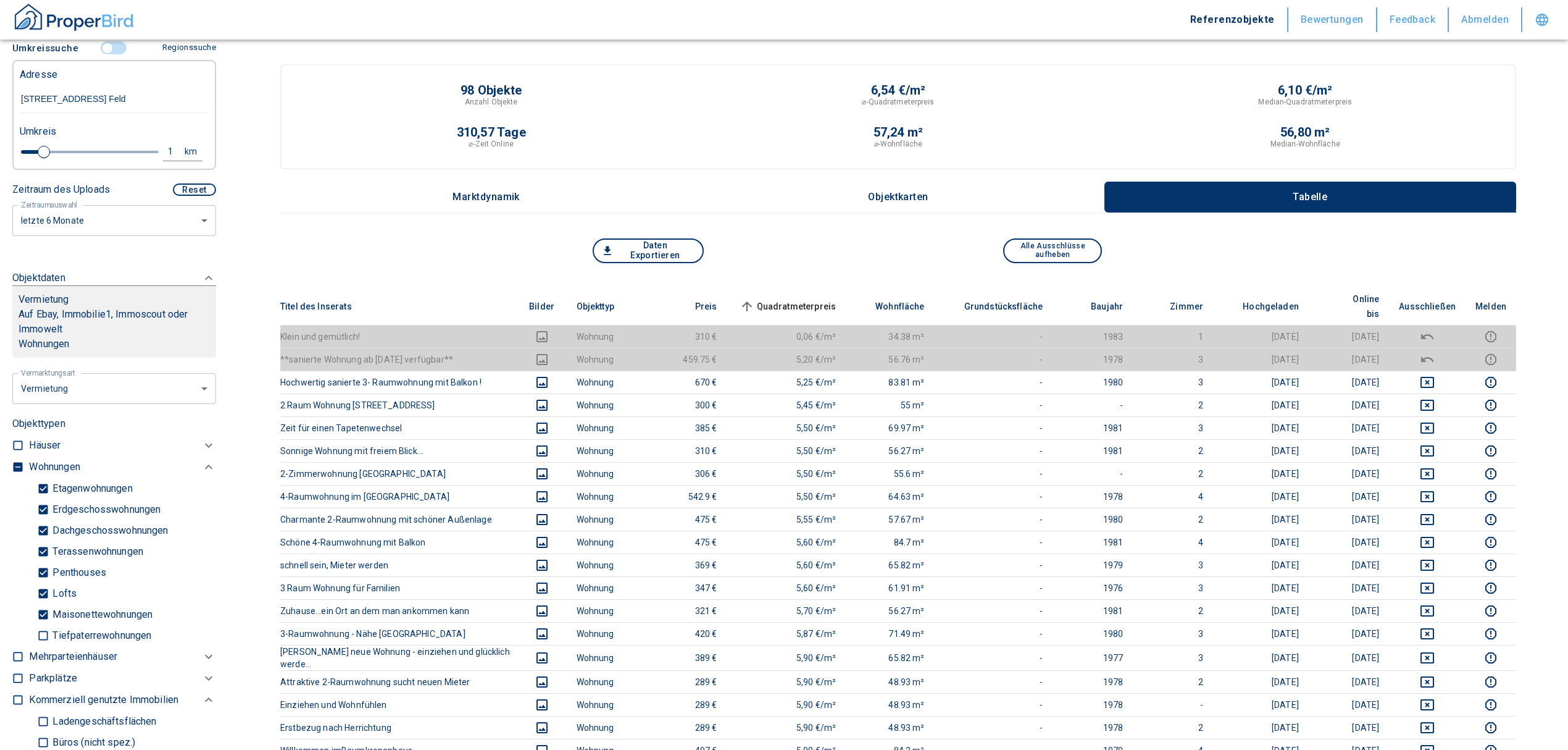
scroll to position [82, 0]
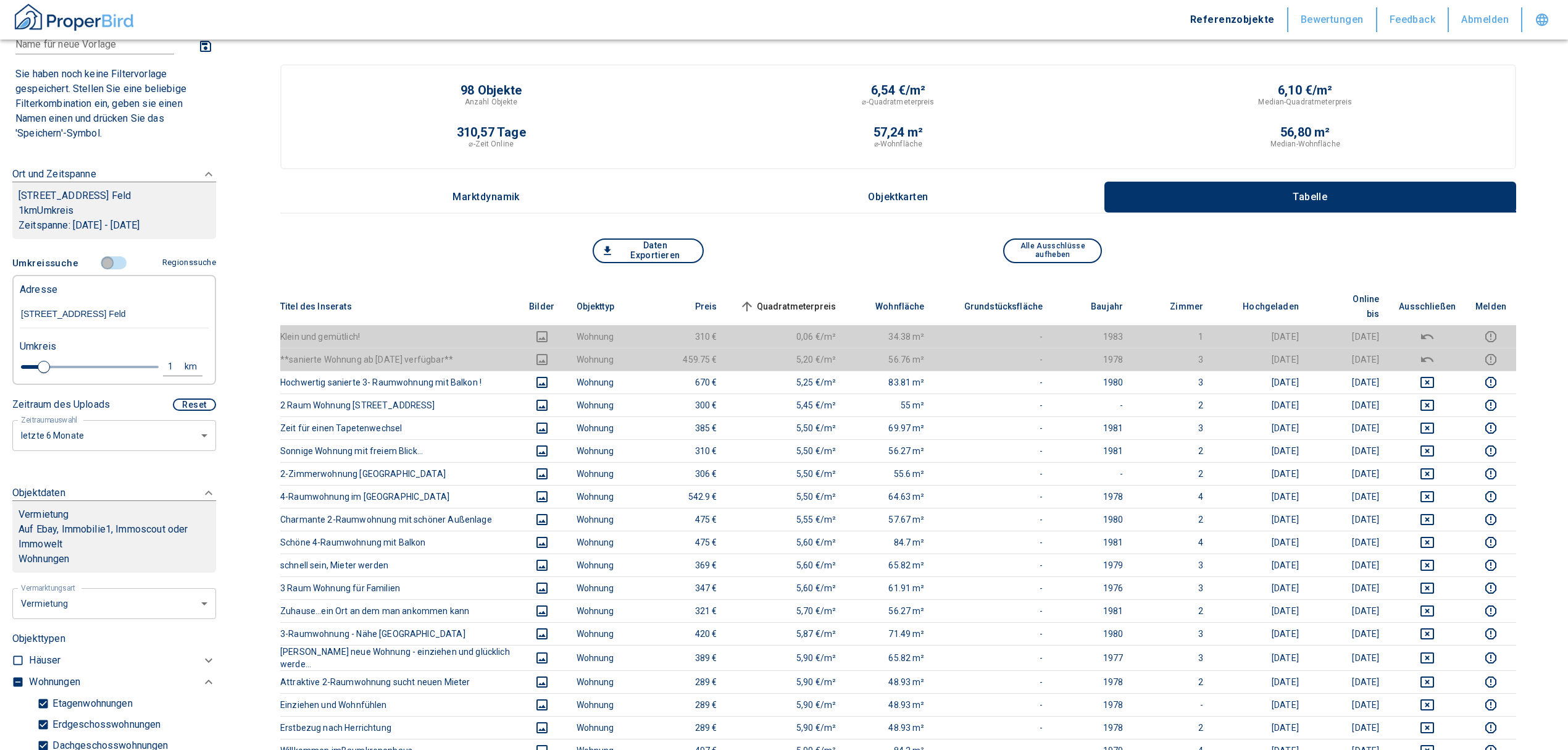
click at [106, 270] on input "controlled" at bounding box center [107, 263] width 37 height 14
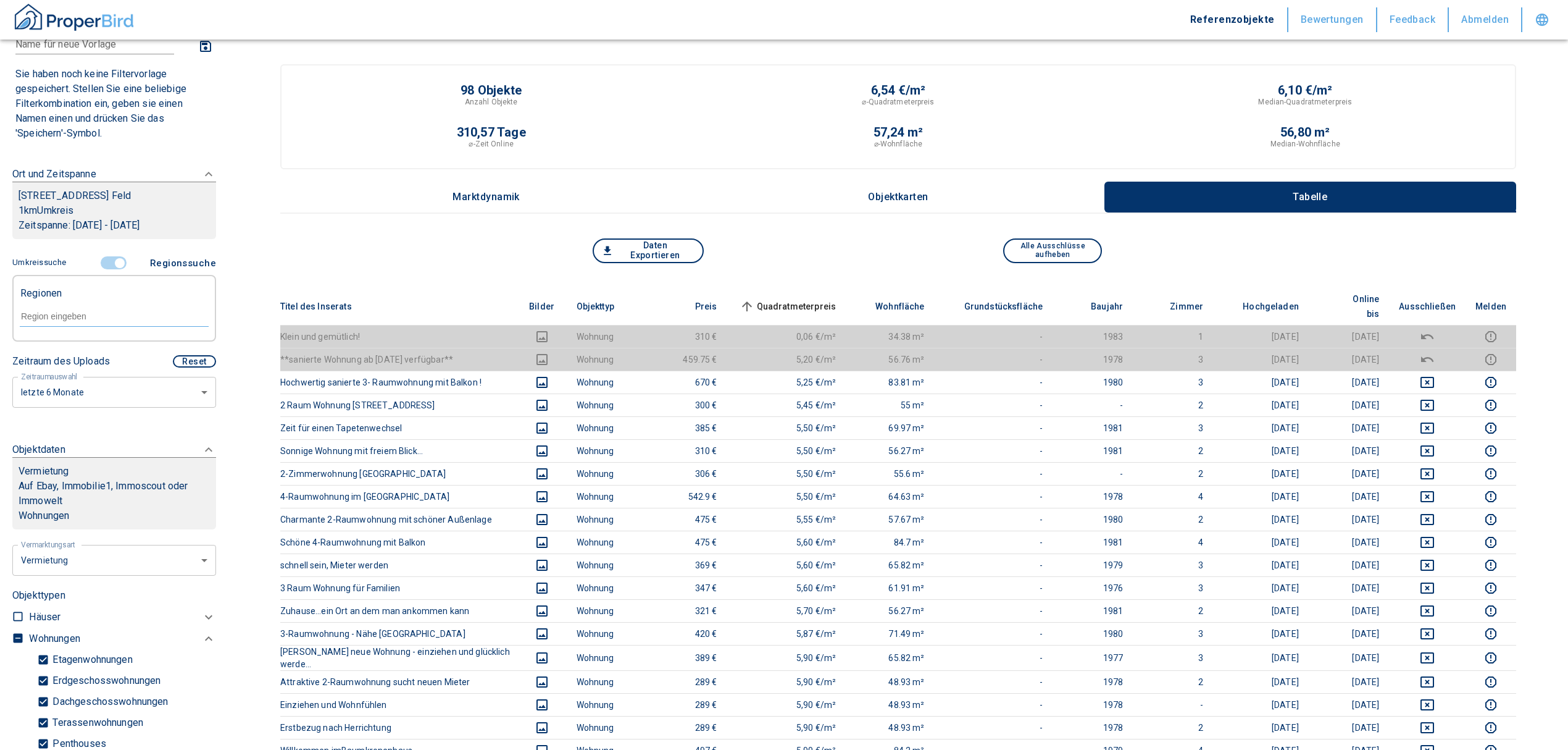
click at [90, 322] on input "text" at bounding box center [114, 316] width 189 height 11
click at [101, 359] on li "39128 [GEOGRAPHIC_DATA]" at bounding box center [108, 359] width 177 height 22
type input "39128"
type input "2020"
type input "39128 [GEOGRAPHIC_DATA]"
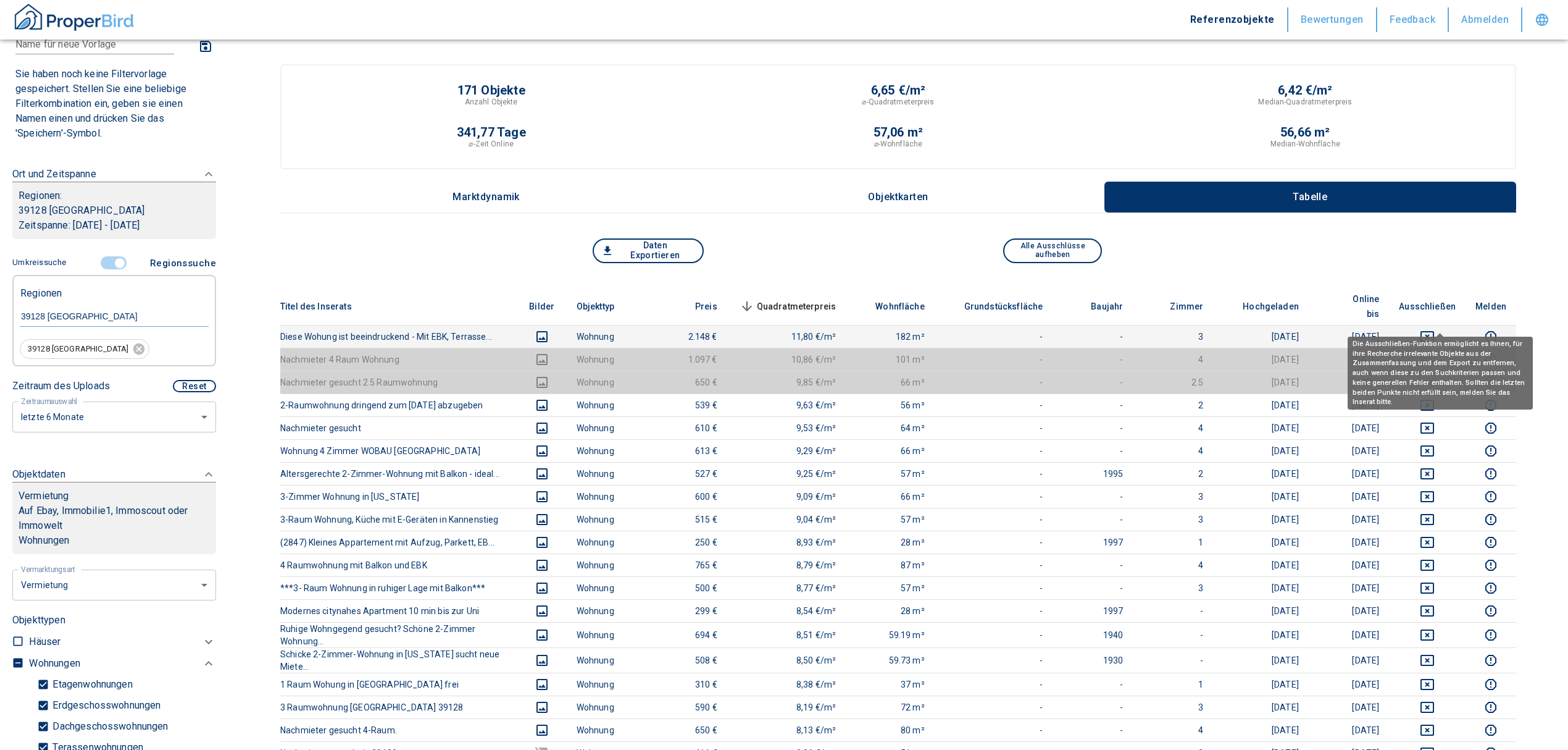
click at [1435, 329] on icon "deselect this listing" at bounding box center [1428, 337] width 15 height 15
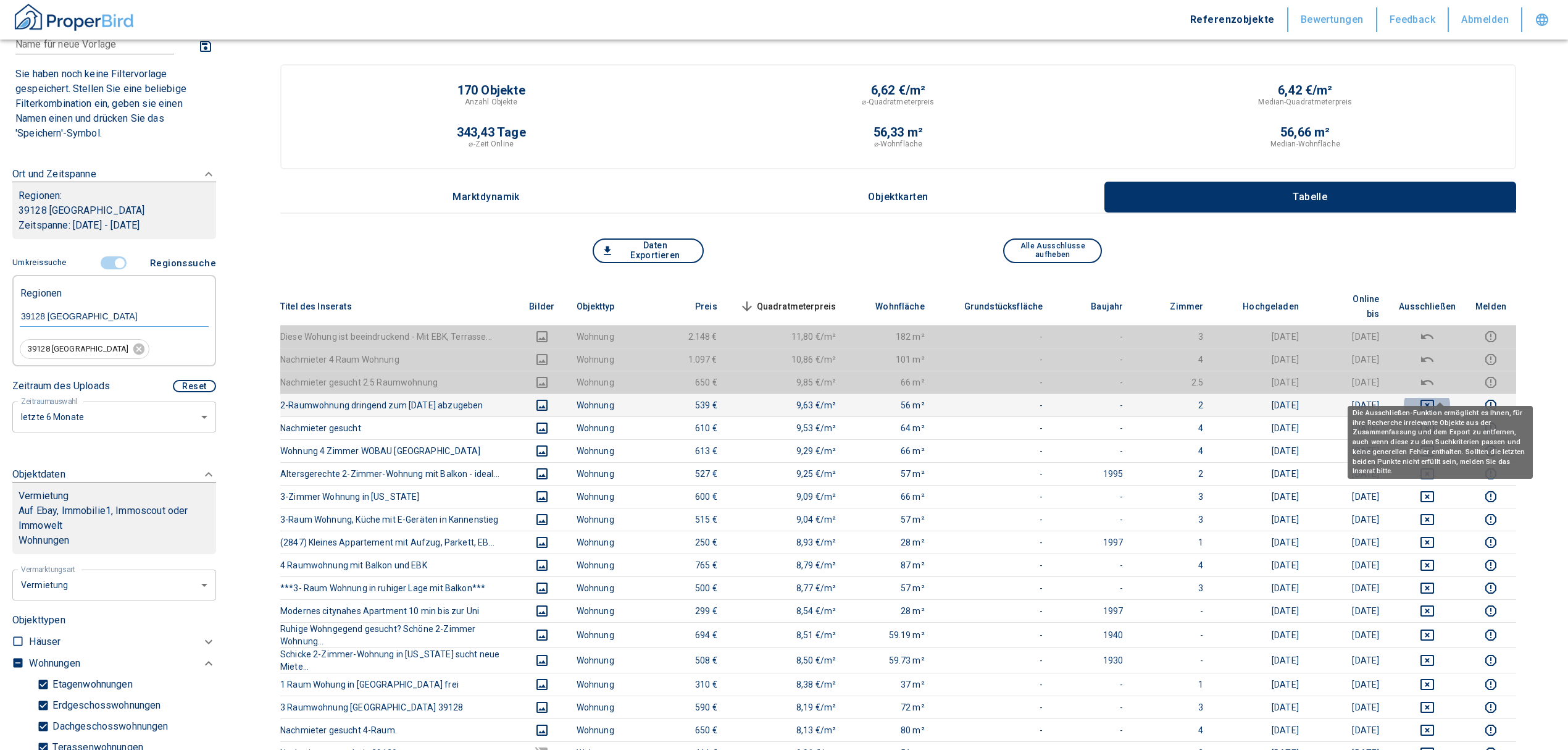
click at [1435, 398] on icon "deselect this listing" at bounding box center [1428, 405] width 15 height 15
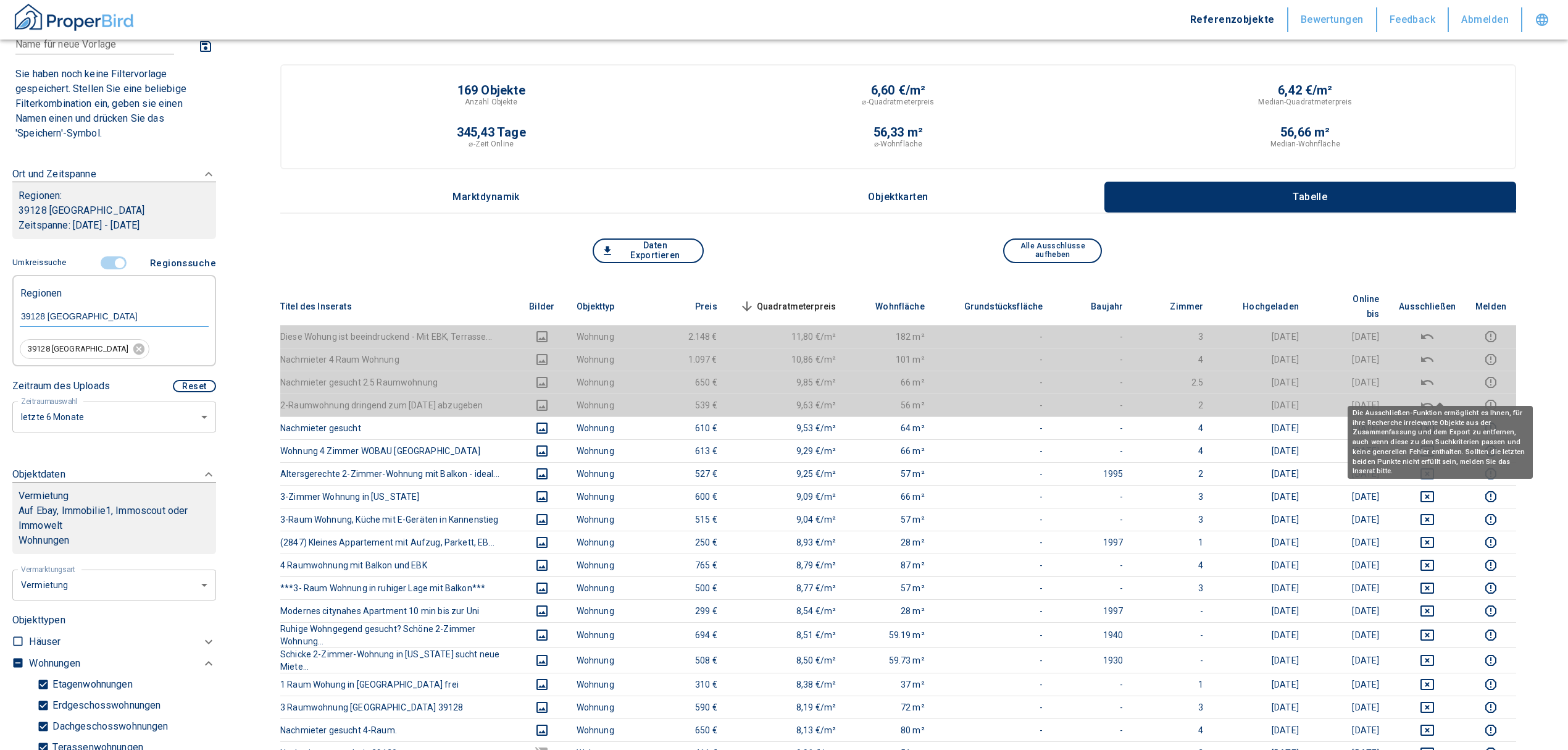
click at [1435, 398] on icon "deselect this listing" at bounding box center [1428, 405] width 15 height 15
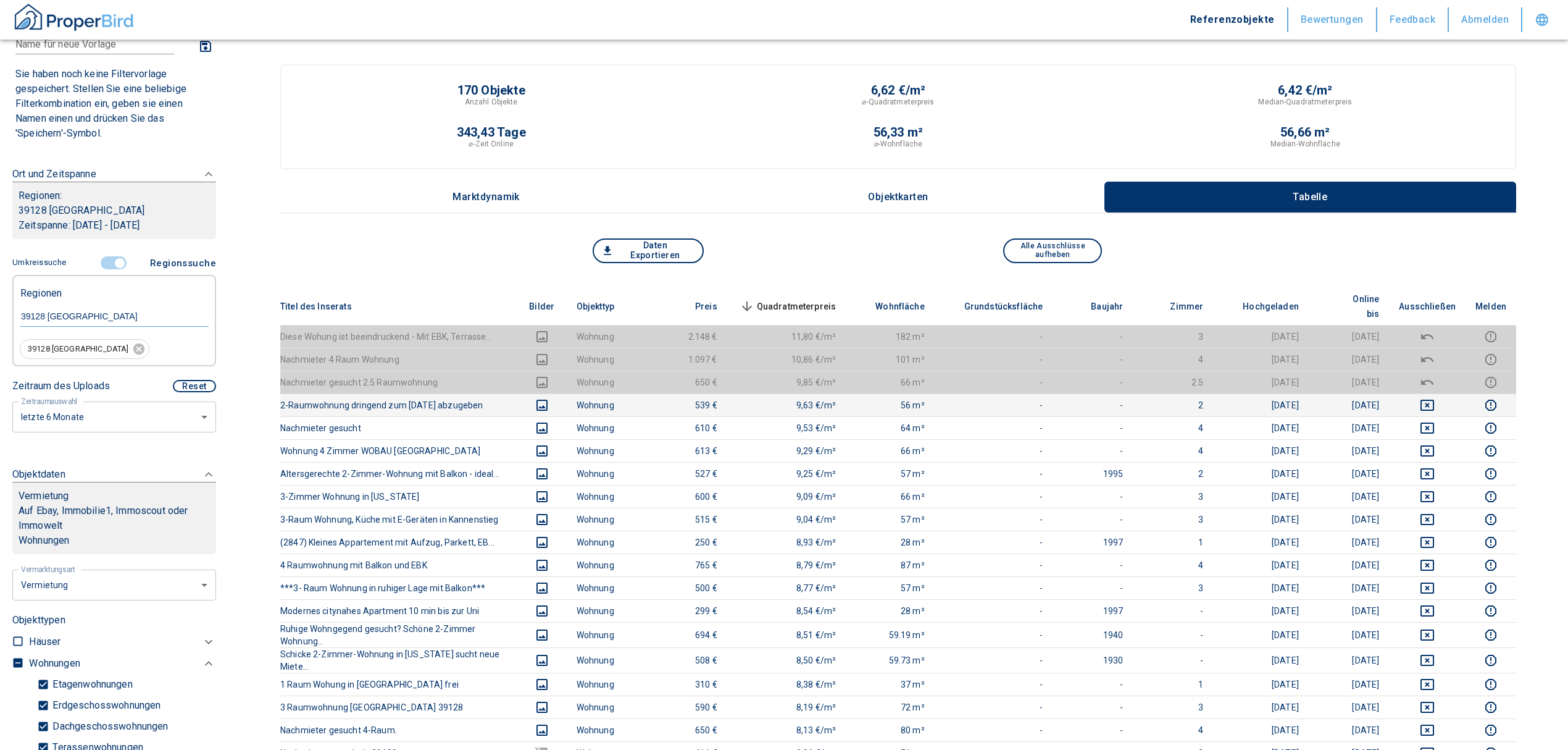
click at [823, 299] on span "Quadratmeterpreis sorted descending" at bounding box center [787, 307] width 100 height 15
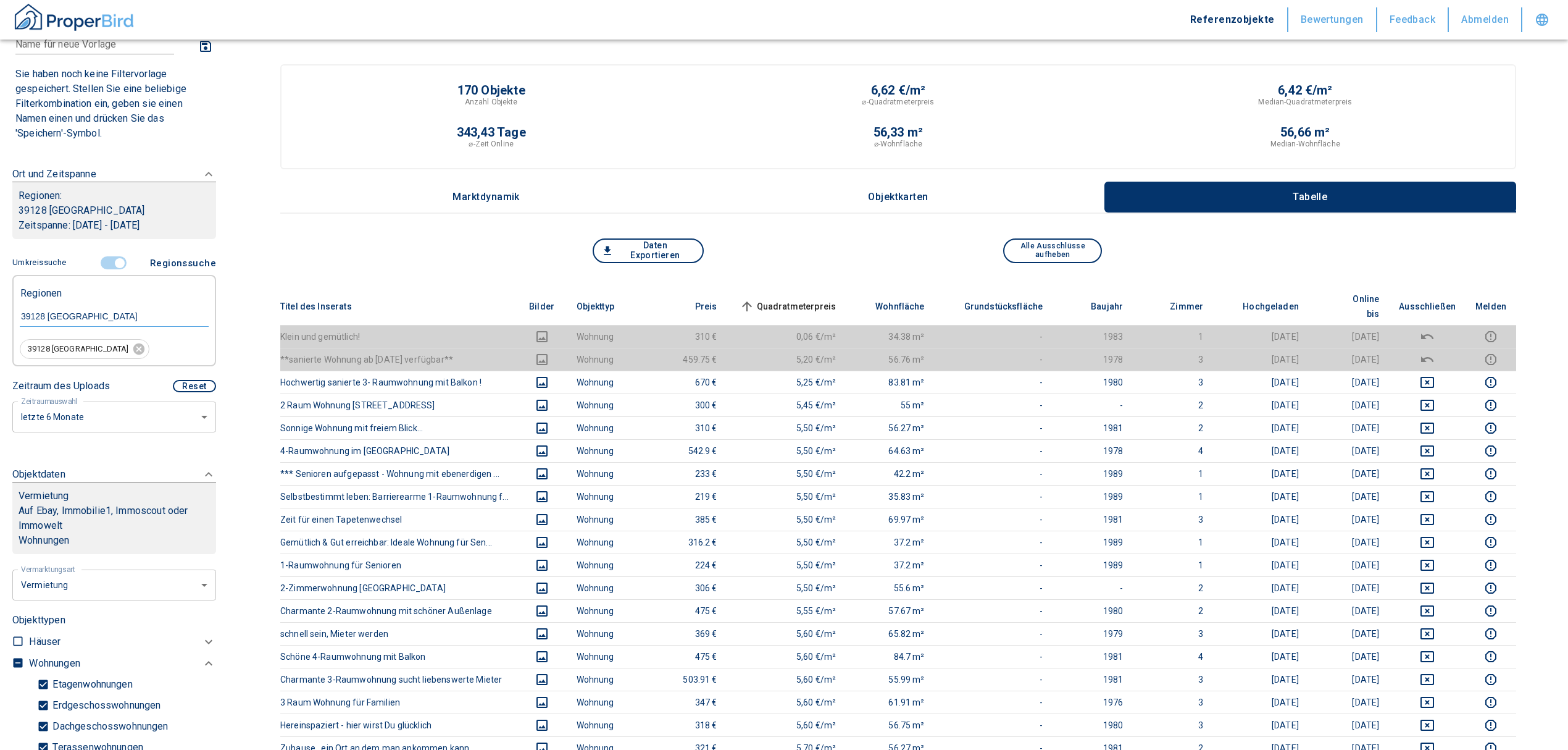
click at [766, 299] on span "Quadratmeterpreis sorted ascending" at bounding box center [787, 307] width 100 height 15
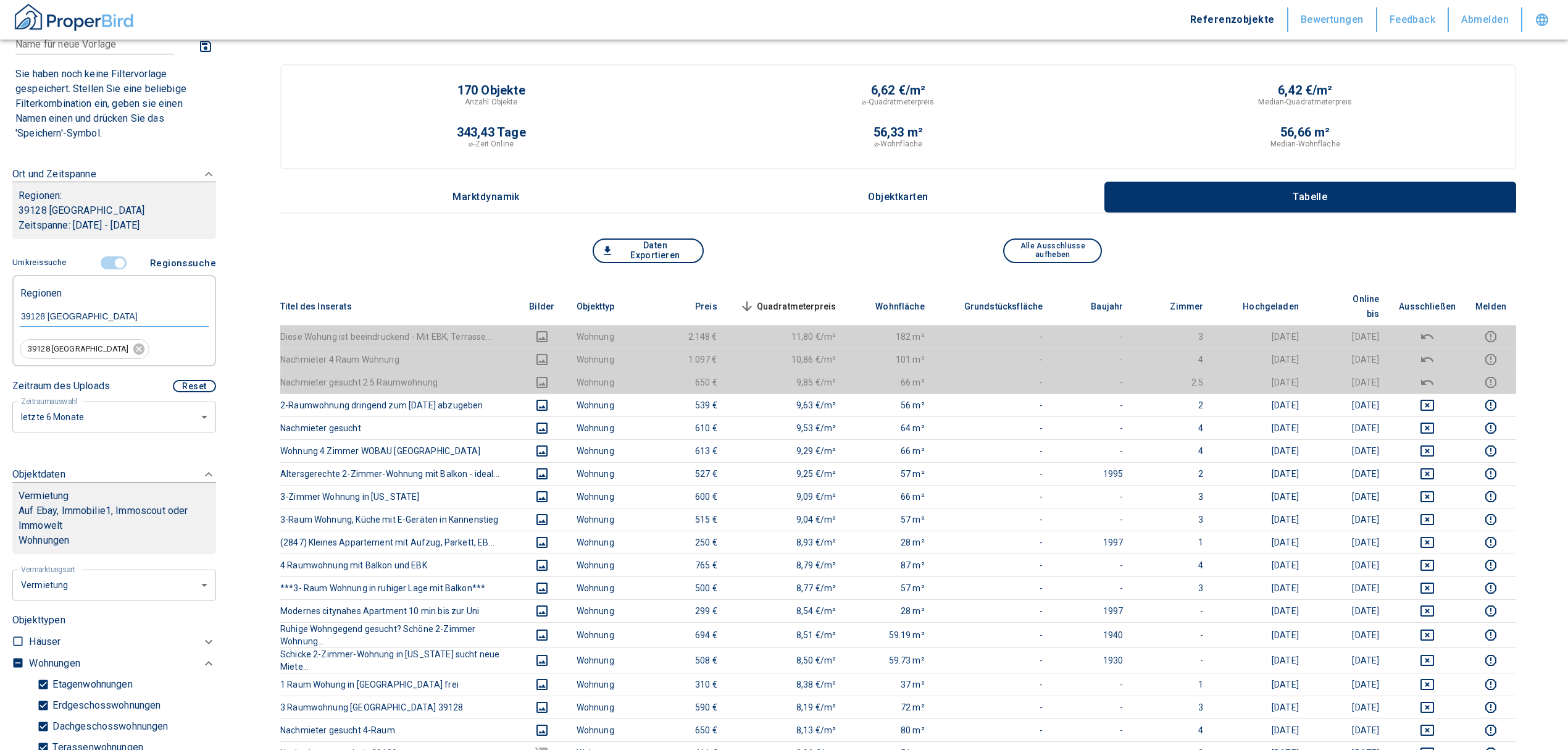
click at [798, 299] on span "Quadratmeterpreis sorted descending" at bounding box center [787, 307] width 100 height 15
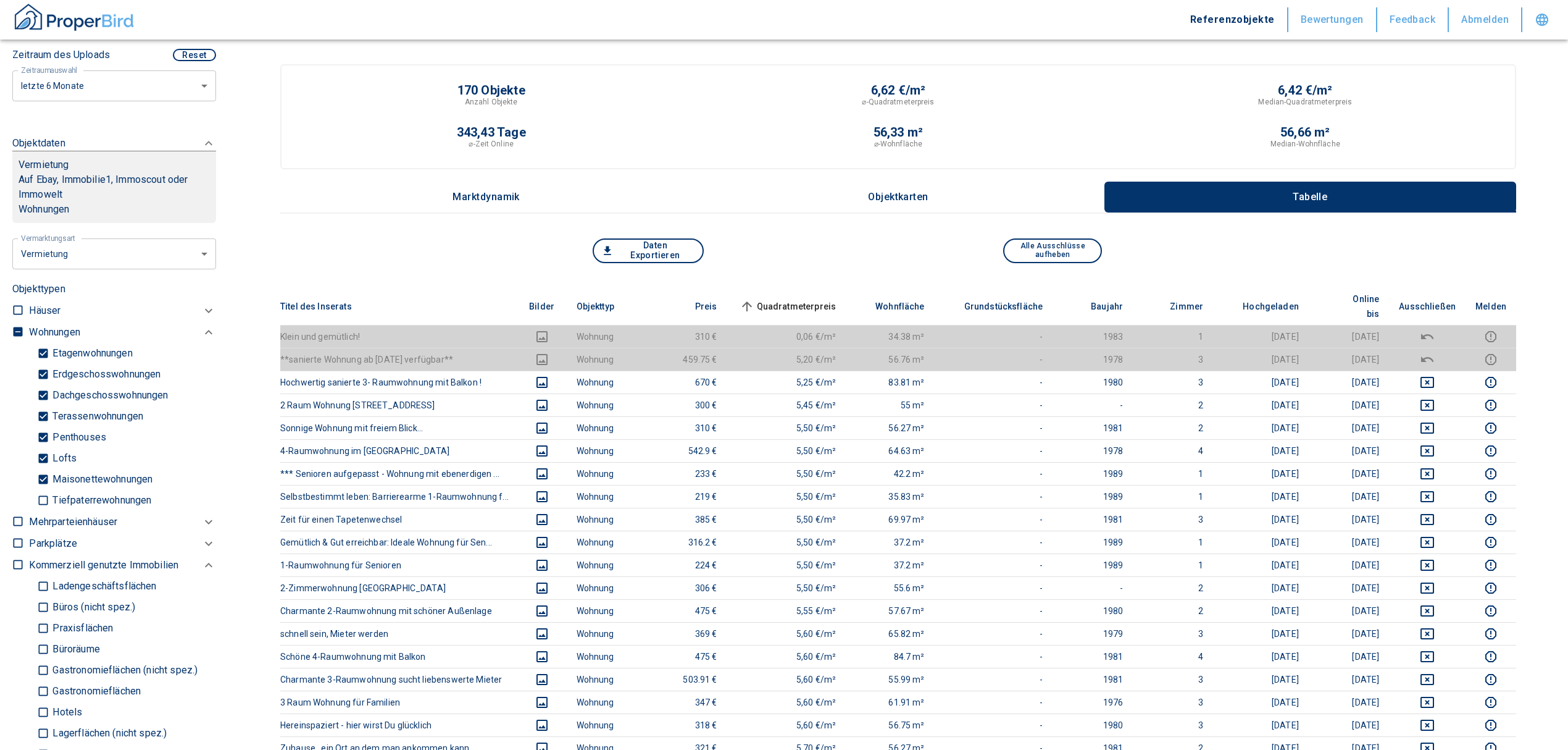
scroll to position [411, 0]
drag, startPoint x: 23, startPoint y: 325, endPoint x: 19, endPoint y: 331, distance: 7.2
click at [23, 325] on label at bounding box center [15, 331] width 19 height 17
click at [23, 328] on input "checkbox" at bounding box center [18, 334] width 13 height 13
checkbox input "true"
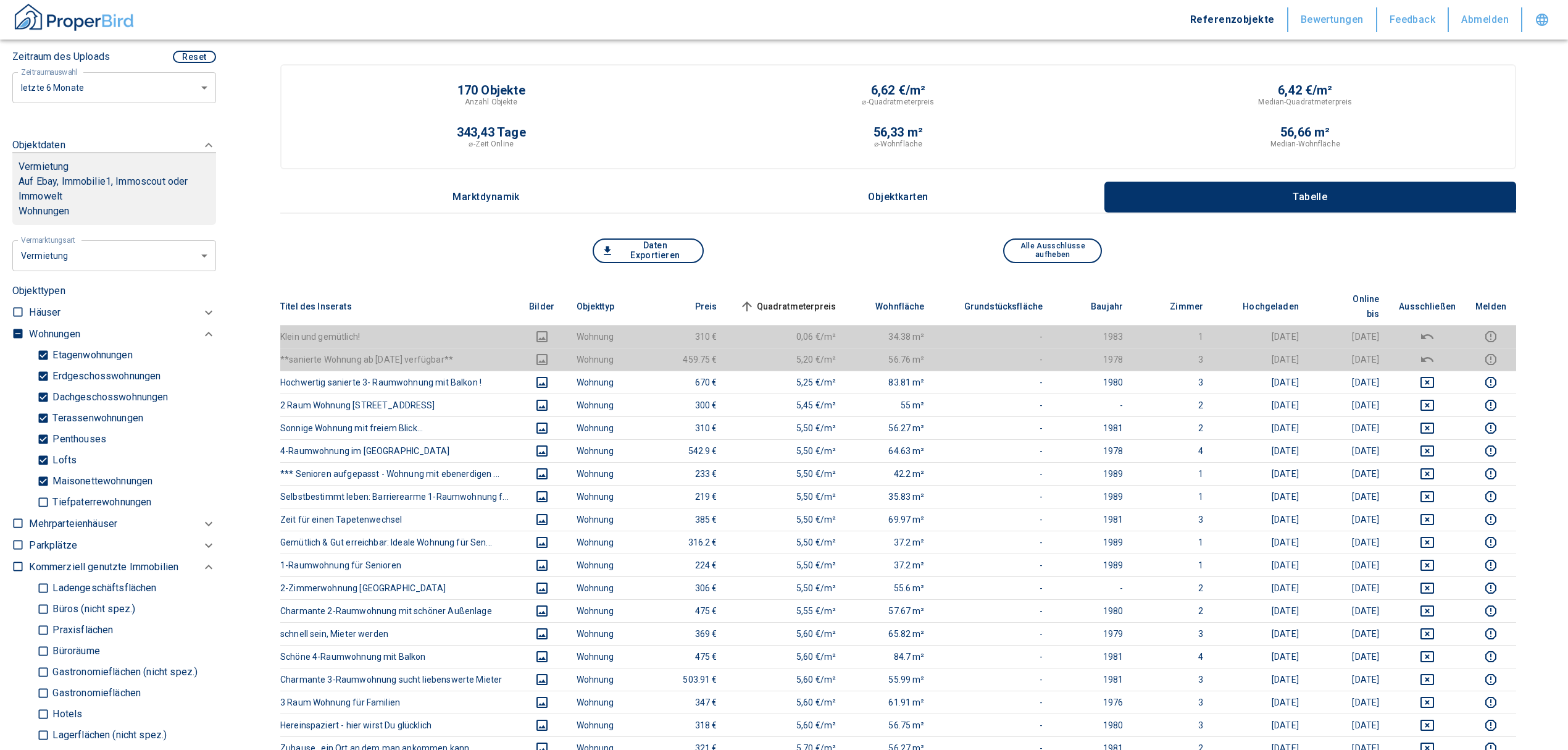
checkbox input "true"
type input "2020"
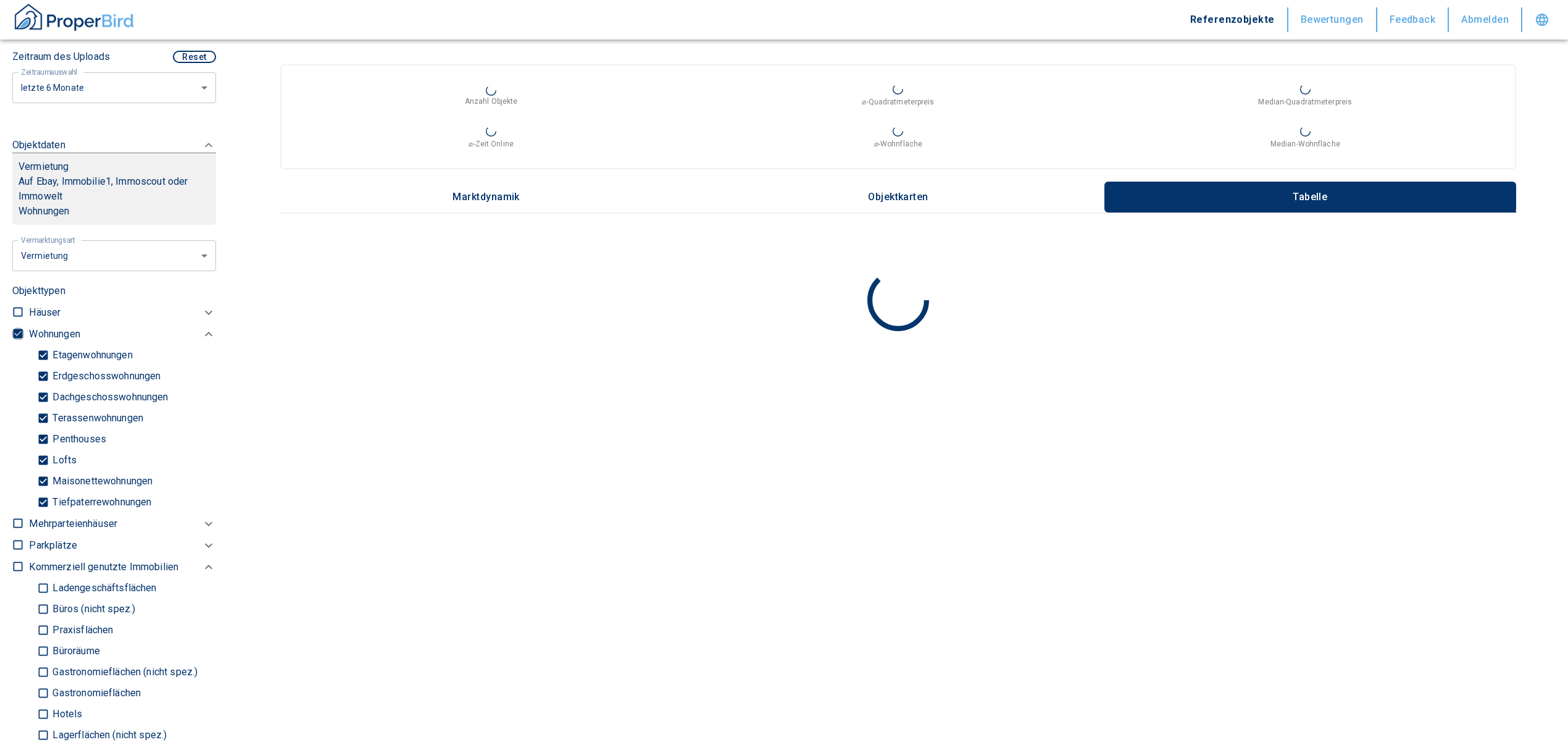
click at [19, 332] on input "checkbox" at bounding box center [18, 334] width 13 height 13
checkbox input "false"
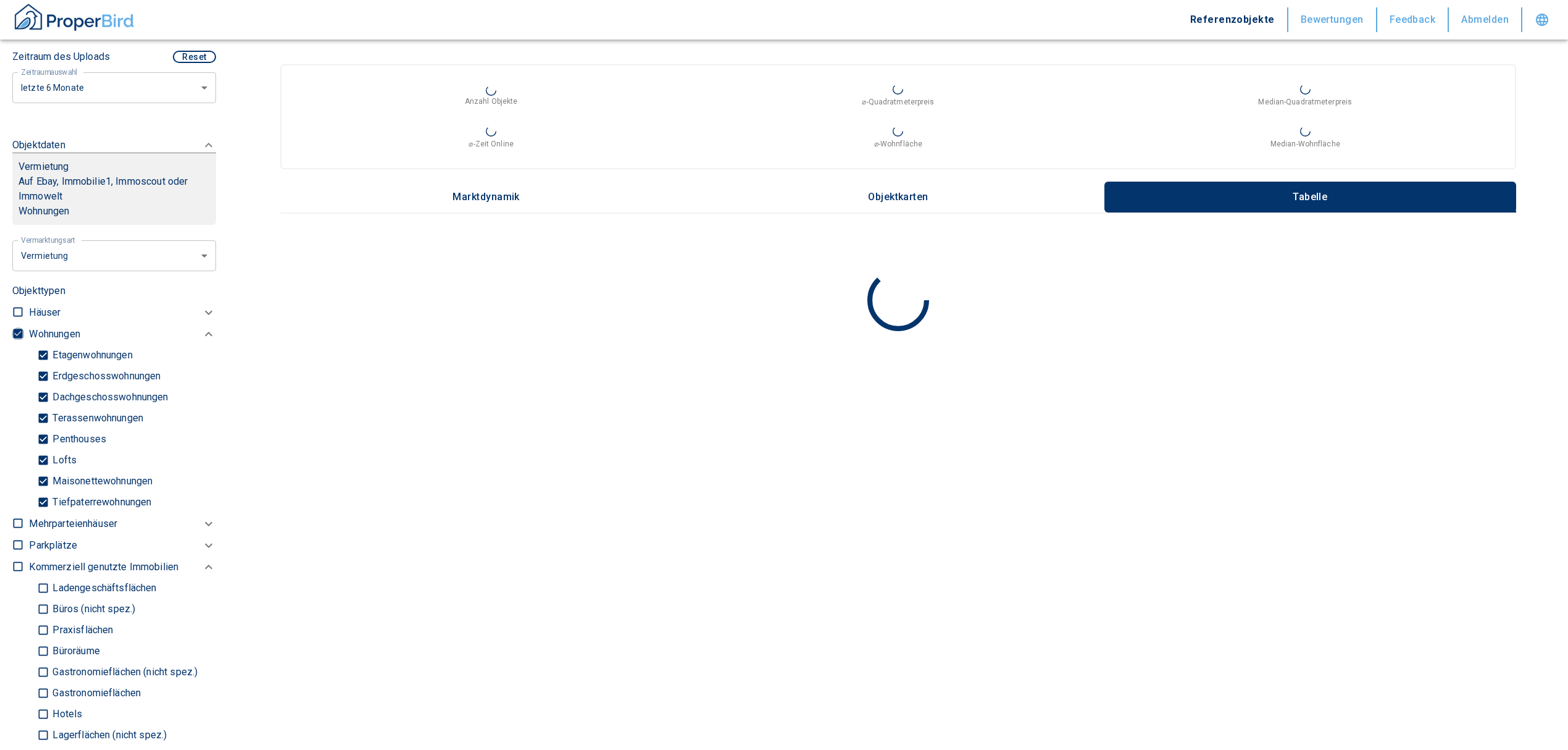
checkbox input "false"
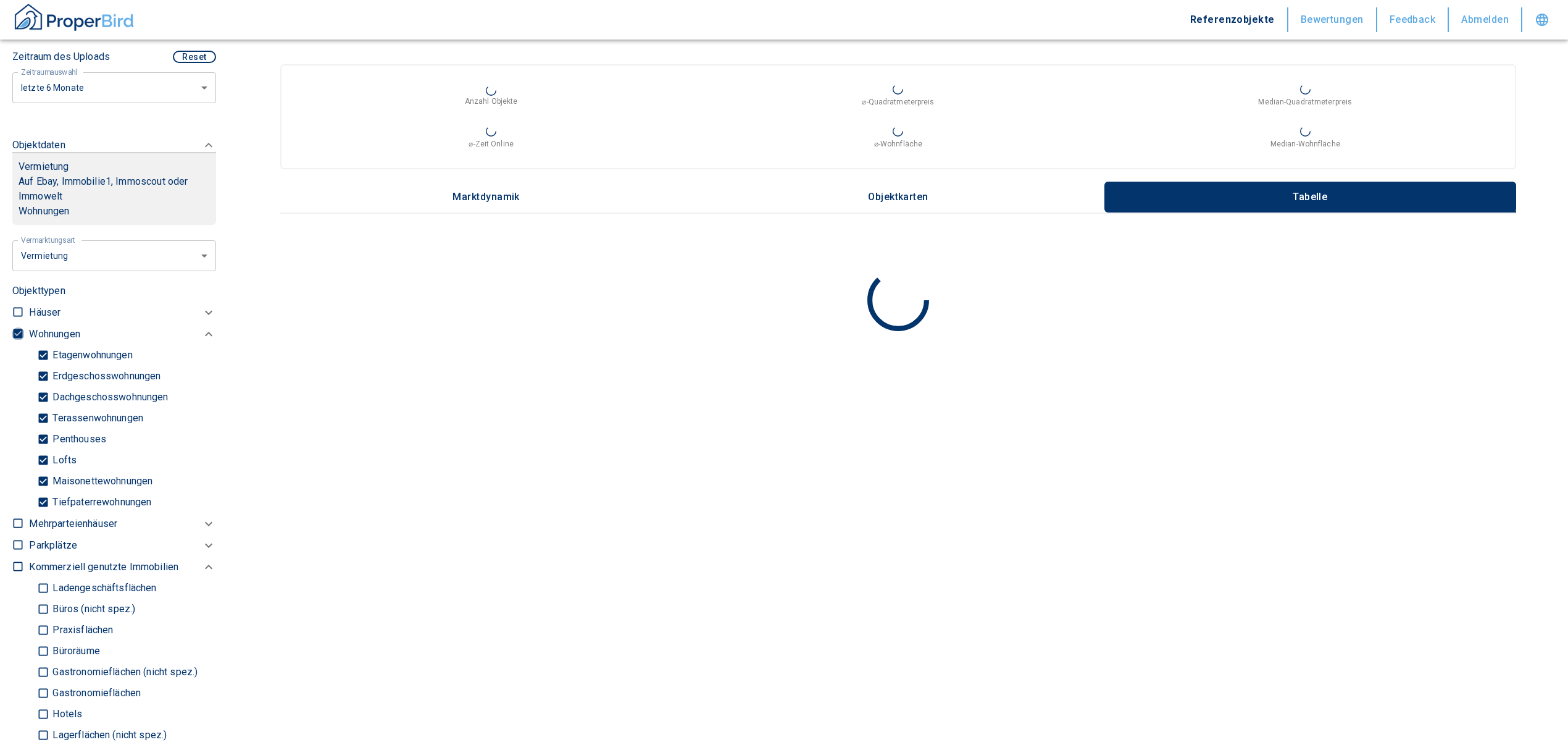
type input "2020"
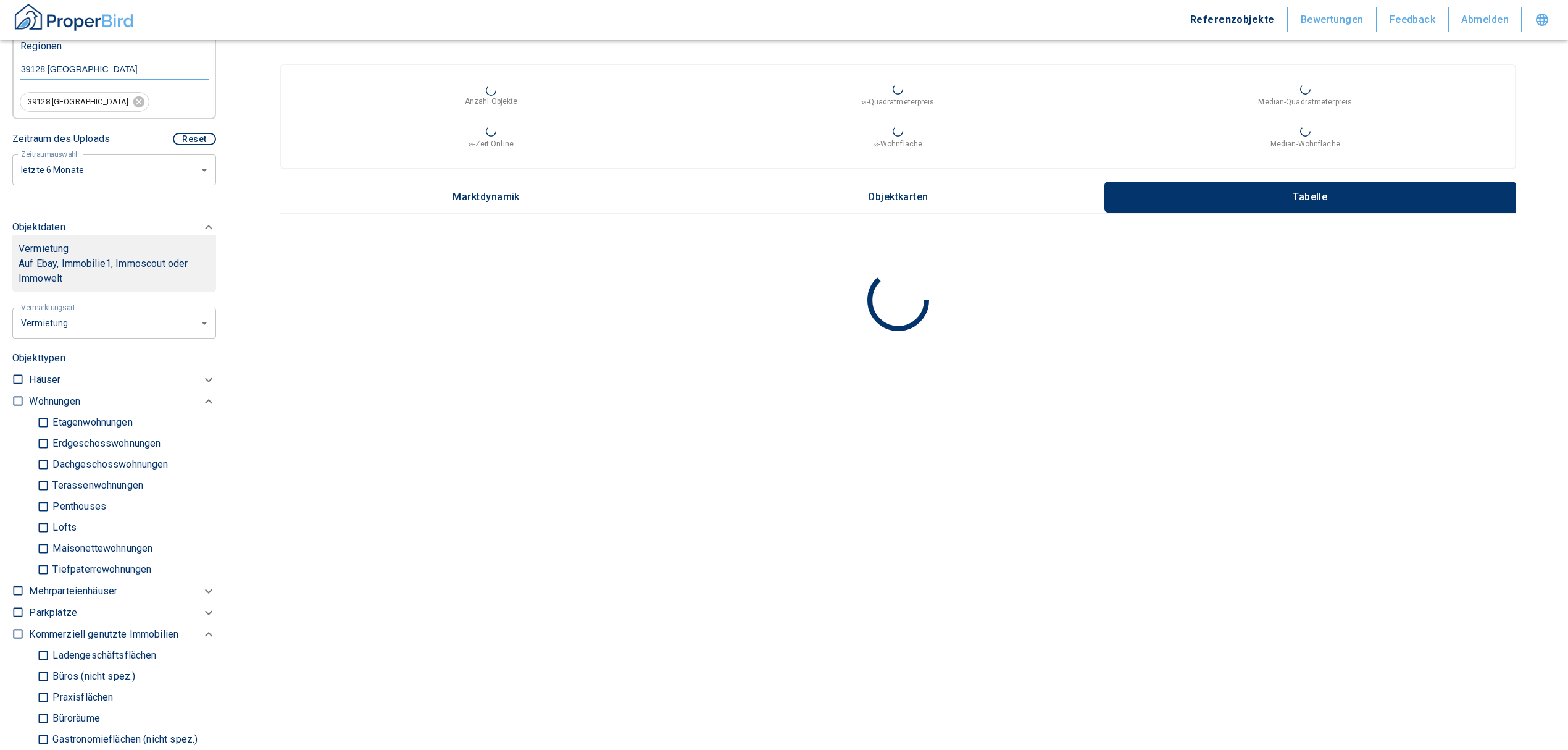
scroll to position [576, 0]
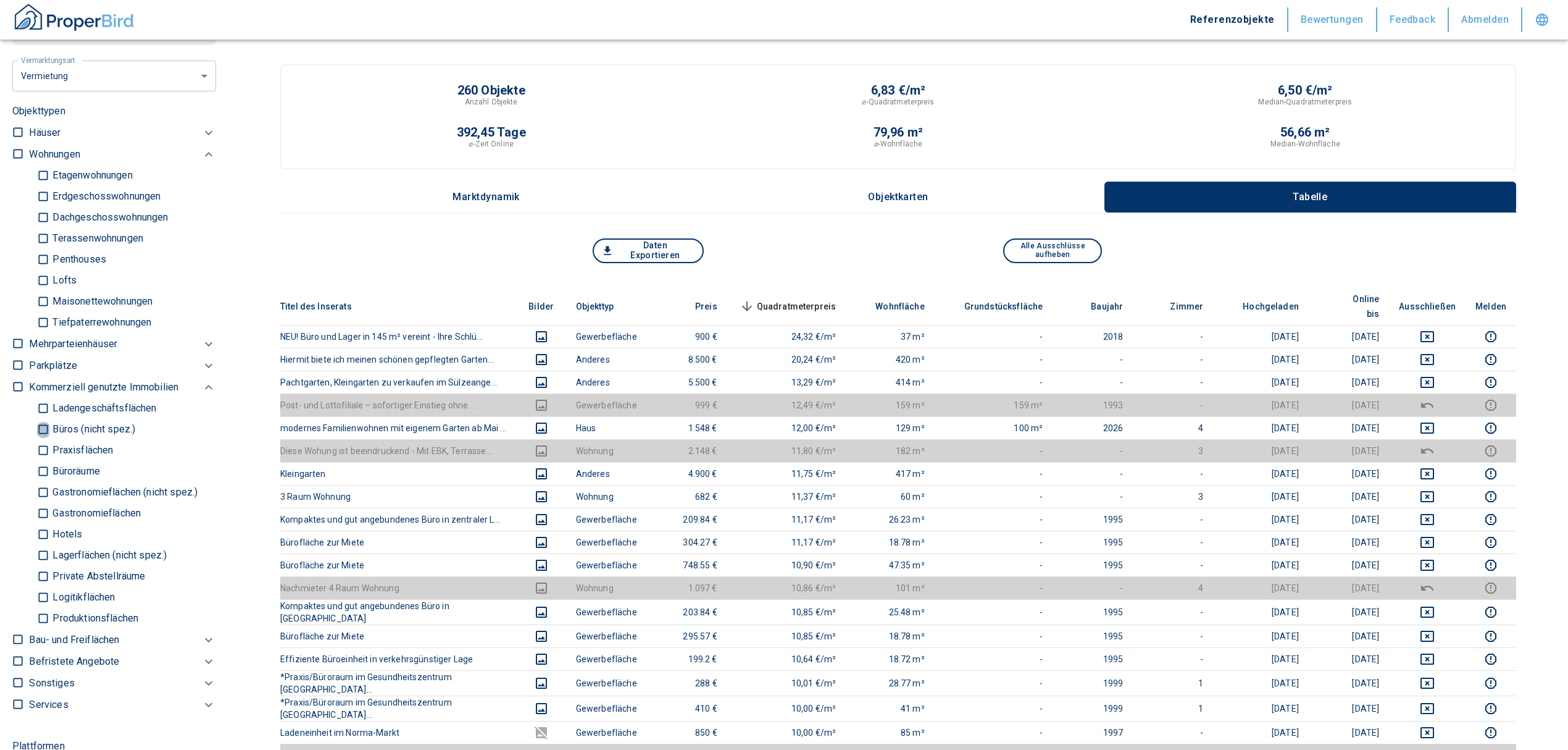
click at [43, 422] on input "Büros (nicht spez.)" at bounding box center [43, 430] width 13 height 22
checkbox input "true"
type input "2020"
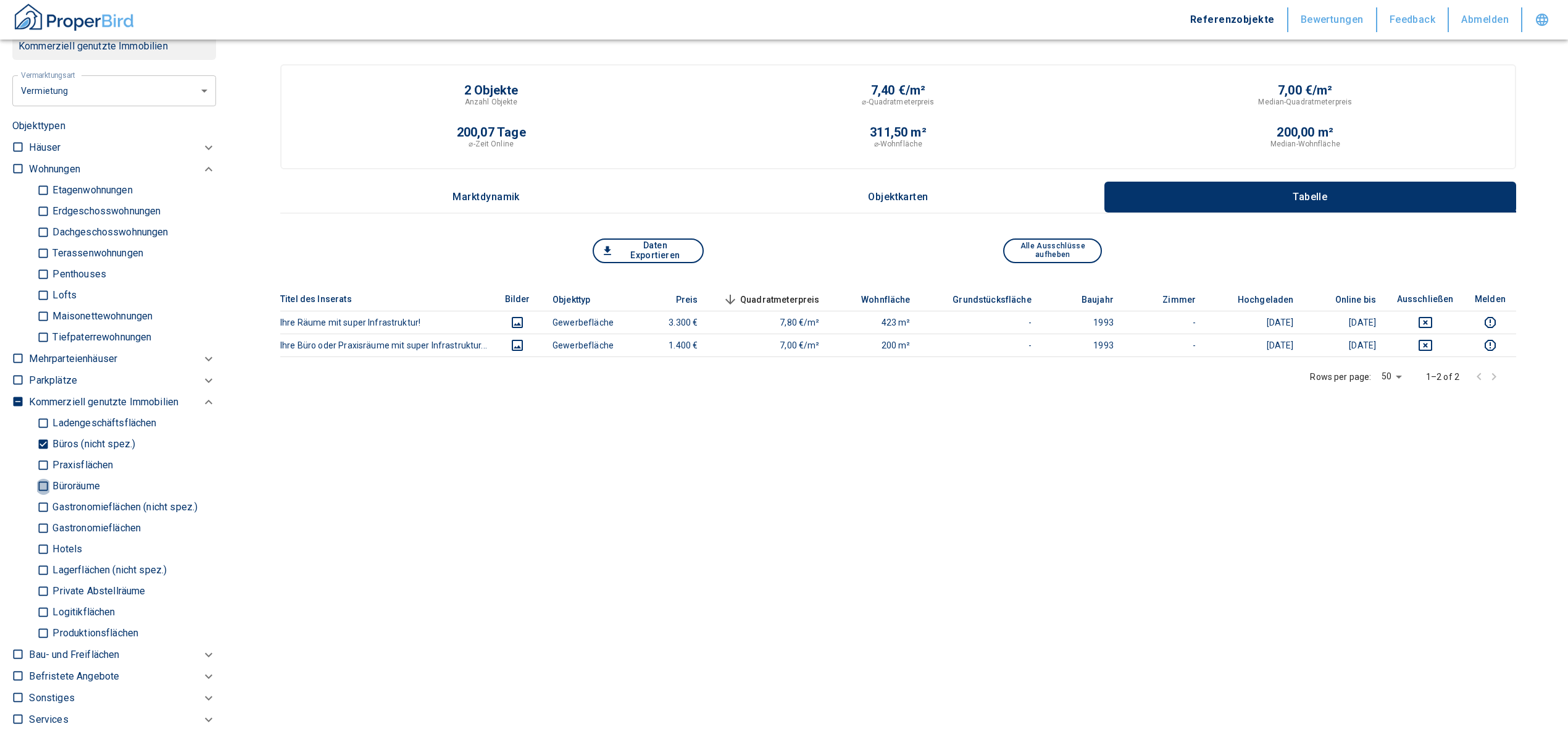
click at [41, 485] on input "Büroräume" at bounding box center [43, 486] width 13 height 22
checkbox input "true"
type input "2020"
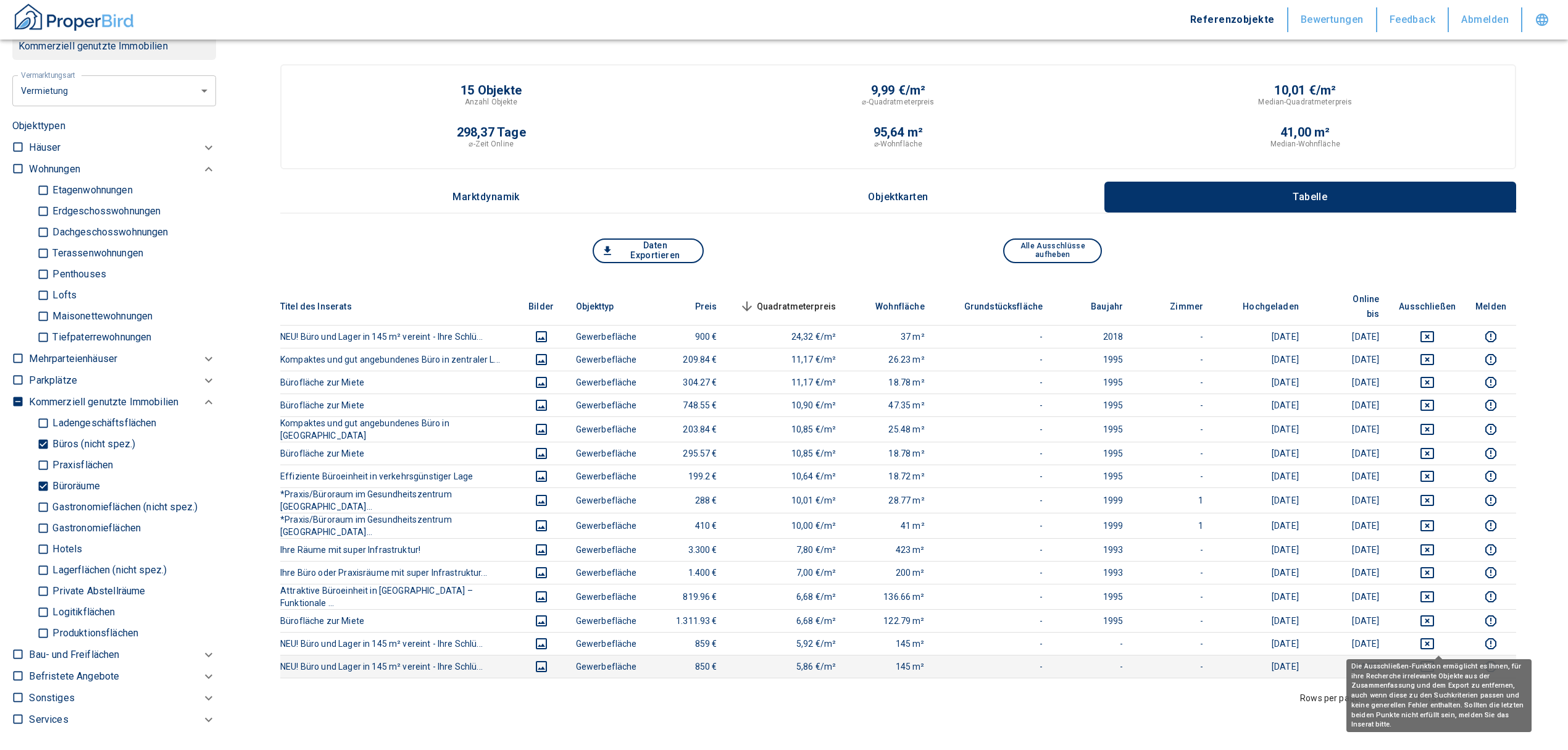
click at [1435, 659] on icon "deselect this listing" at bounding box center [1428, 666] width 15 height 15
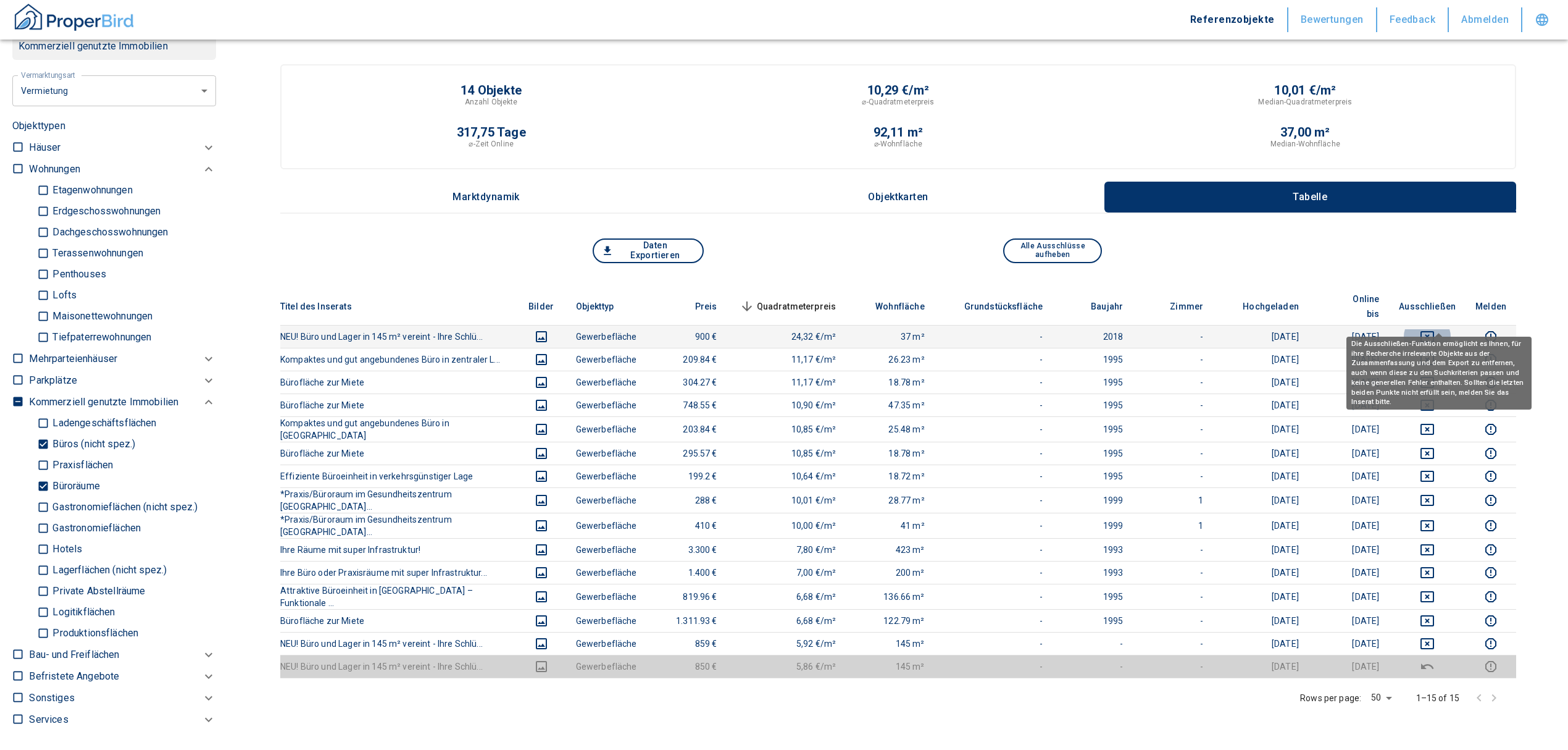
click at [1434, 331] on icon "deselect this listing" at bounding box center [1427, 336] width 14 height 11
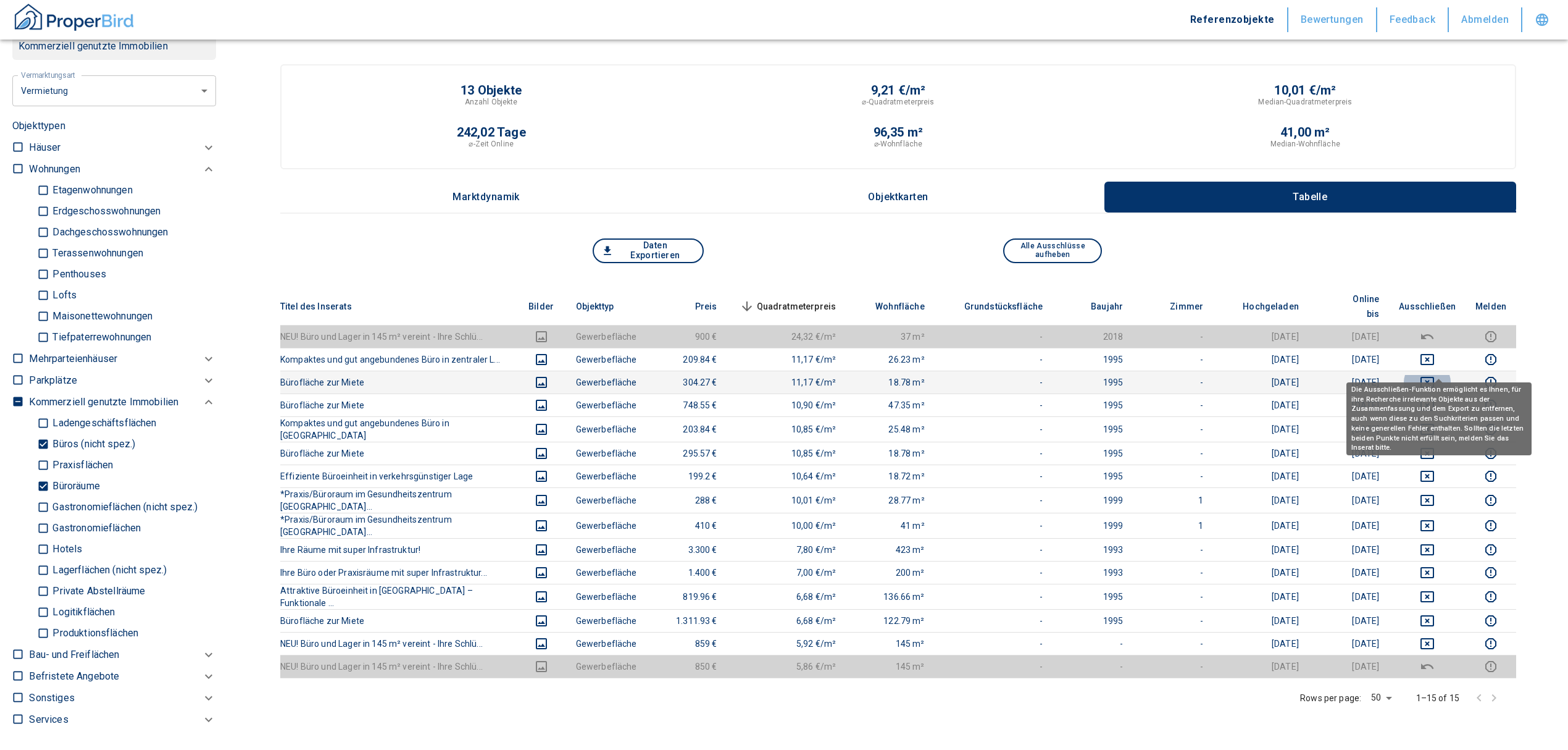
click at [1434, 377] on icon "deselect this listing" at bounding box center [1427, 382] width 14 height 11
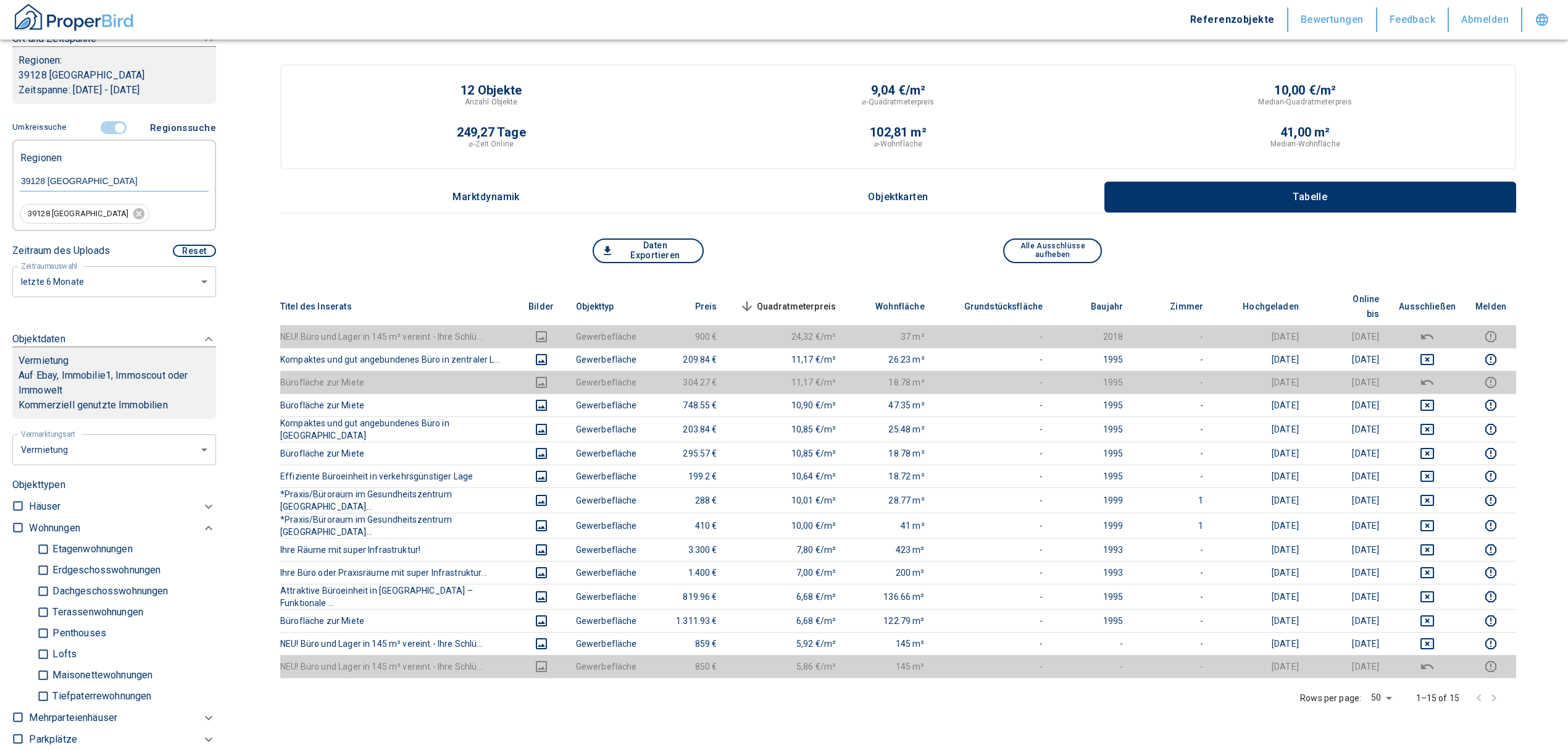
scroll to position [164, 0]
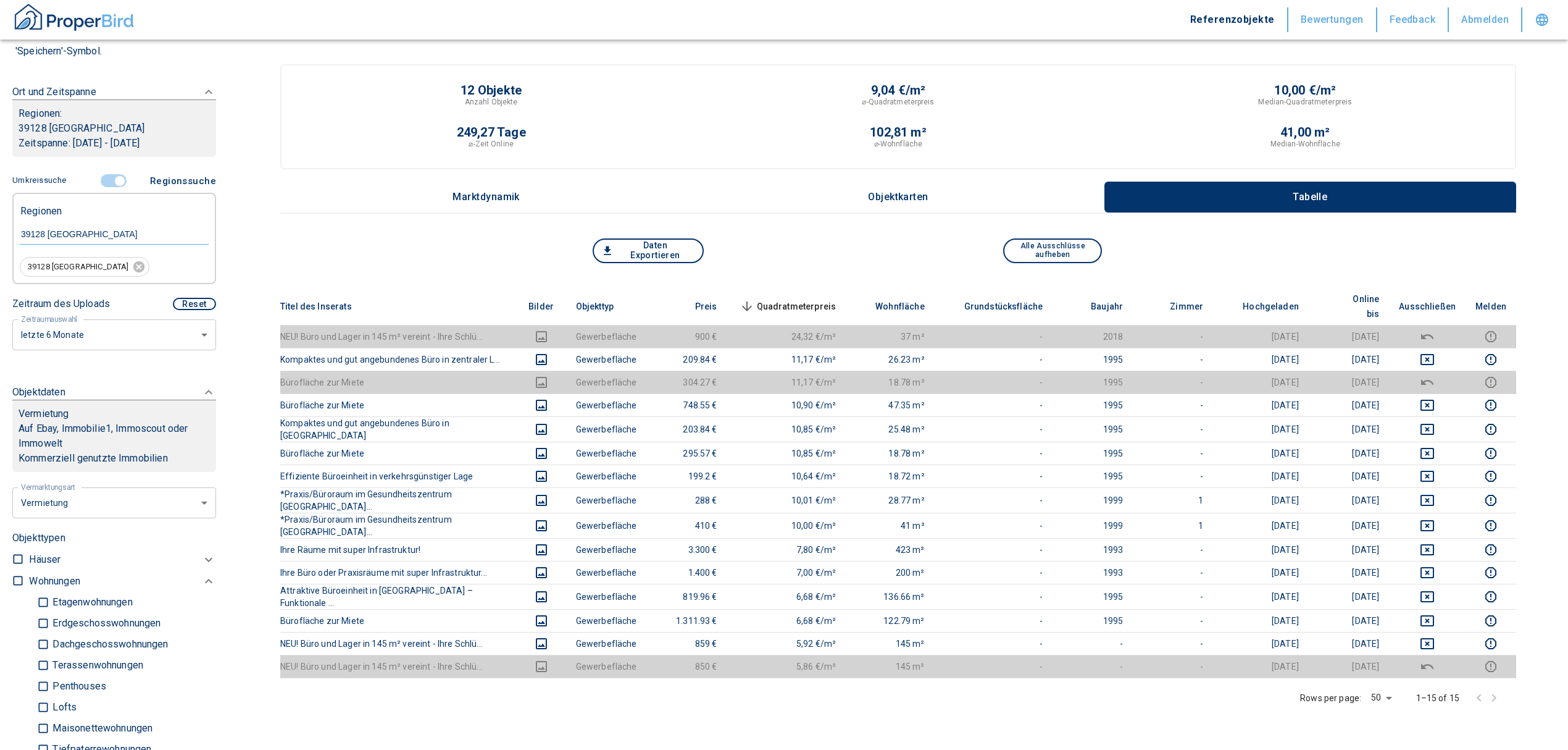
click at [105, 176] on input "controlled" at bounding box center [120, 181] width 37 height 14
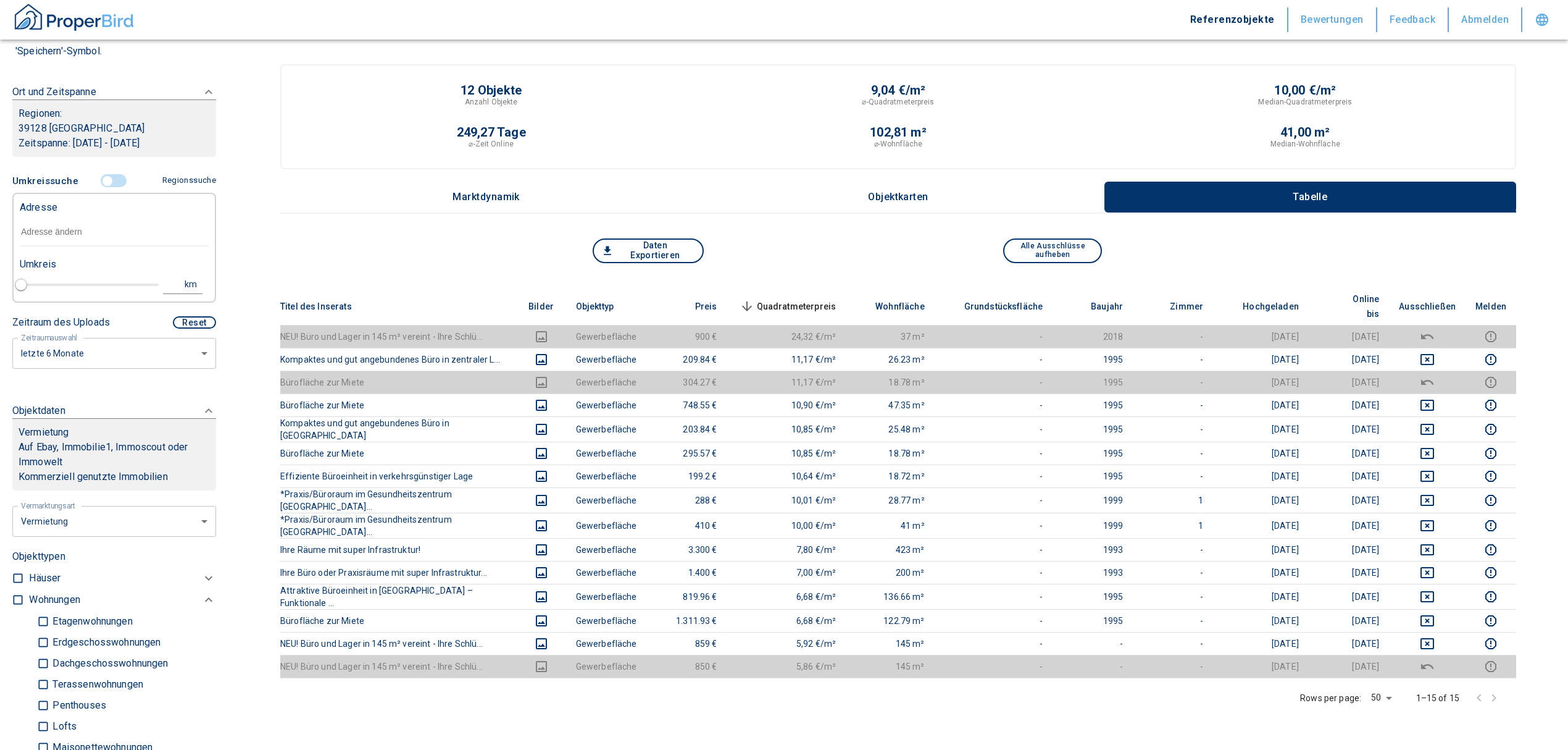
click at [40, 232] on input "text" at bounding box center [114, 232] width 189 height 29
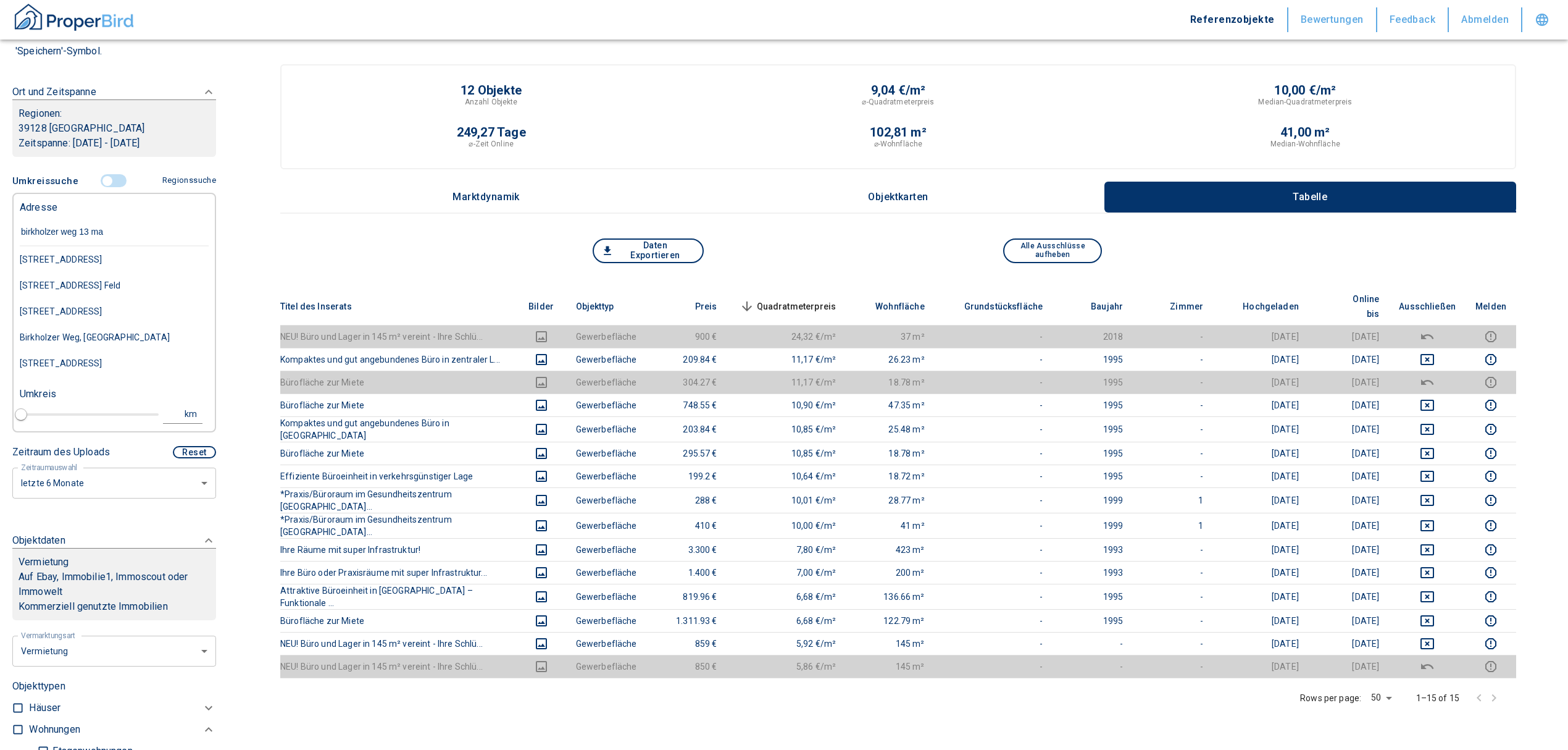
type input "birkholzer weg 13 mag"
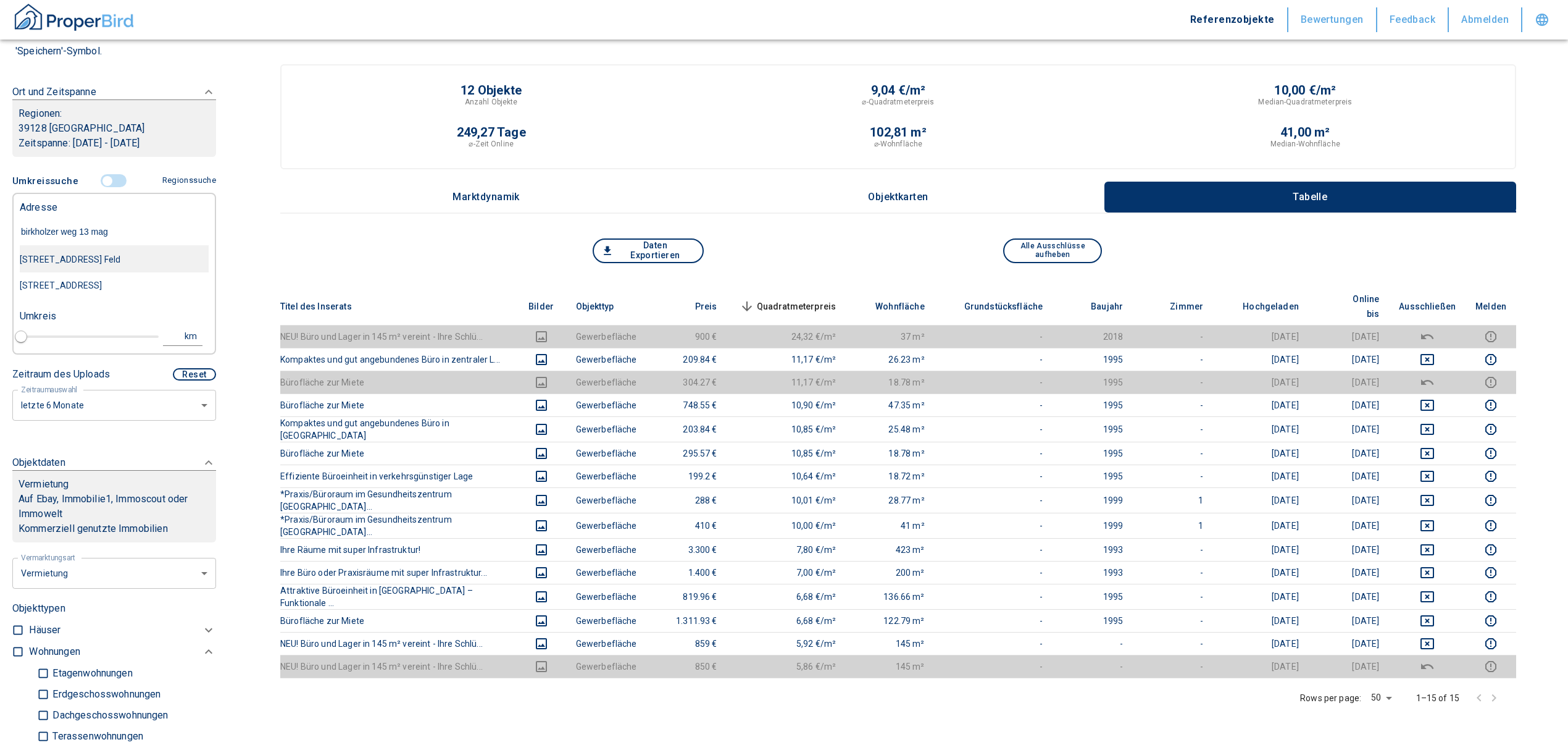
click at [114, 257] on div "[STREET_ADDRESS] Feld" at bounding box center [114, 259] width 189 height 26
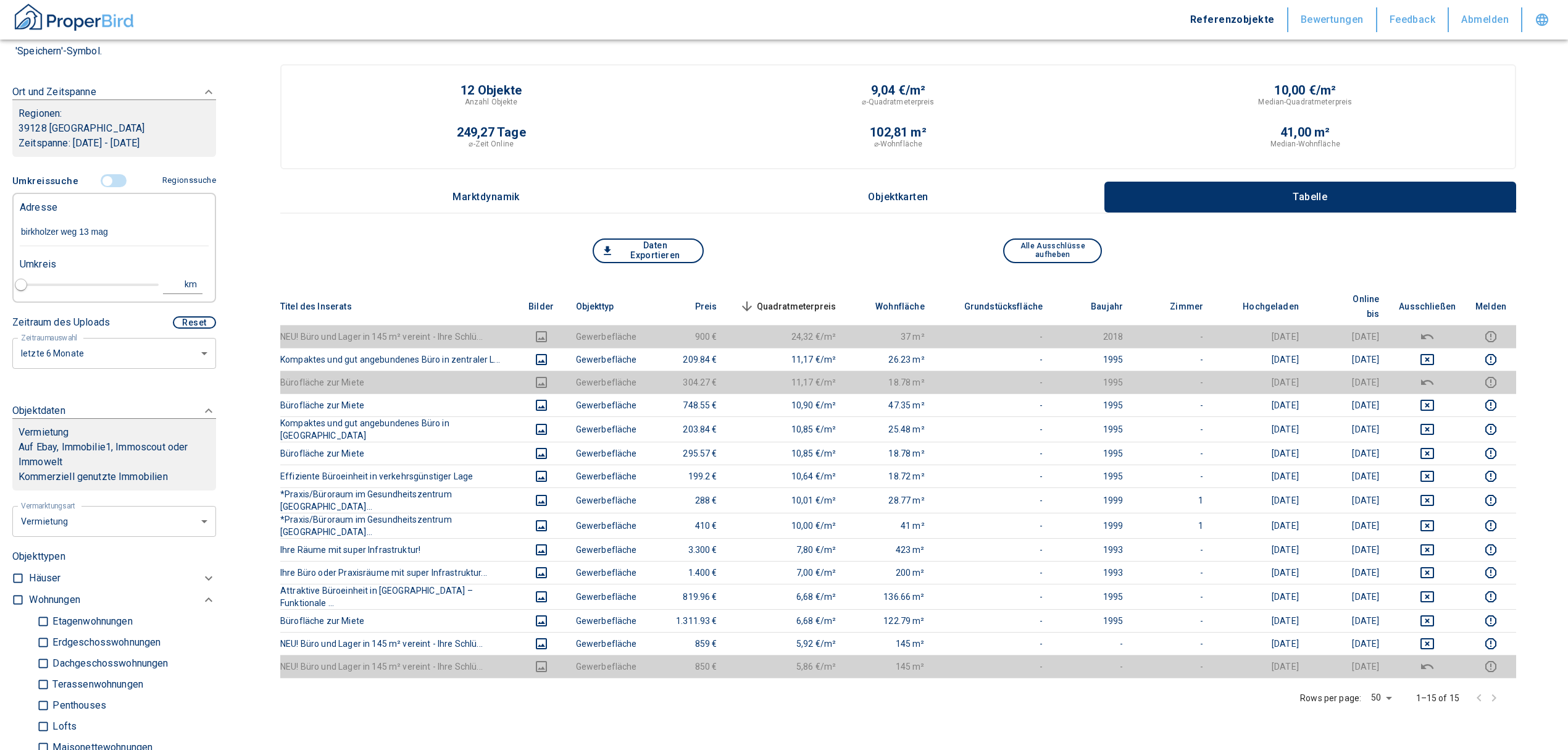
type input "2020"
type input "[STREET_ADDRESS] Feld"
type input "1"
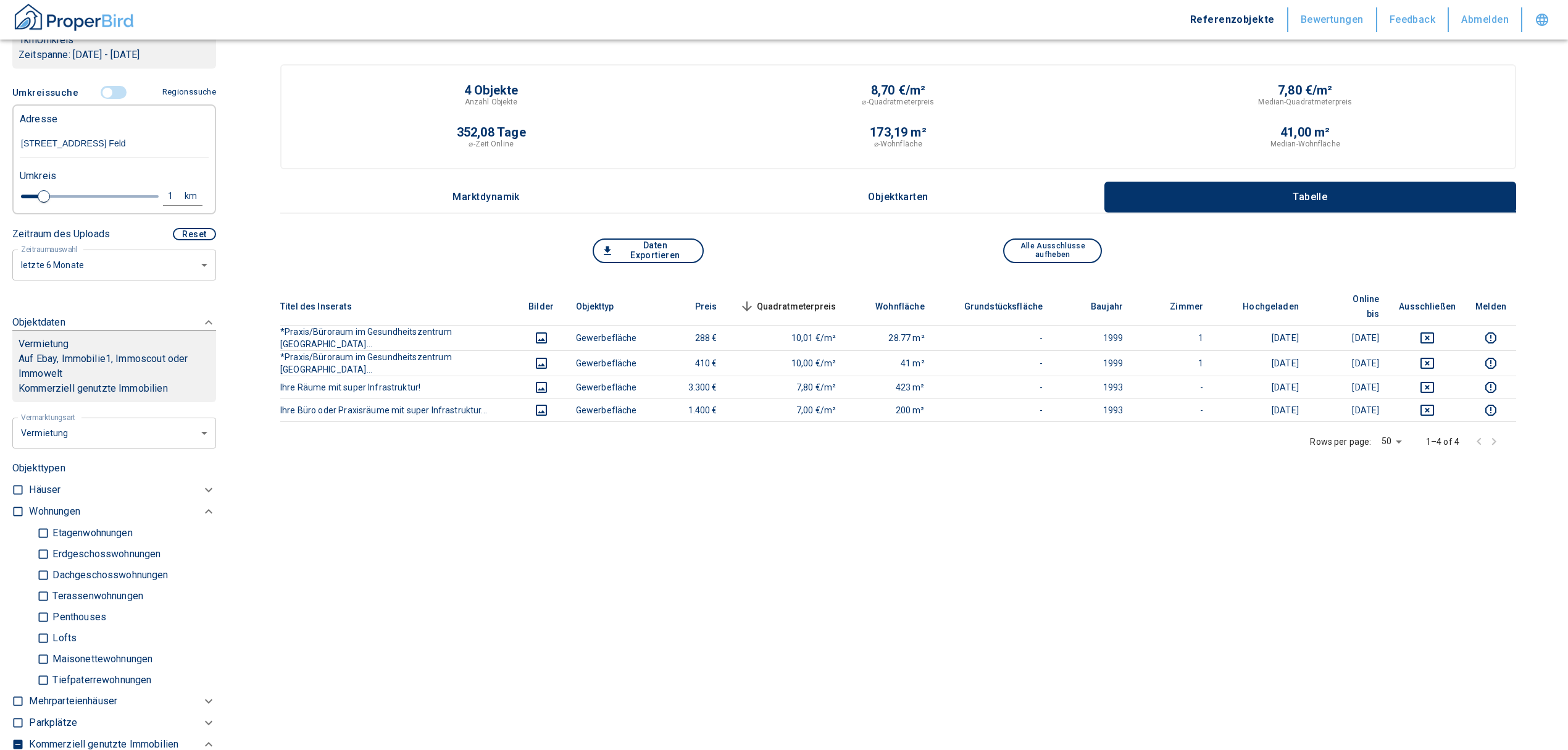
scroll to position [247, 0]
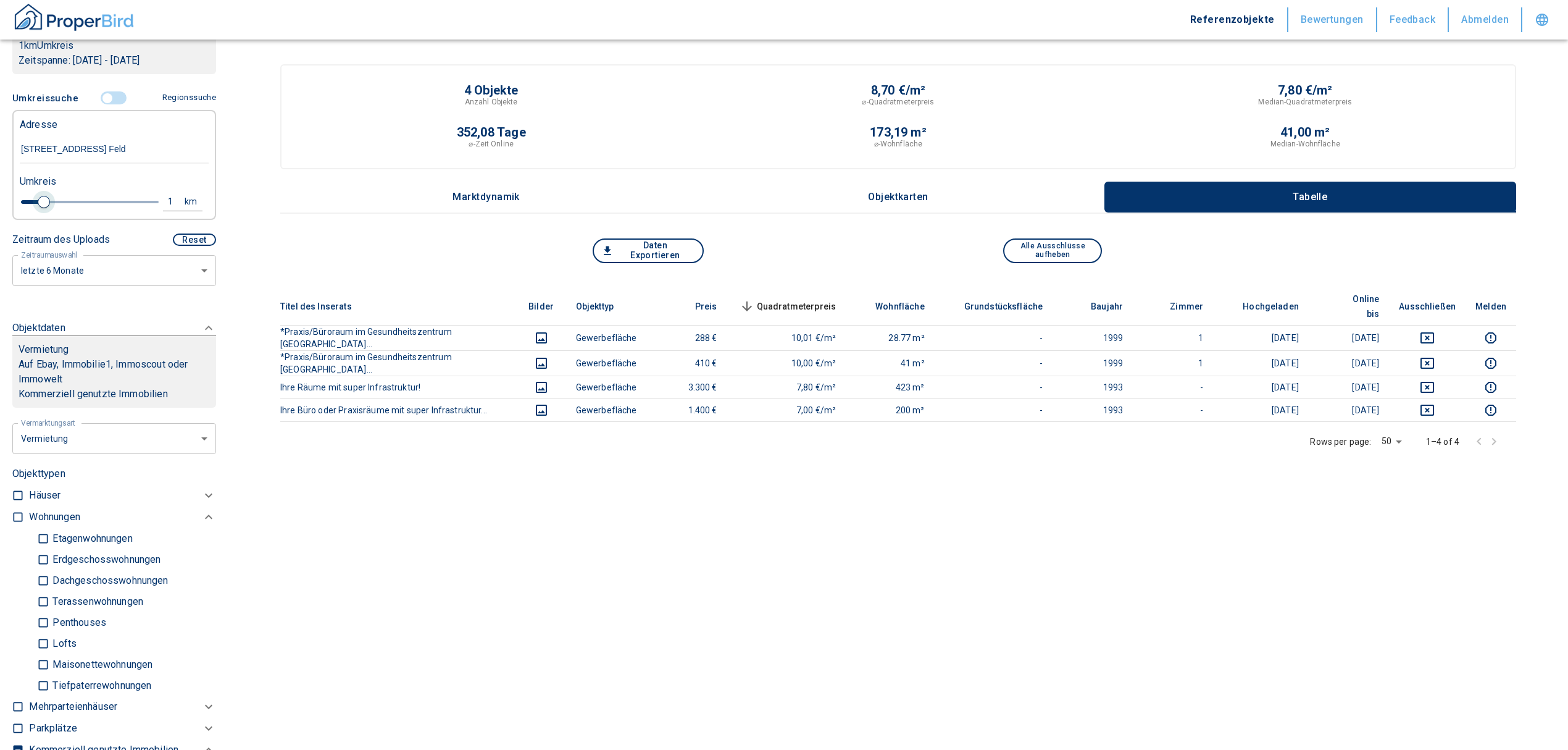
type input "[STREET_ADDRESS] Feld"
type input "2020"
type input "1.2"
type input "2020"
type input "1.4"
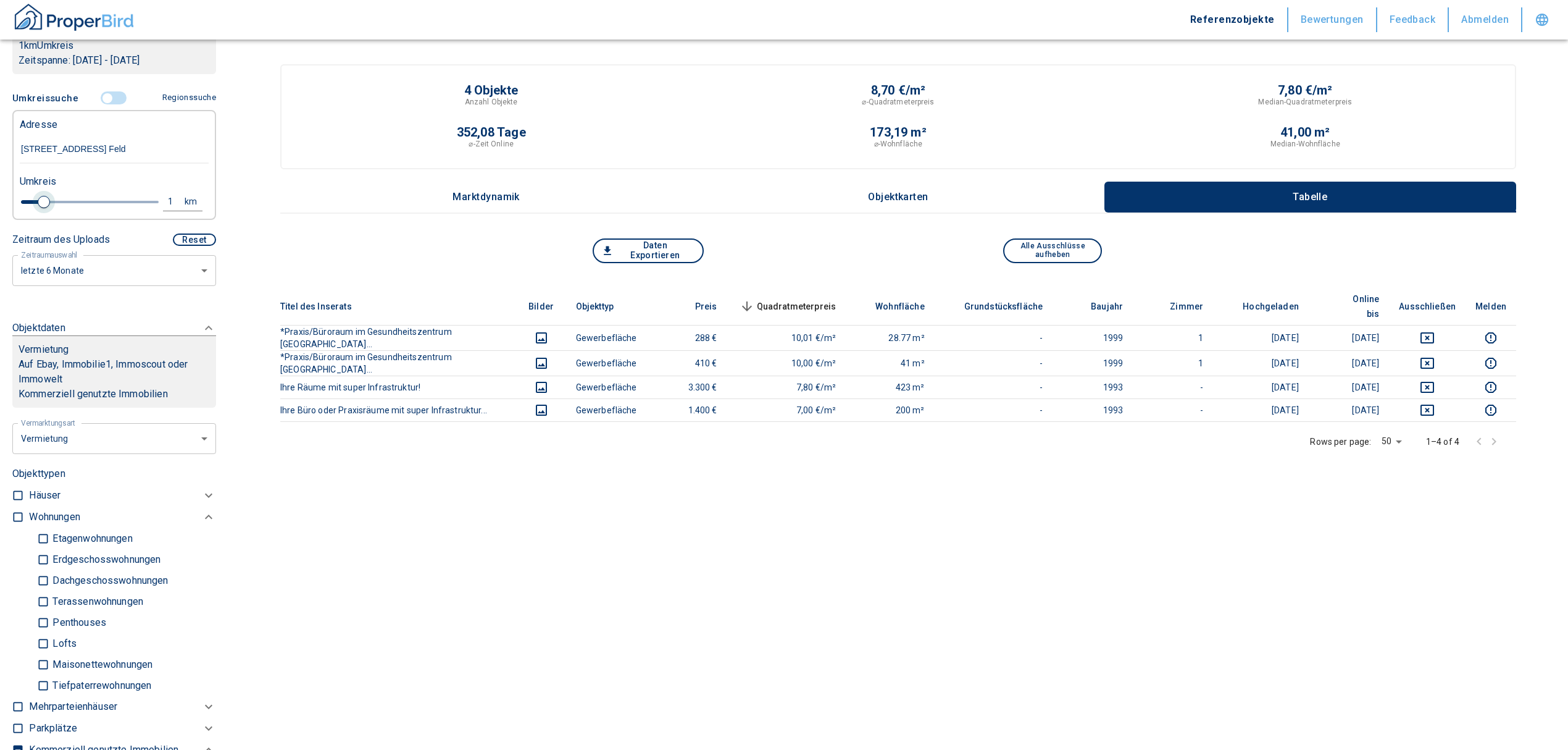
type input "2020"
type input "1.6"
type input "2020"
type input "1.8"
type input "2020"
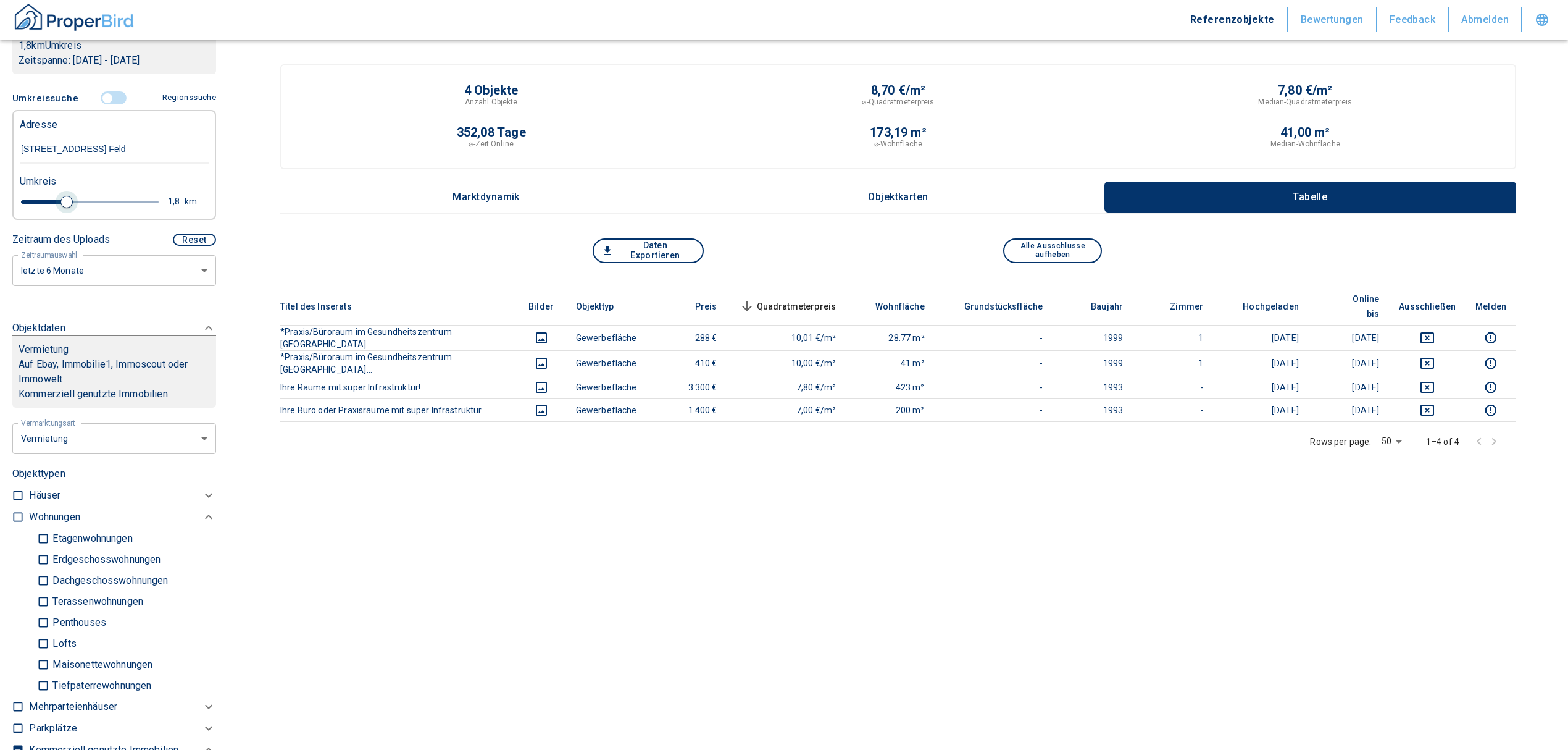
type input "2"
drag, startPoint x: 40, startPoint y: 215, endPoint x: 67, endPoint y: 220, distance: 27.5
click at [67, 208] on span at bounding box center [72, 202] width 13 height 13
type input "2020"
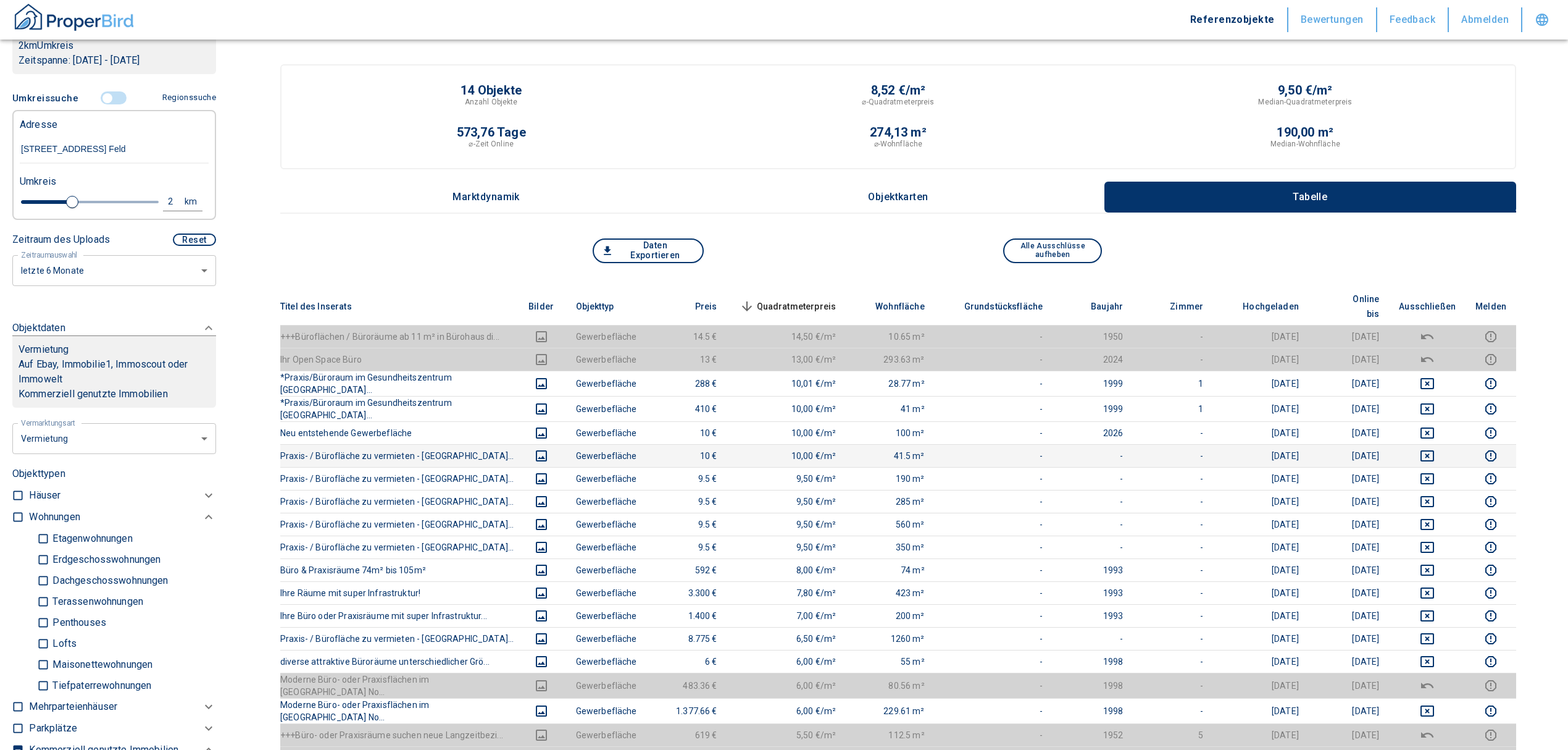
scroll to position [247, 0]
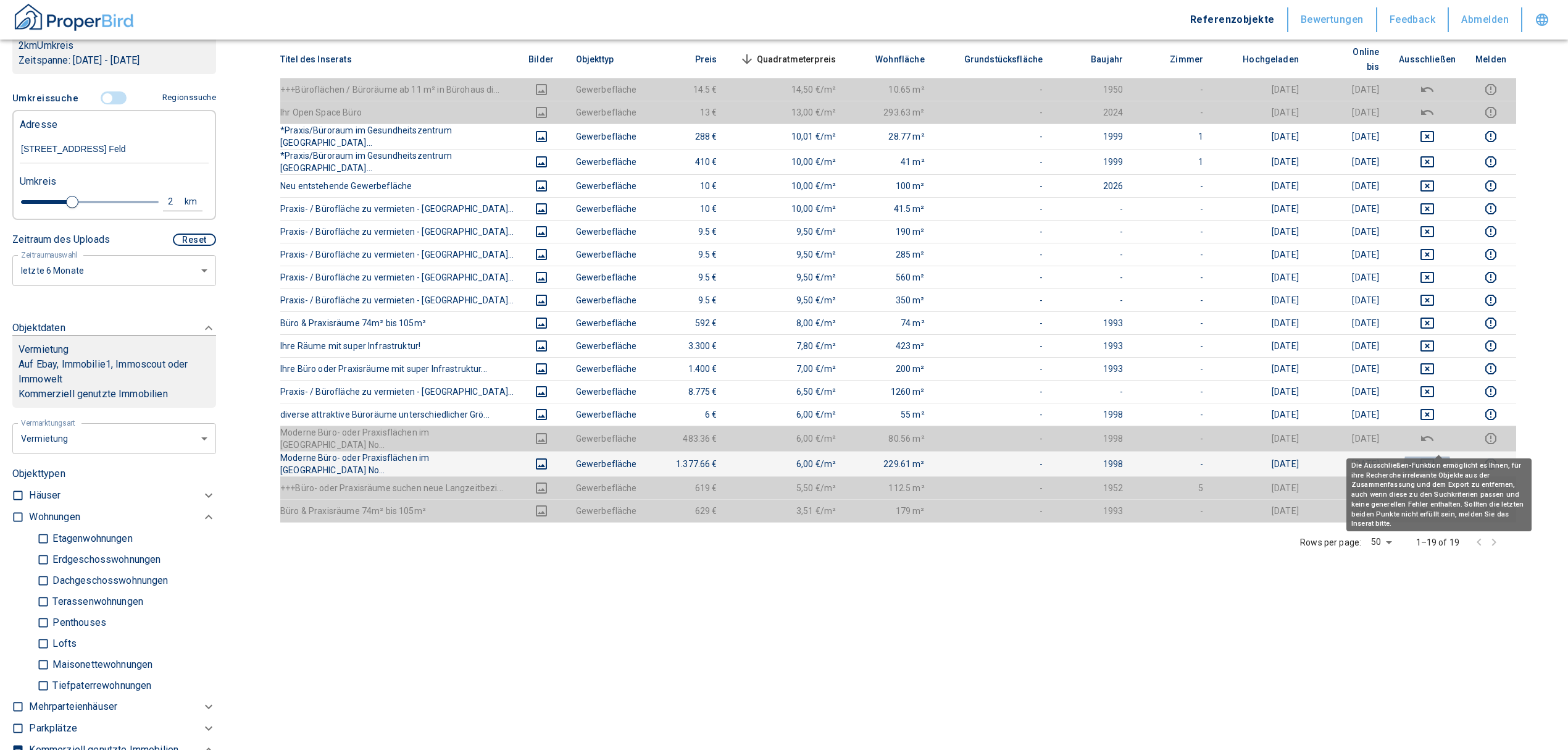
click at [1435, 456] on icon "deselect this listing" at bounding box center [1428, 464] width 15 height 15
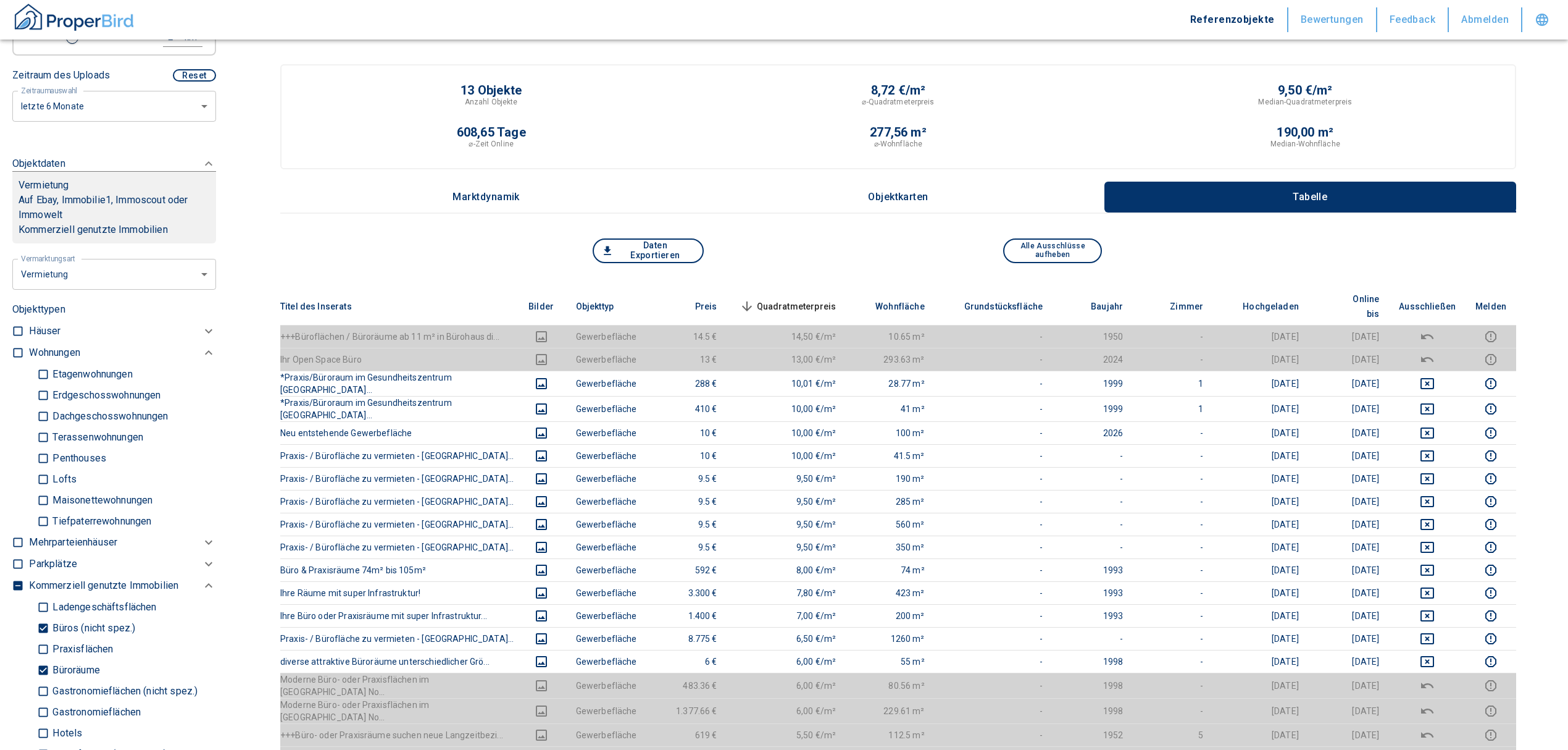
scroll to position [658, 0]
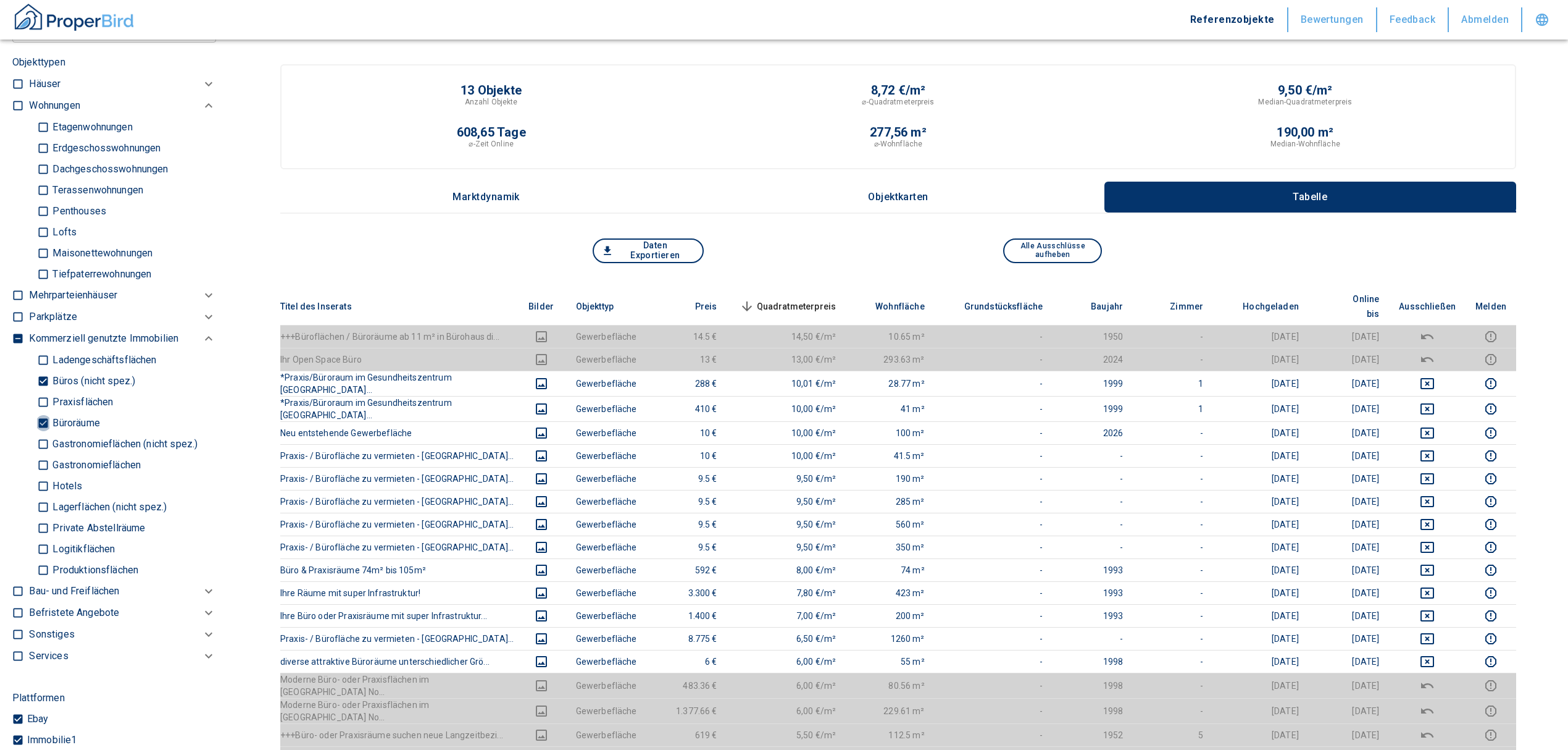
click at [43, 433] on input "Büroräume" at bounding box center [43, 423] width 13 height 22
checkbox input "false"
type input "2020"
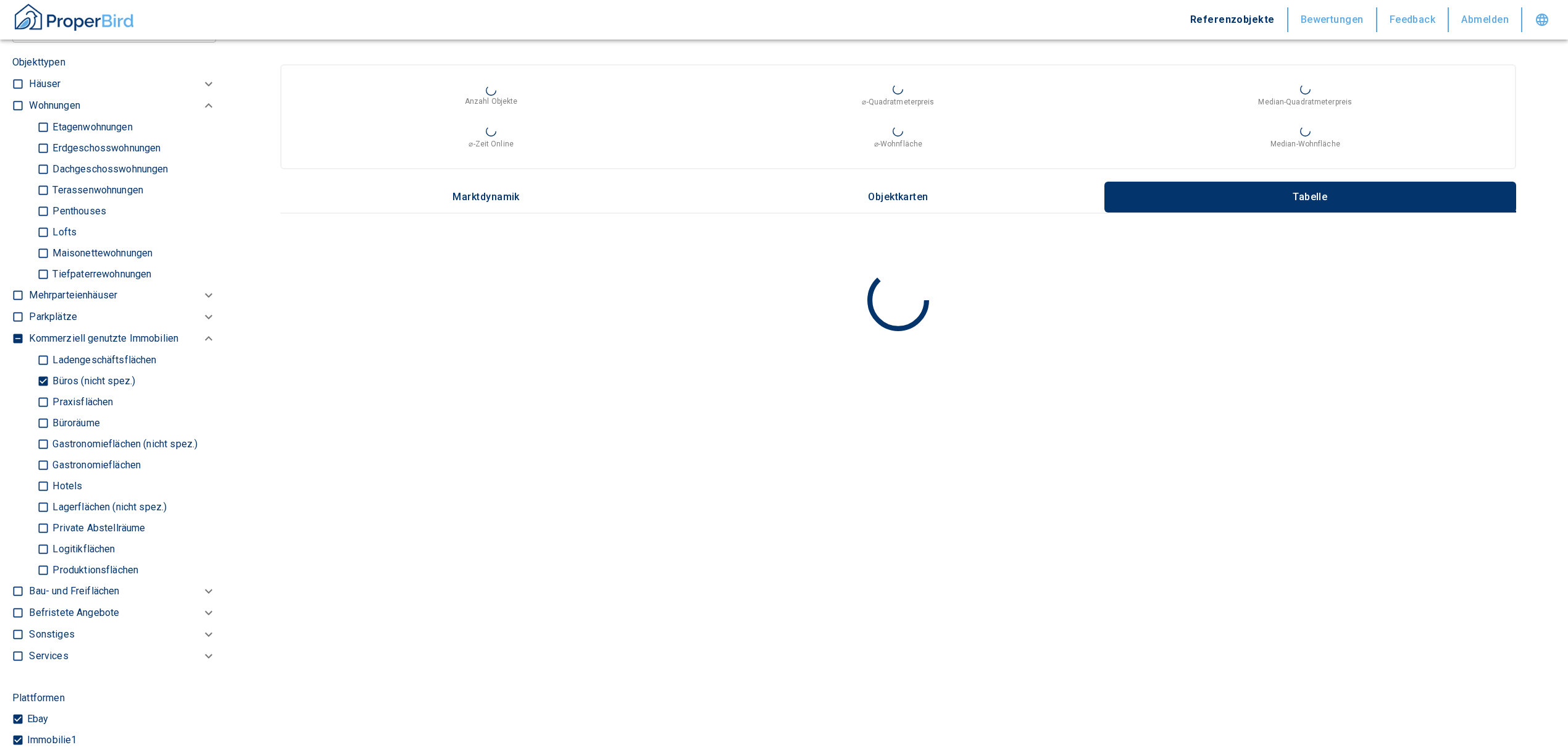
click at [41, 389] on input "Büros (nicht spez.)" at bounding box center [43, 381] width 13 height 22
checkbox input "false"
type input "2020"
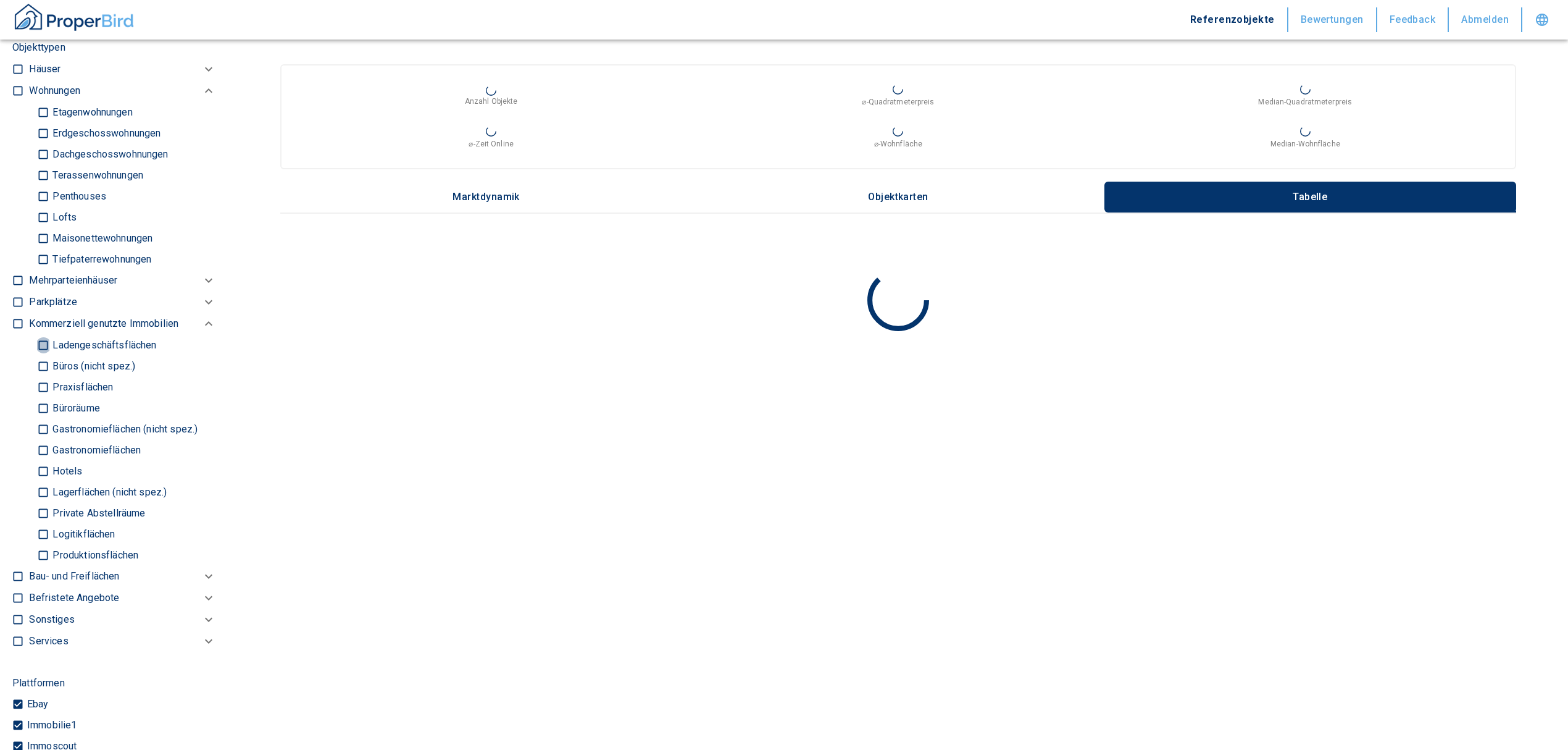
click at [42, 356] on input "Ladengeschäftsflächen" at bounding box center [43, 345] width 13 height 22
checkbox input "true"
type input "2020"
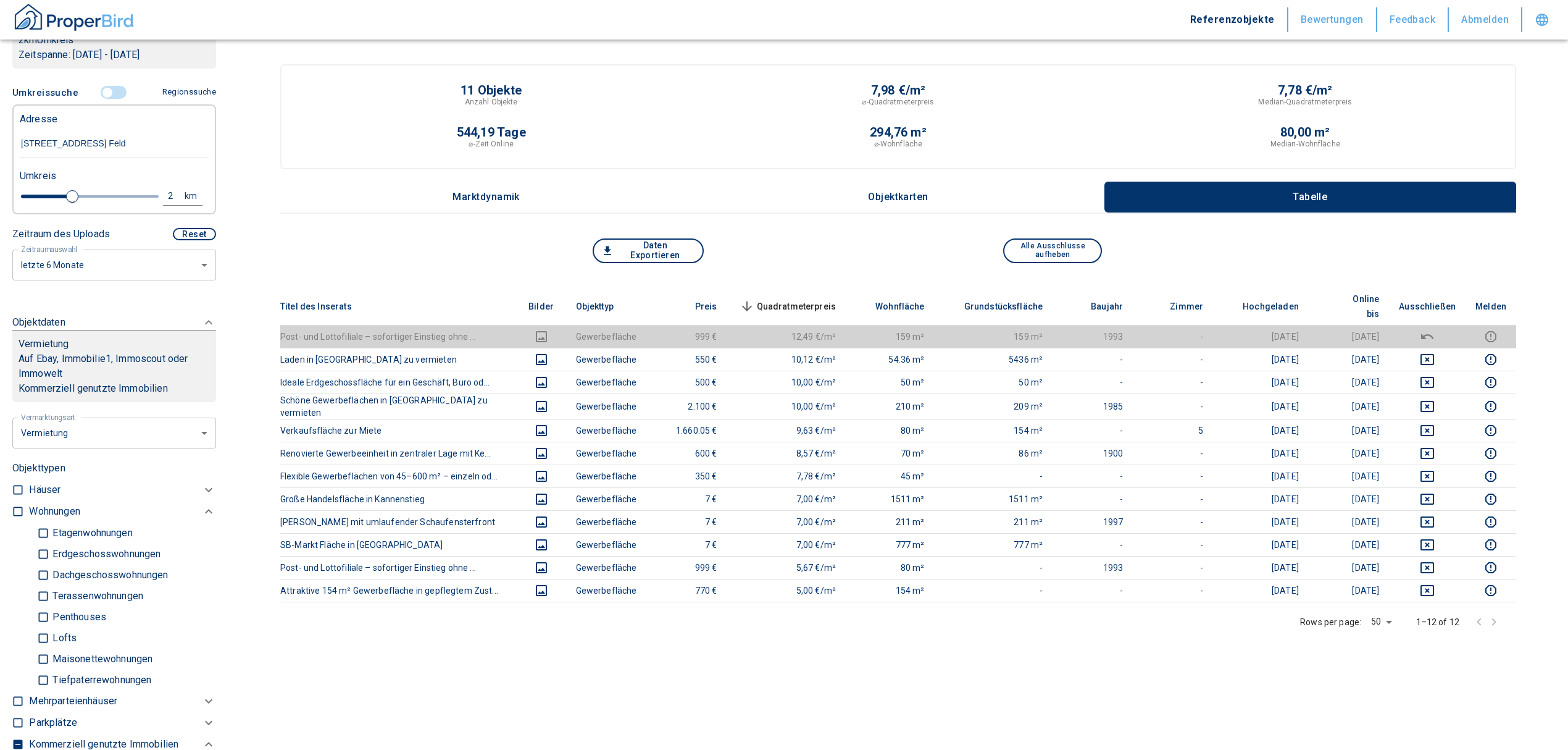
scroll to position [247, 0]
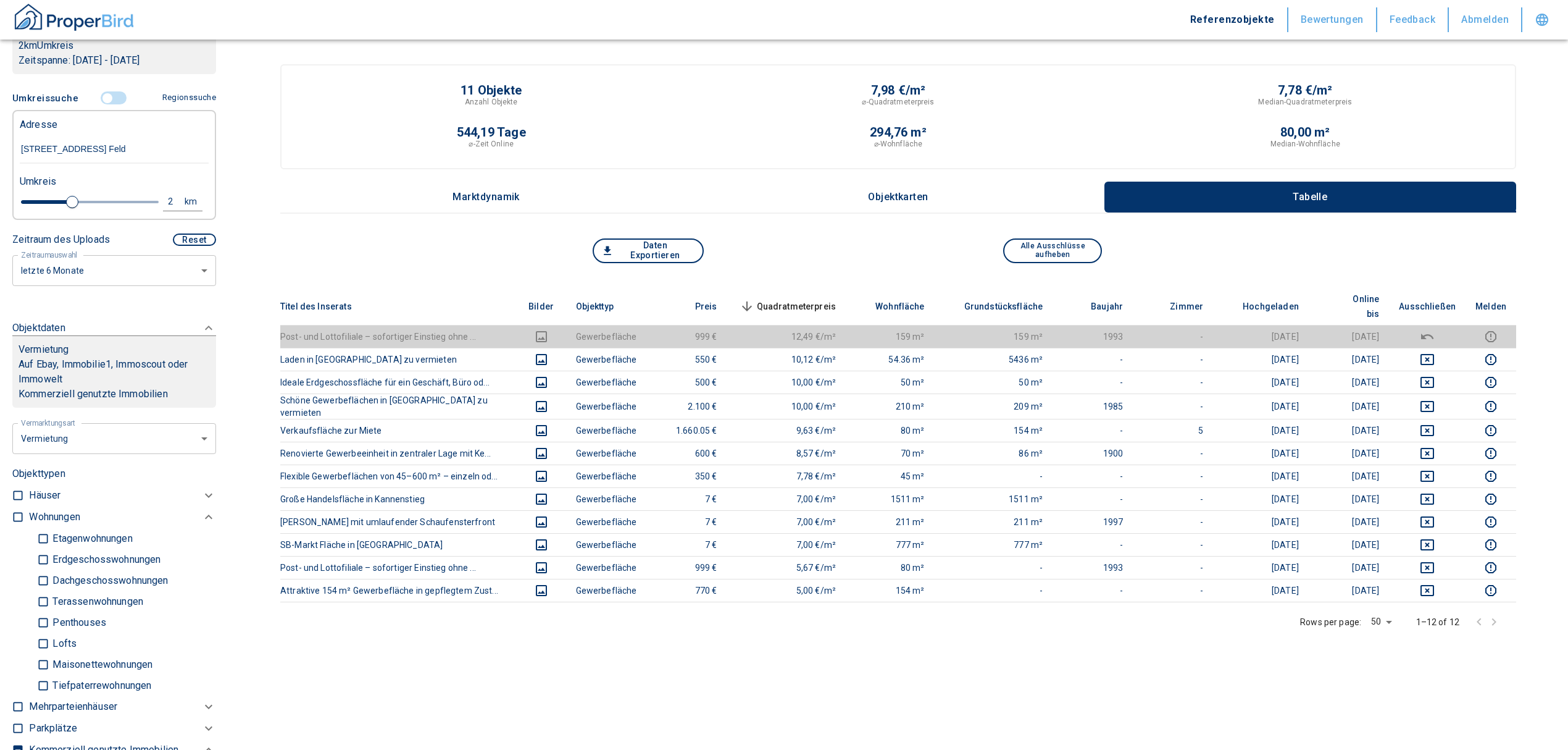
click at [102, 105] on input "controlled" at bounding box center [107, 98] width 37 height 14
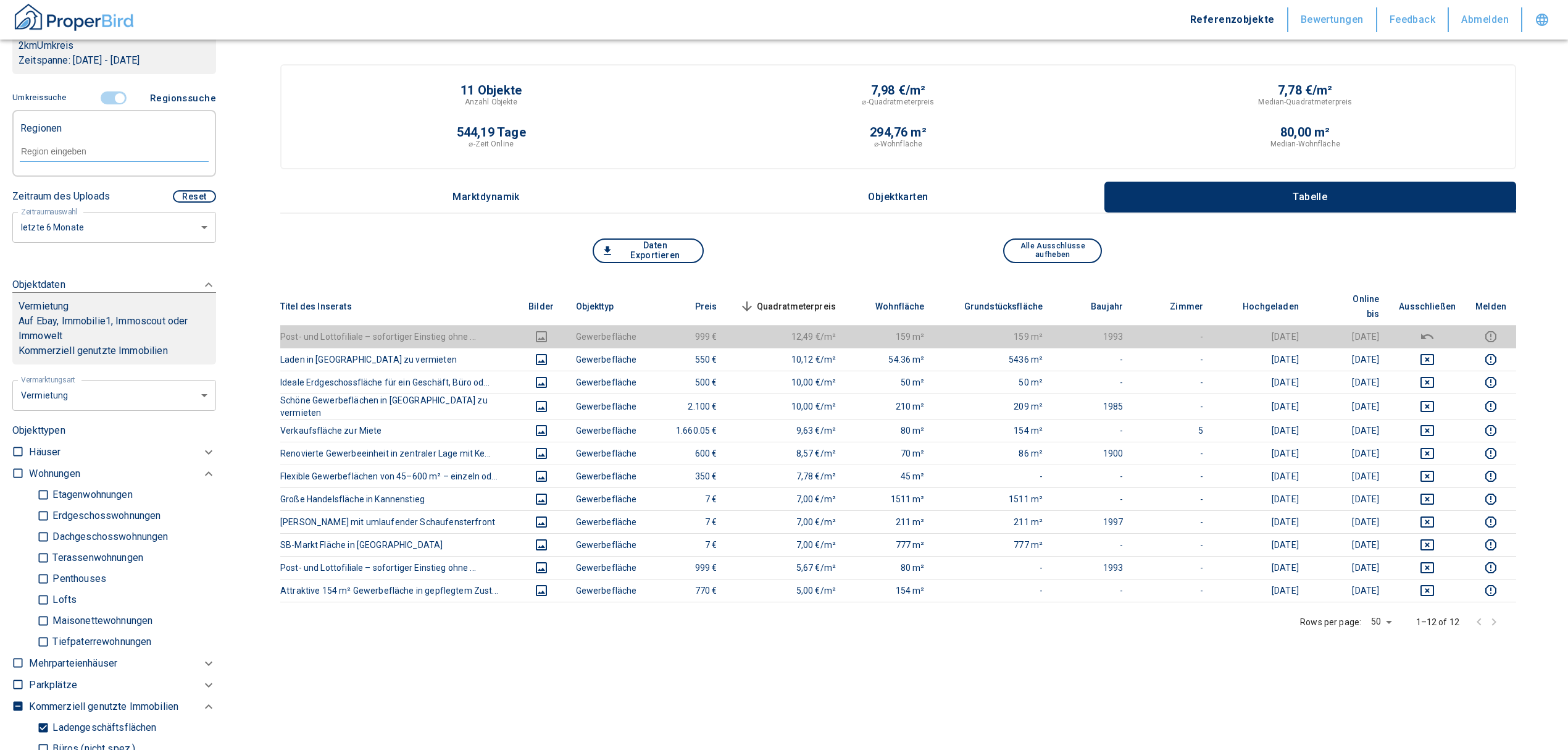
click at [96, 159] on div at bounding box center [114, 150] width 189 height 22
click at [128, 188] on li "39128 [GEOGRAPHIC_DATA]" at bounding box center [108, 194] width 177 height 22
type input "39128"
type input "2020"
type input "39128 [GEOGRAPHIC_DATA]"
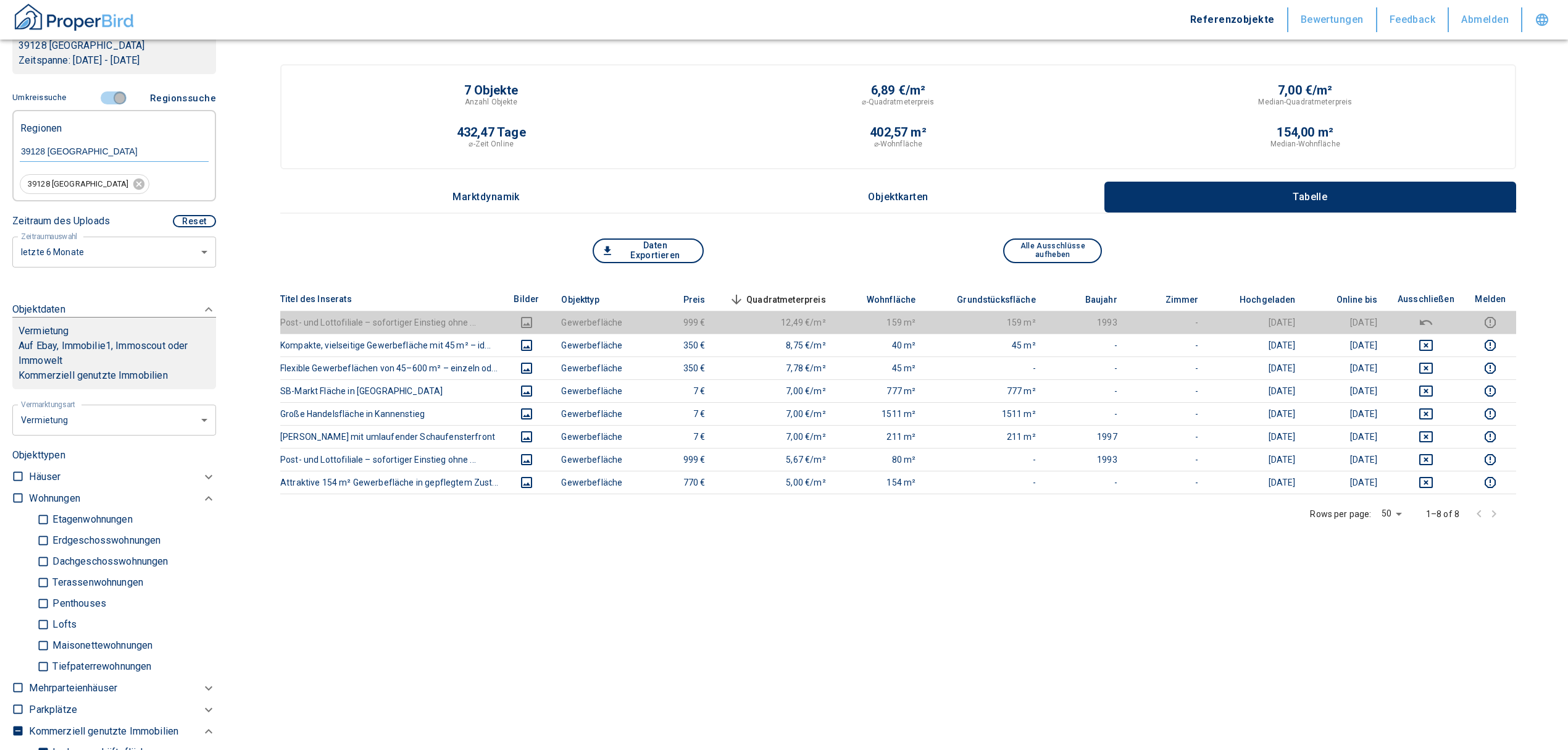
click at [112, 94] on input "controlled" at bounding box center [120, 98] width 37 height 14
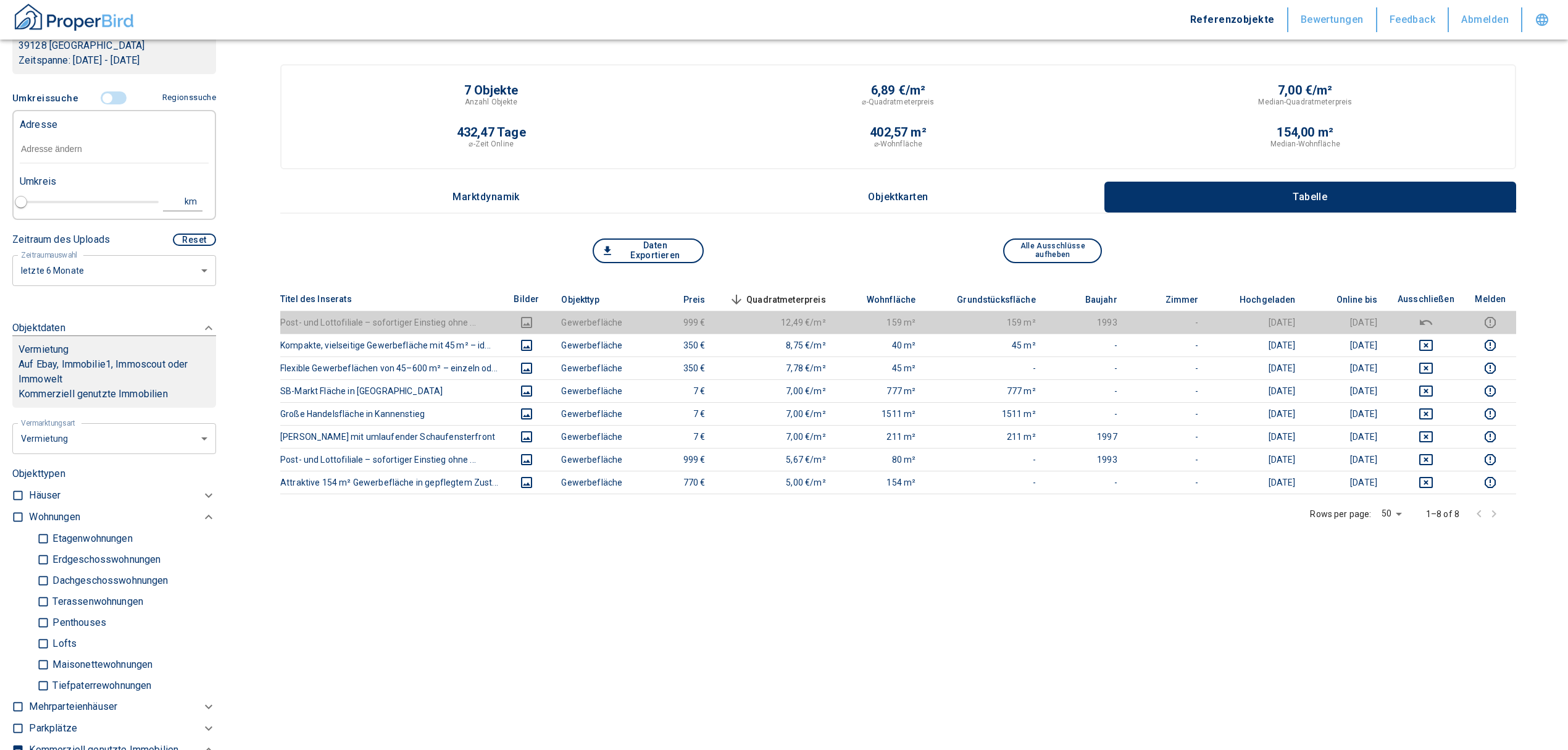
click at [92, 148] on input "text" at bounding box center [114, 149] width 189 height 29
type input "n"
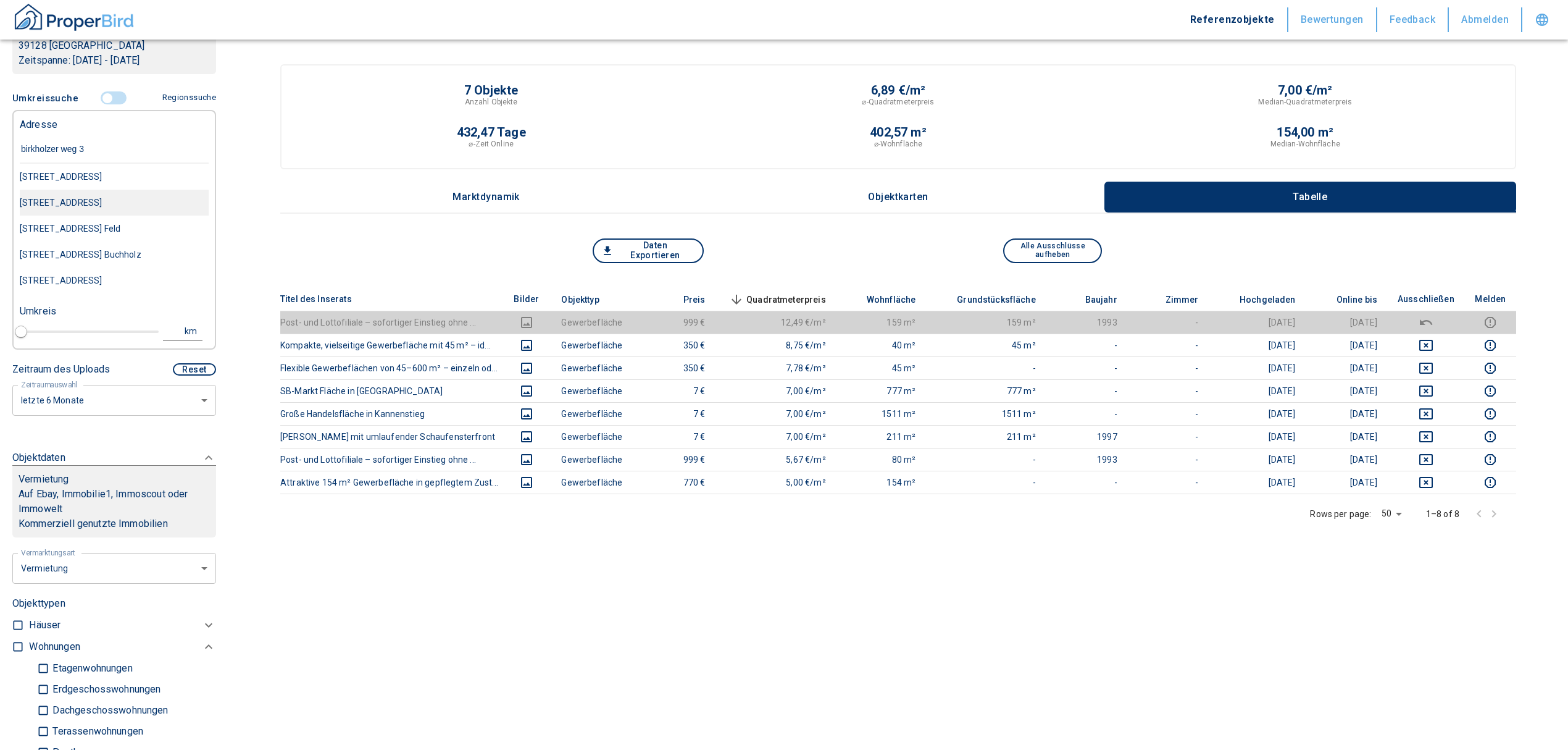
type input "birkholzer weg 3 m"
click at [109, 183] on div "[STREET_ADDRESS] Feld" at bounding box center [114, 177] width 189 height 26
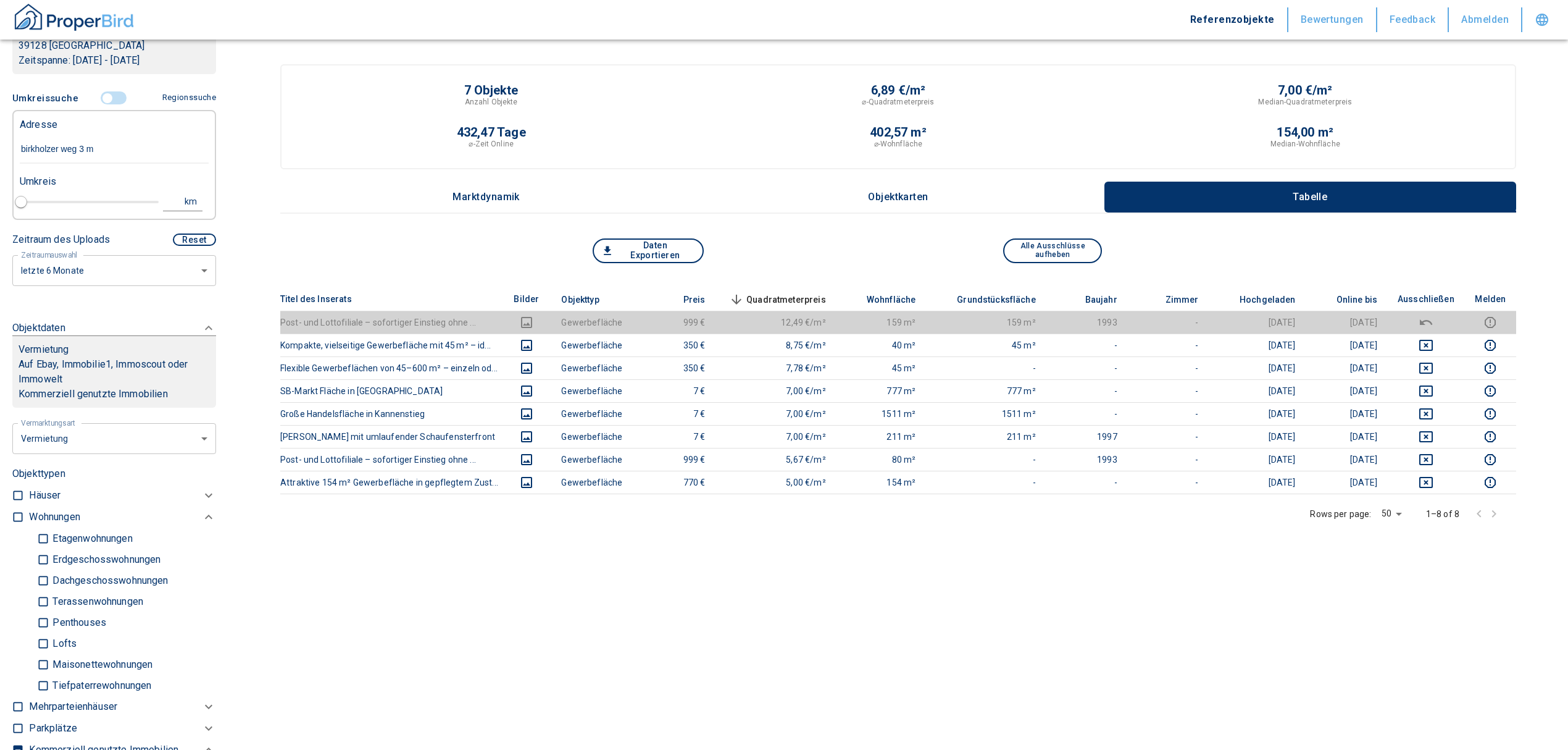
type input "2020"
type input "[STREET_ADDRESS] Feld"
type input "1"
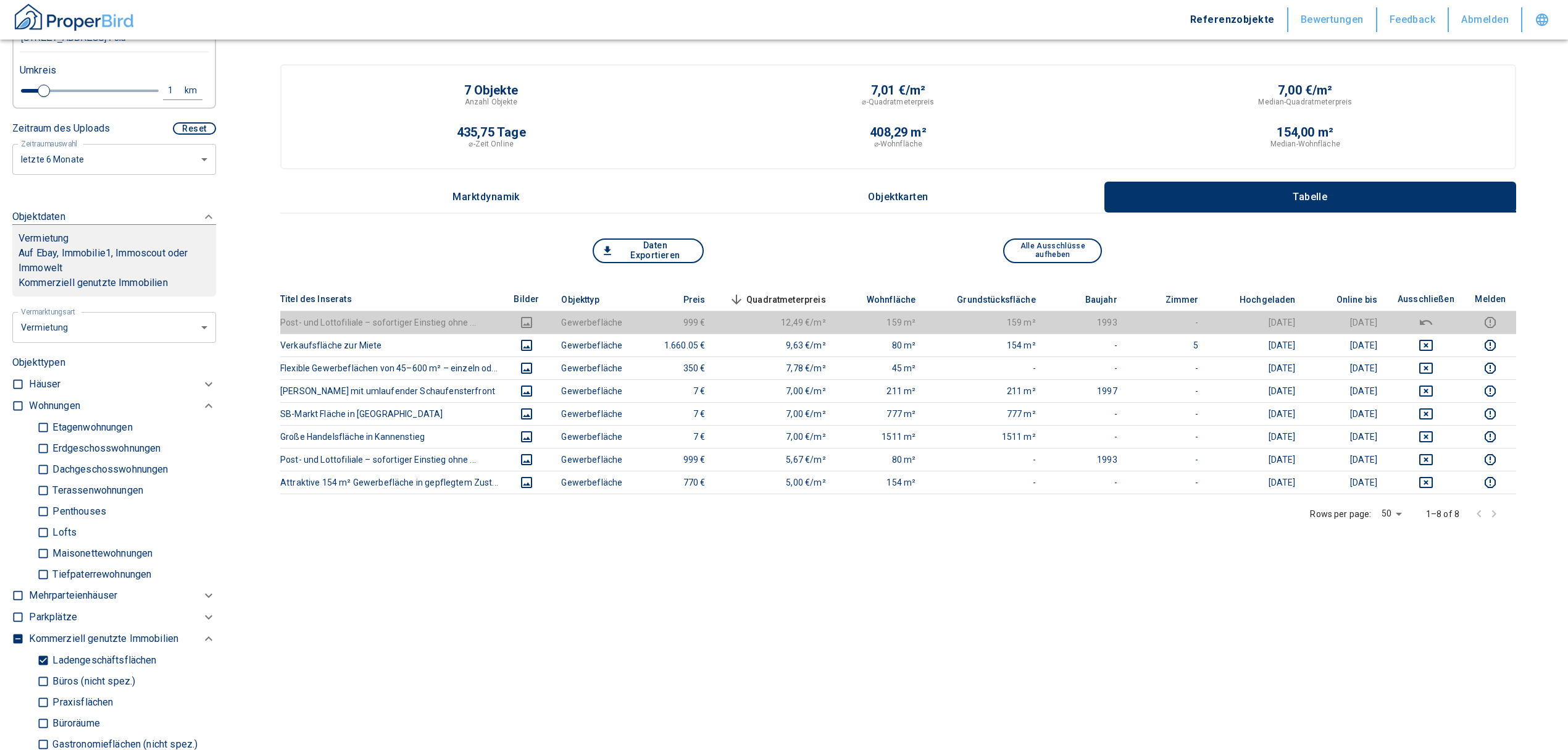
scroll to position [329, 0]
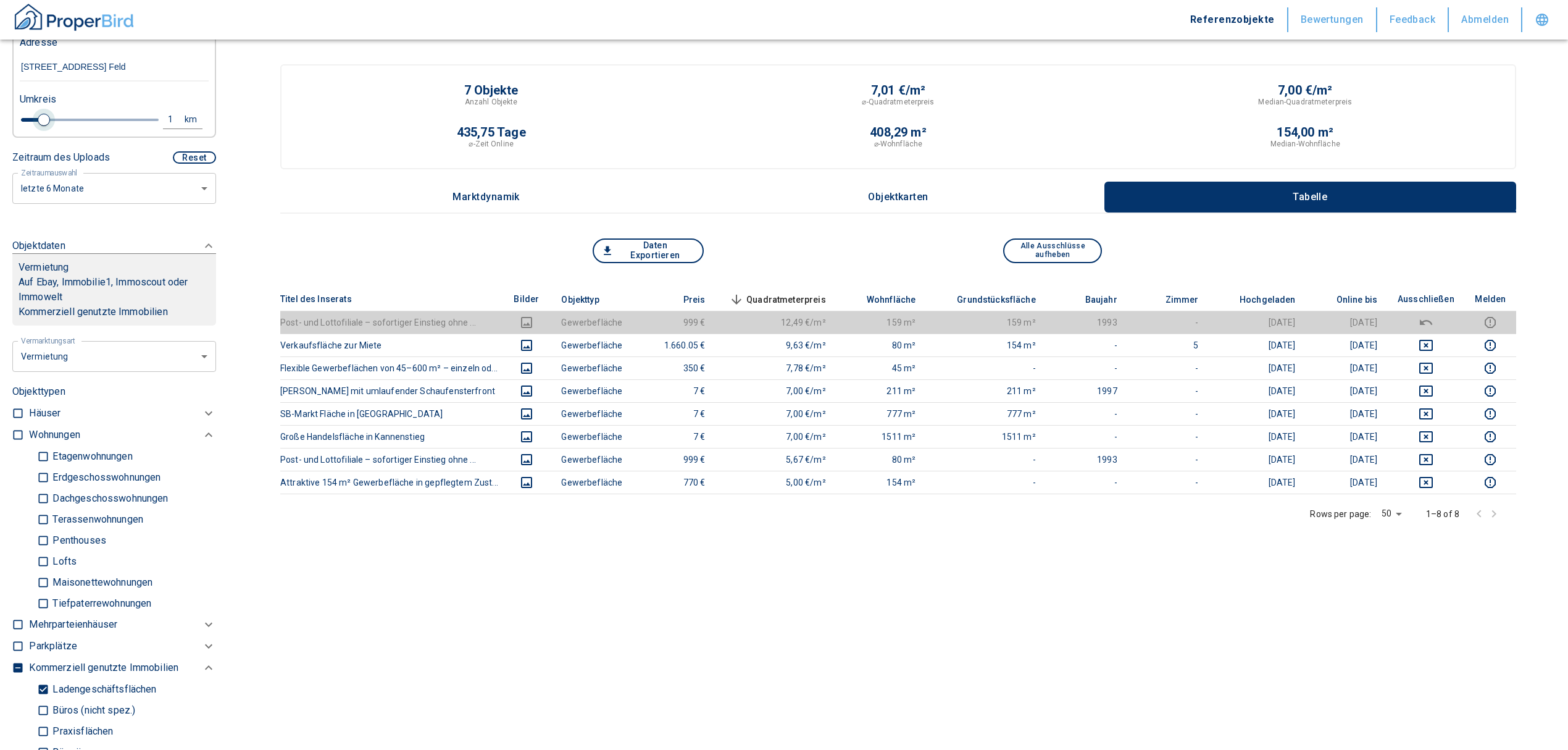
type input "[STREET_ADDRESS] Feld"
type input "2020"
type input "1.2"
type input "2020"
type input "1.4"
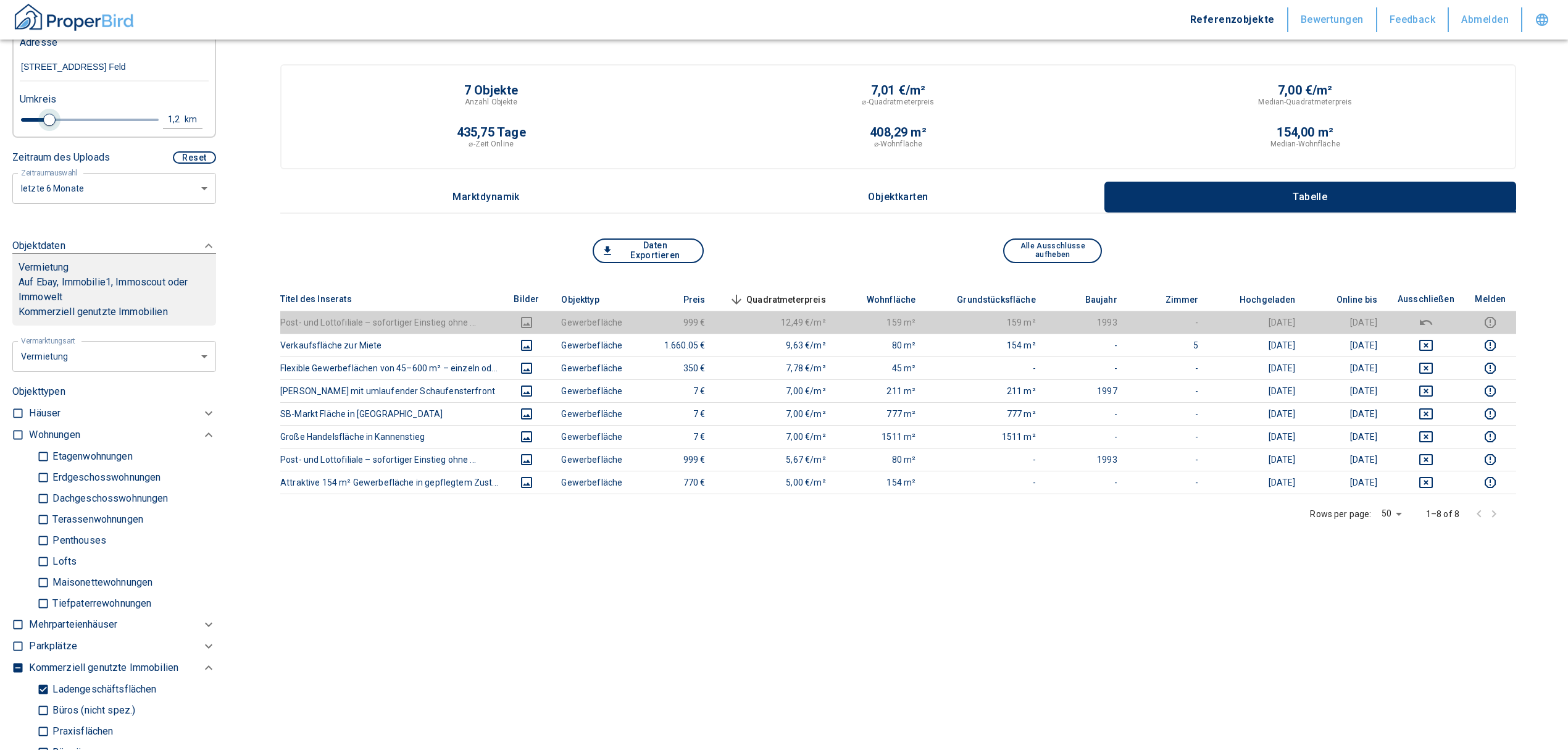
type input "2020"
type input "1.6"
type input "2020"
type input "1.8"
type input "2020"
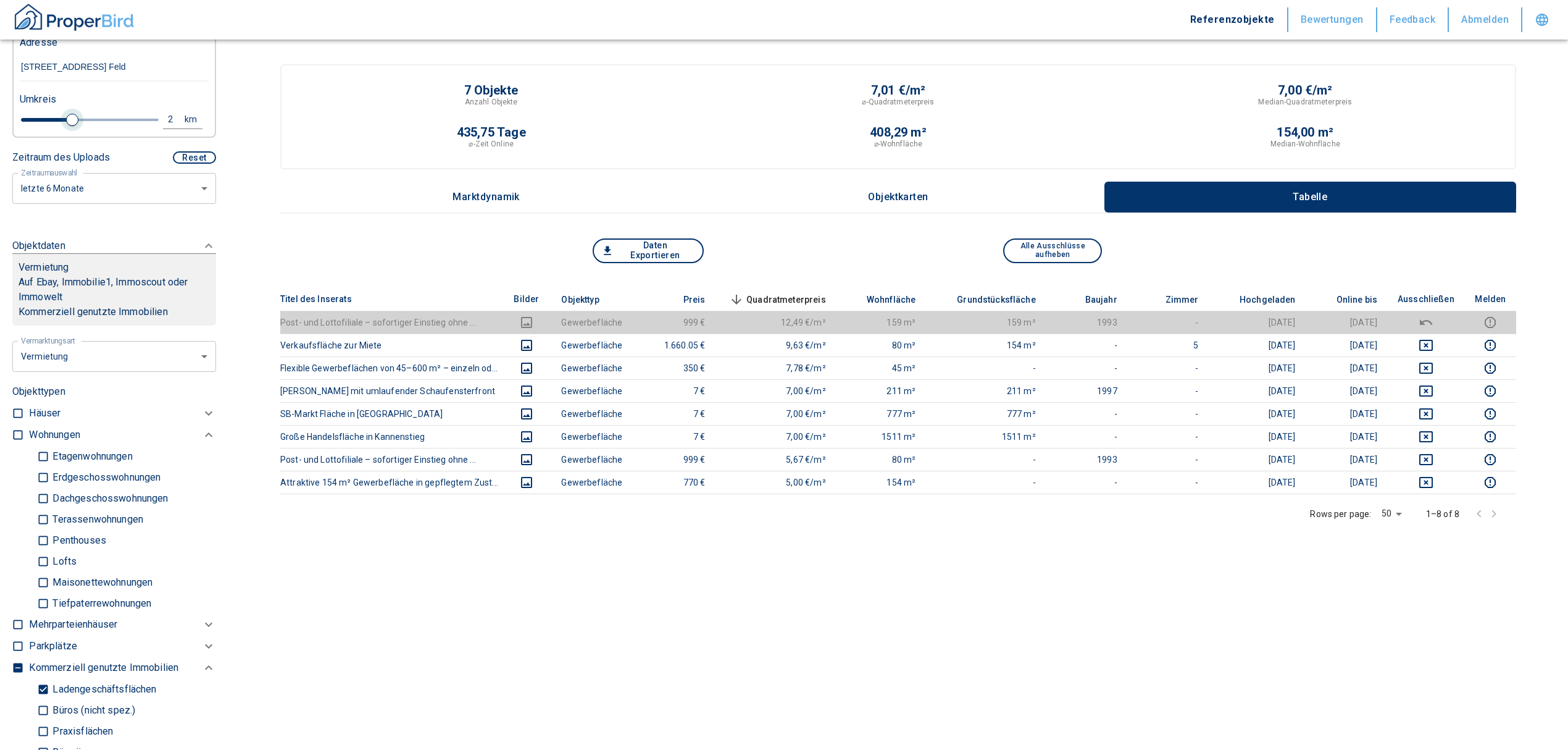
type input "2"
type input "2020"
drag, startPoint x: 46, startPoint y: 129, endPoint x: 70, endPoint y: 137, distance: 25.3
click at [70, 126] on span at bounding box center [72, 120] width 13 height 13
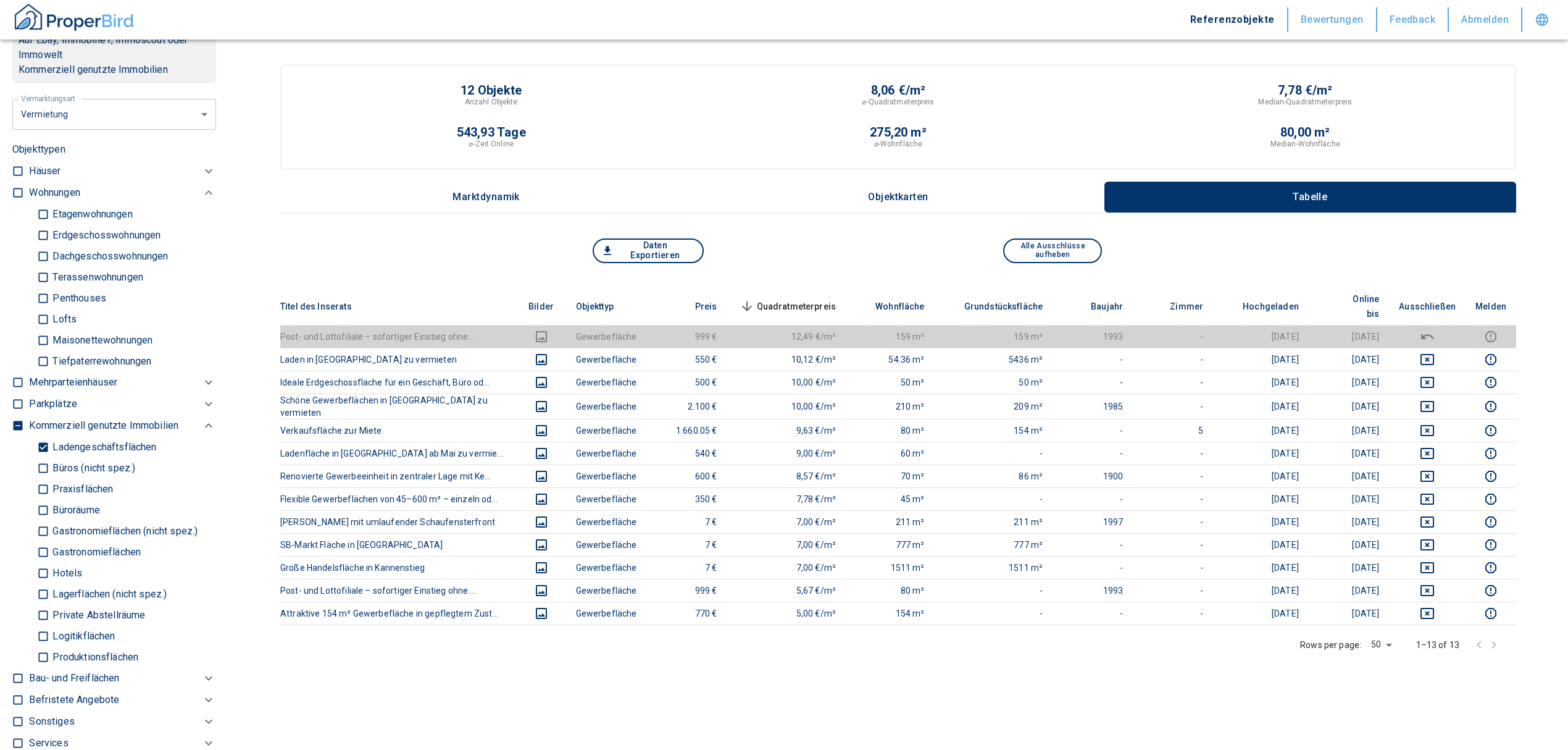
scroll to position [576, 0]
drag, startPoint x: 46, startPoint y: 454, endPoint x: 42, endPoint y: 470, distance: 16.5
click at [46, 453] on input "Ladengeschäftsflächen" at bounding box center [43, 442] width 13 height 22
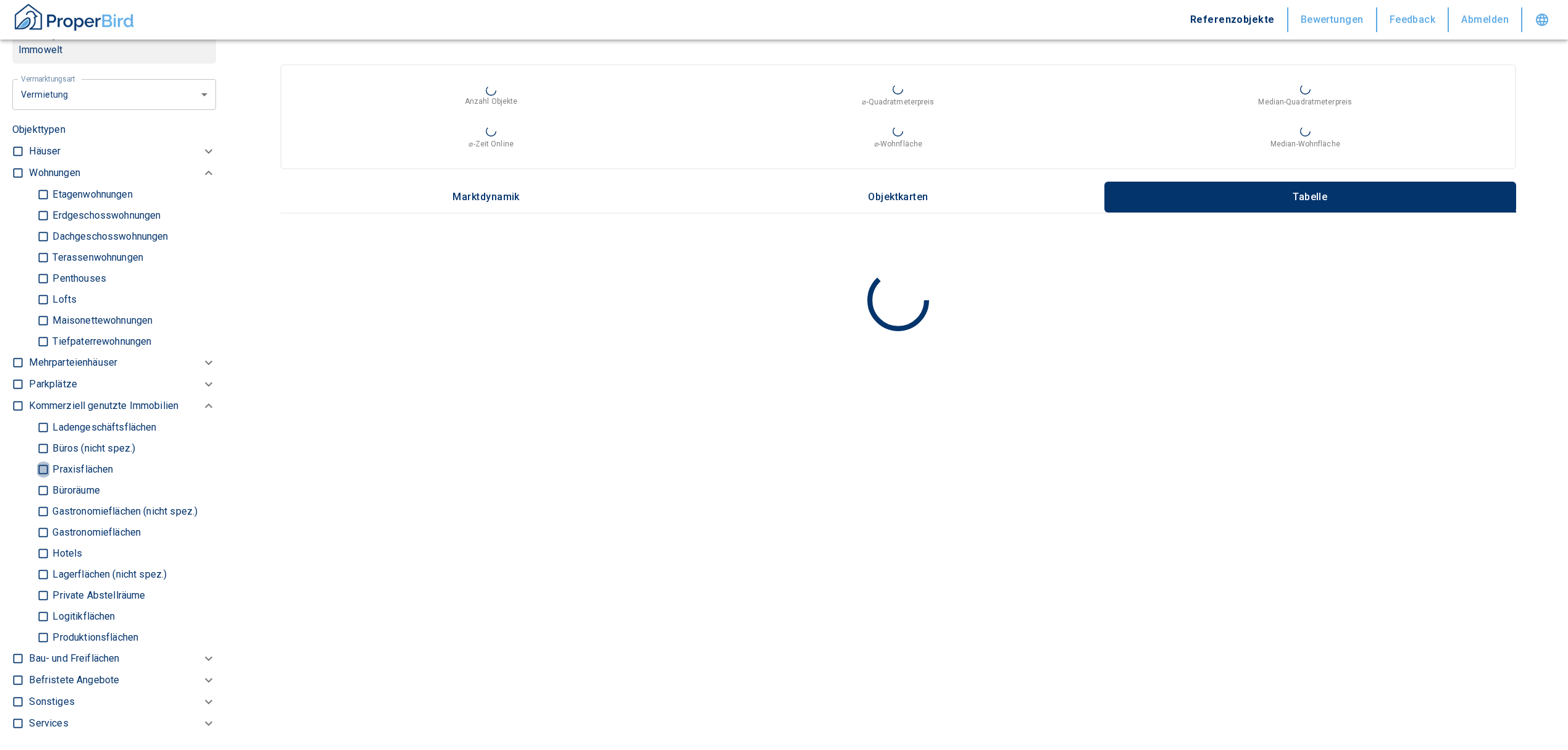
click at [42, 472] on input "Praxisflächen" at bounding box center [43, 470] width 13 height 22
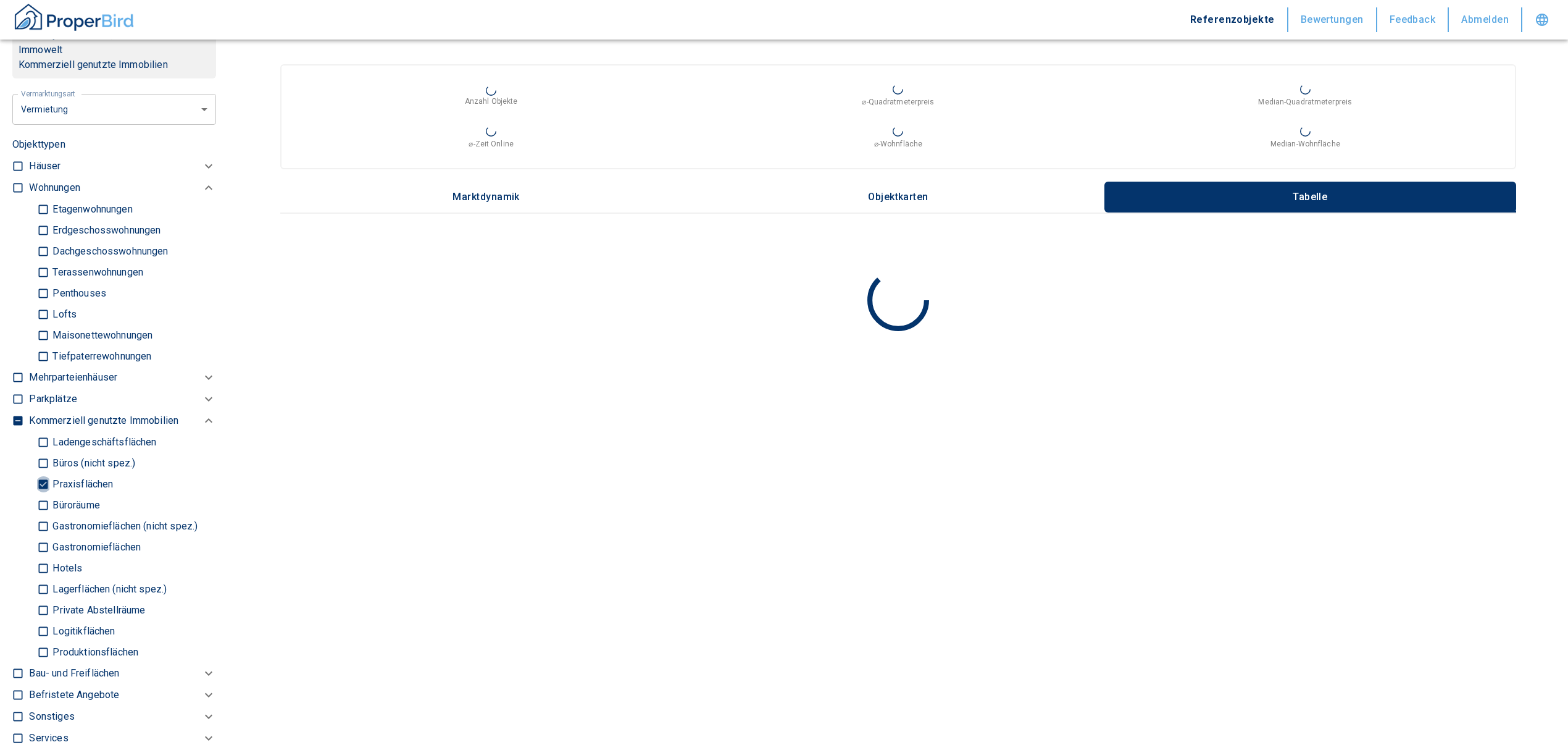
click at [41, 492] on input "Praxisflächen" at bounding box center [43, 484] width 13 height 22
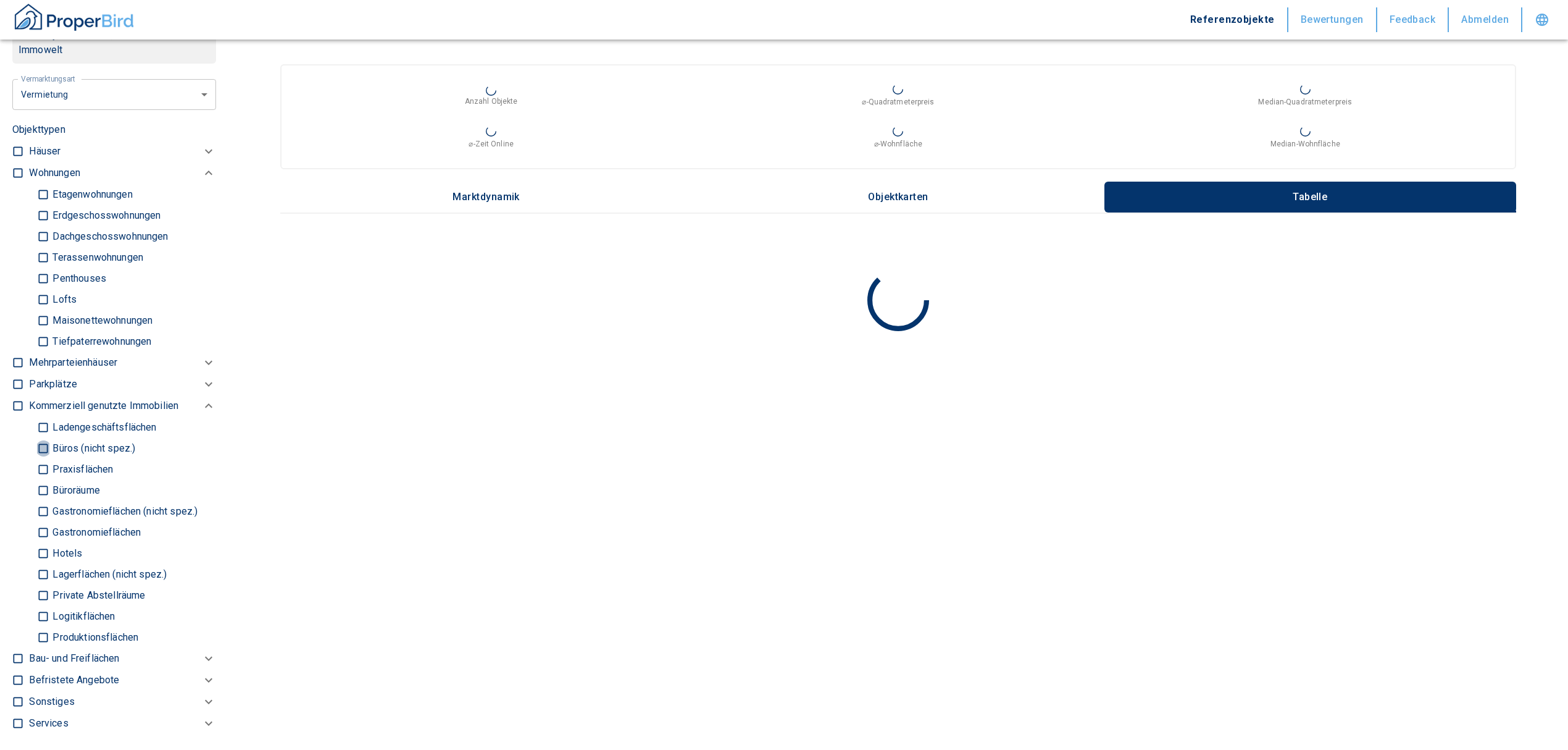
click at [43, 459] on input "Büros (nicht spez.)" at bounding box center [43, 448] width 13 height 22
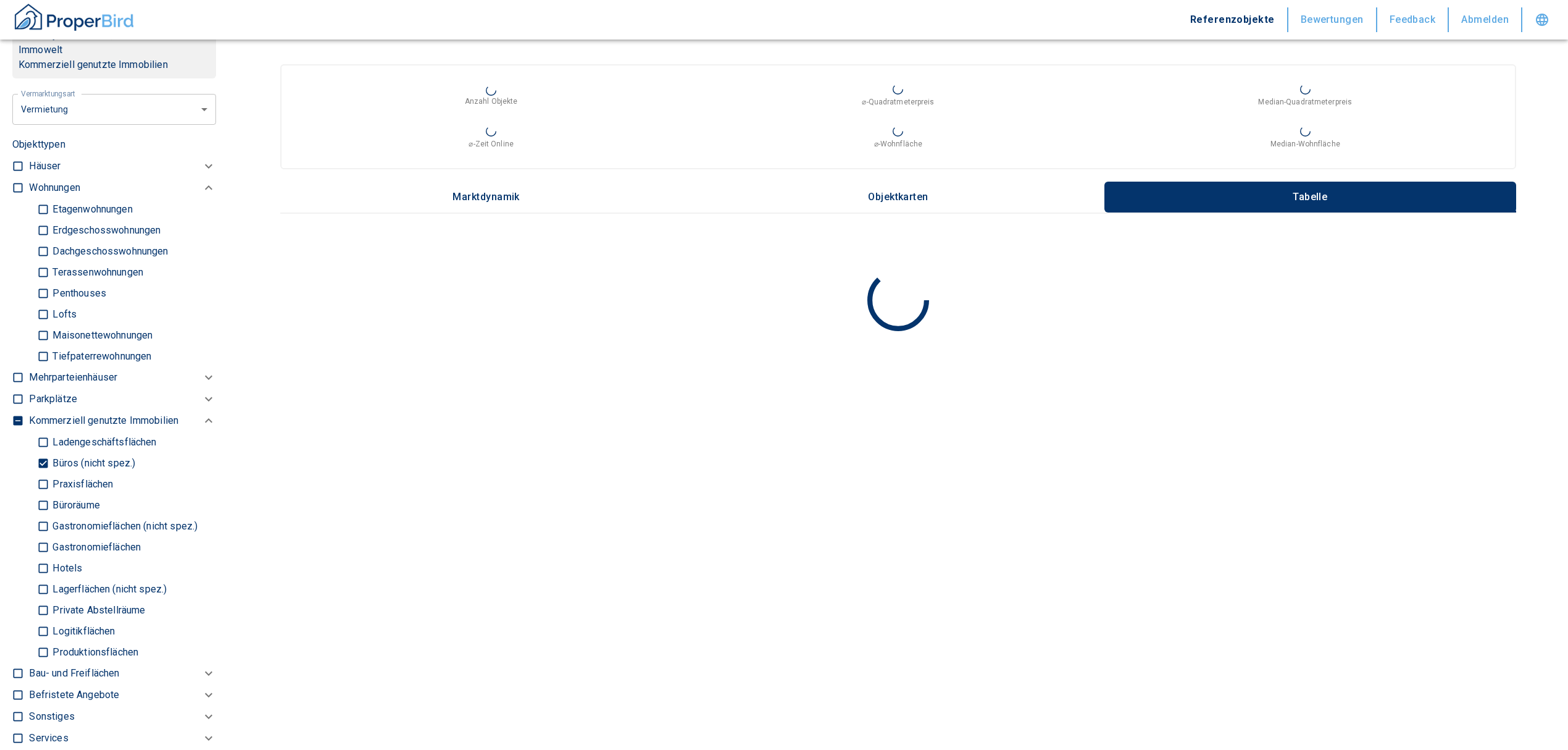
click at [48, 515] on input "Büroräume" at bounding box center [43, 505] width 13 height 22
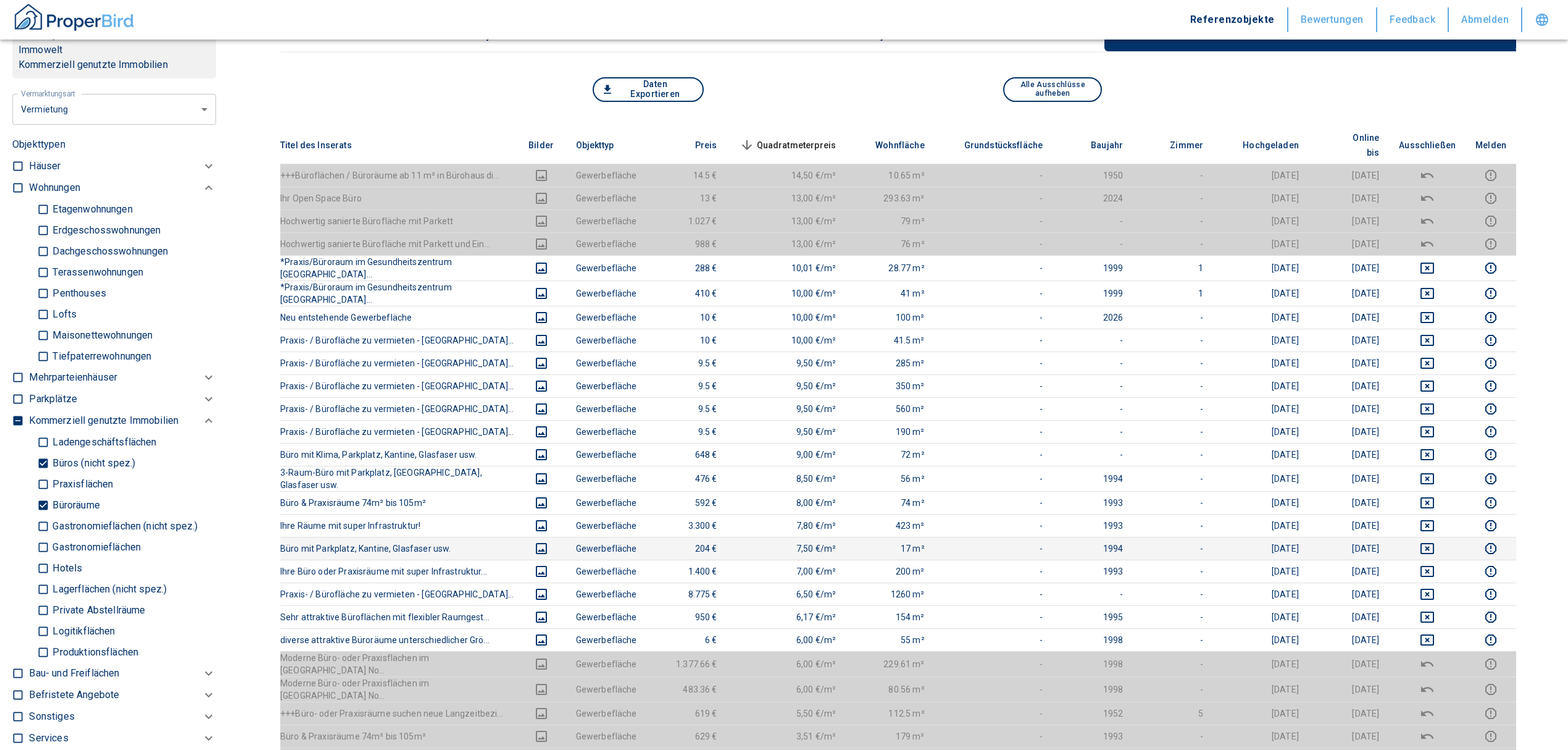
scroll to position [164, 0]
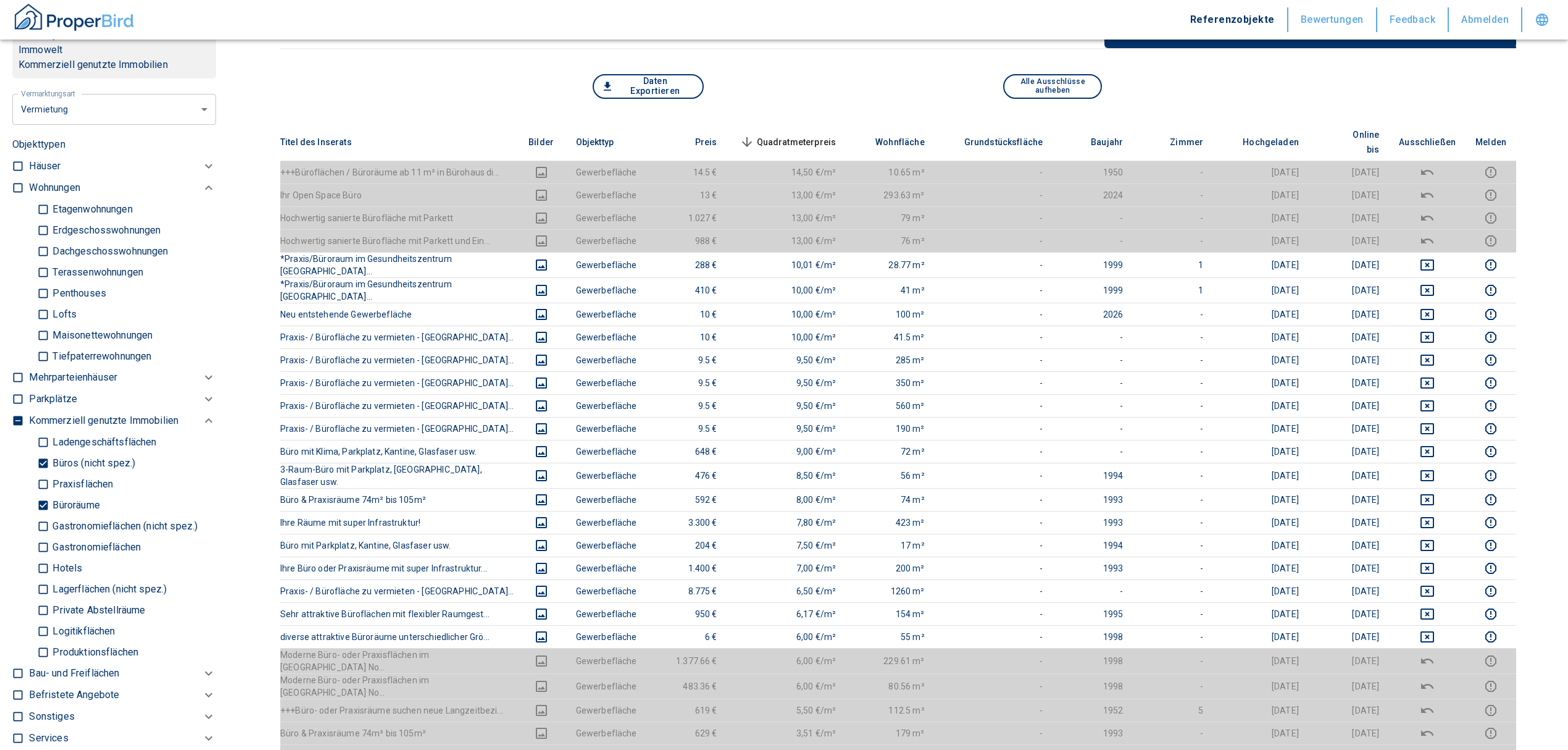
drag, startPoint x: 47, startPoint y: 477, endPoint x: 41, endPoint y: 513, distance: 36.5
click at [47, 474] on input "Büros (nicht spez.)" at bounding box center [43, 463] width 13 height 22
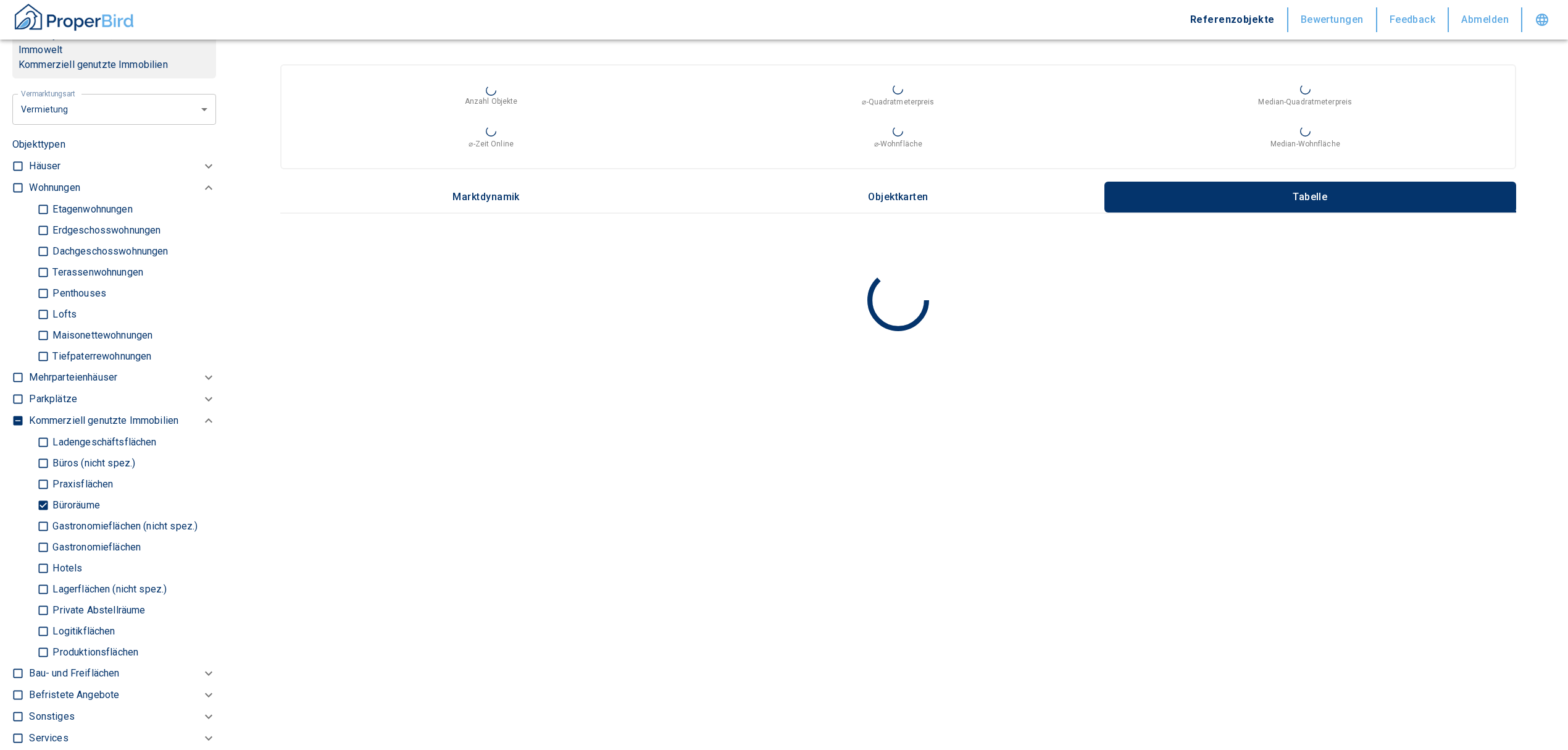
click at [41, 515] on input "Büroräume" at bounding box center [43, 505] width 13 height 22
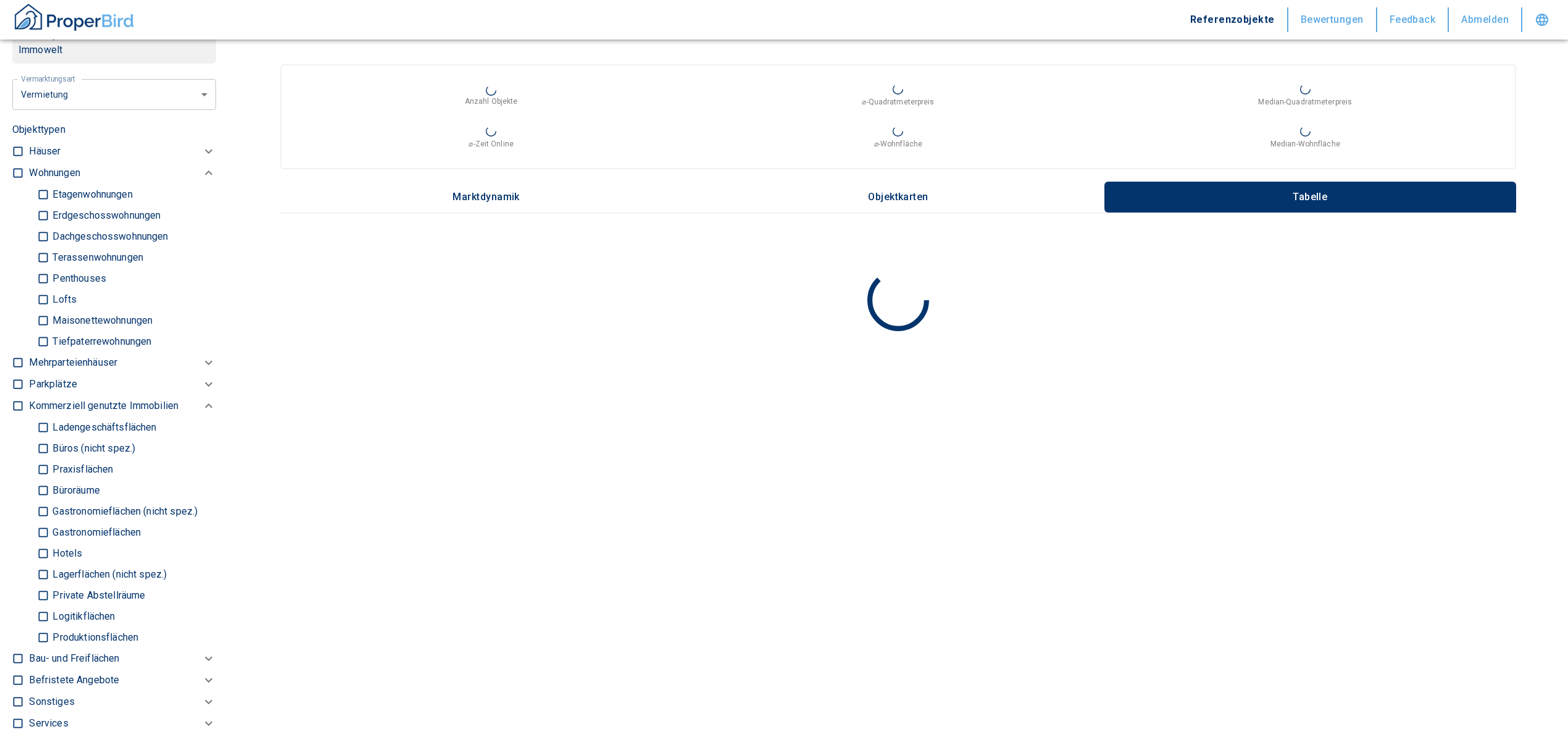
click at [19, 179] on input "checkbox" at bounding box center [18, 172] width 13 height 13
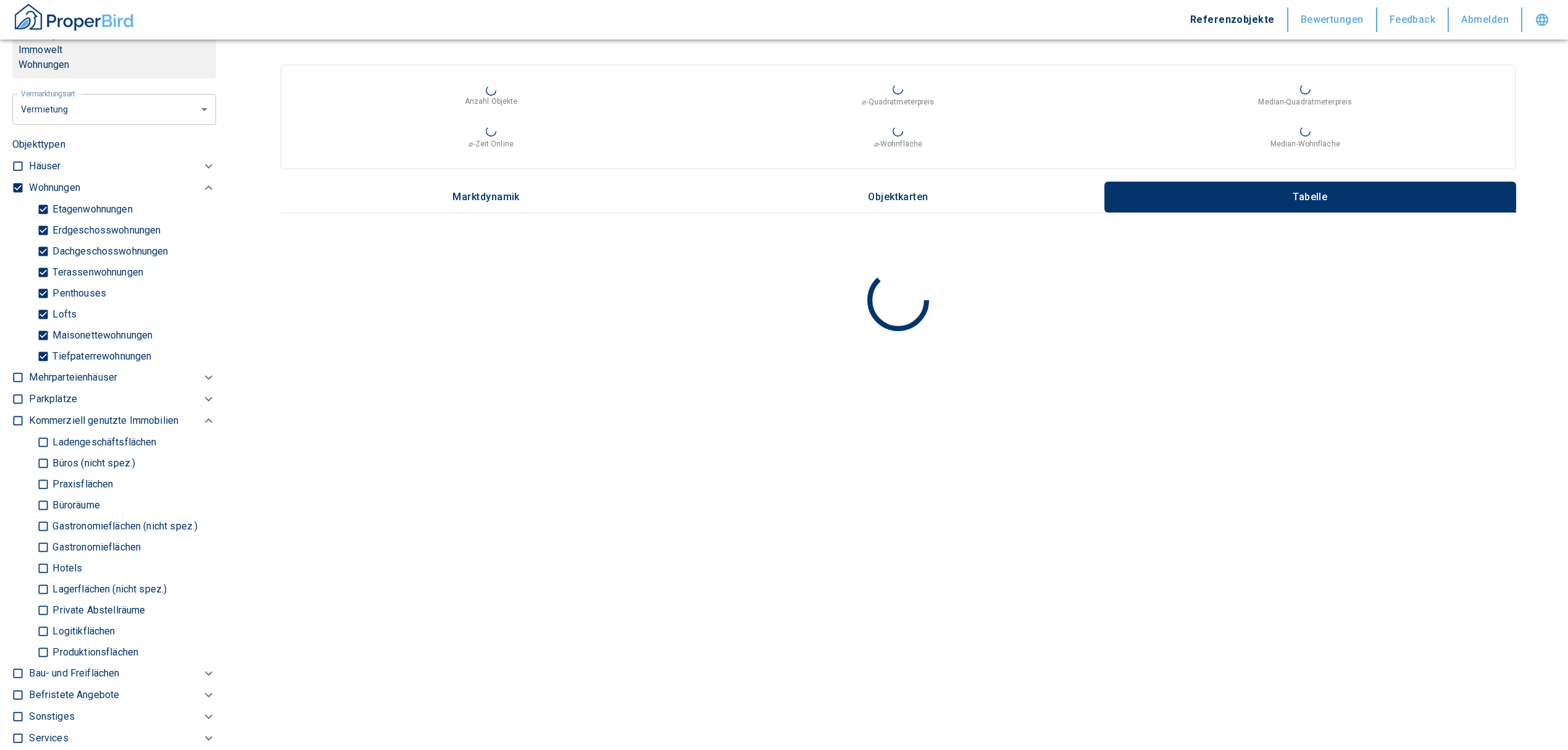
click at [45, 367] on input "Tiefpaterrewohnungen" at bounding box center [43, 356] width 13 height 22
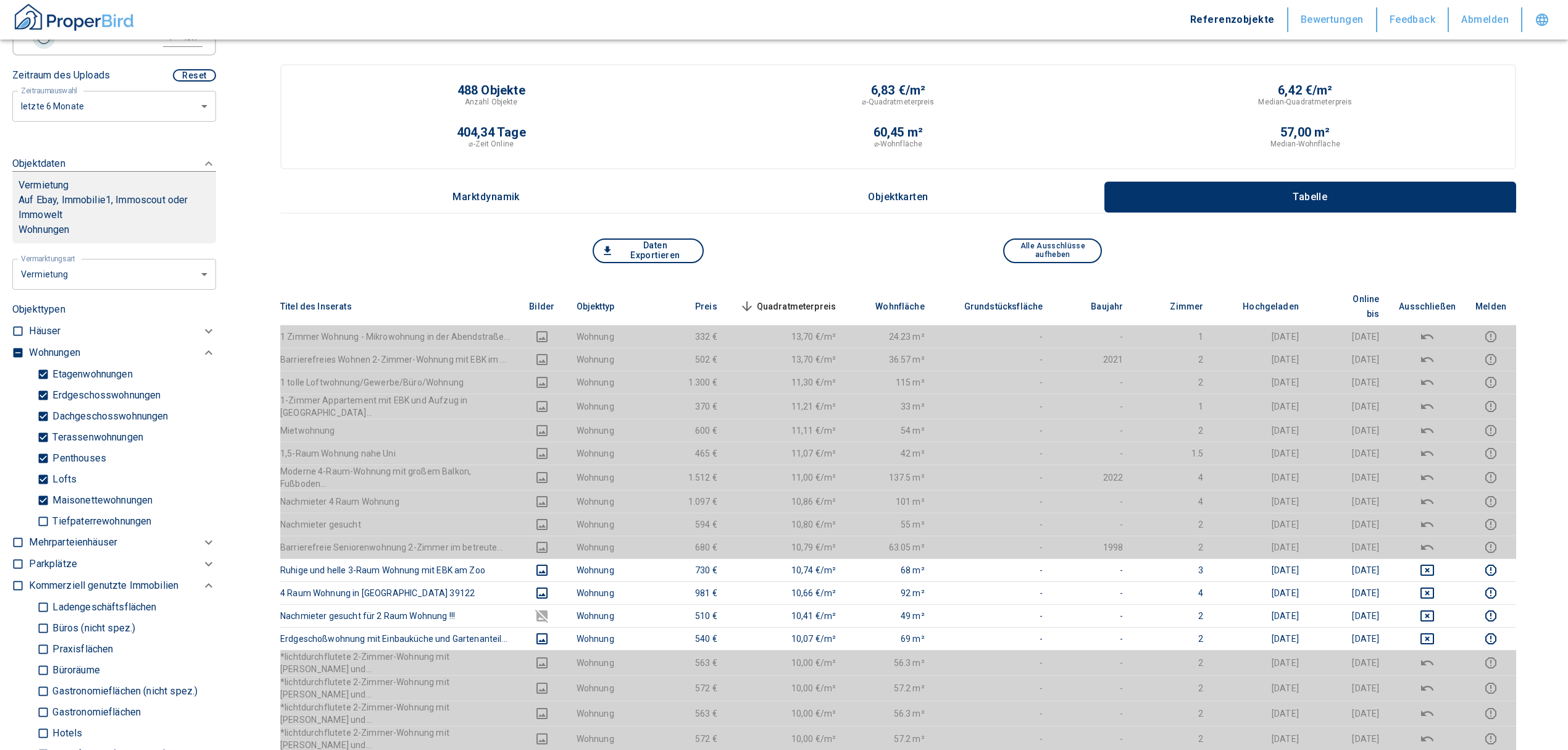
drag, startPoint x: 69, startPoint y: 52, endPoint x: 43, endPoint y: 48, distance: 26.3
click at [43, 44] on span at bounding box center [44, 37] width 13 height 13
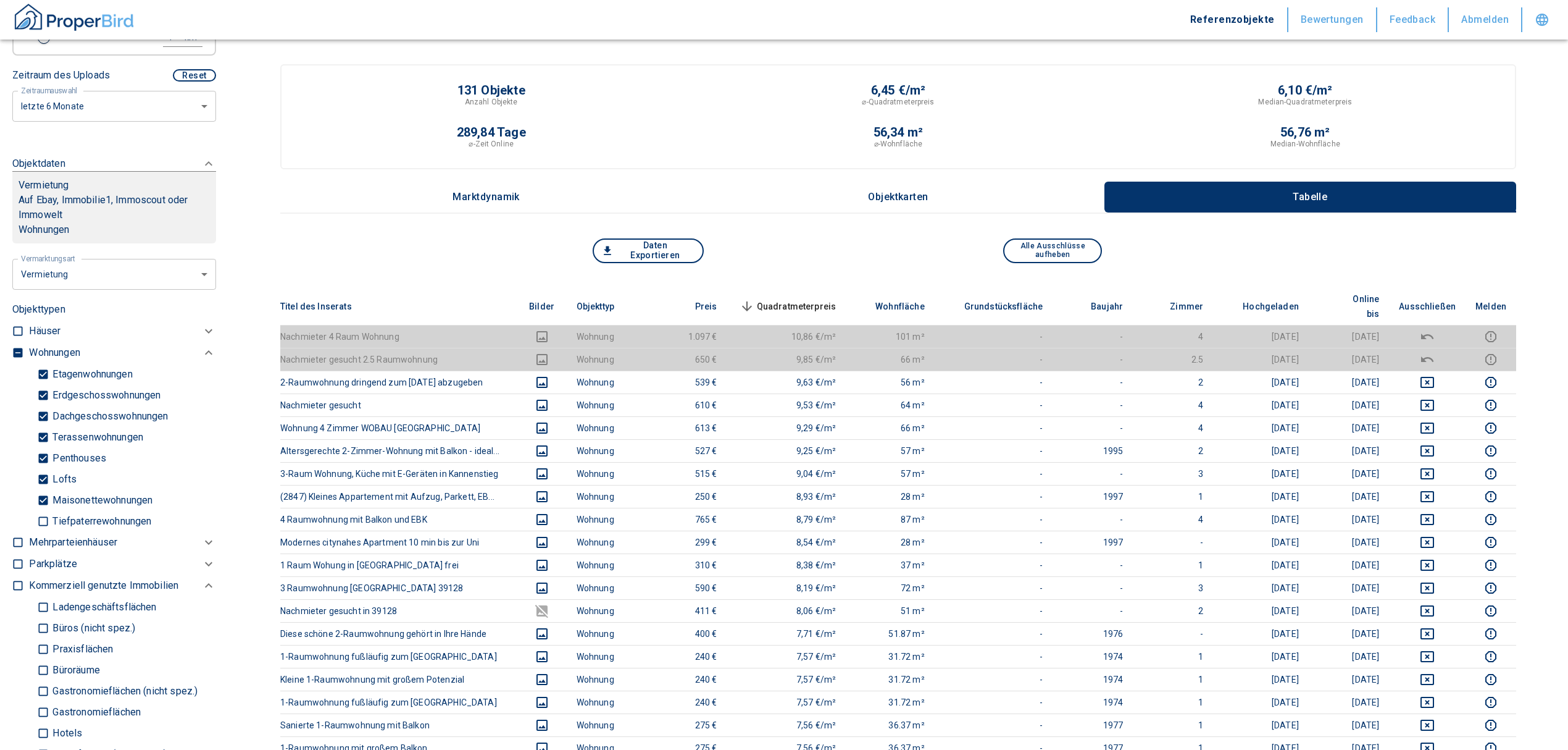
click at [782, 289] on th "Quadratmeterpreis sorted descending" at bounding box center [786, 307] width 119 height 38
click at [791, 299] on span "Quadratmeterpreis sorted descending" at bounding box center [787, 307] width 100 height 15
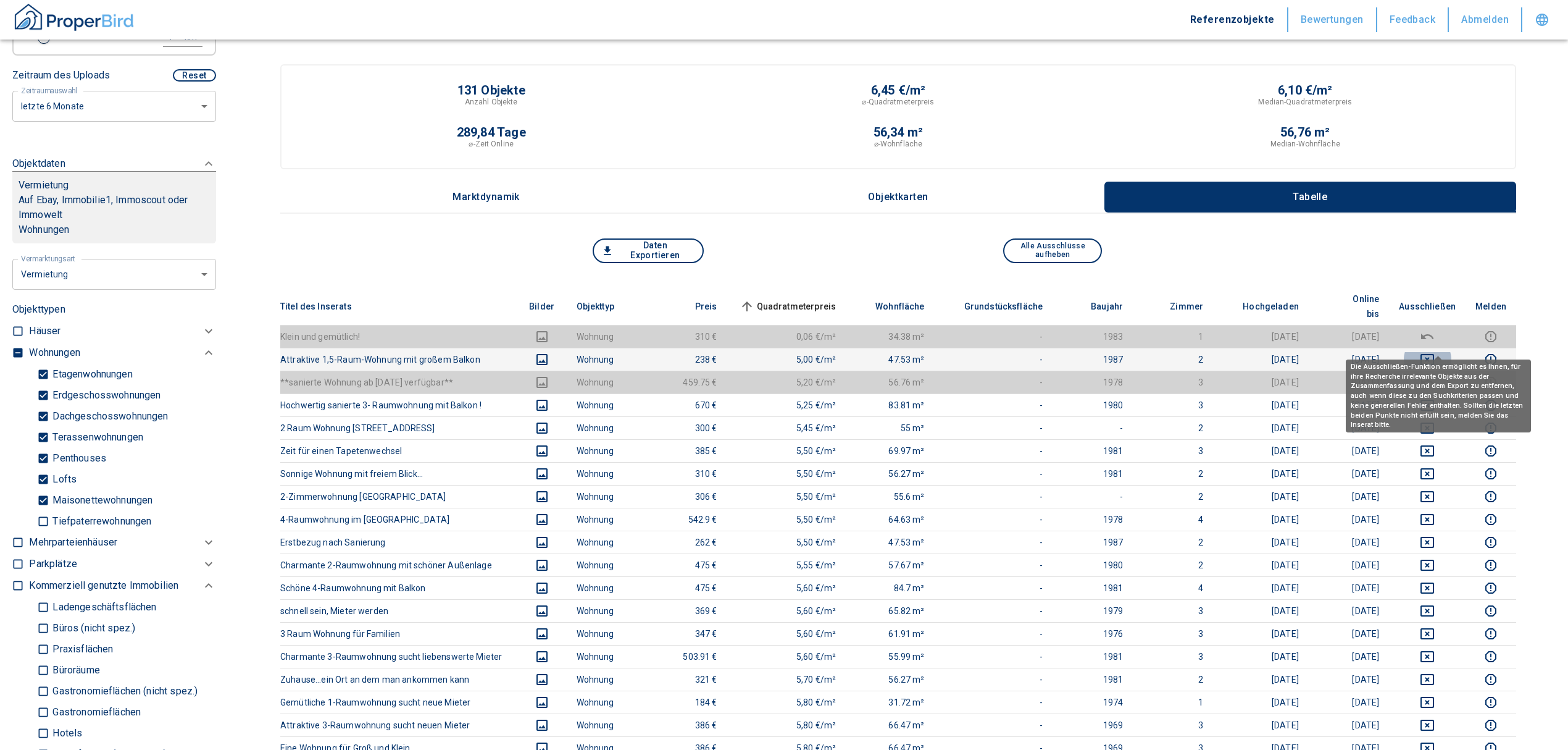
click at [1431, 352] on icon "deselect this listing" at bounding box center [1428, 360] width 15 height 15
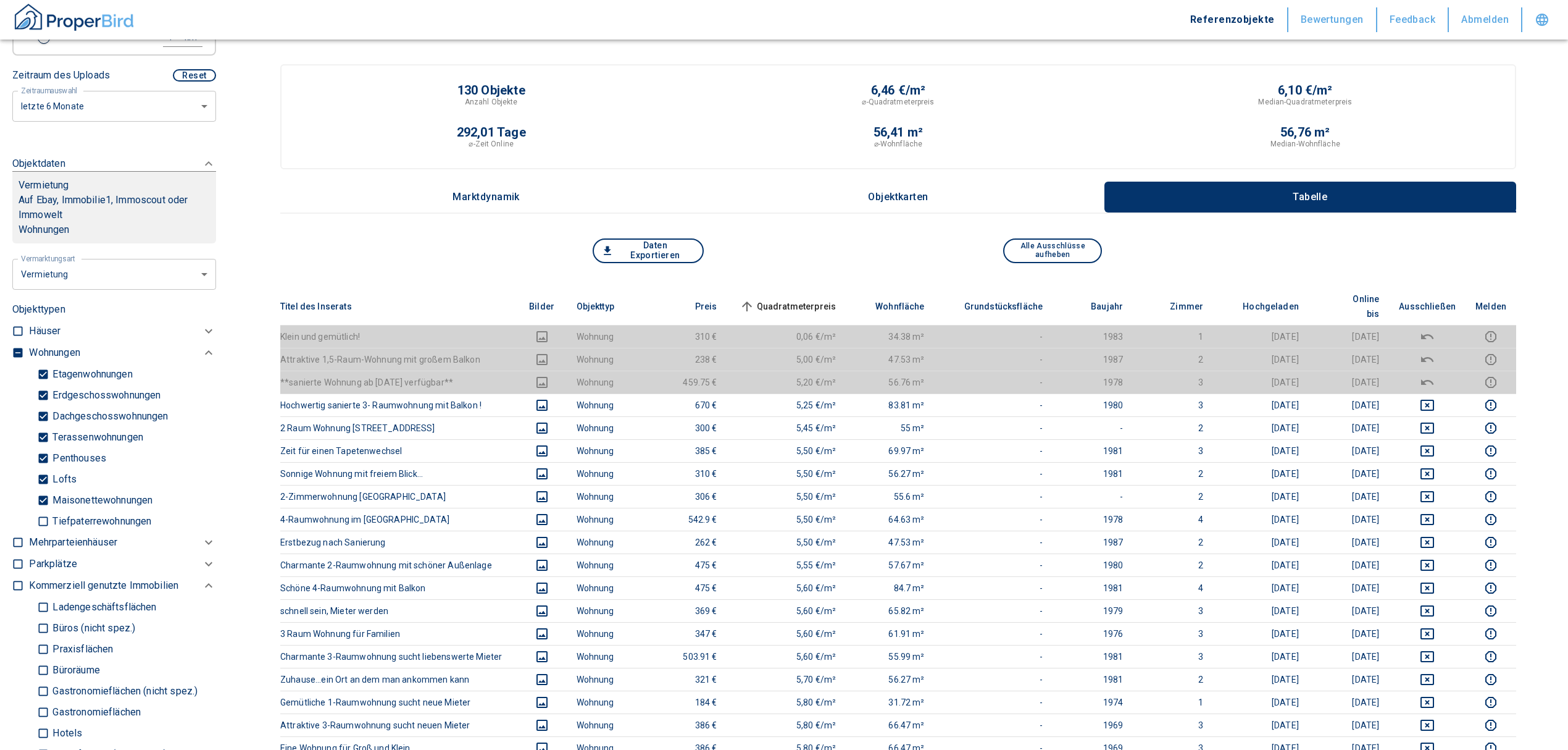
click at [798, 299] on span "Quadratmeterpreis sorted ascending" at bounding box center [787, 307] width 100 height 15
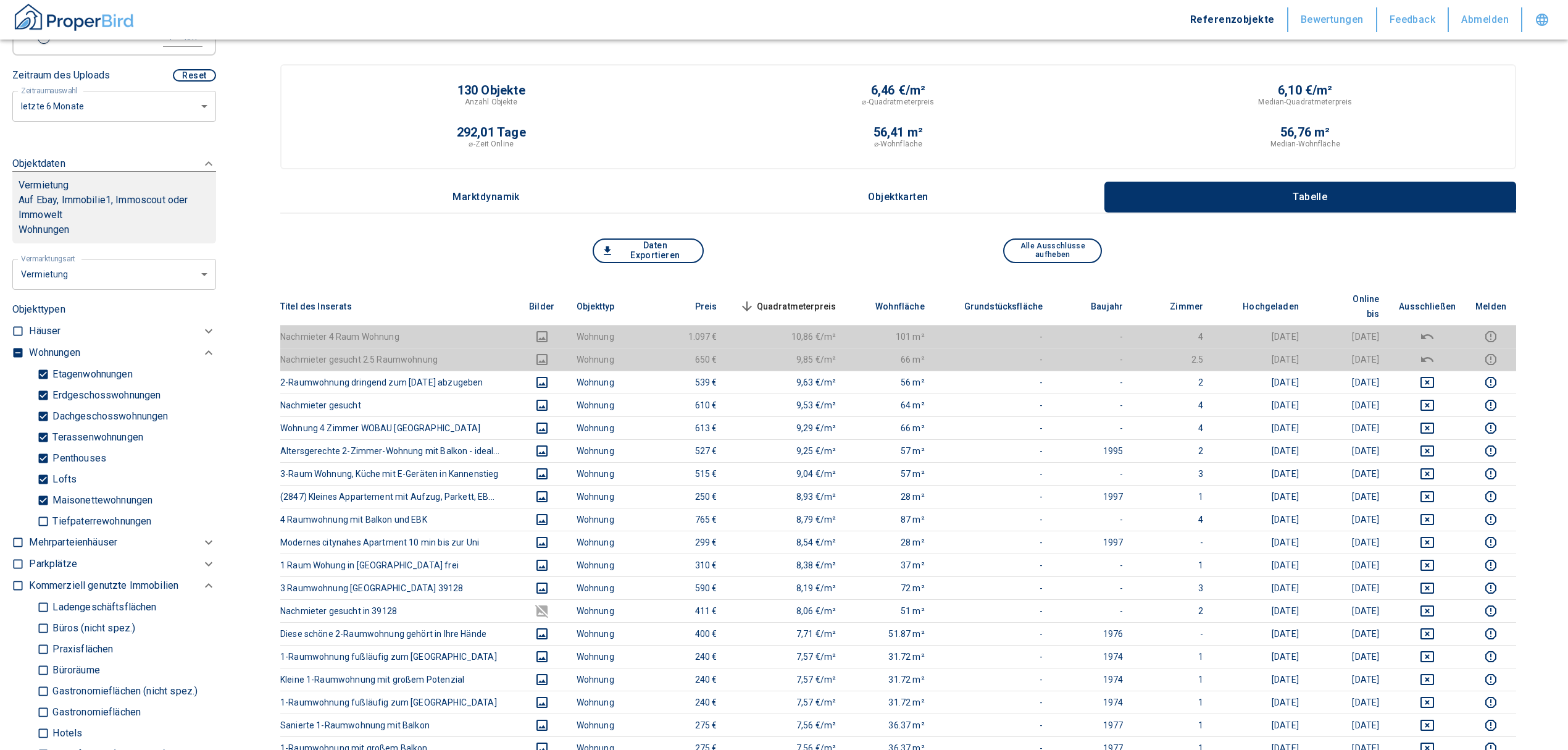
click at [827, 299] on span "Quadratmeterpreis sorted descending" at bounding box center [787, 307] width 100 height 15
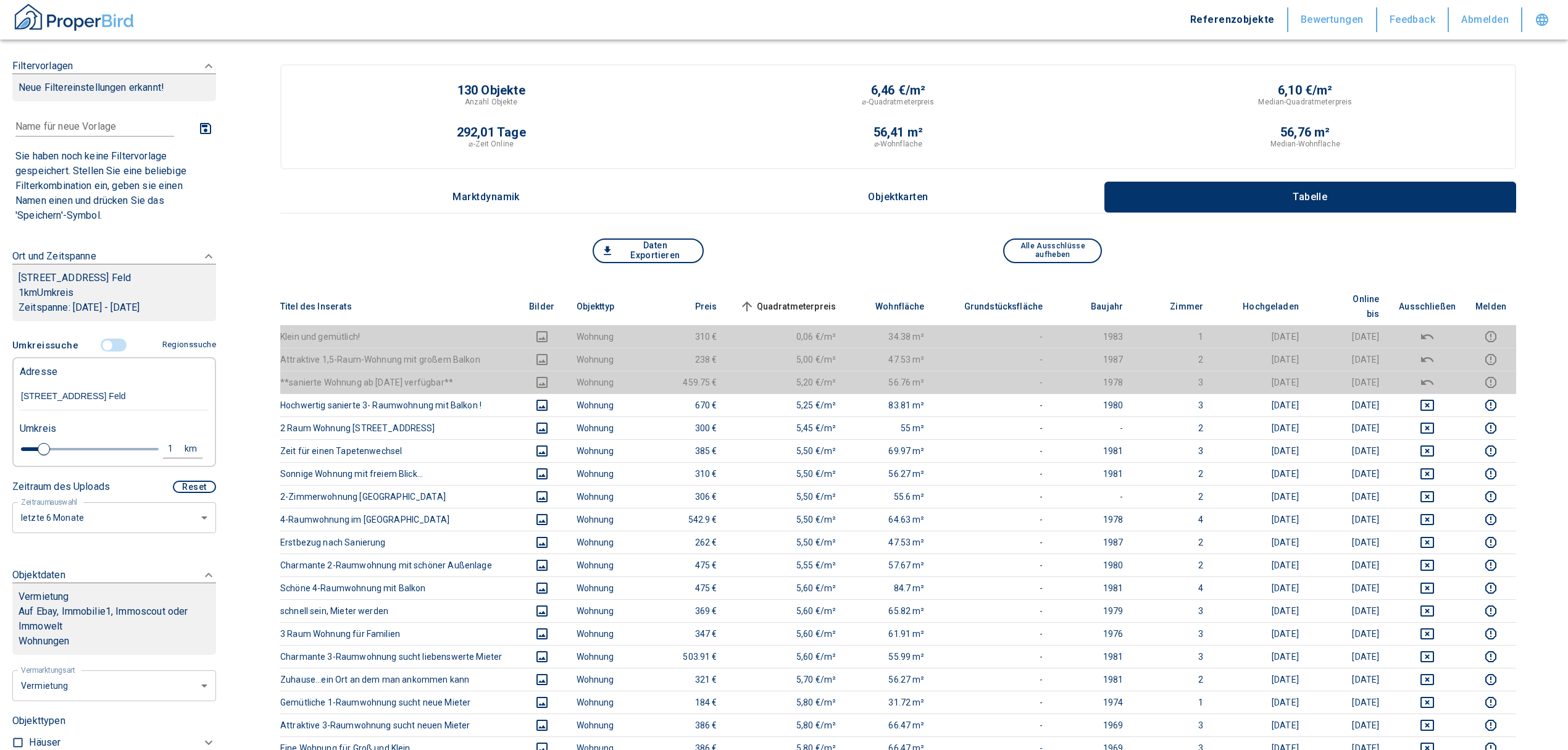
click at [104, 352] on input "controlled" at bounding box center [107, 345] width 37 height 14
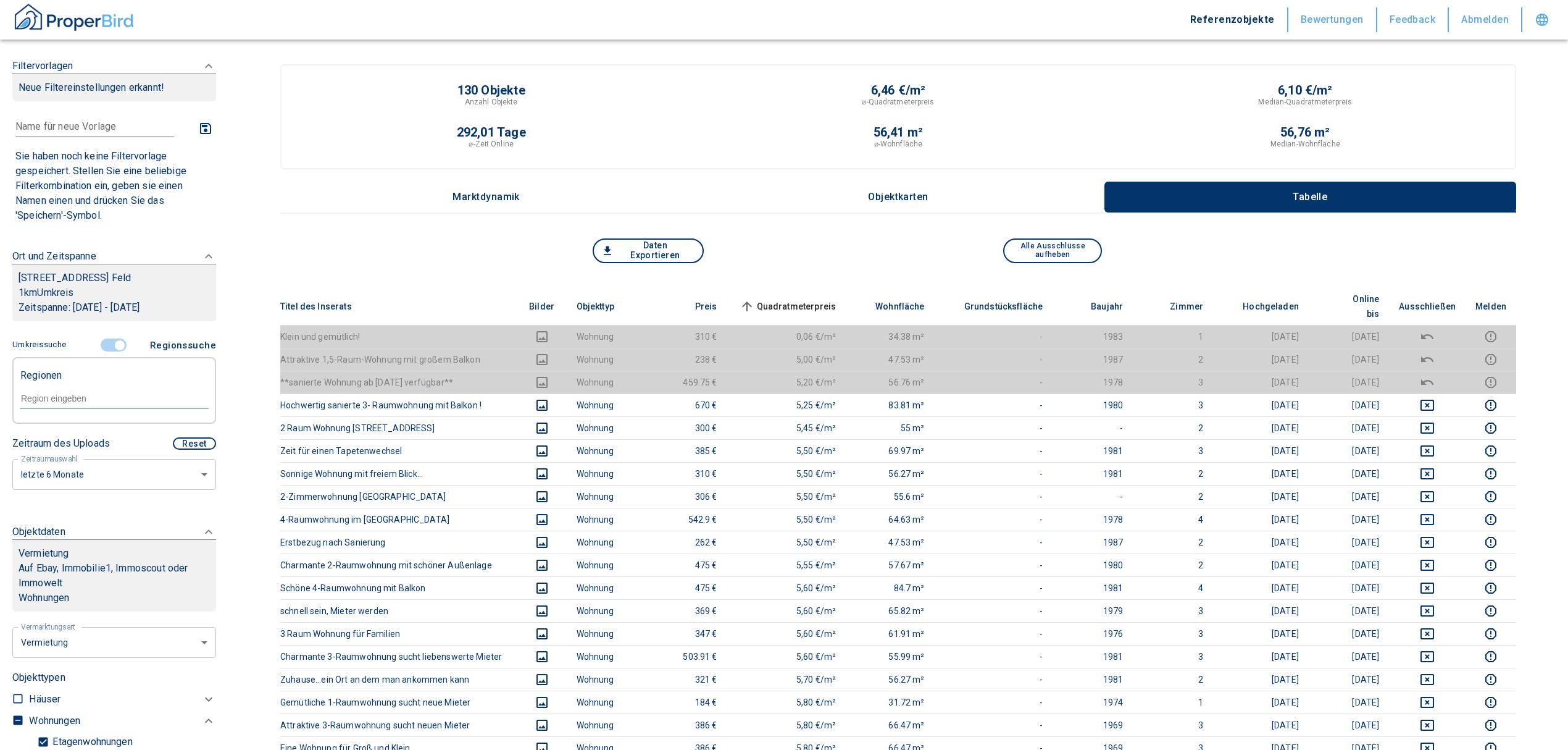
click at [109, 352] on input "controlled" at bounding box center [120, 345] width 37 height 14
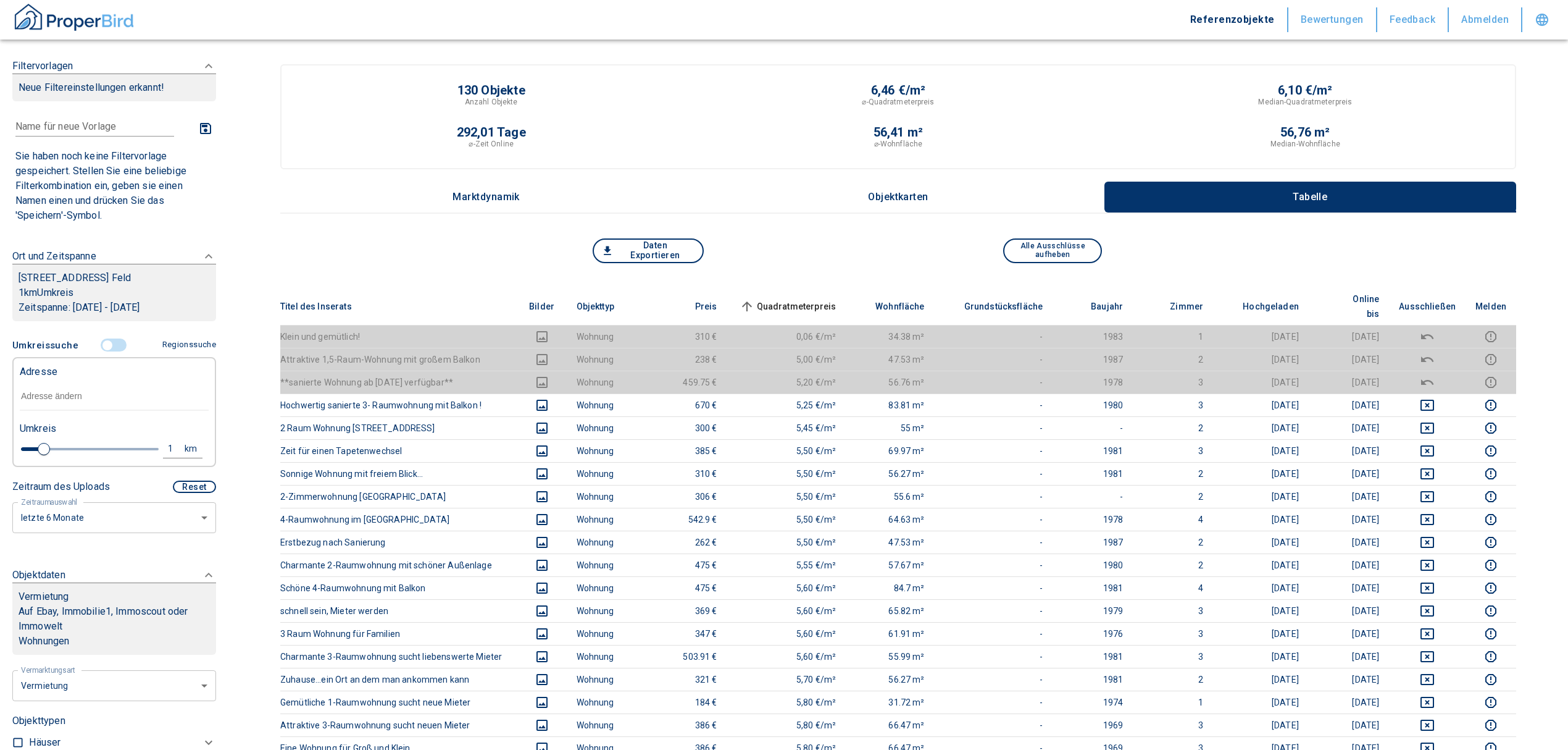
click at [91, 400] on input "text" at bounding box center [114, 397] width 189 height 29
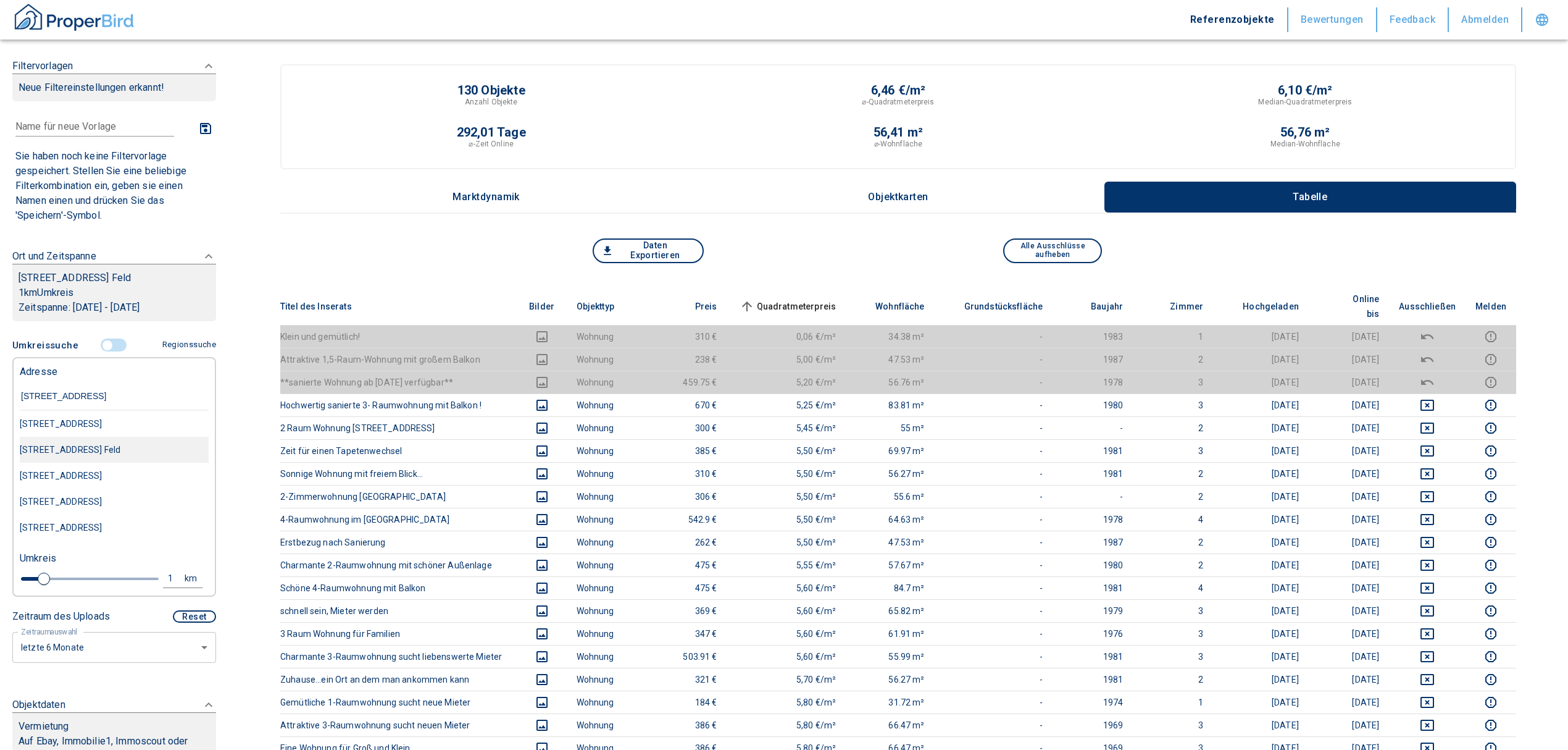
click at [122, 437] on div "[STREET_ADDRESS] Feld" at bounding box center [114, 423] width 189 height 26
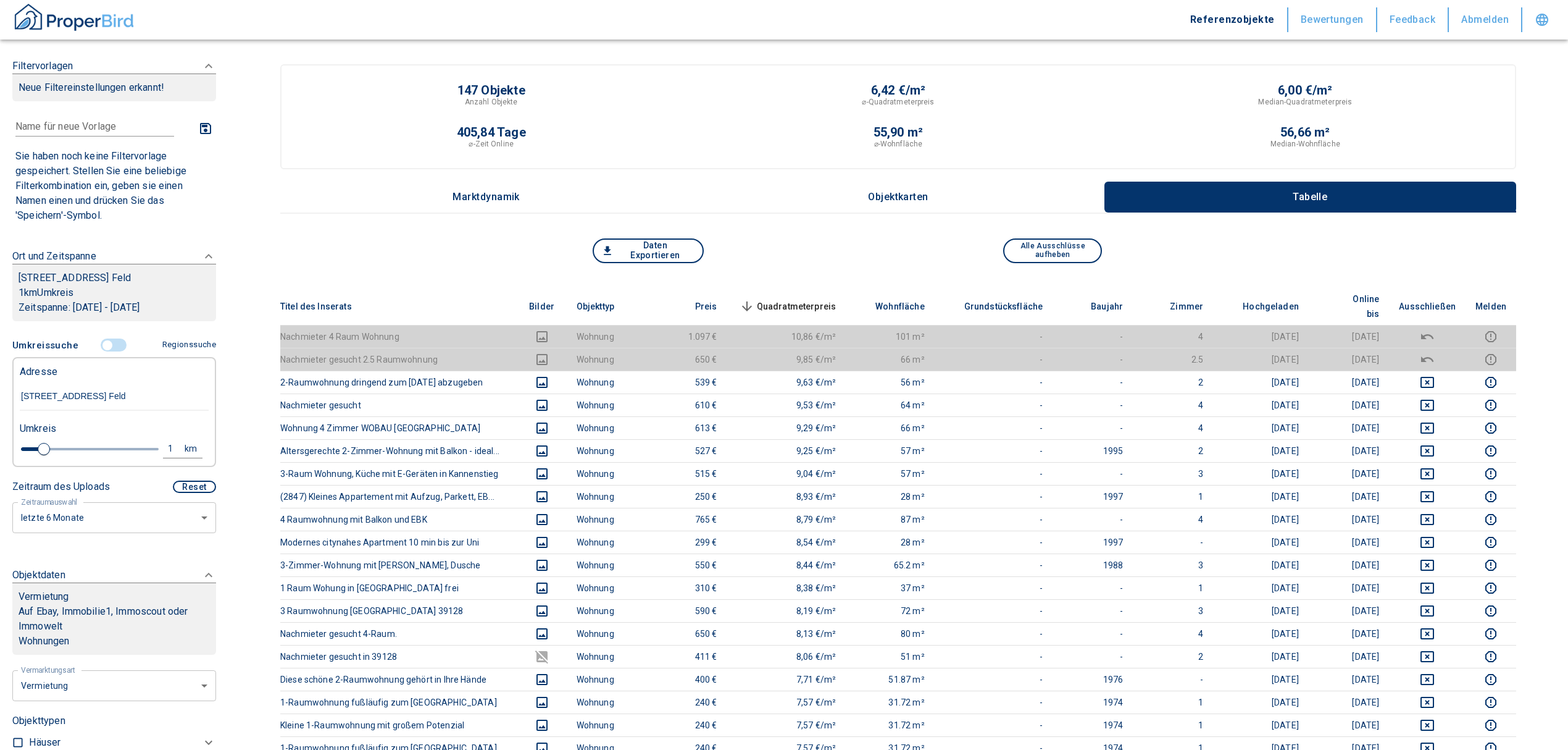
click at [806, 299] on span "Quadratmeterpreis sorted descending" at bounding box center [787, 307] width 100 height 15
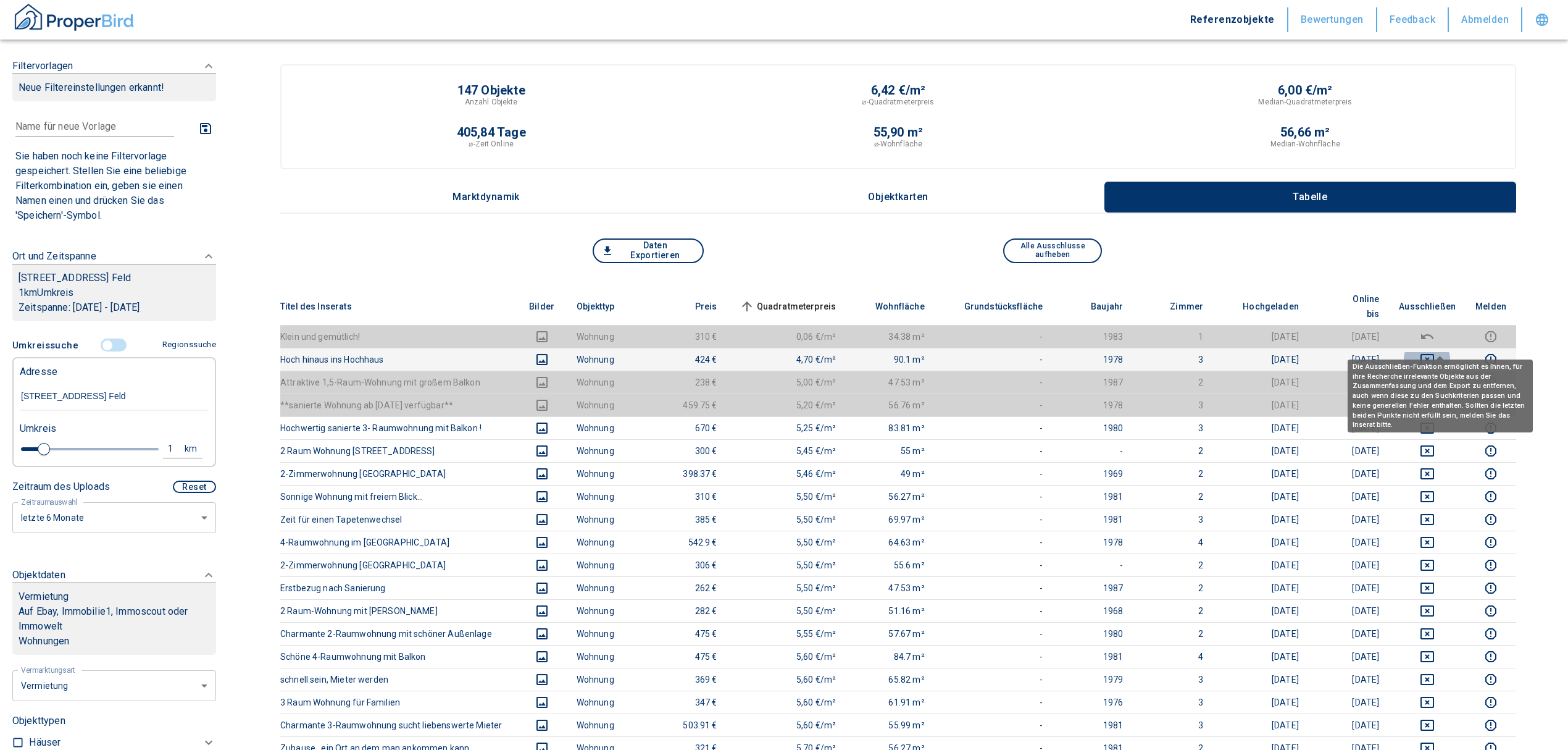
click at [1435, 352] on icon "deselect this listing" at bounding box center [1428, 360] width 15 height 15
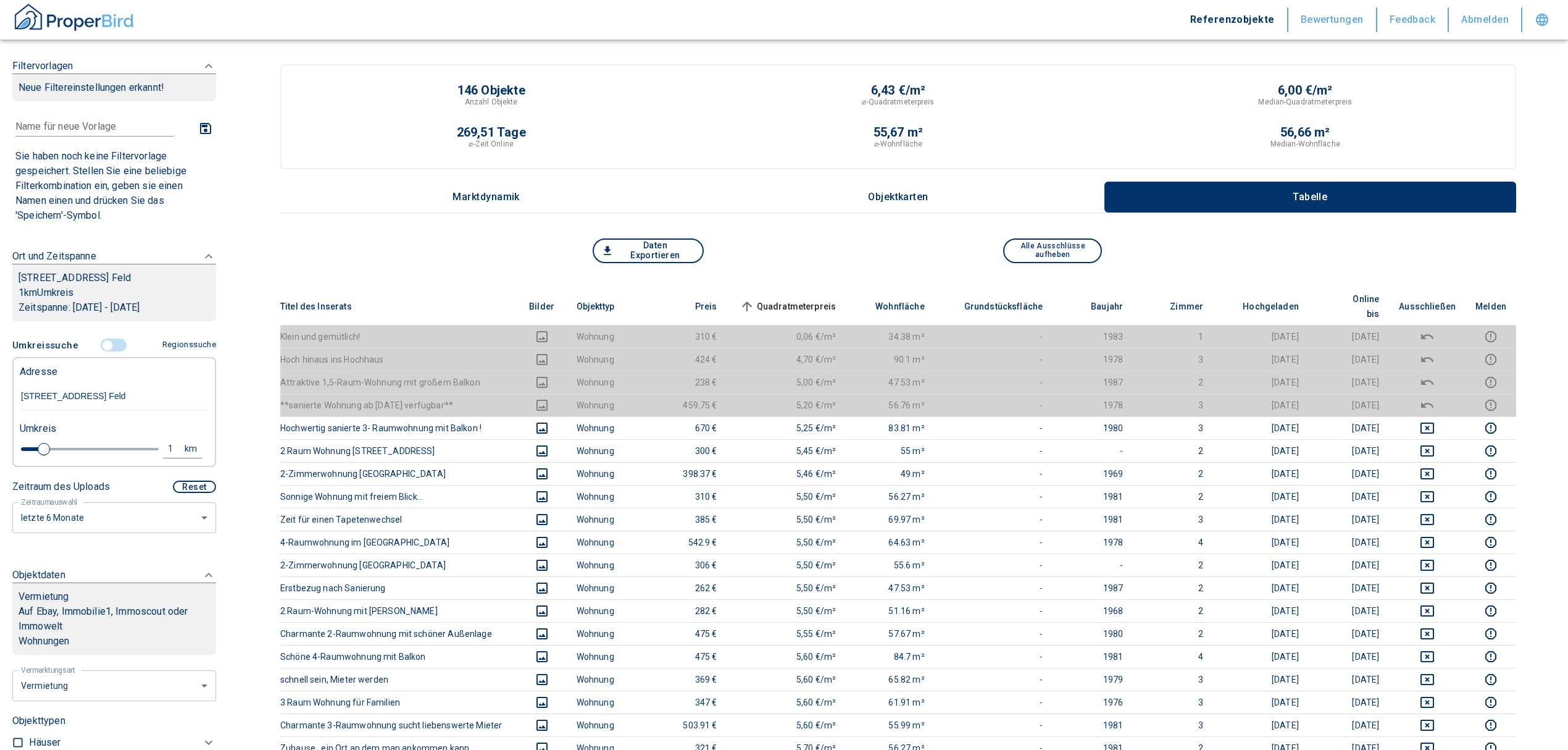
click at [818, 299] on span "Quadratmeterpreis sorted ascending" at bounding box center [787, 307] width 100 height 15
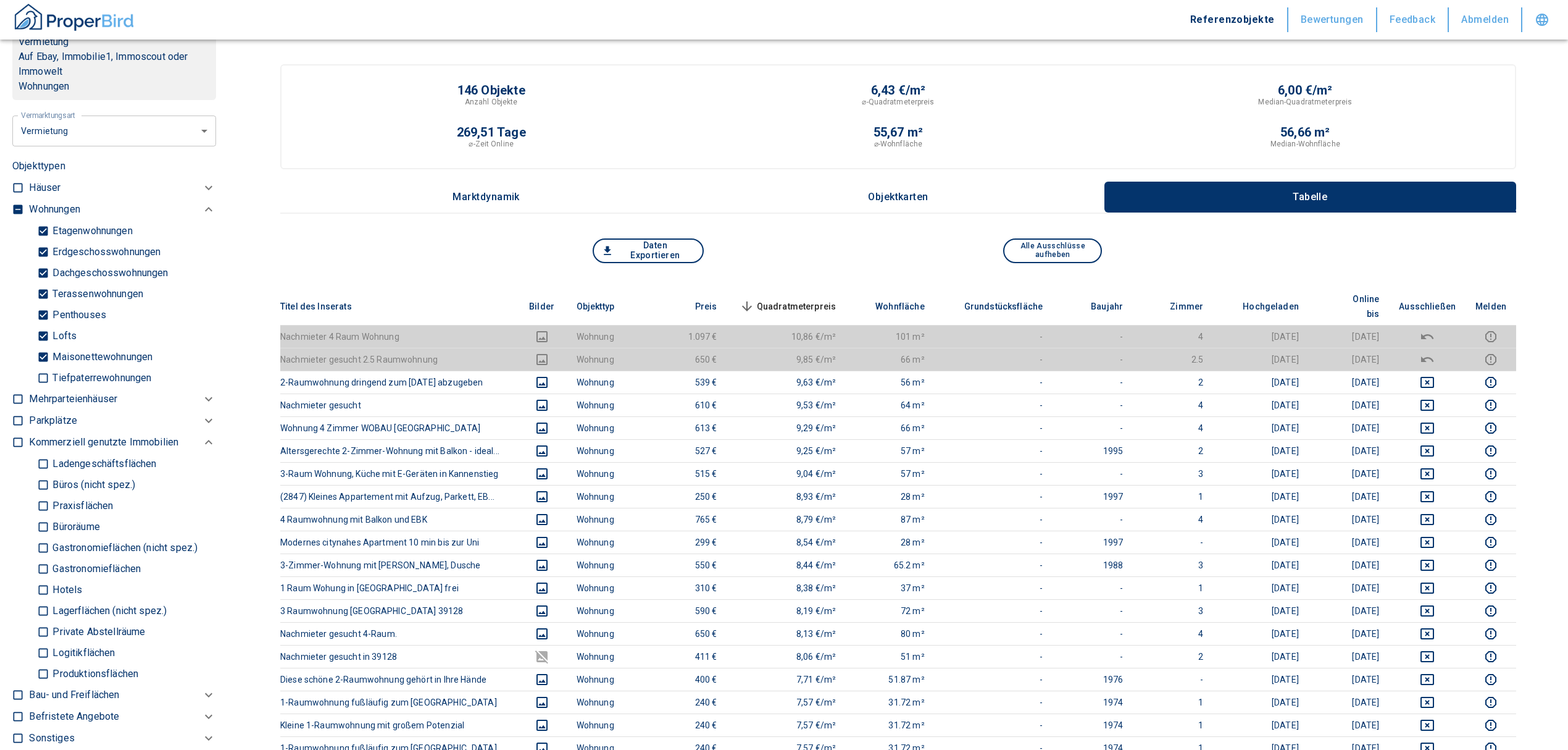
scroll to position [494, 0]
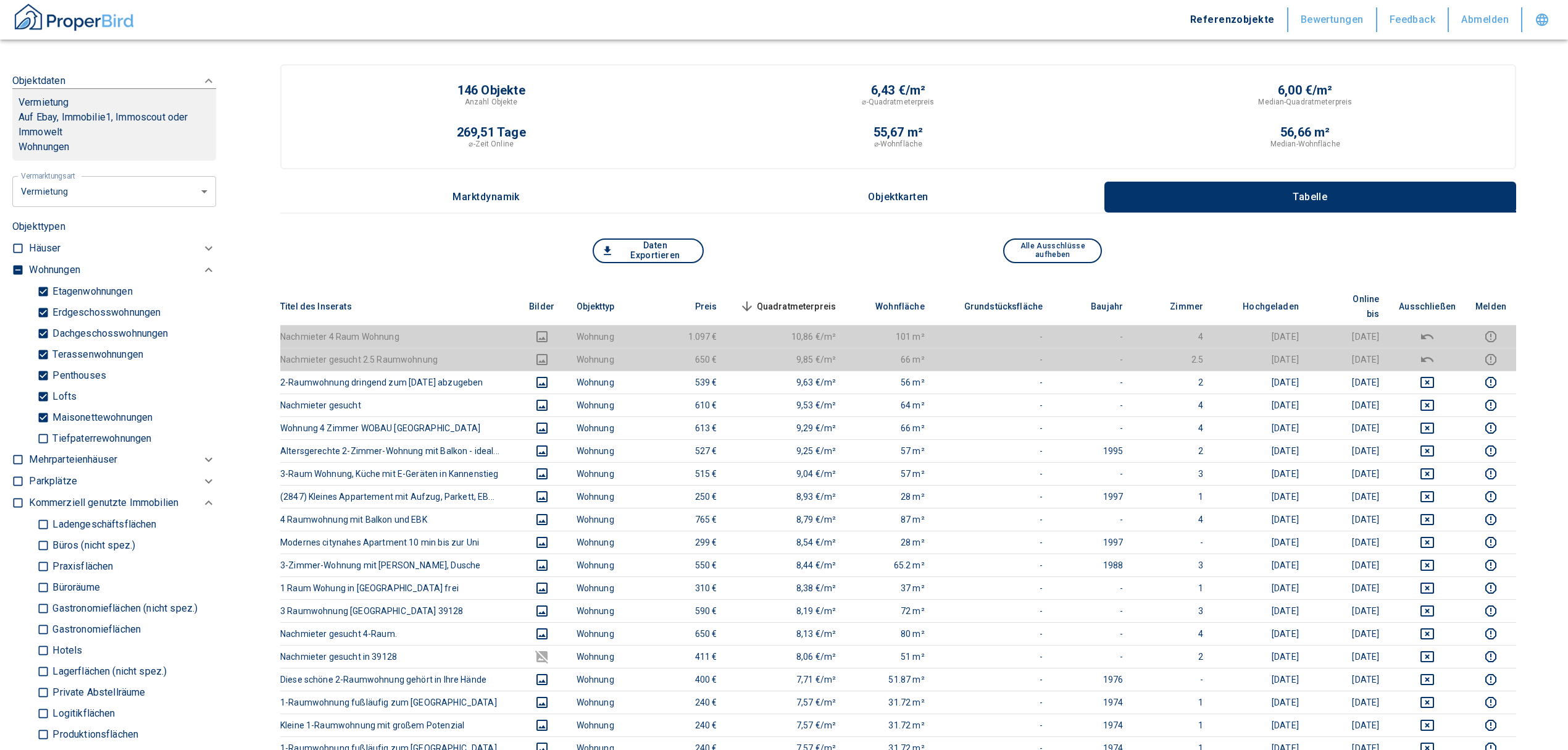
click at [16, 276] on input "checkbox" at bounding box center [18, 269] width 13 height 13
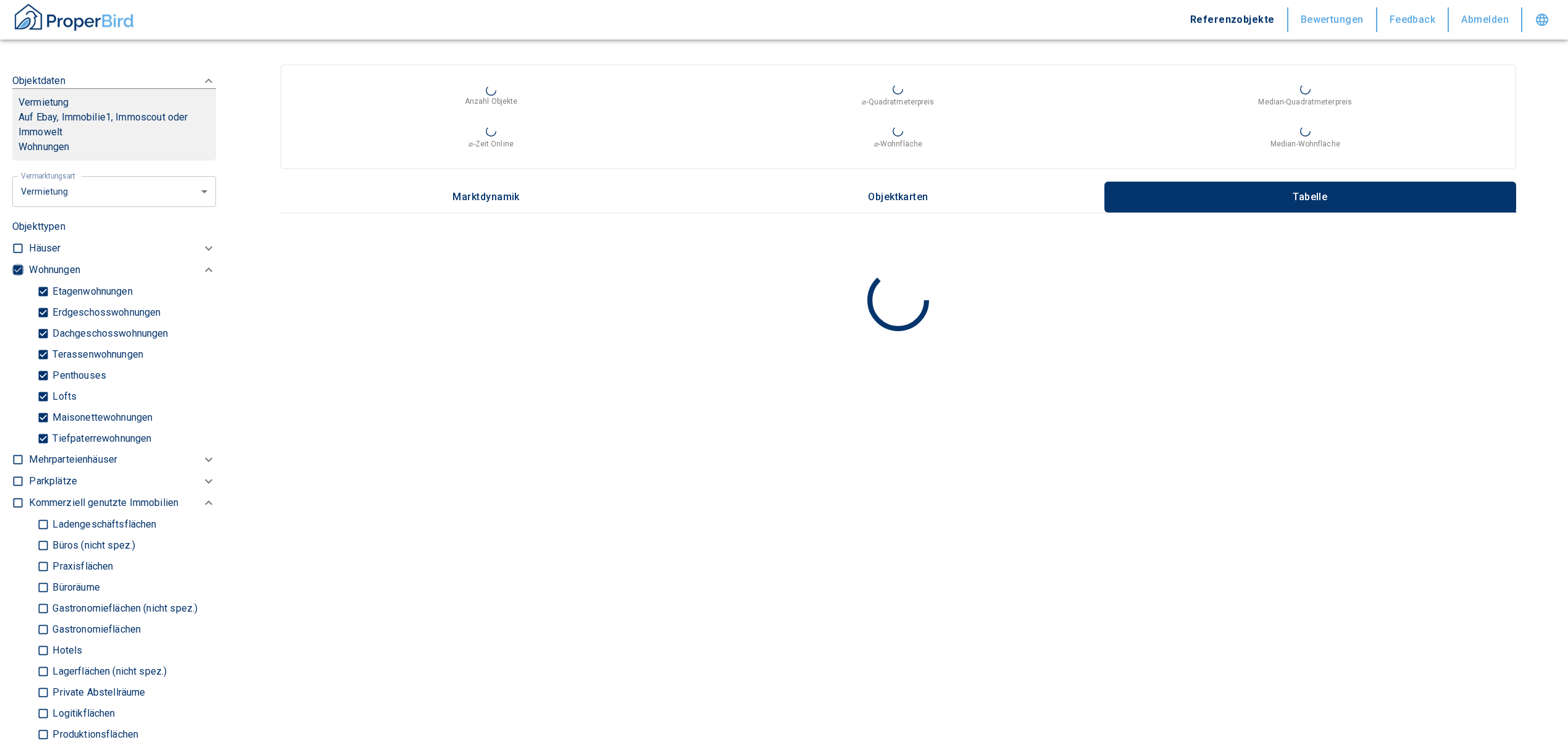
click at [16, 276] on input "checkbox" at bounding box center [18, 269] width 13 height 13
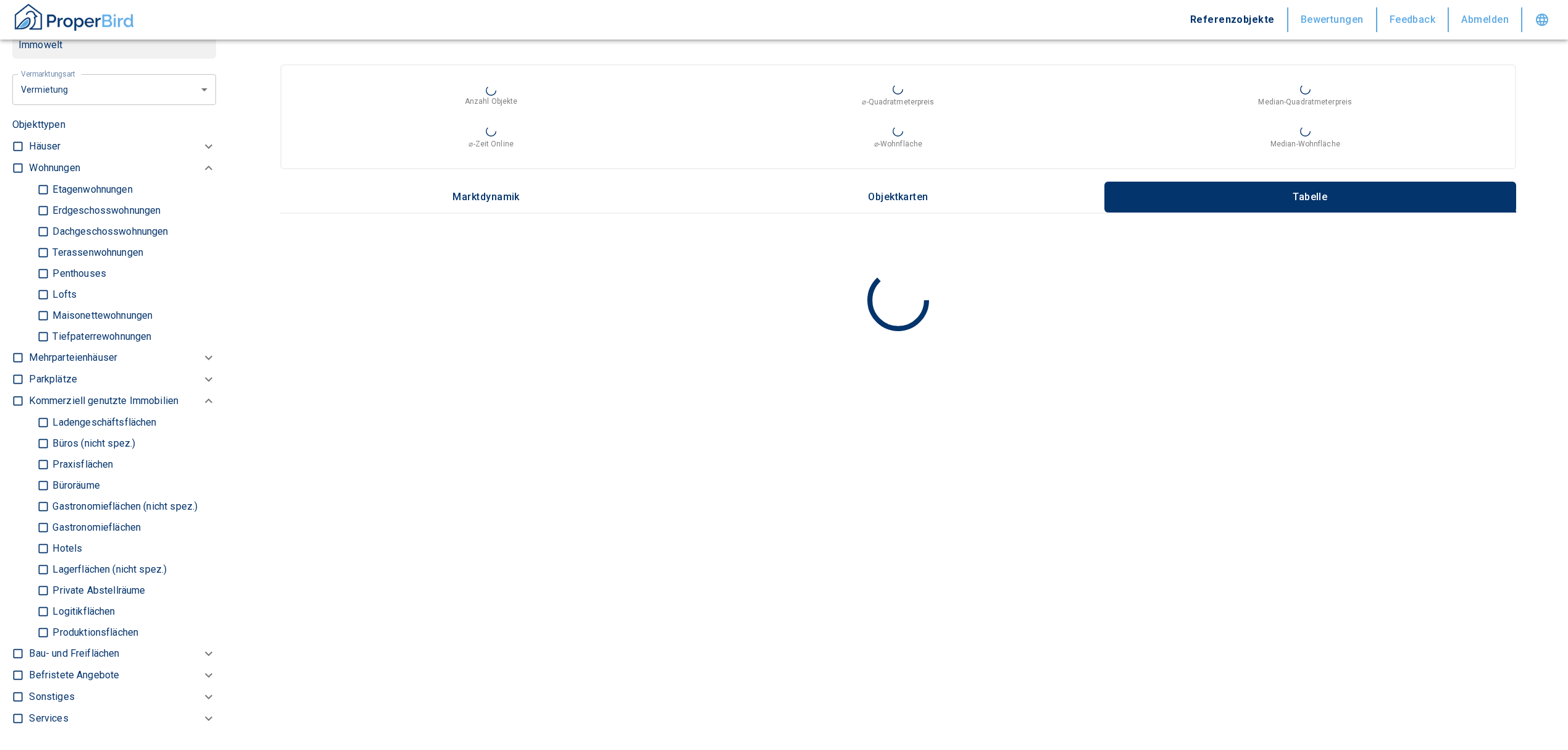
scroll to position [658, 0]
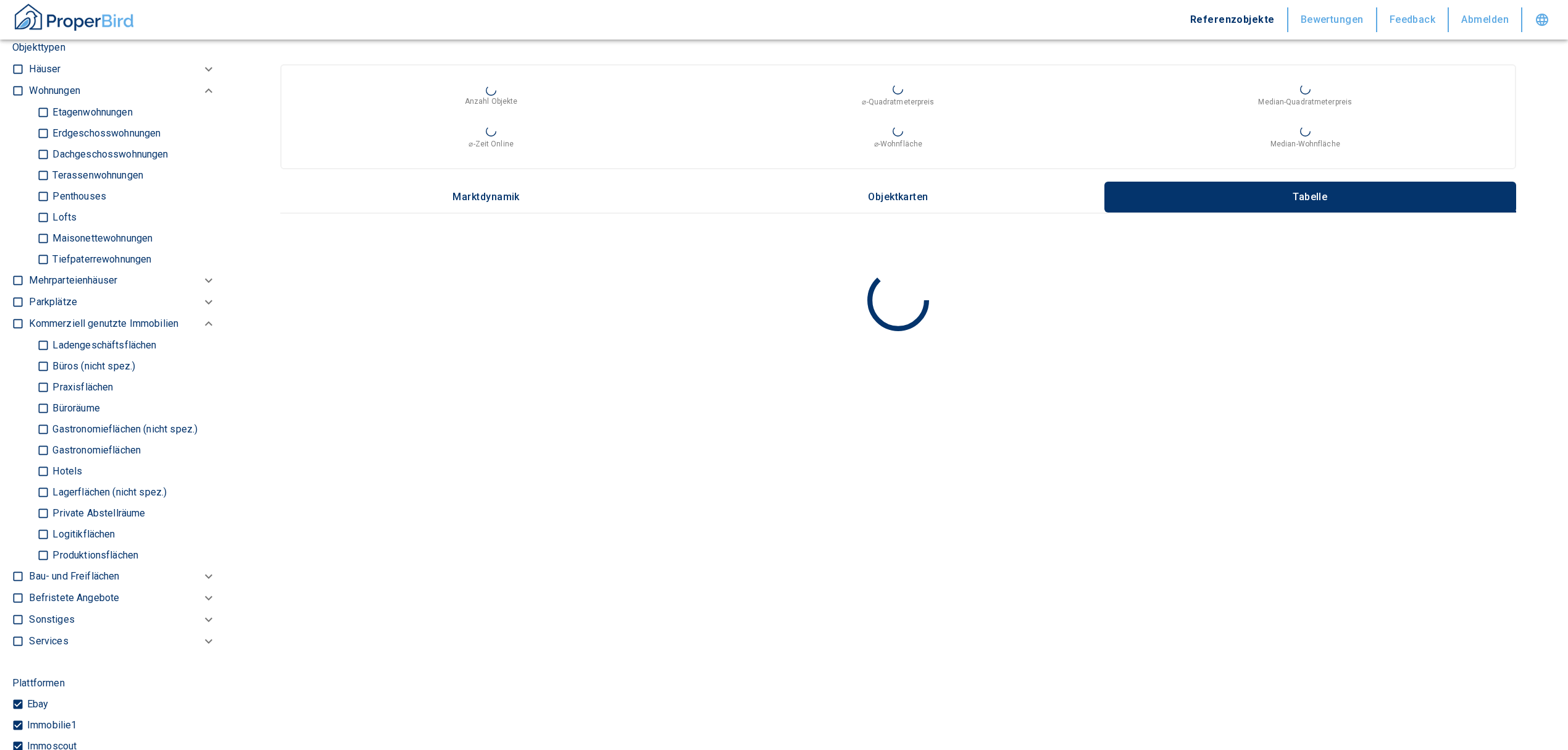
click at [41, 377] on input "Büros (nicht spez.)" at bounding box center [43, 366] width 13 height 22
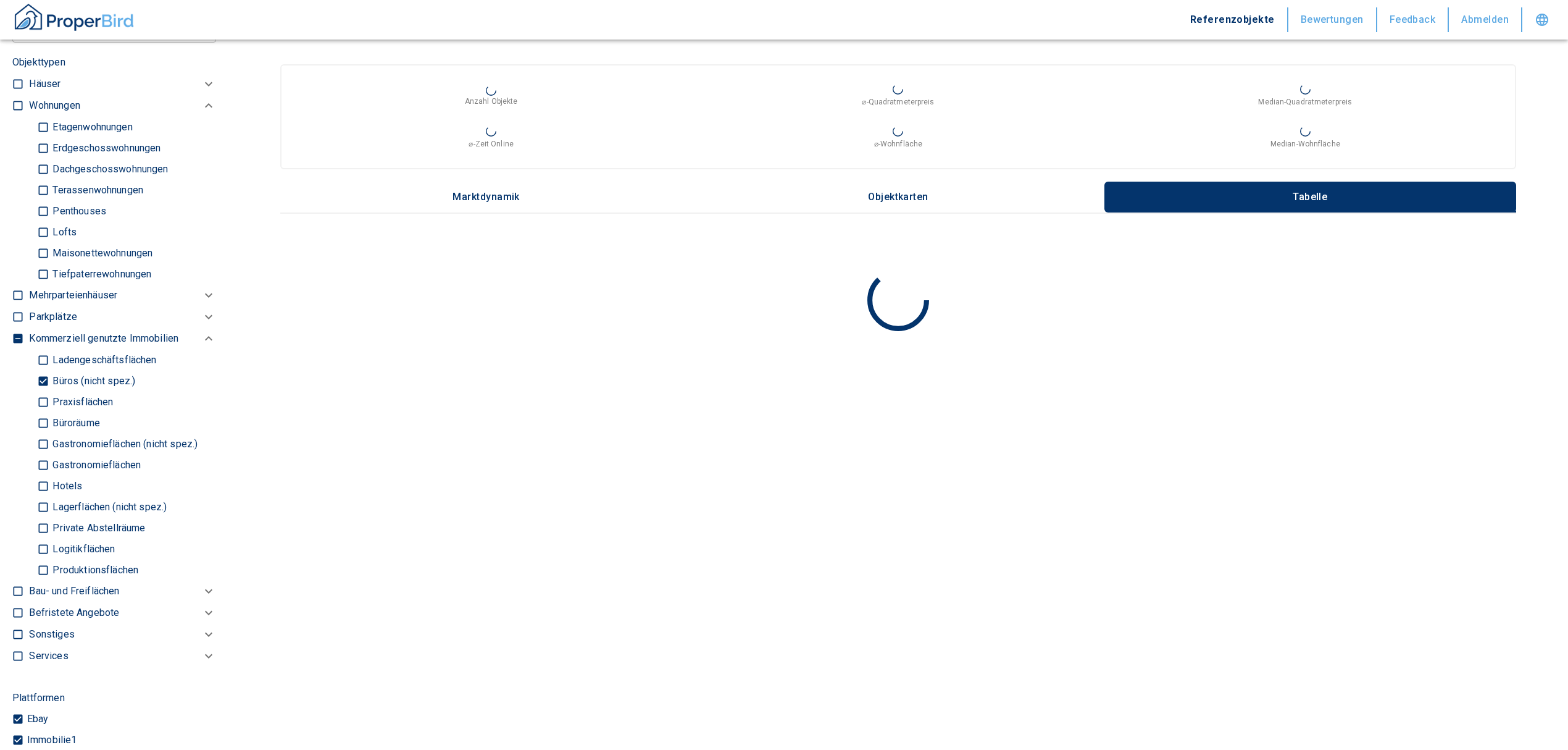
click at [40, 433] on input "Büroräume" at bounding box center [43, 423] width 13 height 22
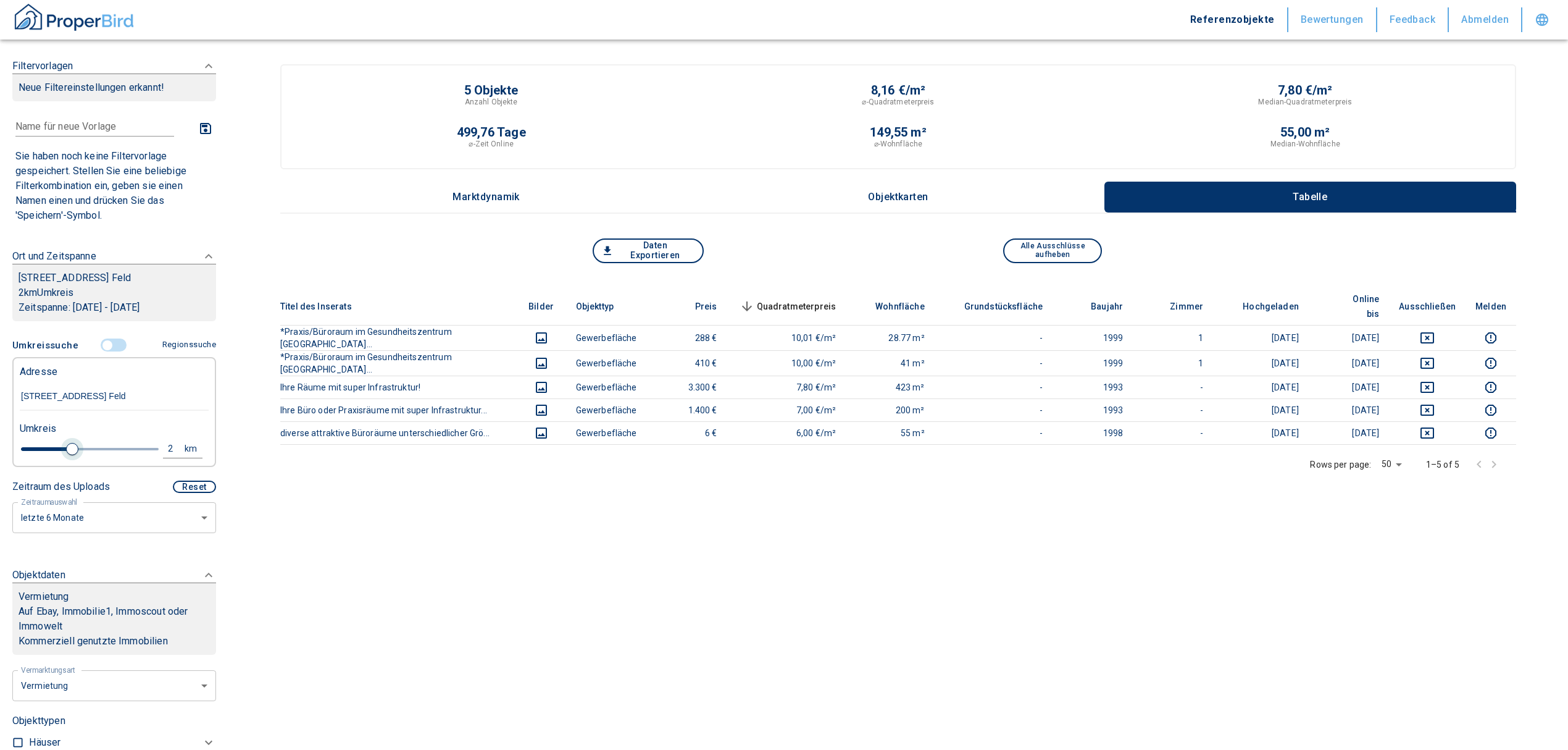
drag, startPoint x: 45, startPoint y: 460, endPoint x: 70, endPoint y: 463, distance: 25.2
click at [70, 455] on span at bounding box center [72, 448] width 13 height 13
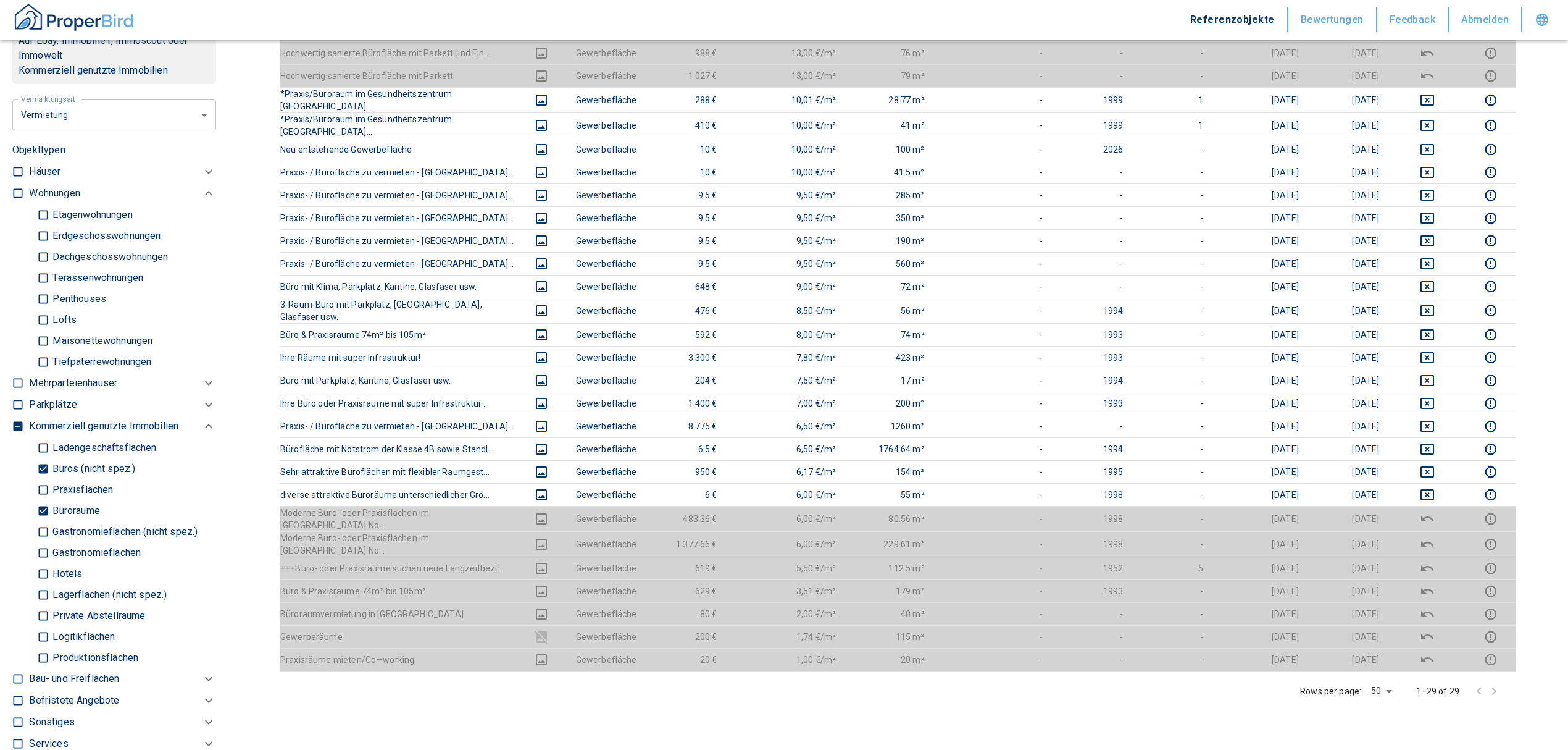
scroll to position [576, 0]
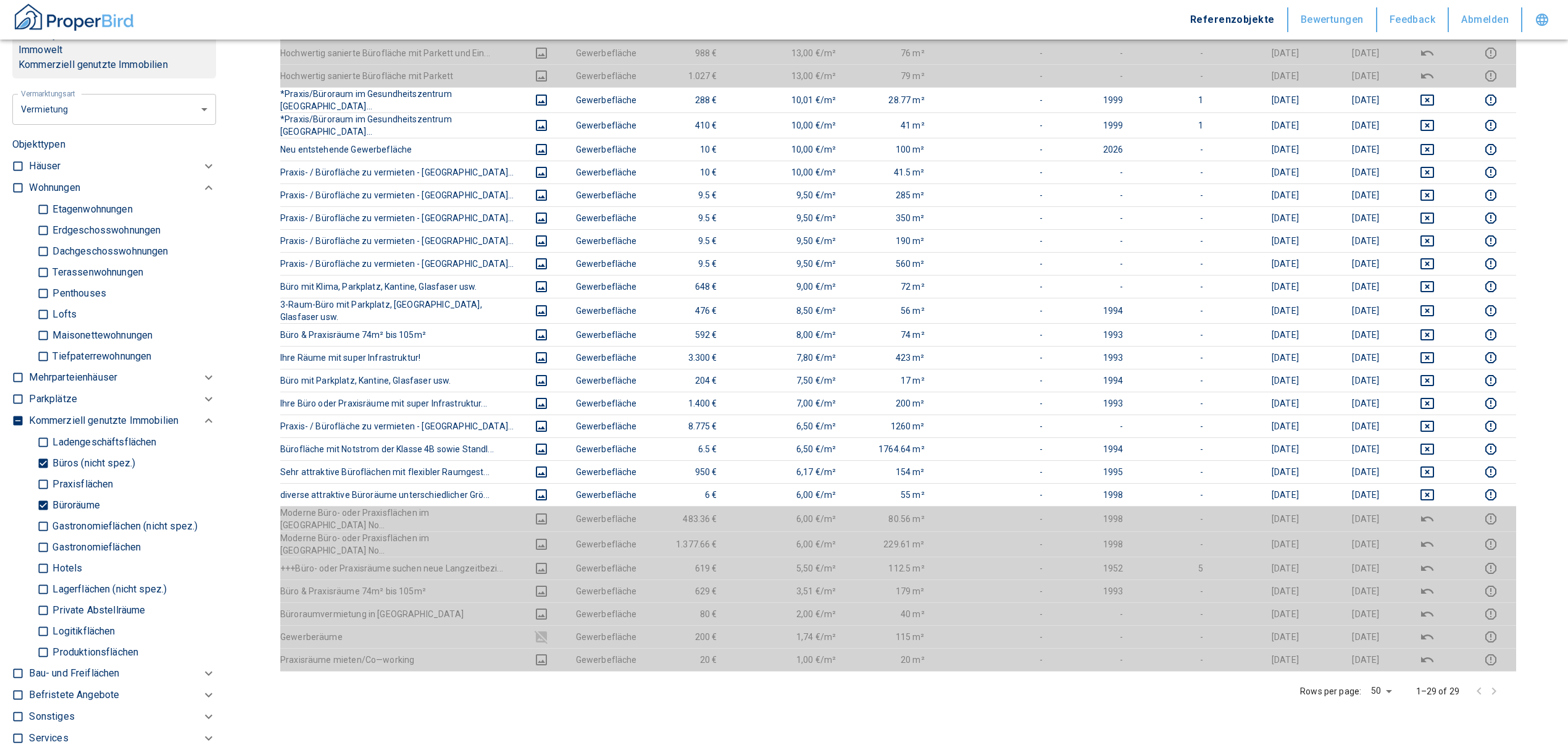
drag, startPoint x: 45, startPoint y: 519, endPoint x: 37, endPoint y: 483, distance: 36.9
click at [45, 515] on input "Büroräume" at bounding box center [43, 505] width 13 height 22
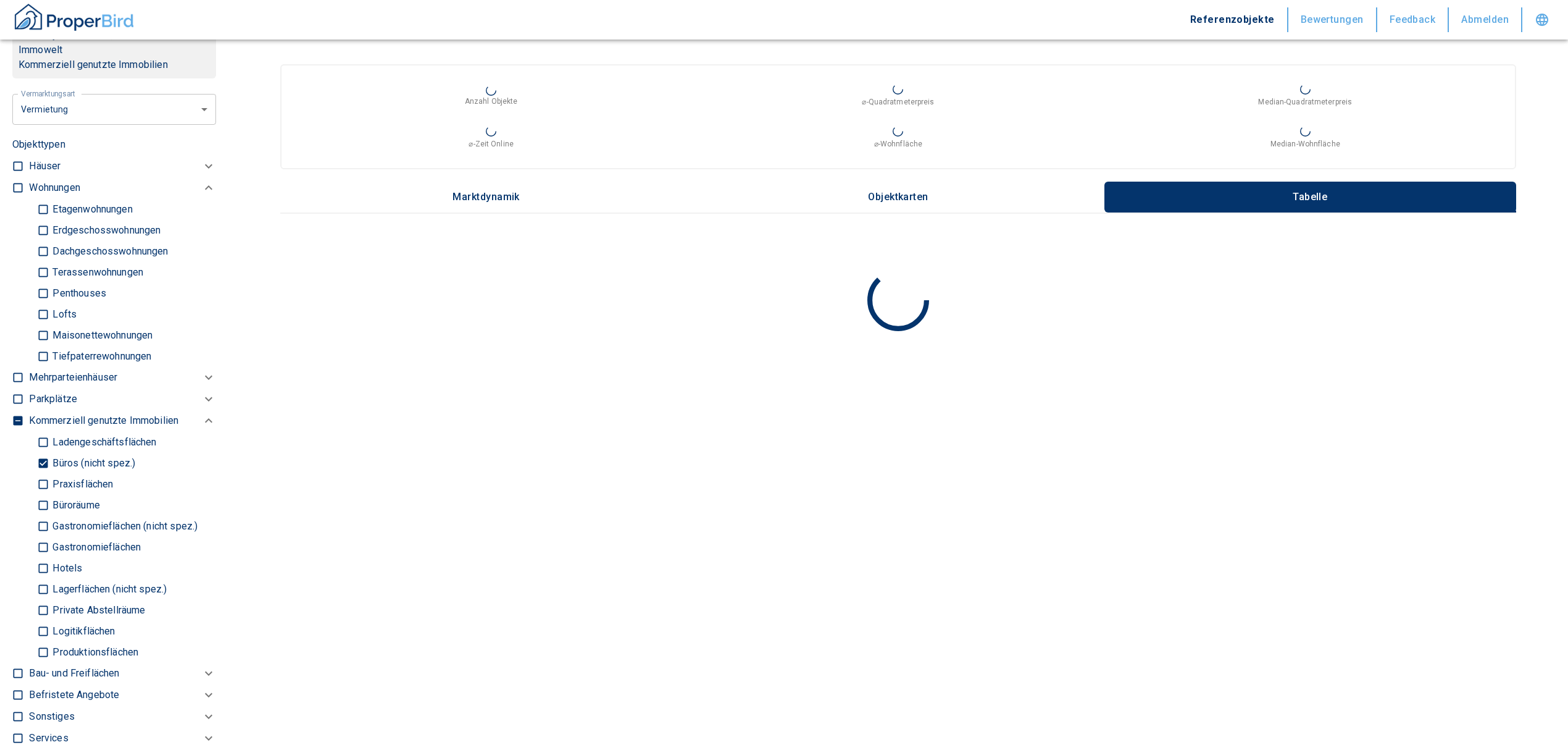
click at [37, 474] on input "Büros (nicht spez.)" at bounding box center [43, 463] width 13 height 22
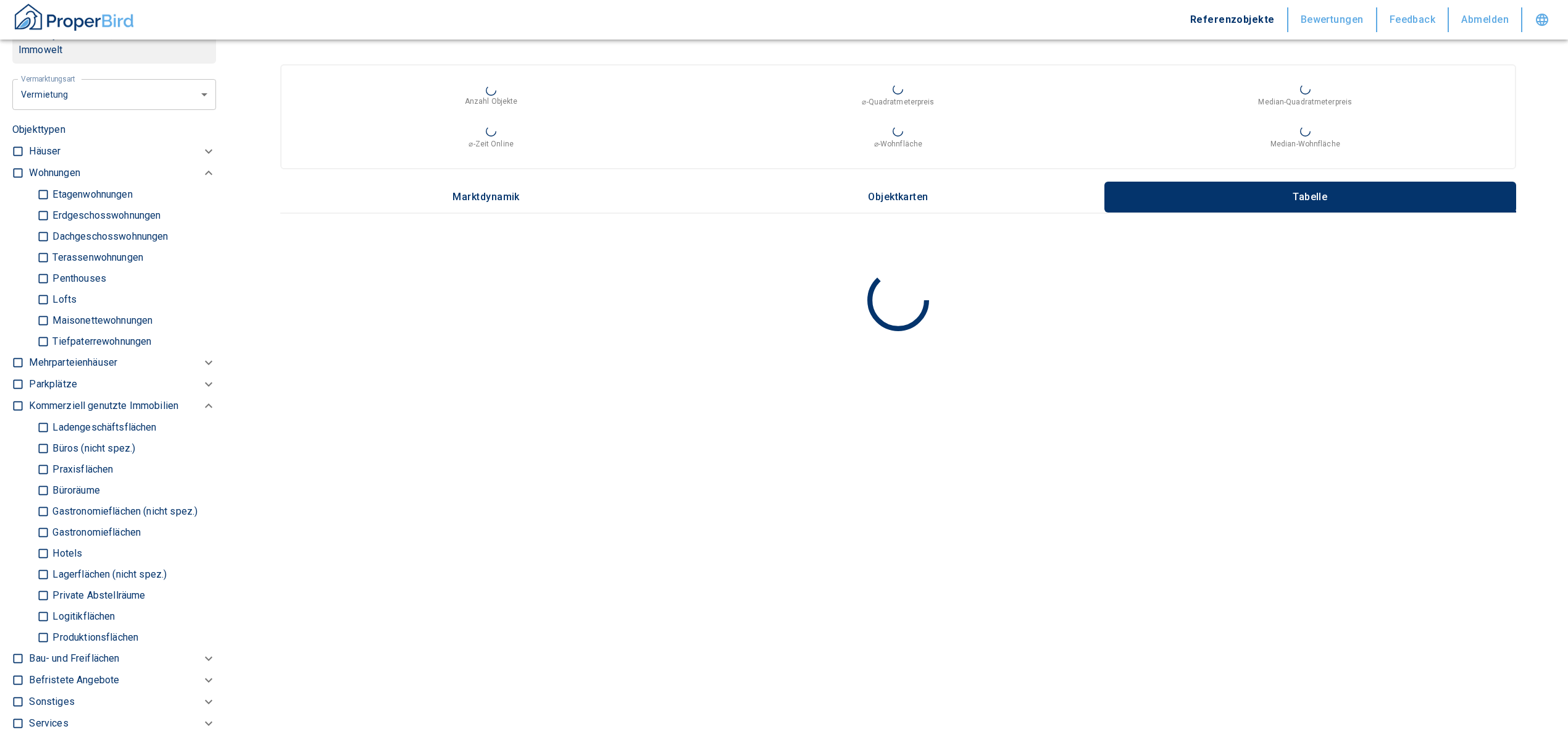
click at [38, 438] on input "Ladengeschäftsflächen" at bounding box center [43, 427] width 13 height 22
